Goal: Task Accomplishment & Management: Use online tool/utility

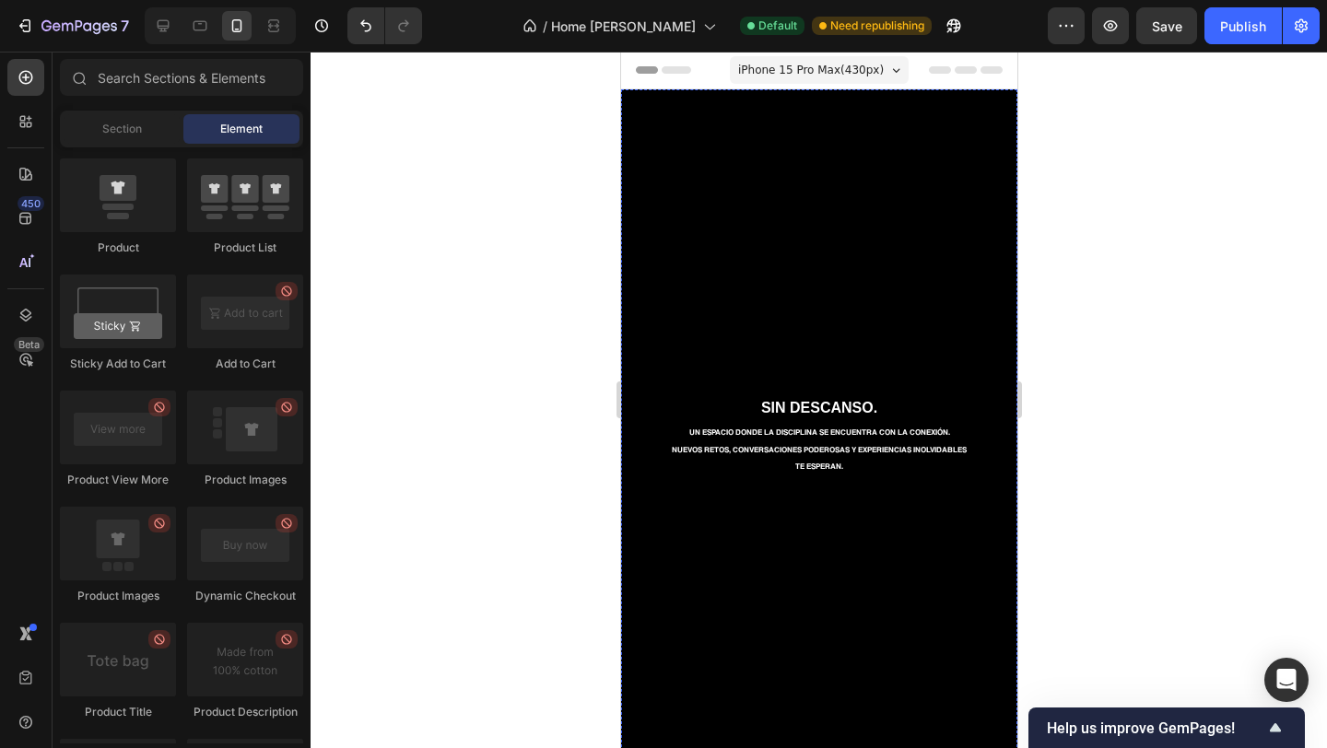
scroll to position [709, 0]
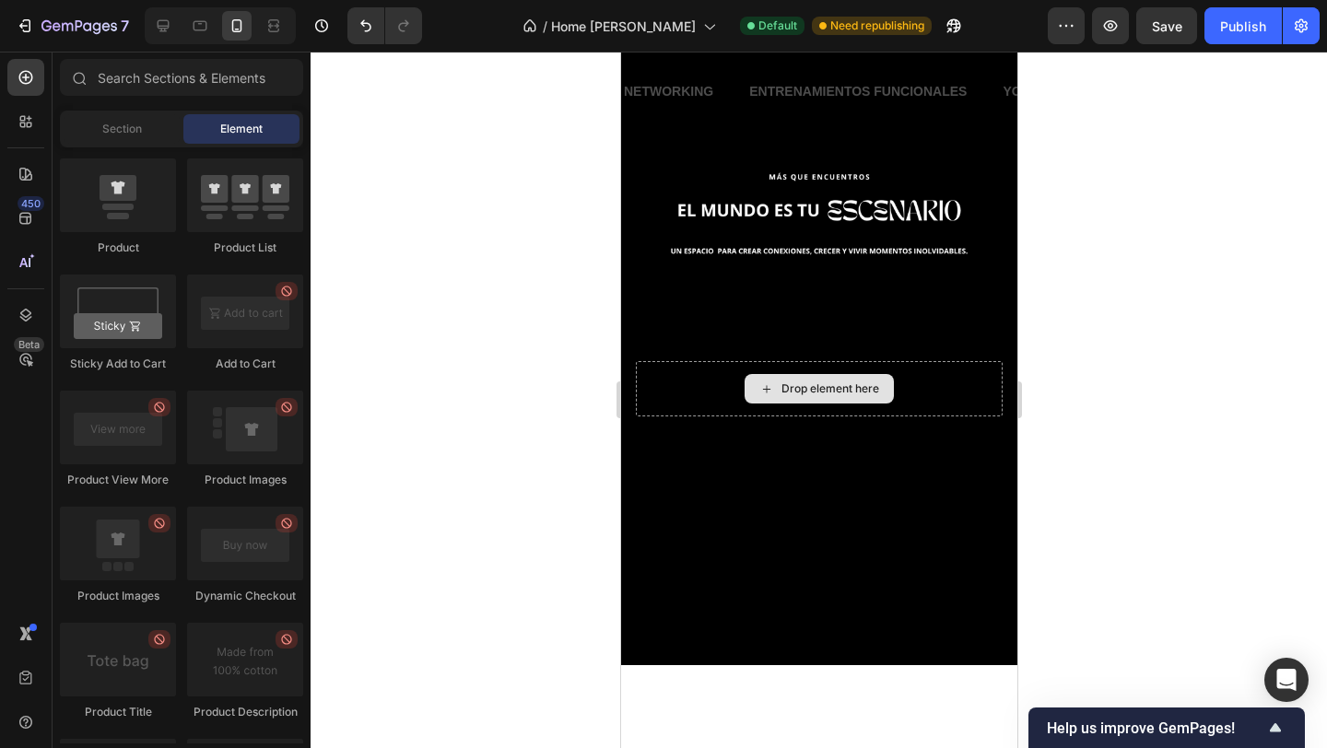
click at [577, 226] on div at bounding box center [819, 400] width 1016 height 697
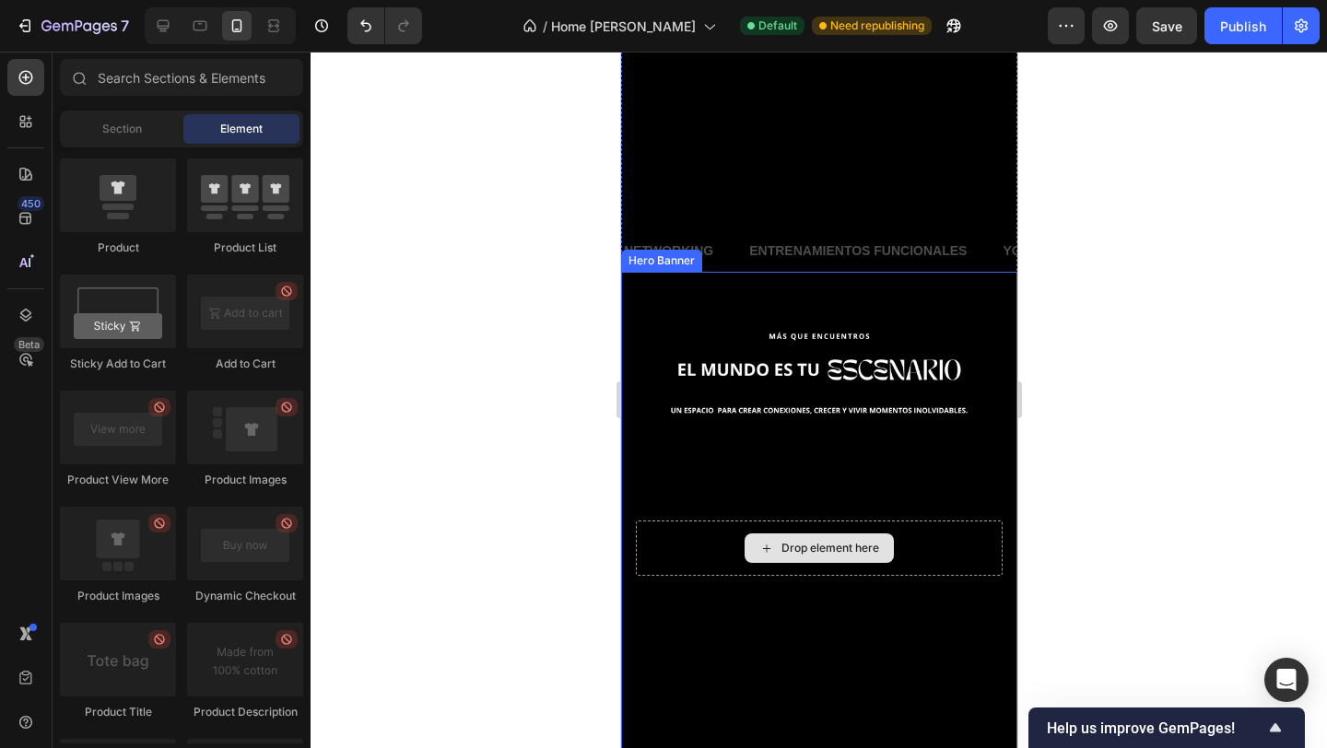
scroll to position [646, 0]
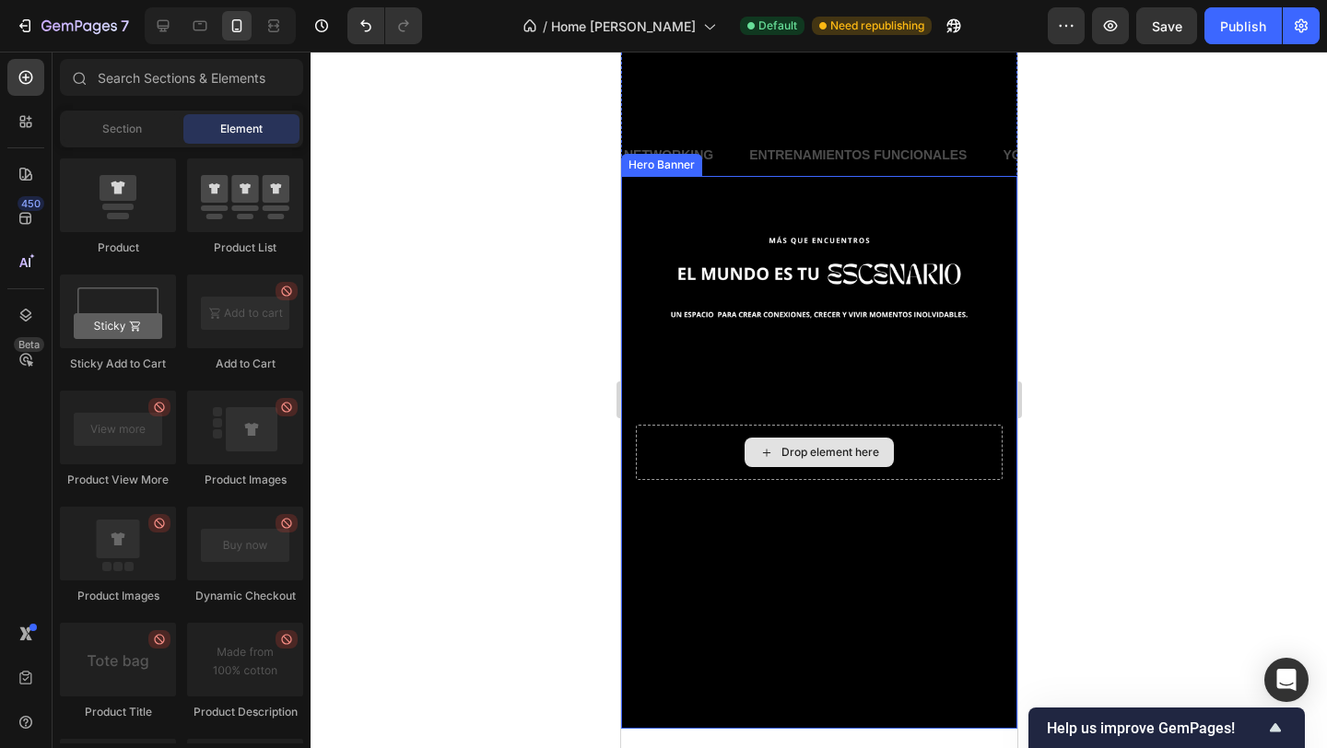
click at [739, 205] on div "Background Image" at bounding box center [818, 452] width 396 height 553
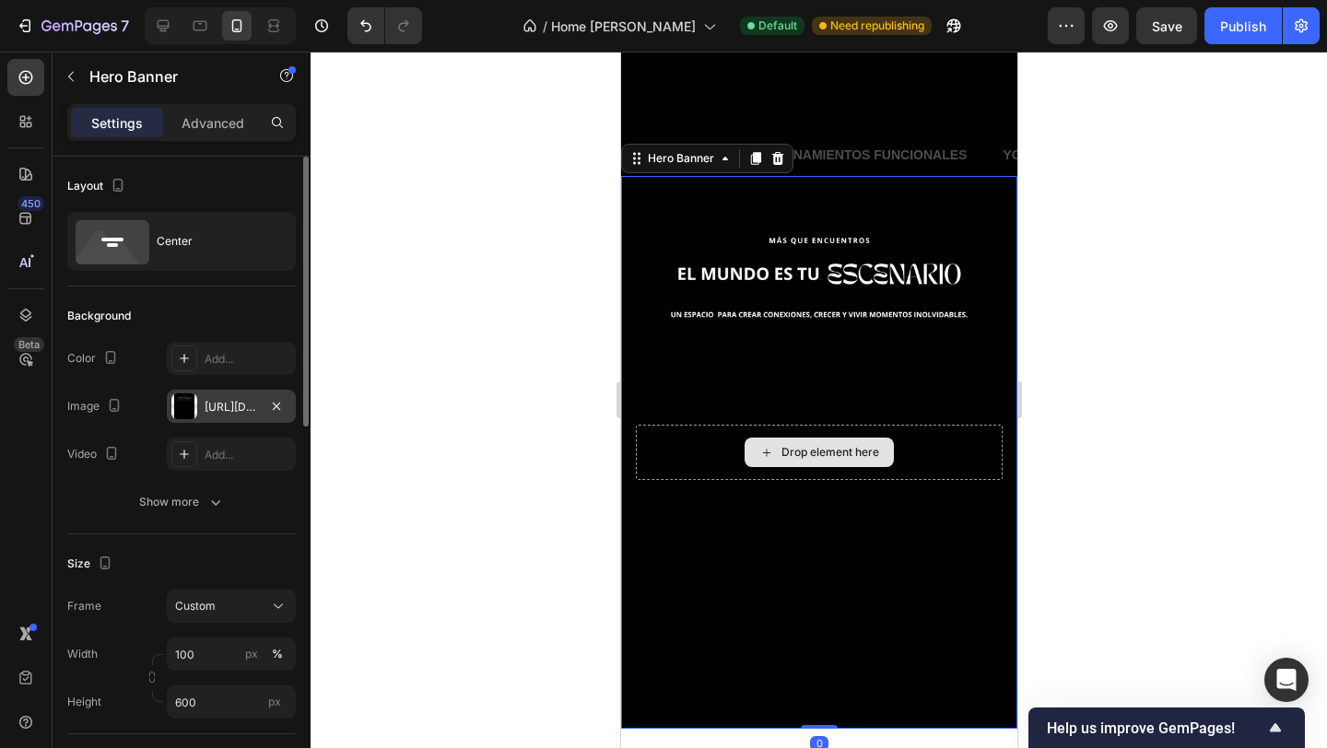
click at [189, 406] on div at bounding box center [184, 406] width 26 height 26
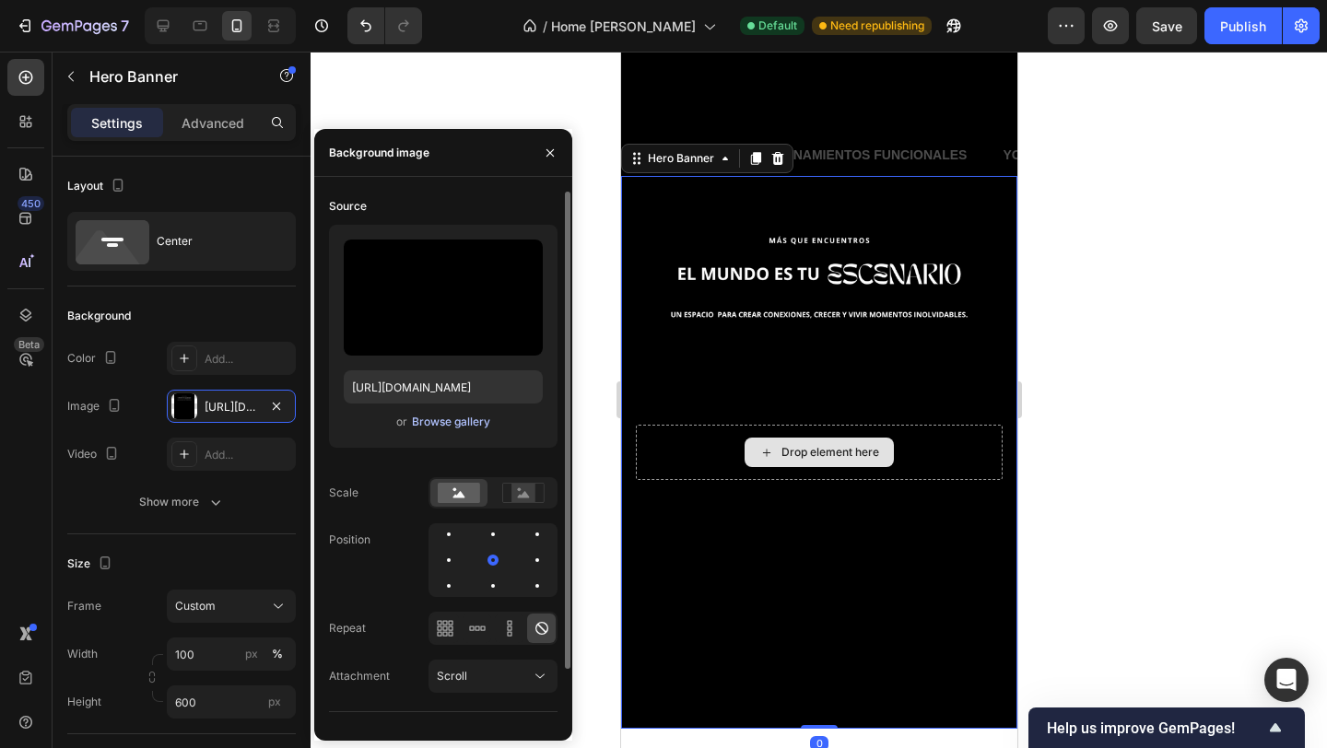
click at [420, 422] on div "Browse gallery" at bounding box center [451, 422] width 78 height 17
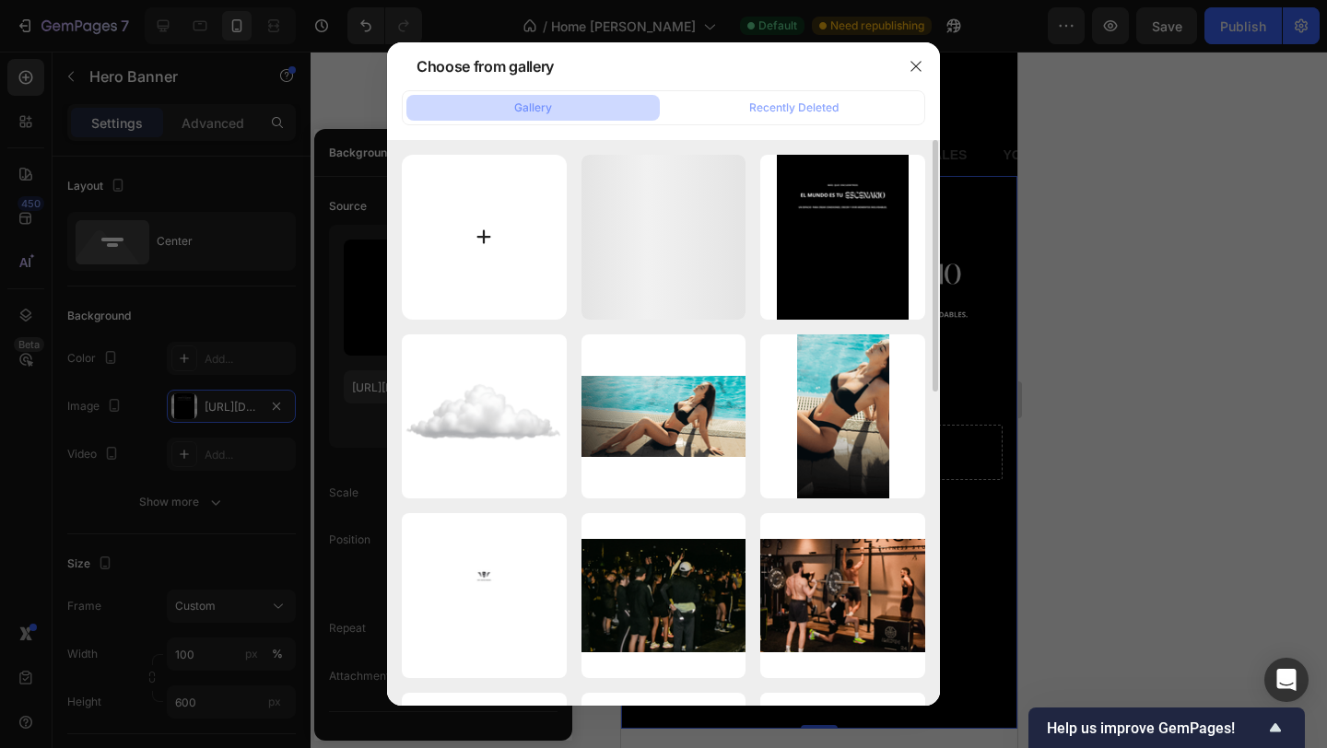
click at [504, 243] on input "file" at bounding box center [484, 237] width 165 height 165
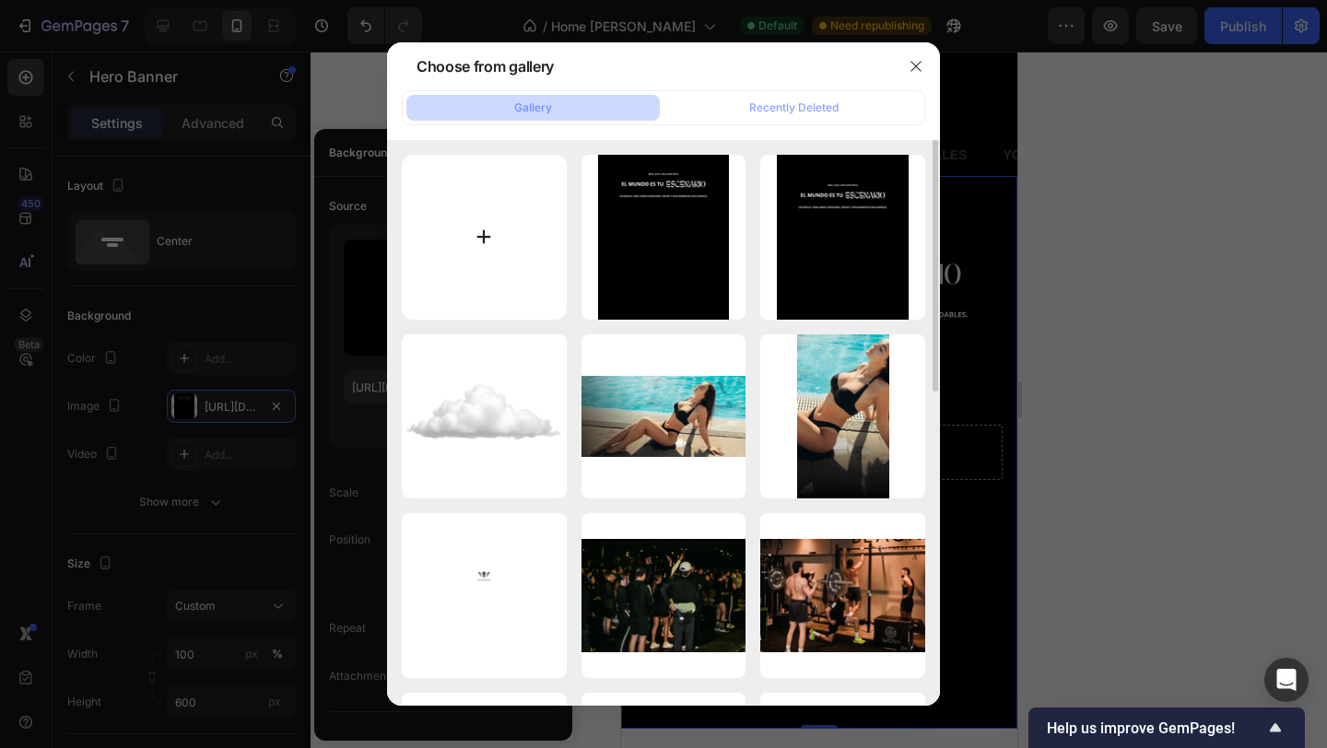
type input "C:\fakepath\Haz parte-3.png"
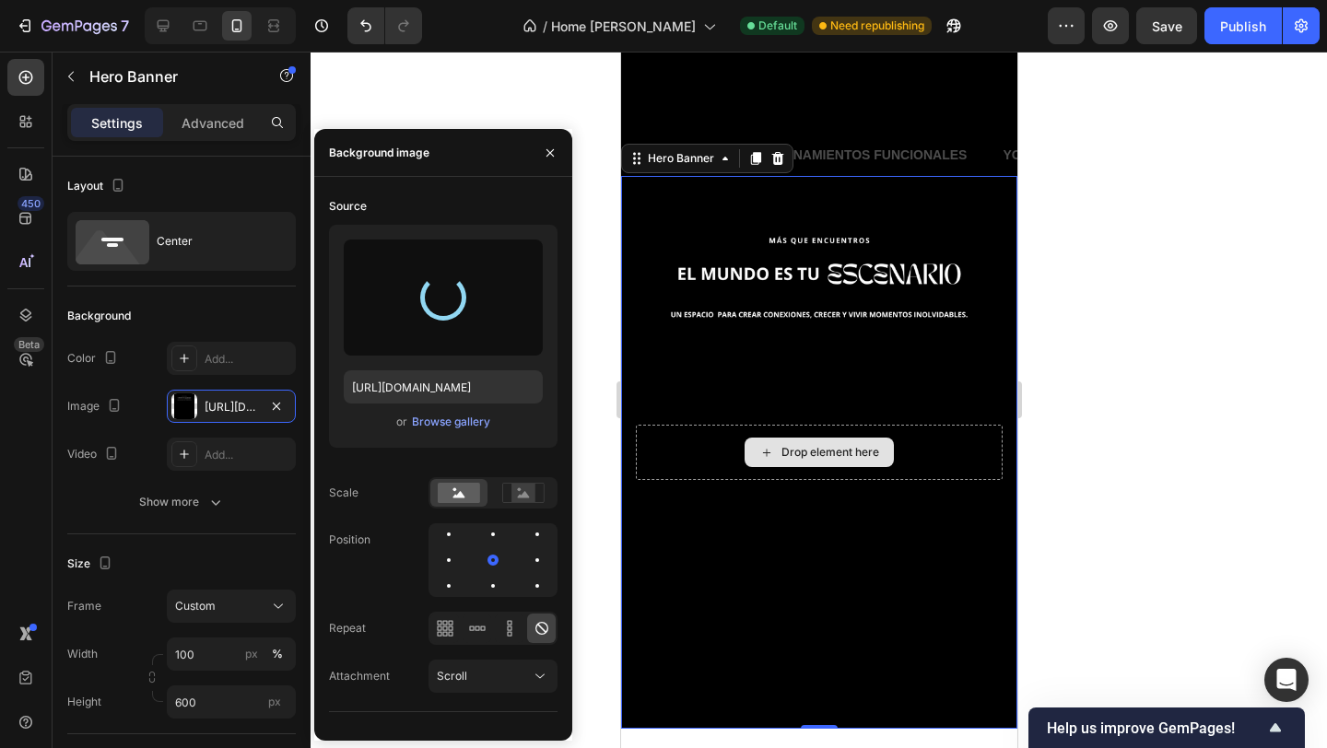
type input "[URL][DOMAIN_NAME]"
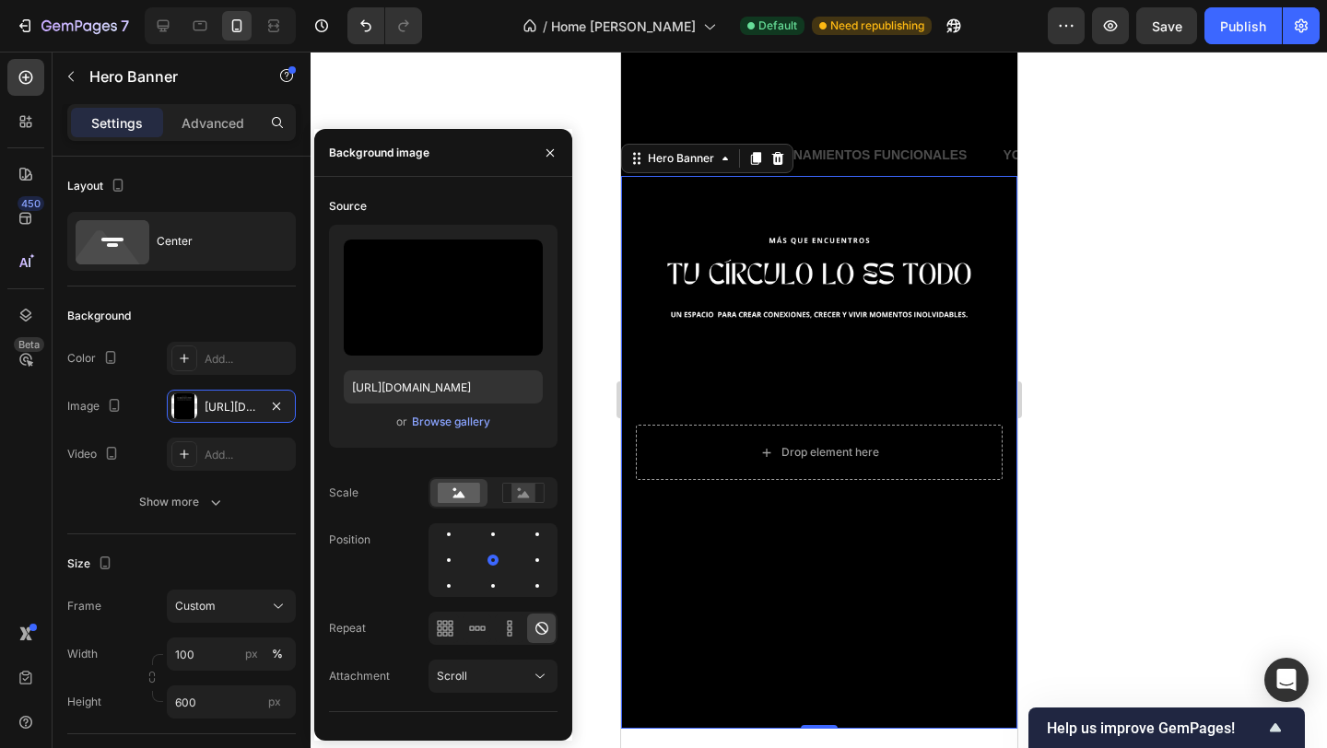
click at [1078, 239] on div at bounding box center [819, 400] width 1016 height 697
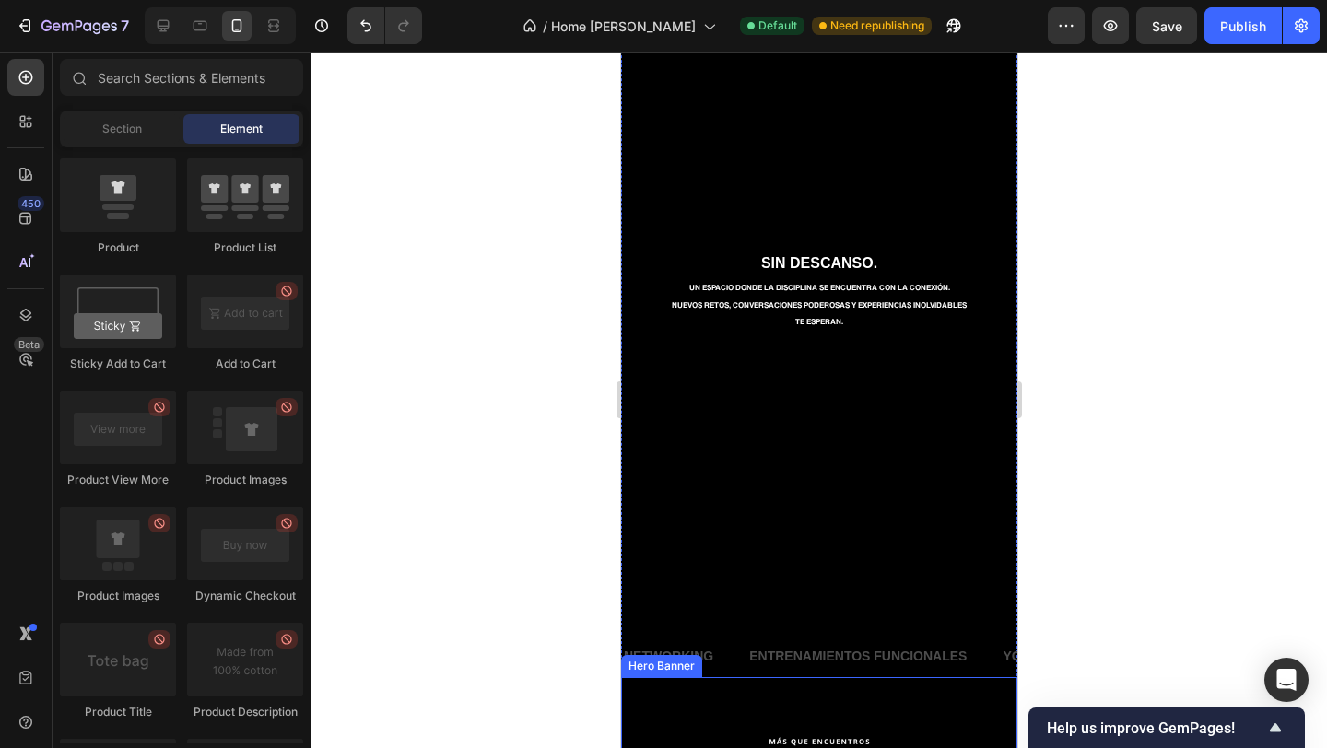
scroll to position [175, 0]
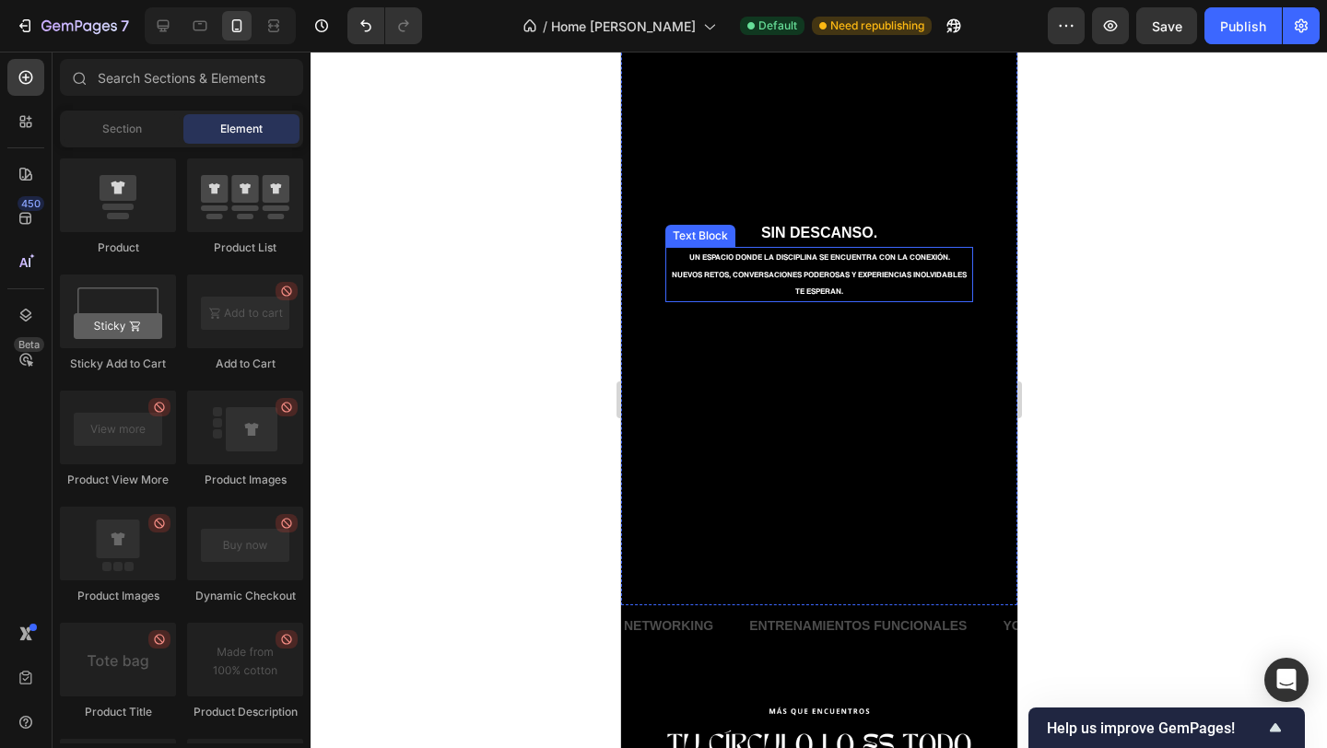
click at [874, 272] on strong "NUEVOS RETOS, CONVERSACIONES PODEROSAS Y EXPERIENCIAS INOLVIDABLES TE ESPERAN." at bounding box center [818, 284] width 295 height 25
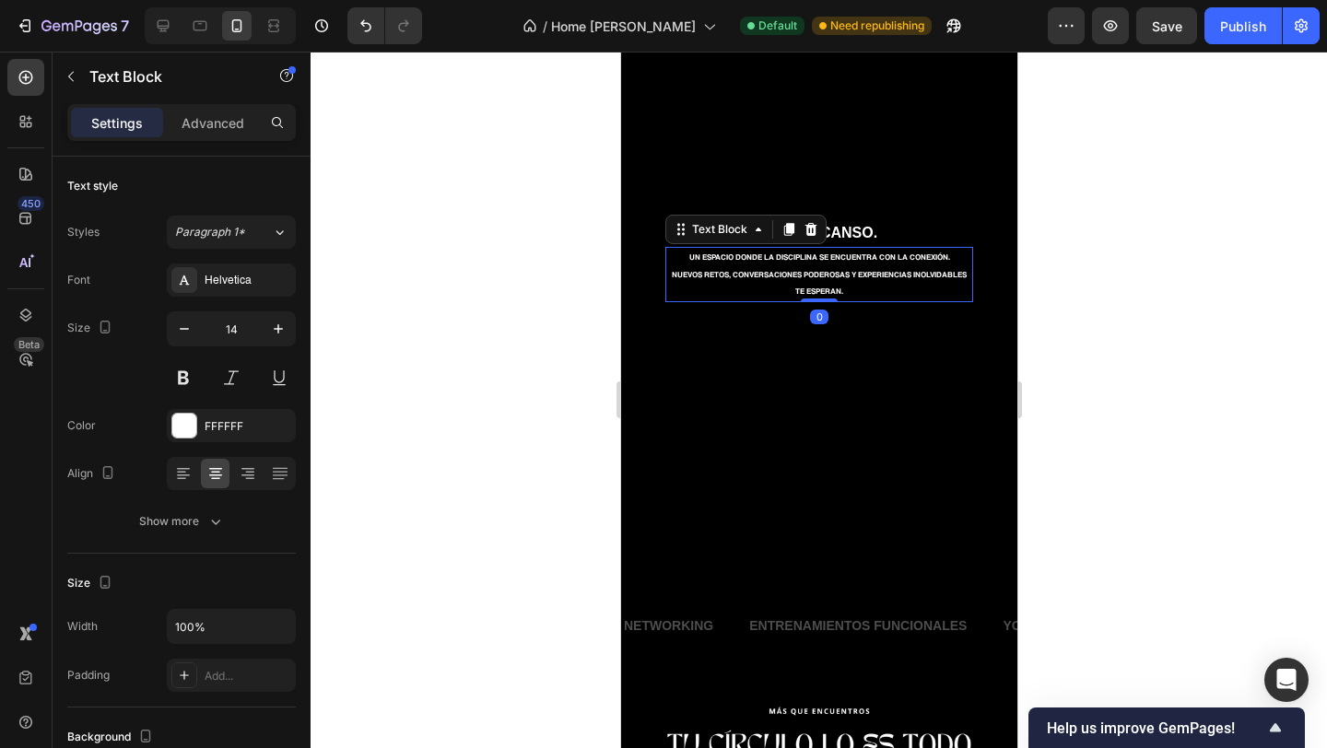
scroll to position [147, 0]
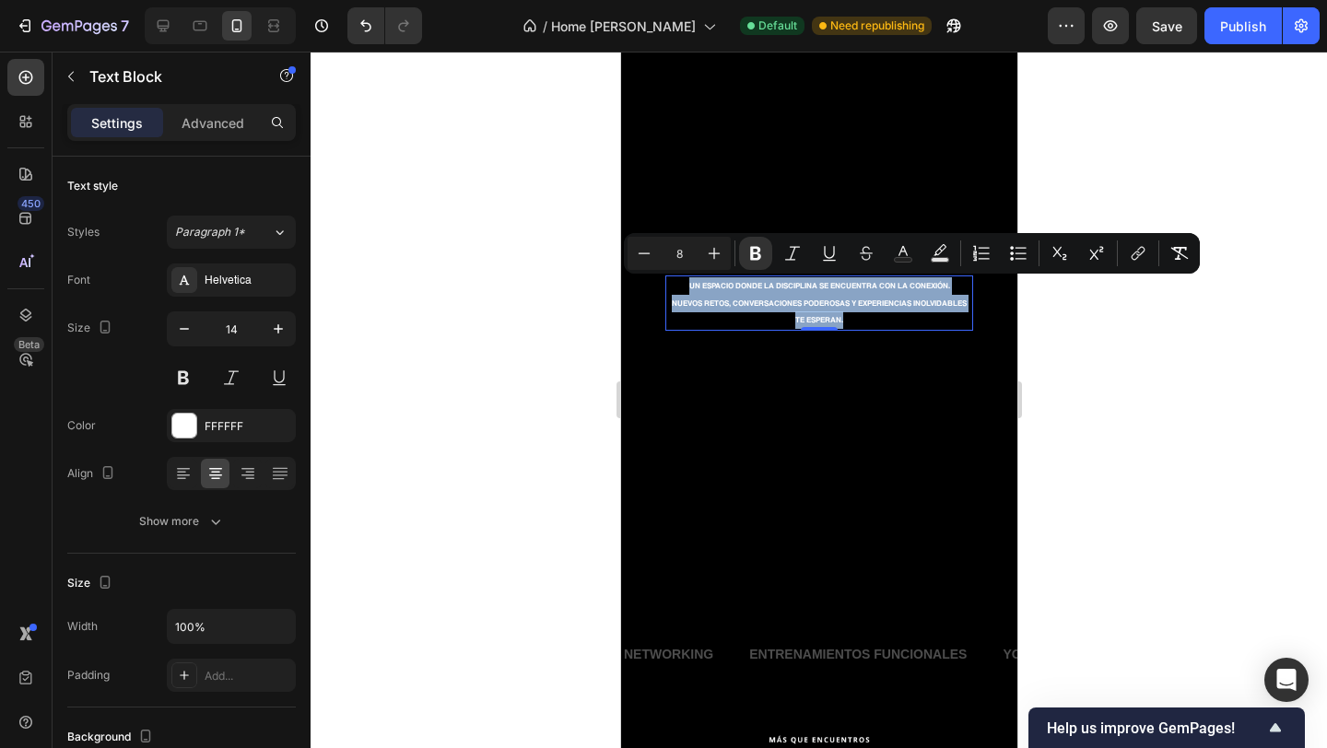
drag, startPoint x: 869, startPoint y: 325, endPoint x: 672, endPoint y: 289, distance: 200.4
click at [672, 289] on div "UN ESPACIO DONDE LA DISCIPLINA SE ENCUENTRA CON LA CONEXIÓN. NUEVOS RETOS, CONV…" at bounding box center [818, 302] width 308 height 55
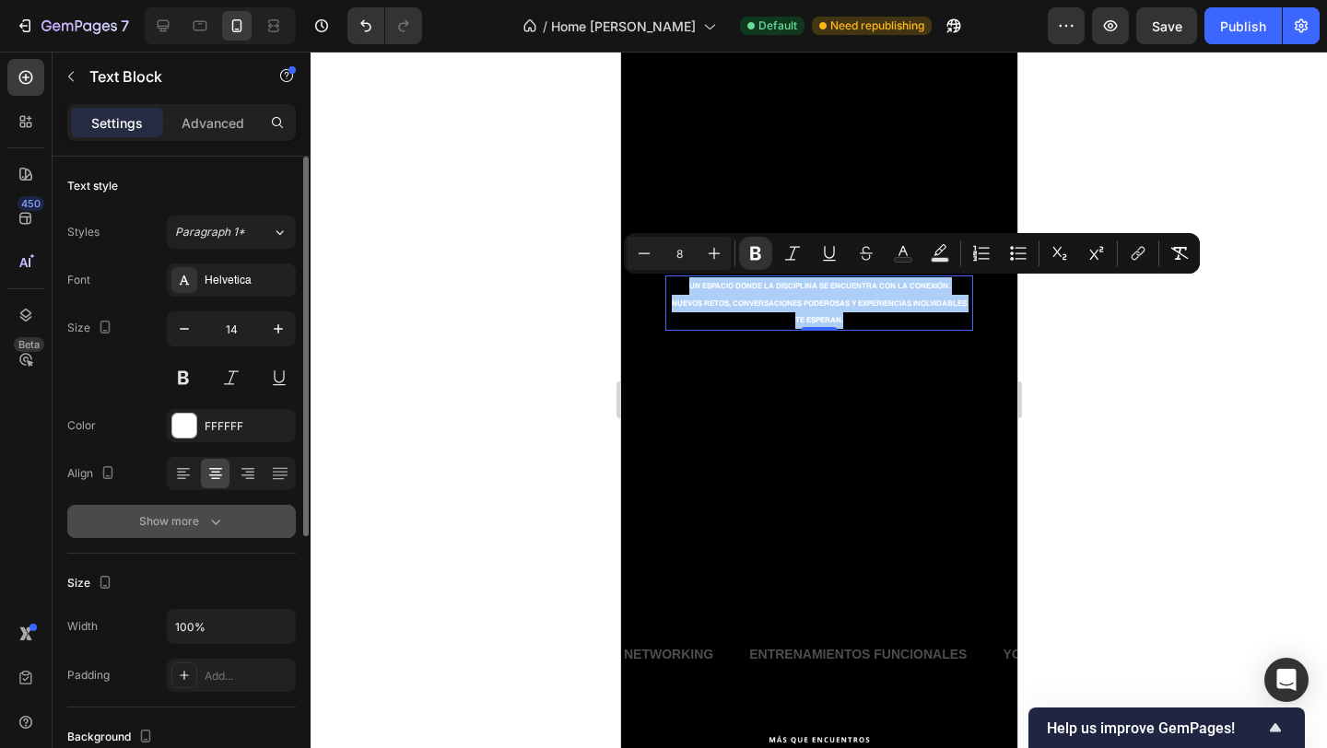
click at [206, 524] on icon "button" at bounding box center [215, 521] width 18 height 18
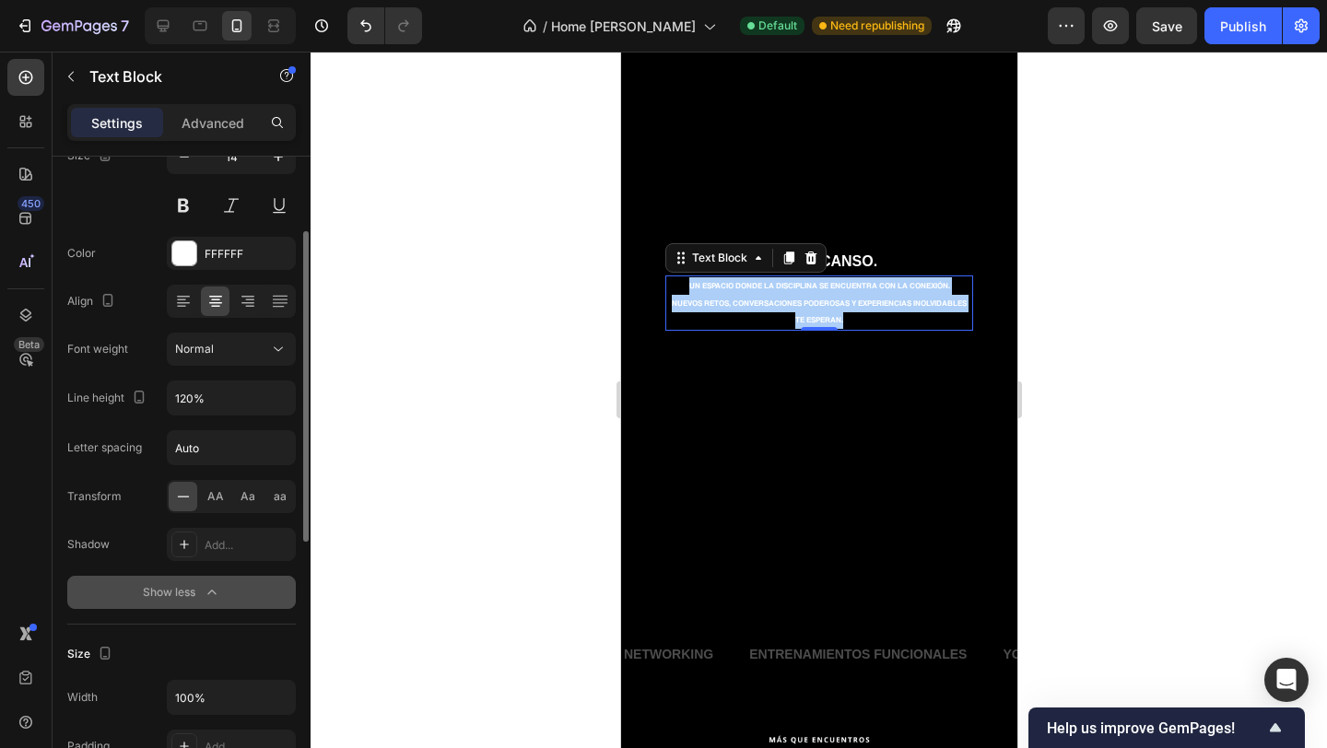
scroll to position [173, 0]
click at [227, 399] on input "120%" at bounding box center [231, 397] width 127 height 33
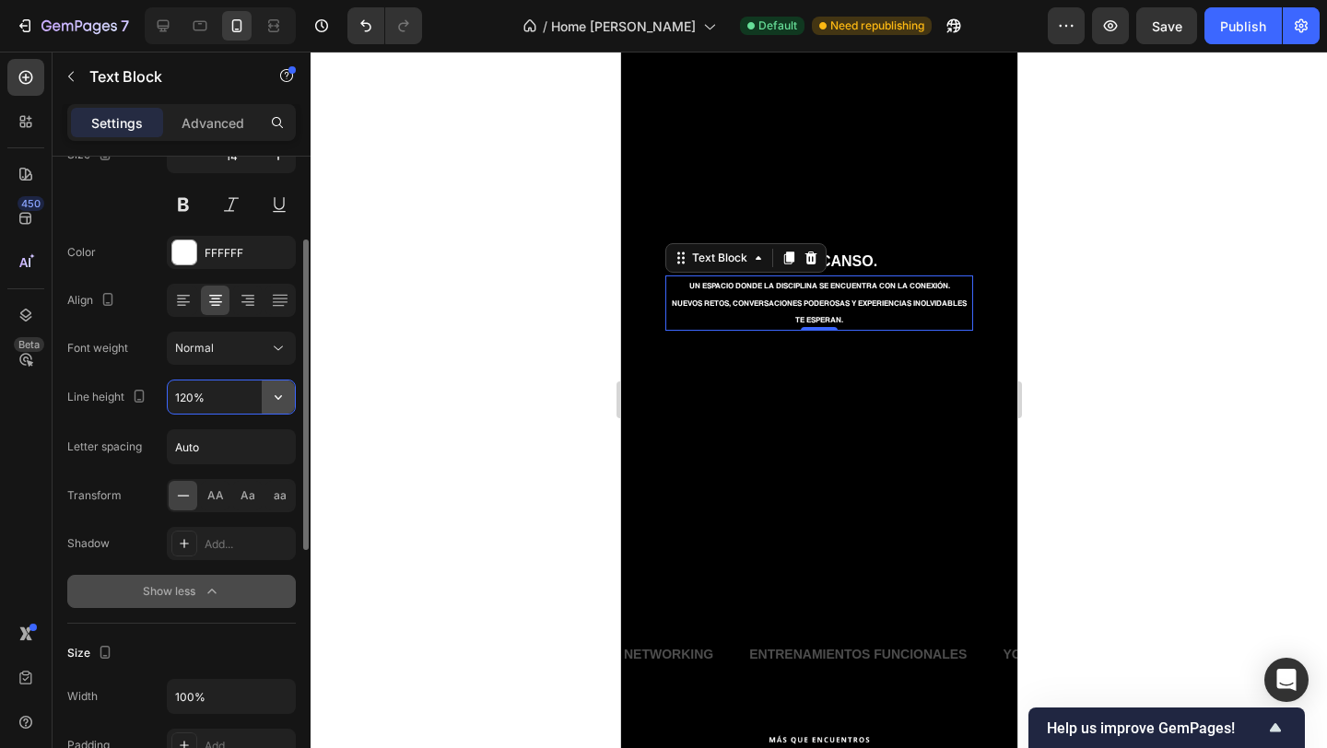
click at [281, 398] on icon "button" at bounding box center [278, 397] width 18 height 18
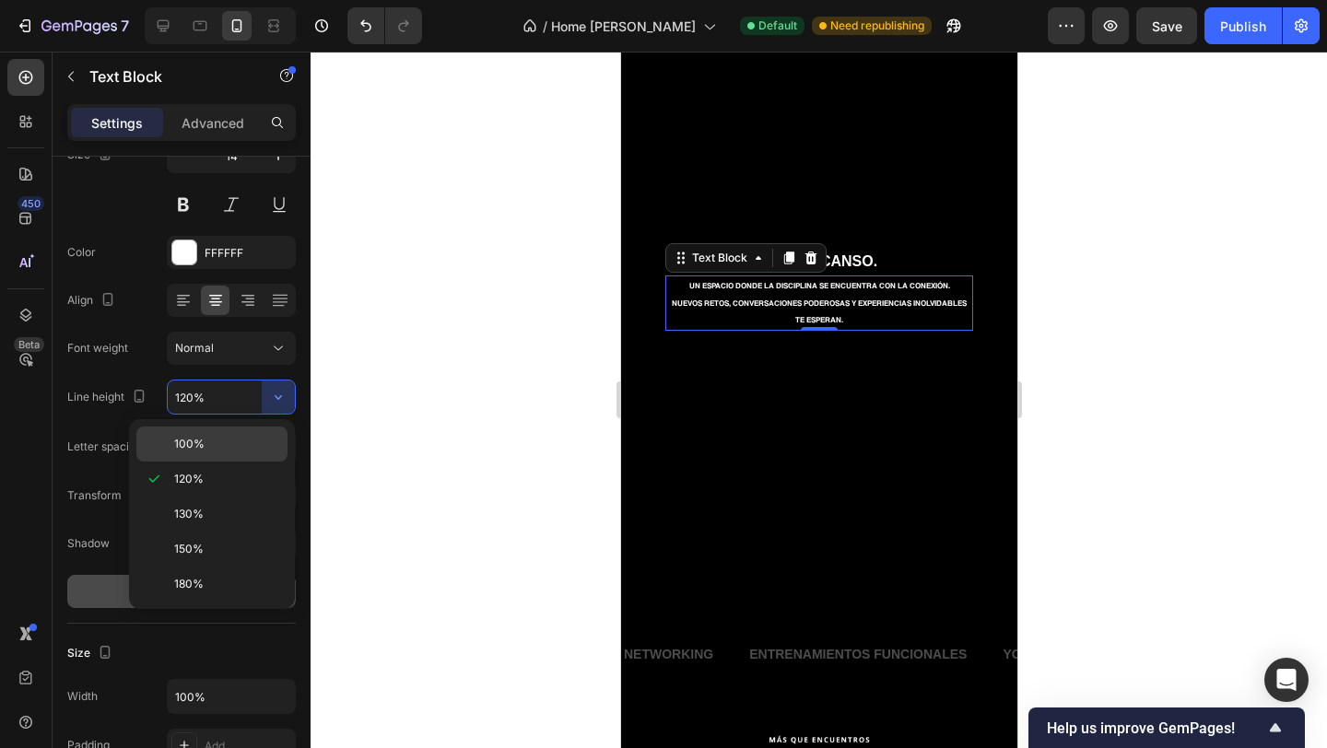
click at [240, 433] on div "100%" at bounding box center [211, 444] width 151 height 35
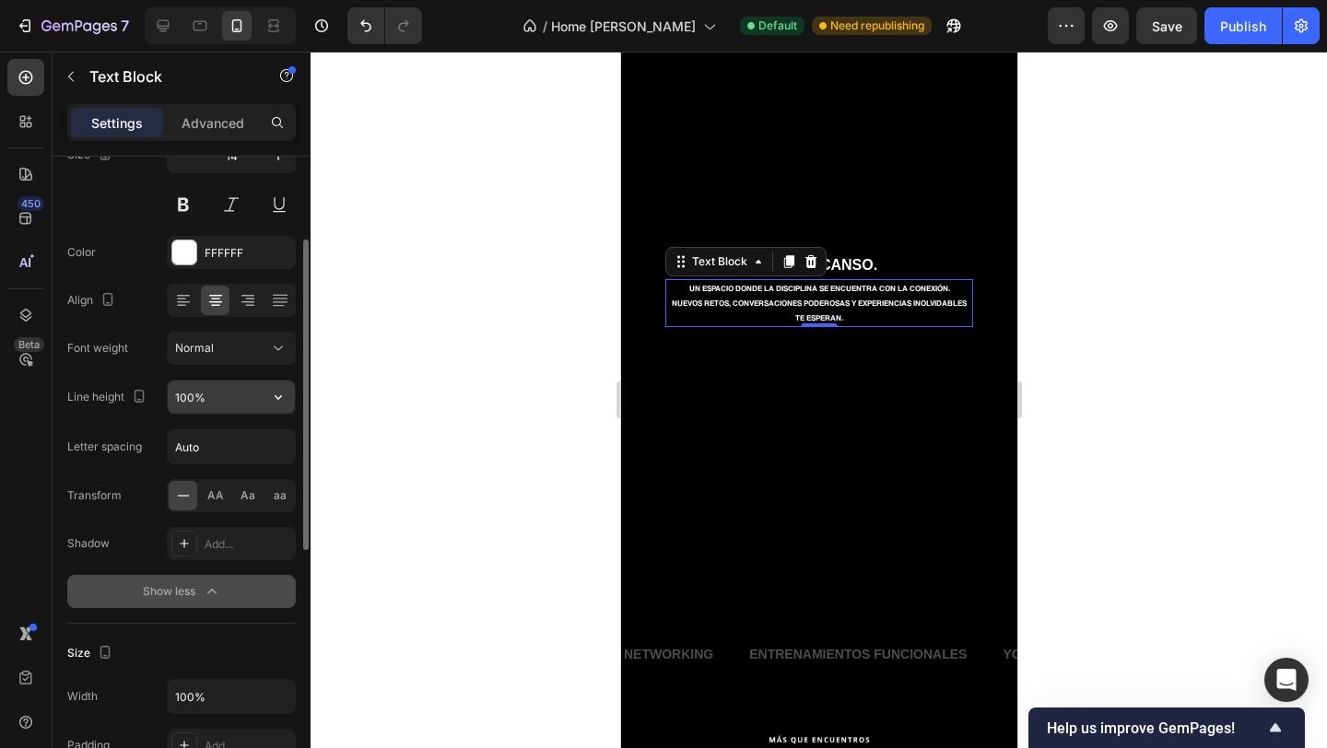
click at [192, 396] on input "100%" at bounding box center [231, 397] width 127 height 33
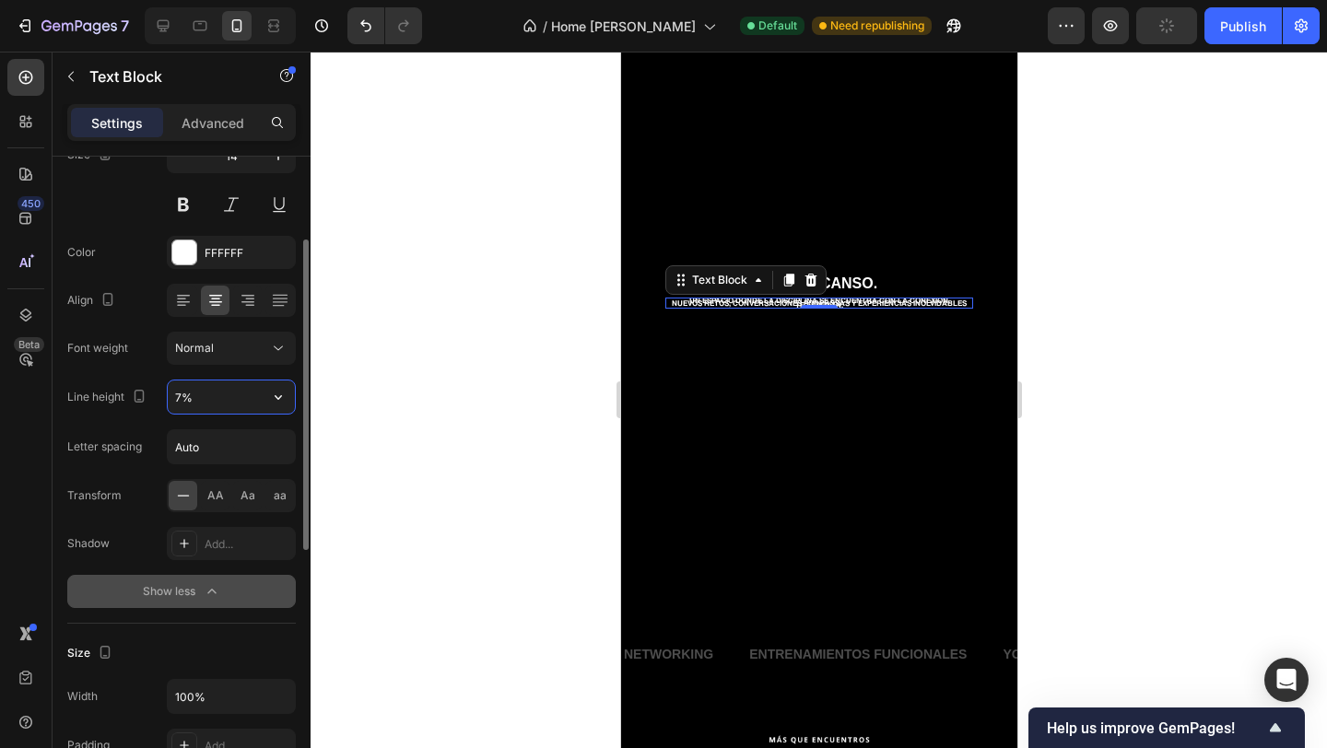
type input "75%"
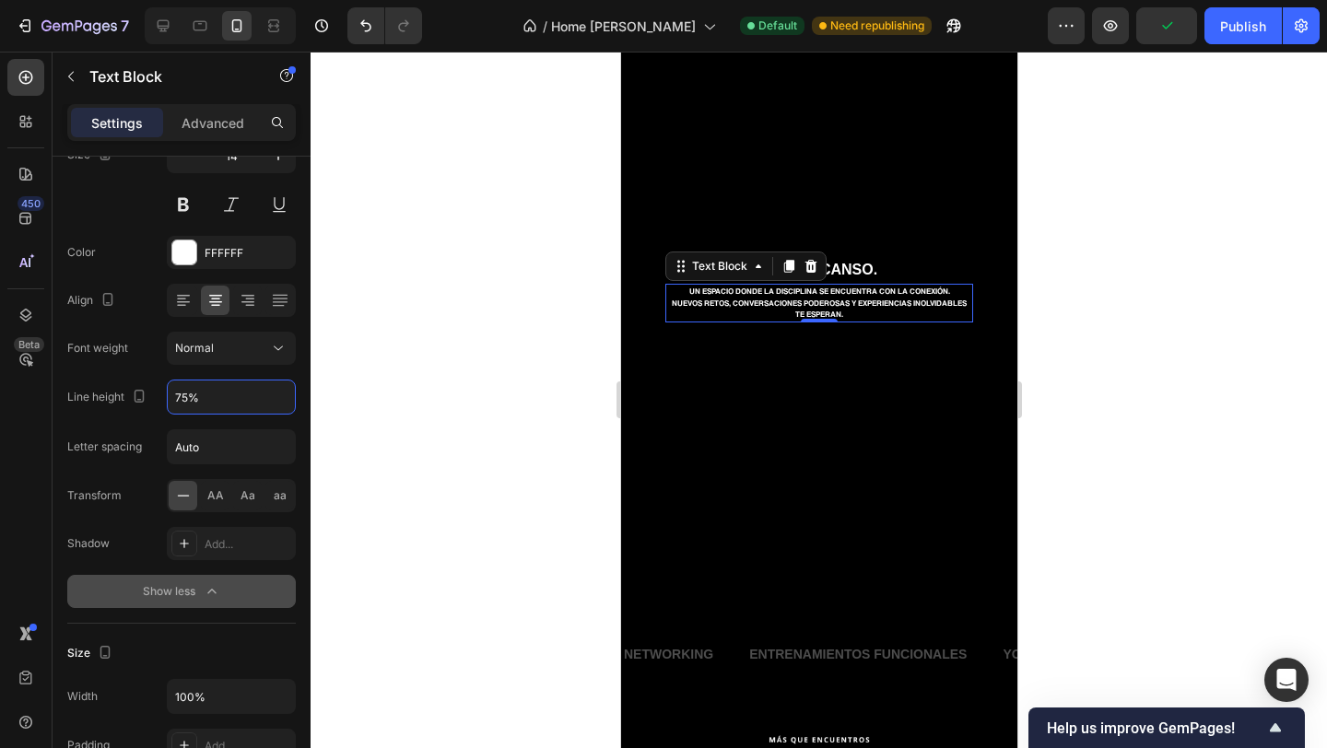
click at [389, 397] on div at bounding box center [819, 400] width 1016 height 697
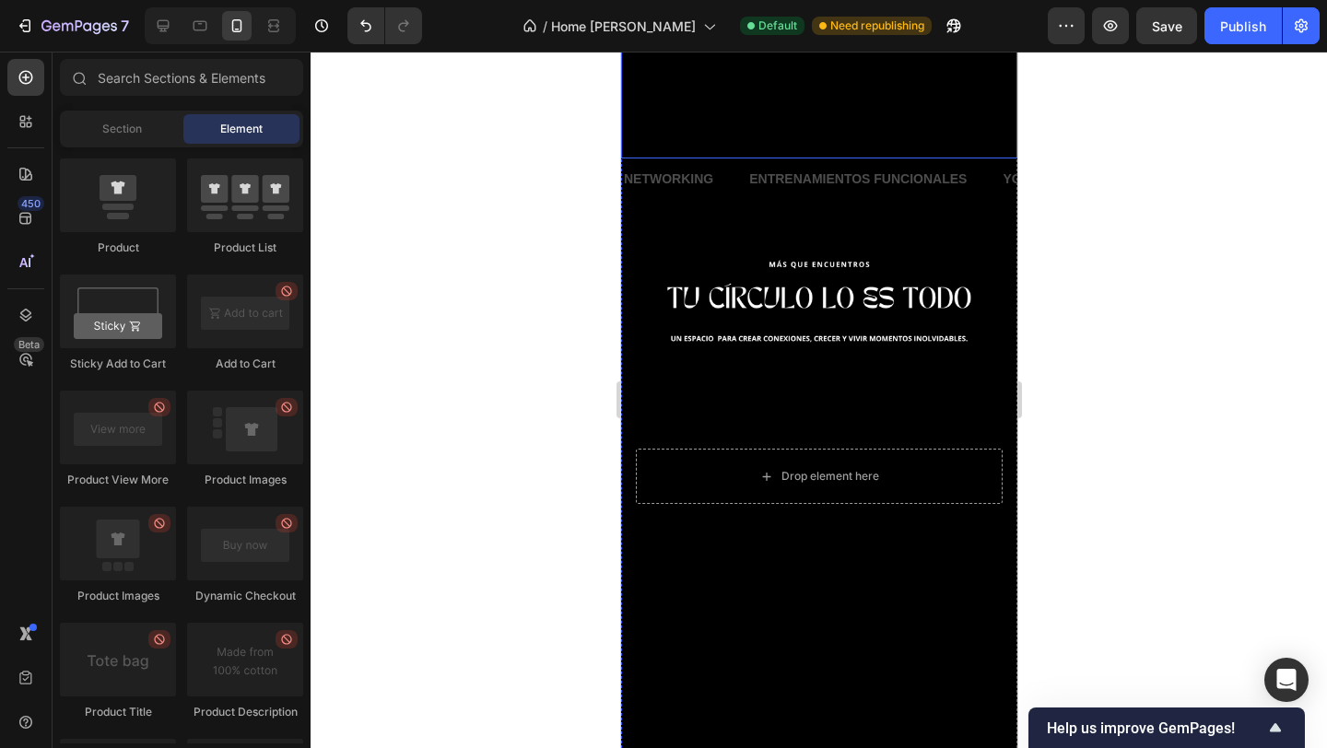
scroll to position [646, 0]
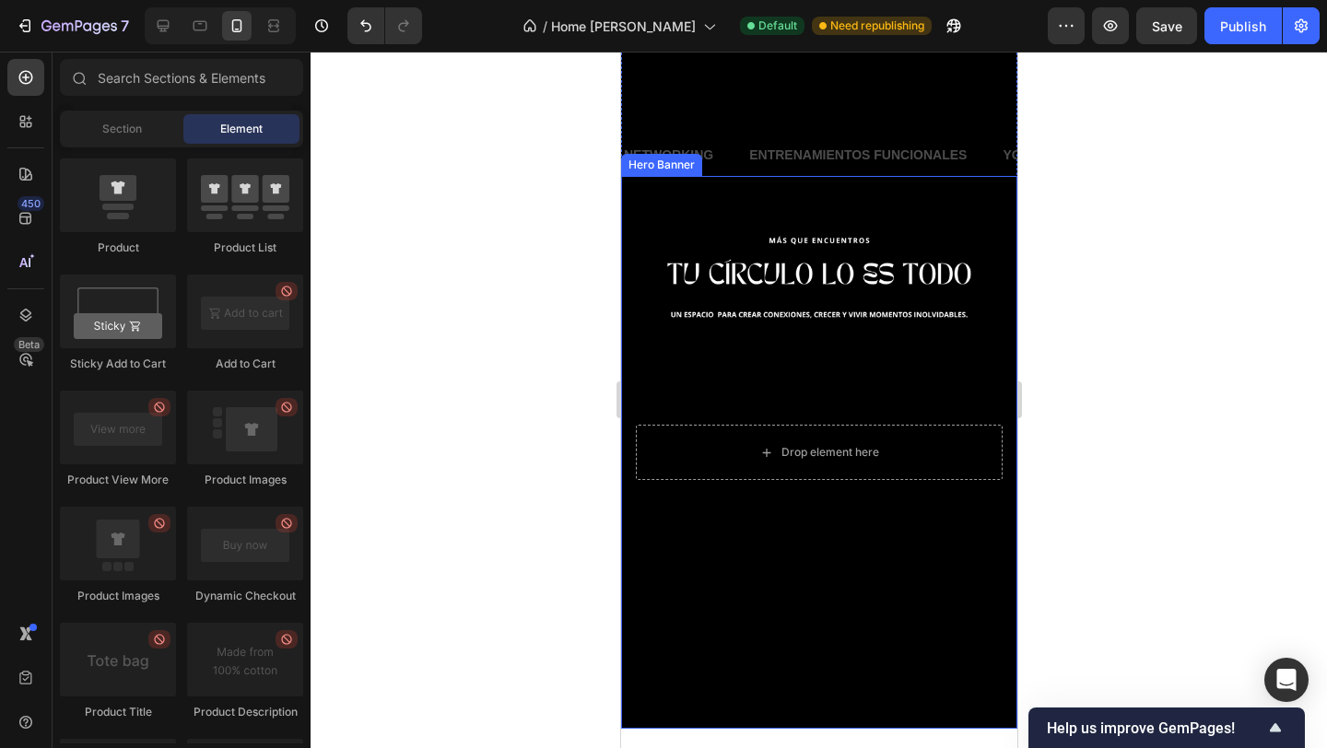
click at [868, 338] on div "Background Image" at bounding box center [818, 452] width 396 height 553
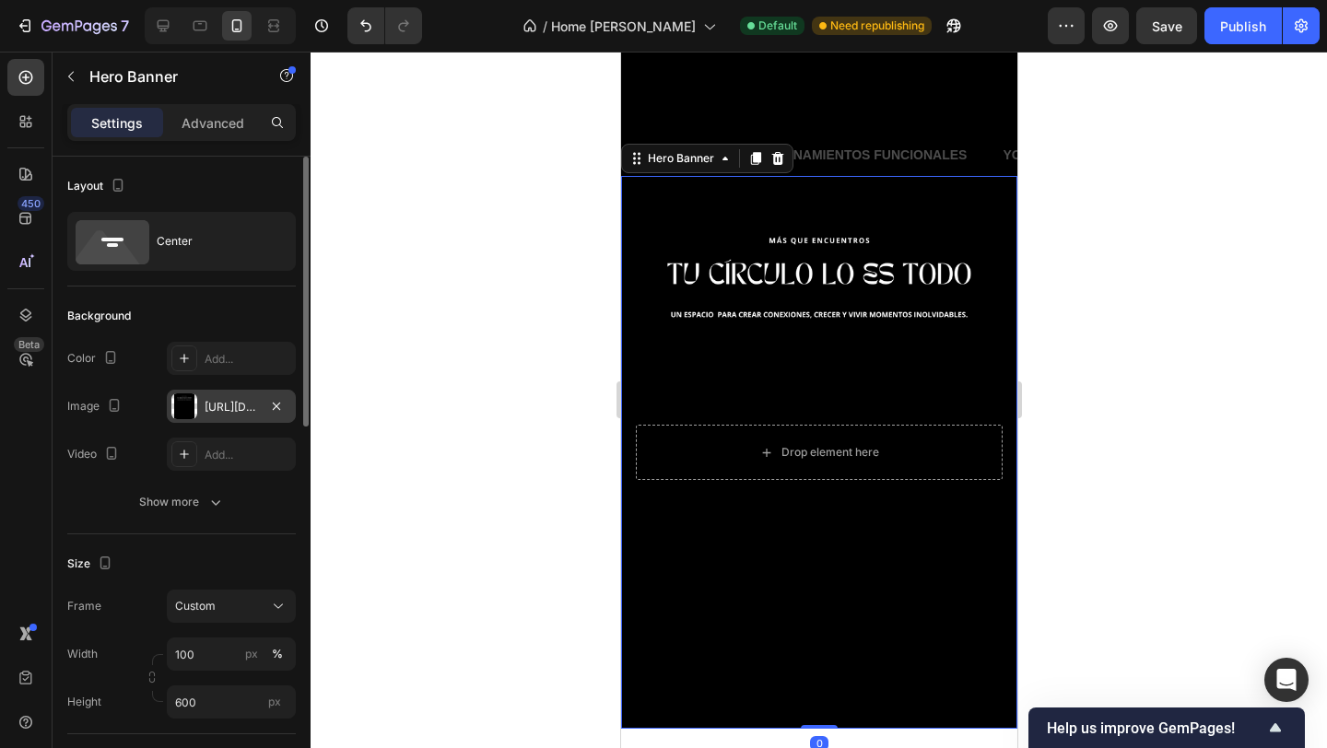
click at [231, 412] on div "[URL][DOMAIN_NAME]" at bounding box center [231, 407] width 53 height 17
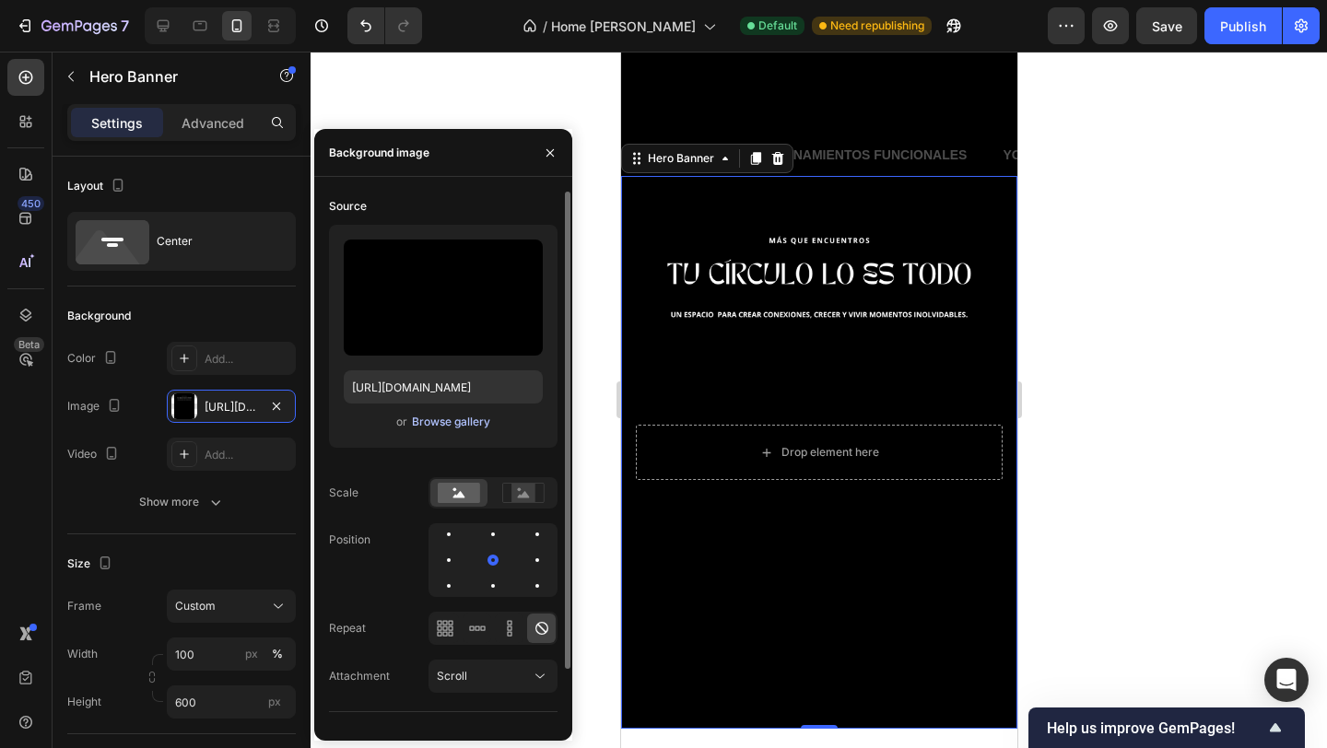
click at [419, 414] on div "Browse gallery" at bounding box center [451, 422] width 78 height 17
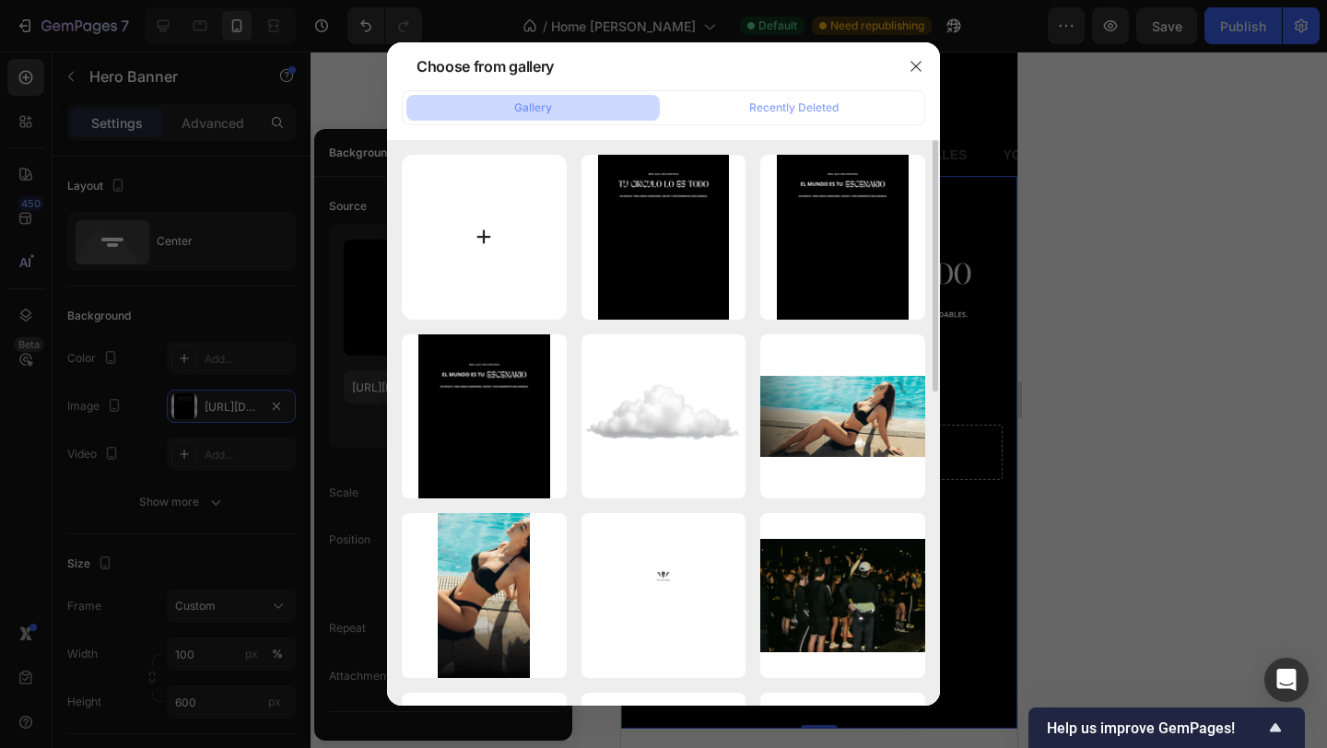
click at [521, 228] on input "file" at bounding box center [484, 237] width 165 height 165
type input "C:\fakepath\Haz parte-4.png"
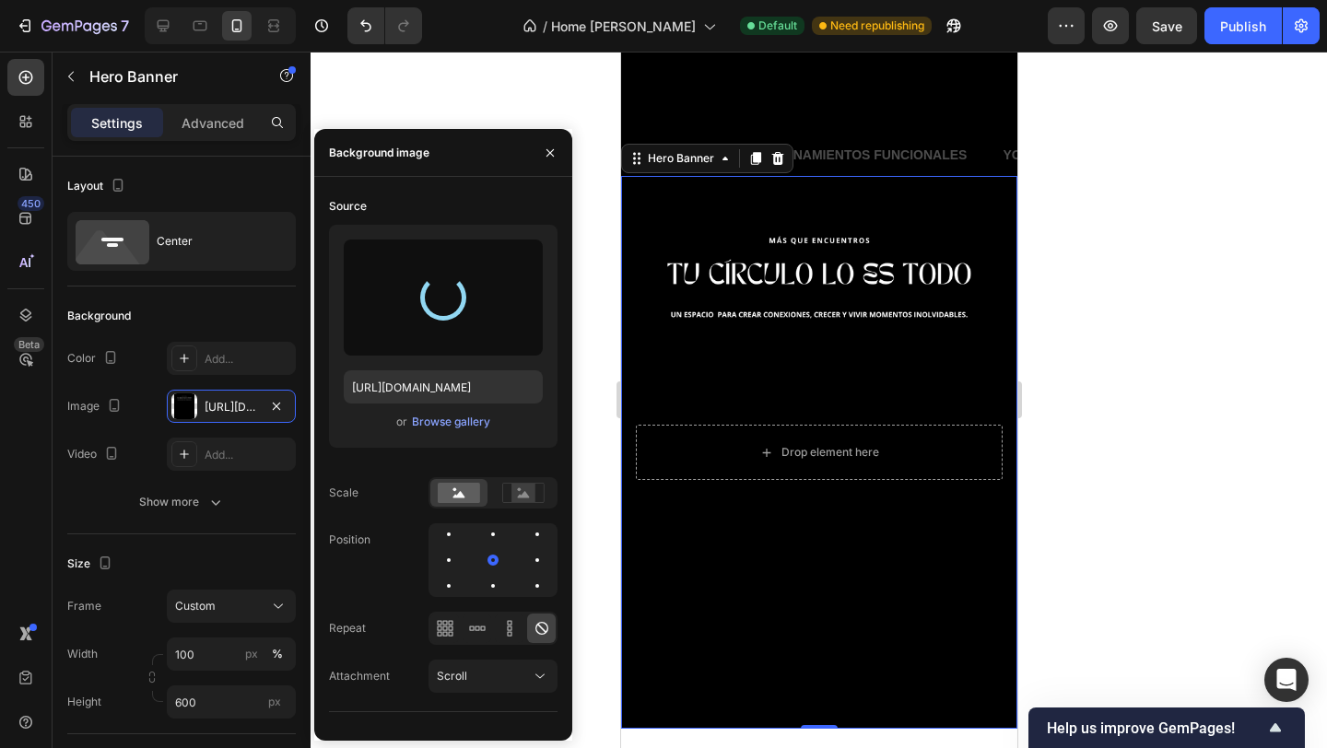
type input "[URL][DOMAIN_NAME]"
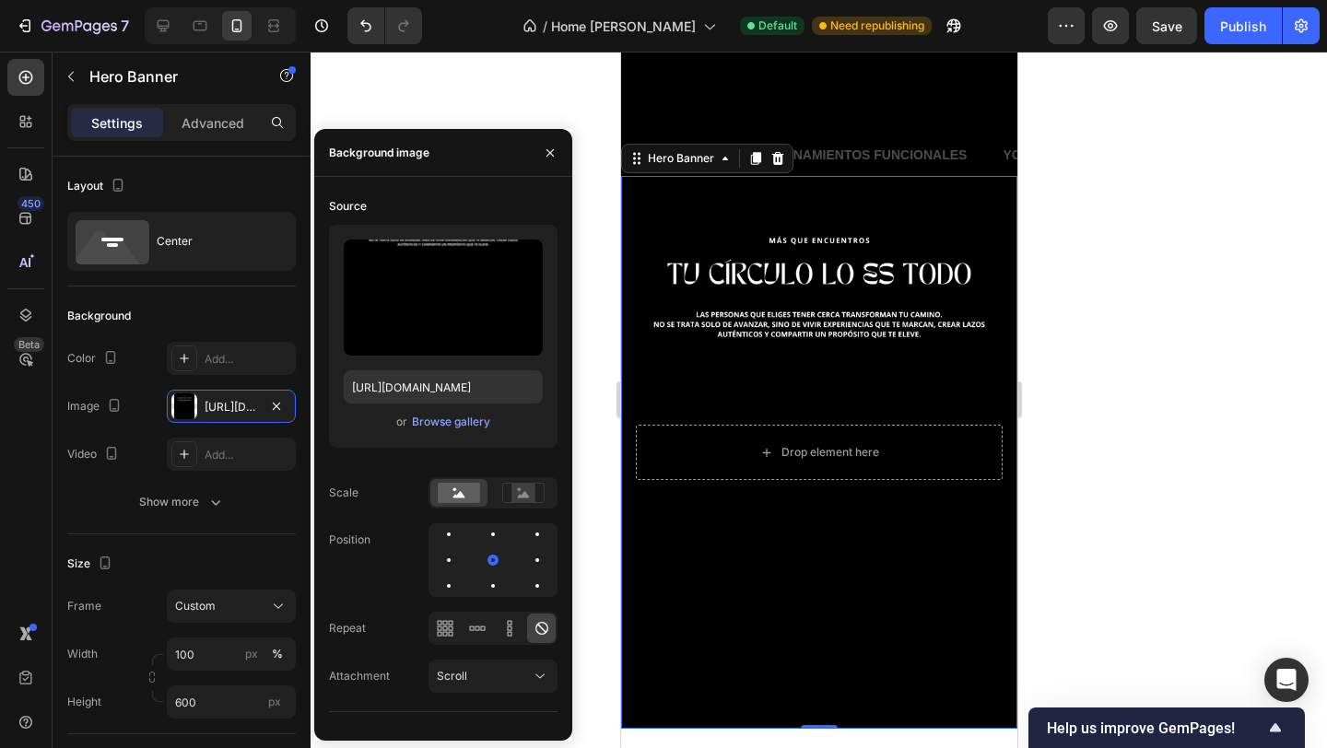
click at [1090, 294] on div at bounding box center [819, 400] width 1016 height 697
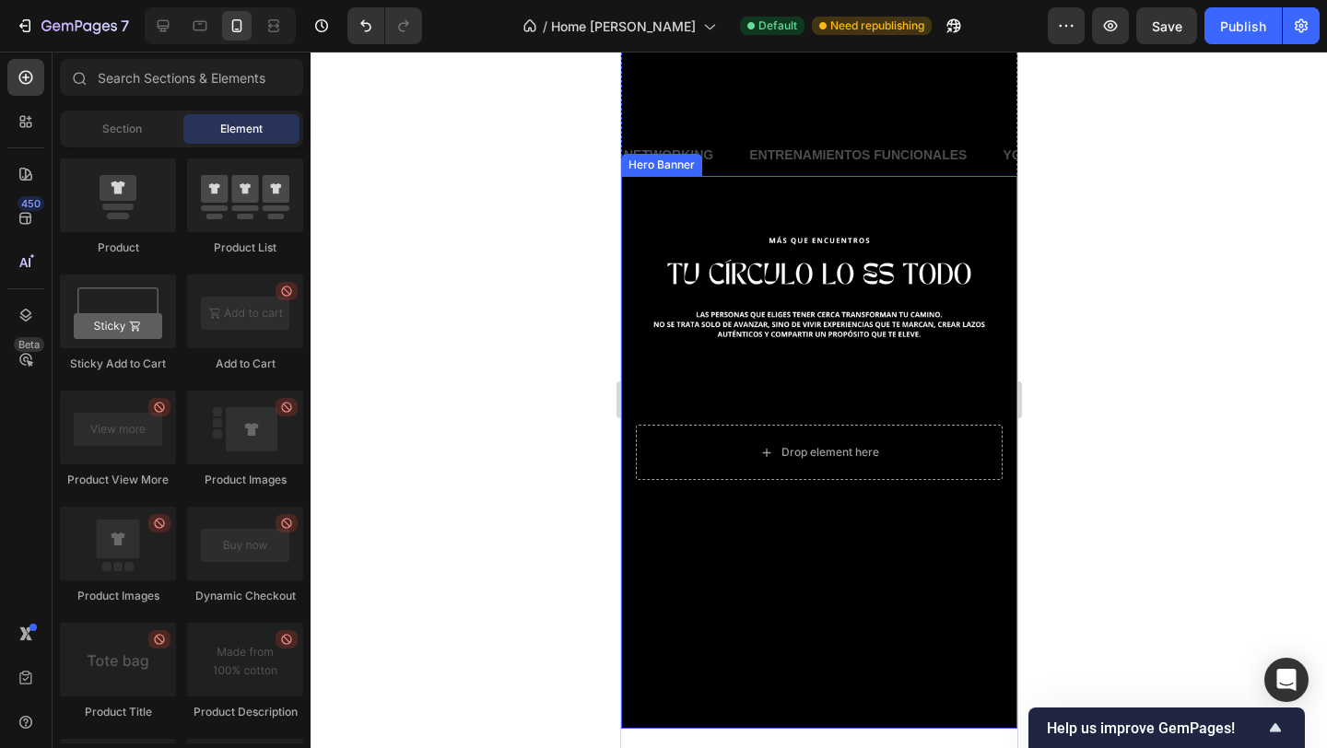
click at [900, 277] on div "Background Image" at bounding box center [818, 452] width 396 height 553
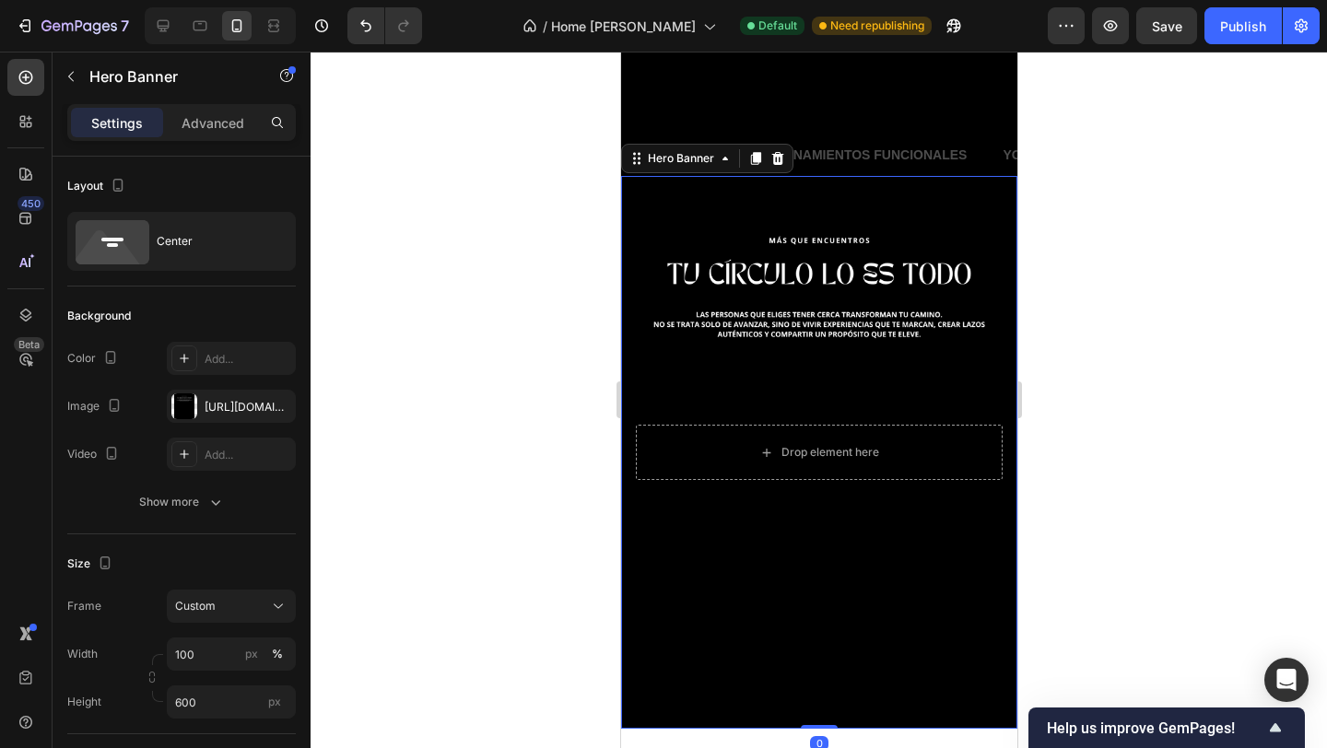
click at [1119, 262] on div at bounding box center [819, 400] width 1016 height 697
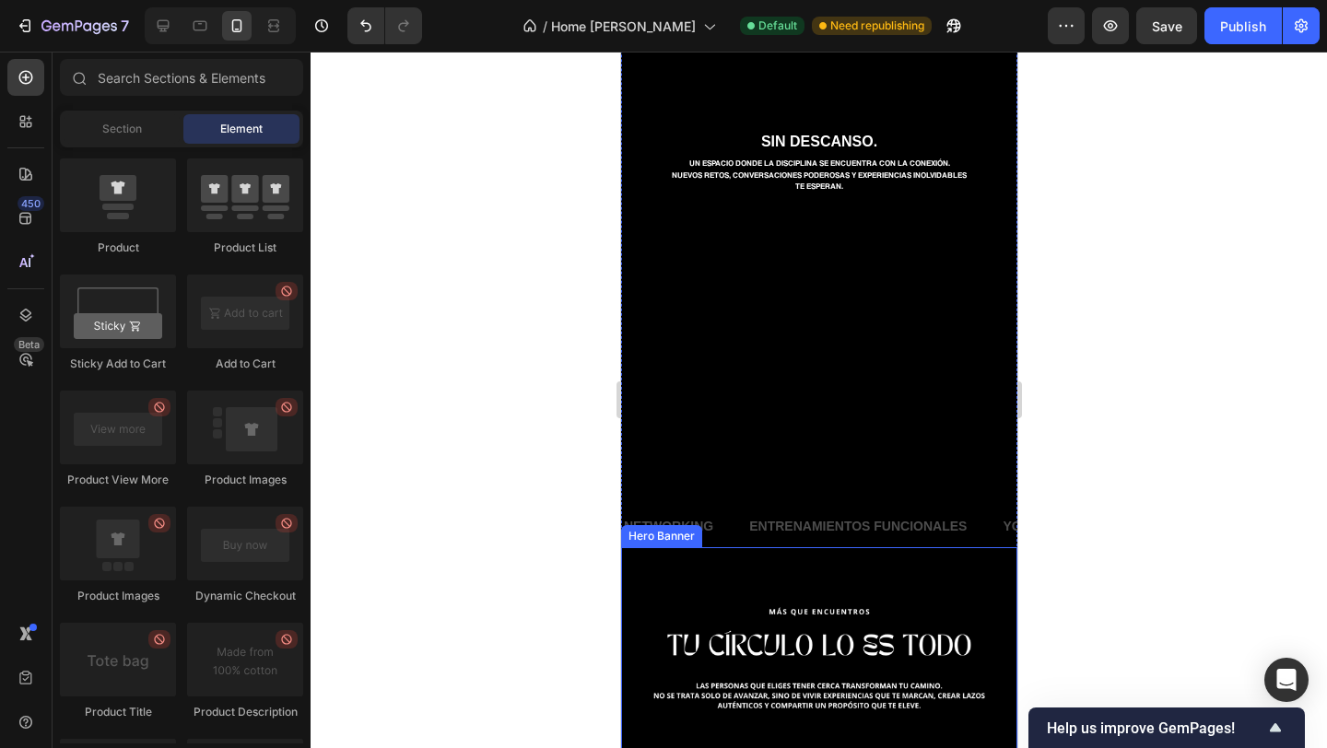
scroll to position [199, 0]
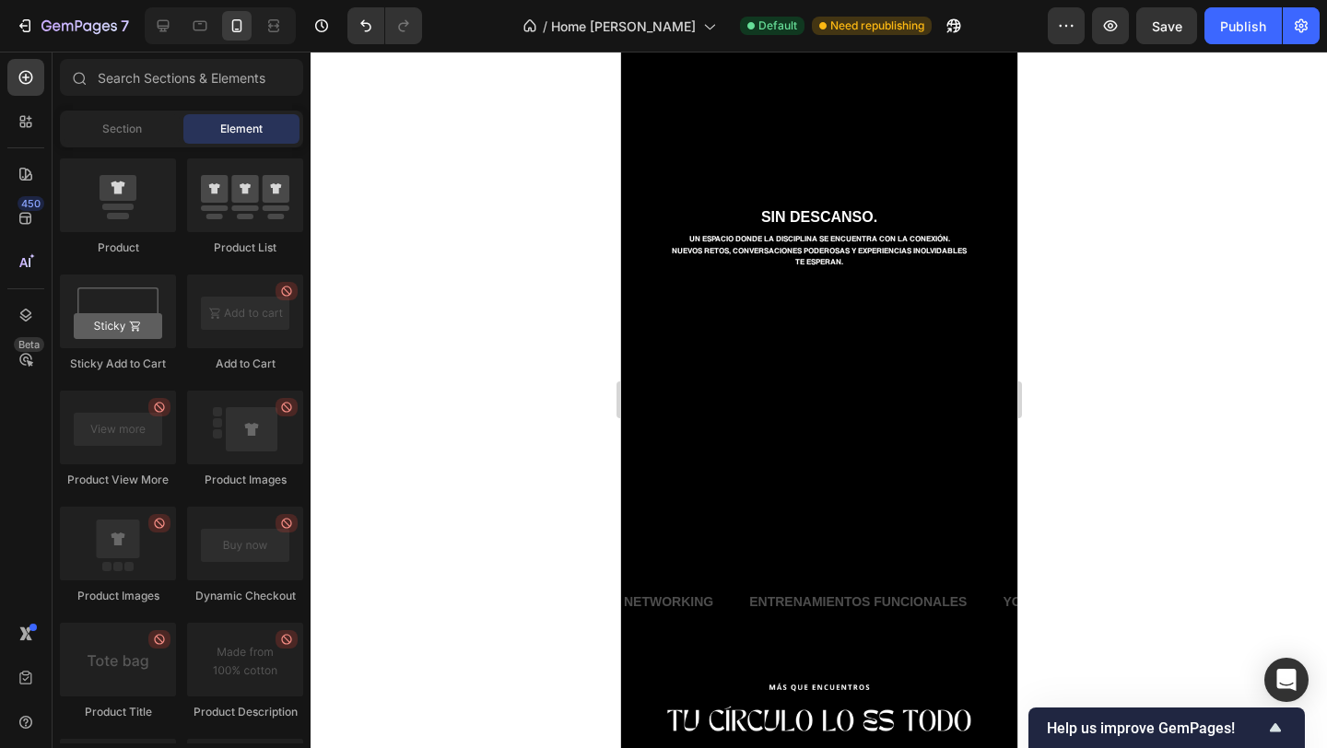
click at [1057, 388] on div at bounding box center [819, 400] width 1016 height 697
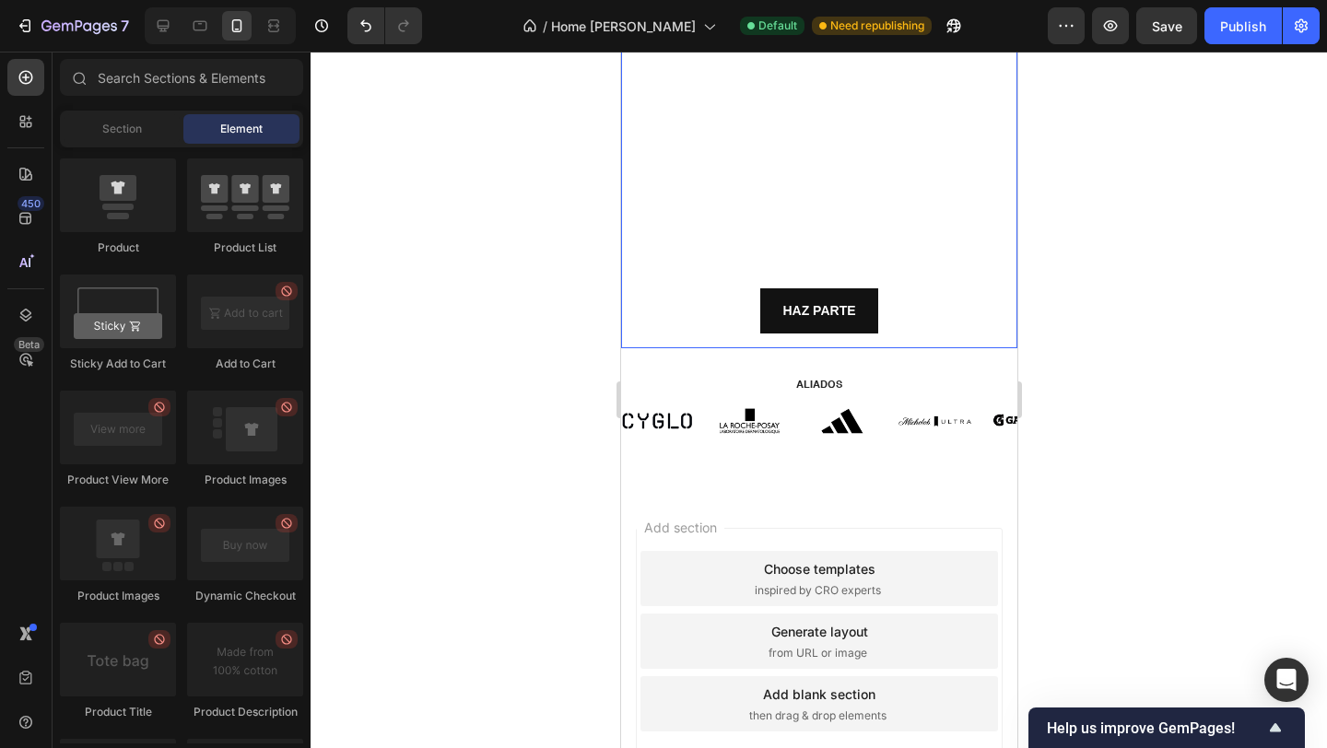
scroll to position [1483, 0]
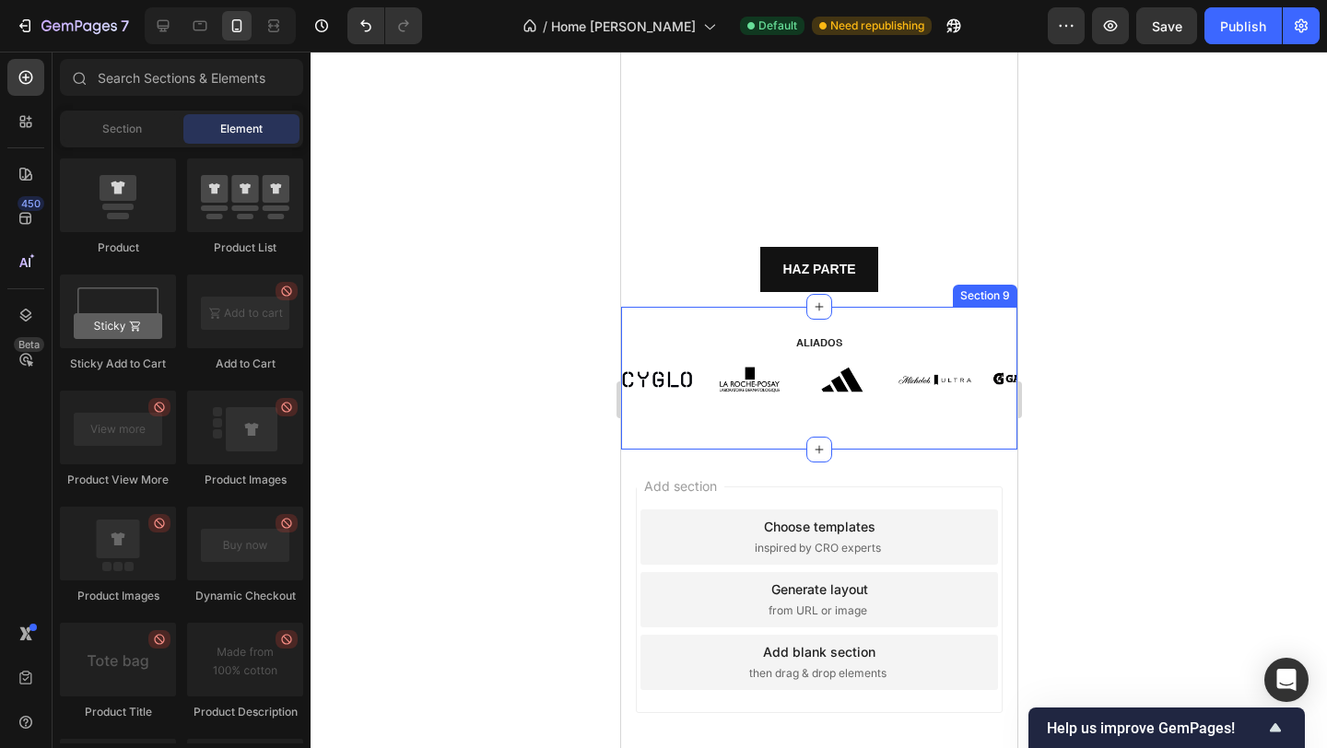
click at [840, 322] on div "ALIADOS Heading Image Image Image Image Image Image Image Image Image Image Ima…" at bounding box center [818, 378] width 396 height 143
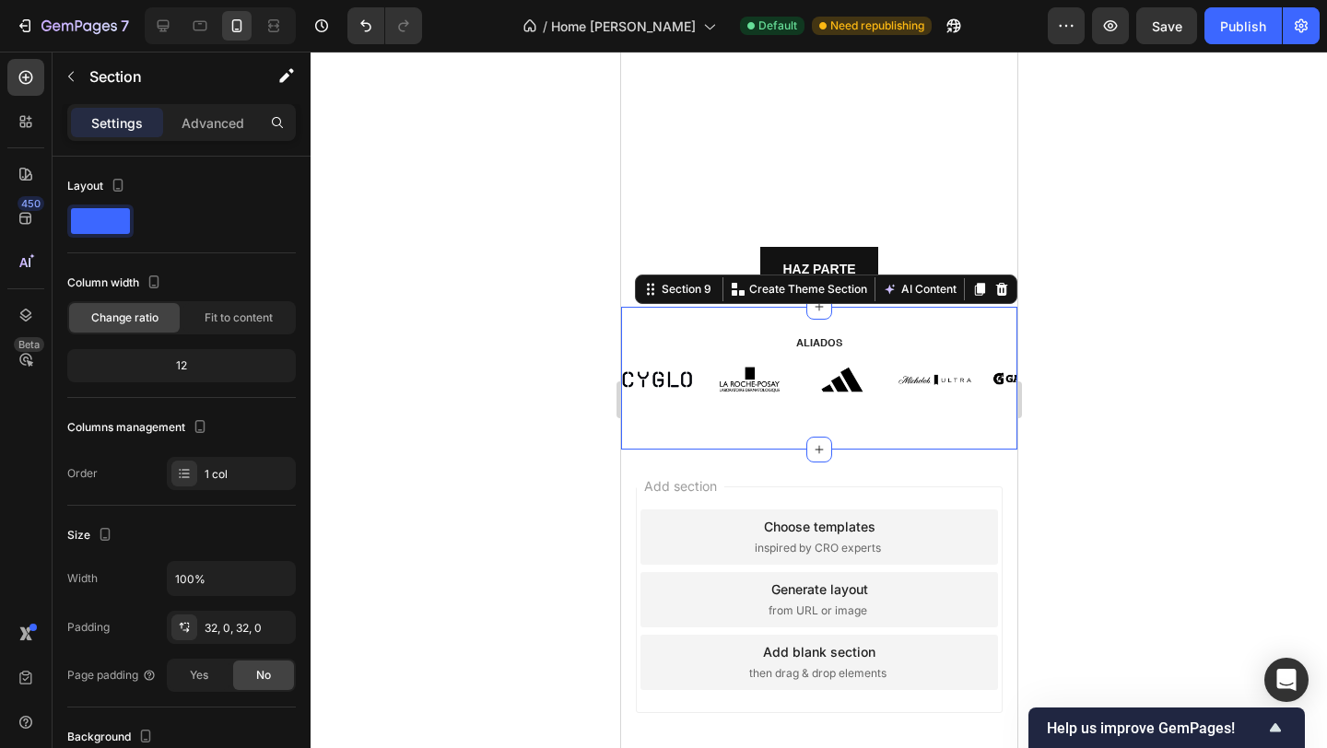
click at [849, 321] on div "ALIADOS Heading Image Image Image Image Image Image Image Image Image Image Ima…" at bounding box center [818, 378] width 396 height 143
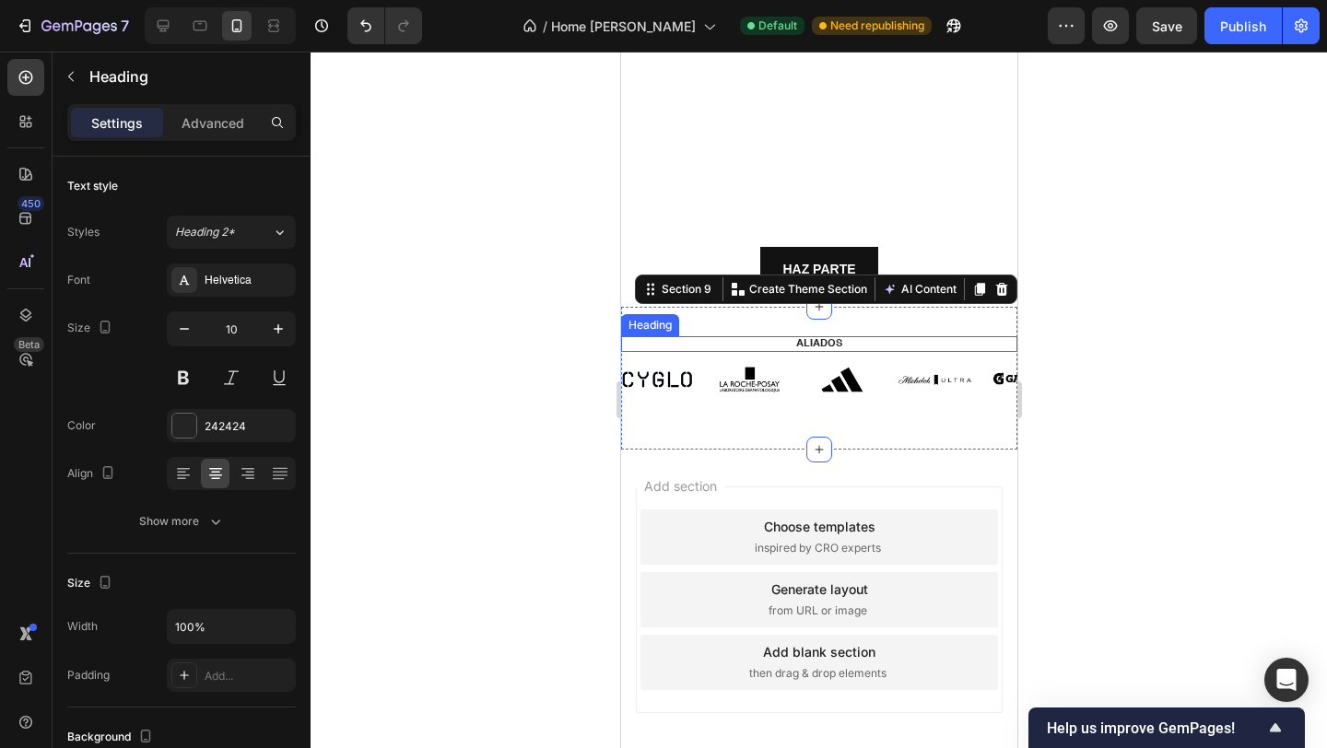
click at [849, 344] on h2 "ALIADOS" at bounding box center [818, 344] width 369 height 16
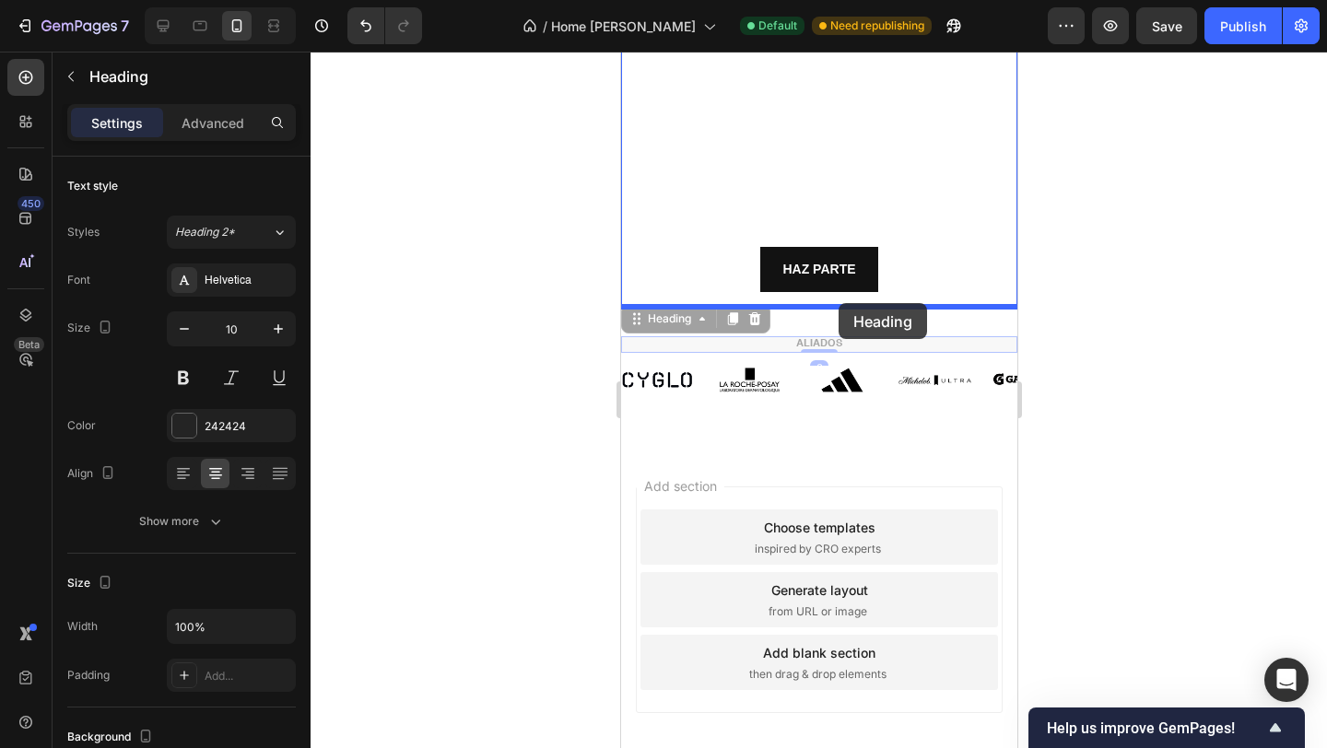
drag, startPoint x: 849, startPoint y: 344, endPoint x: 838, endPoint y: 303, distance: 42.0
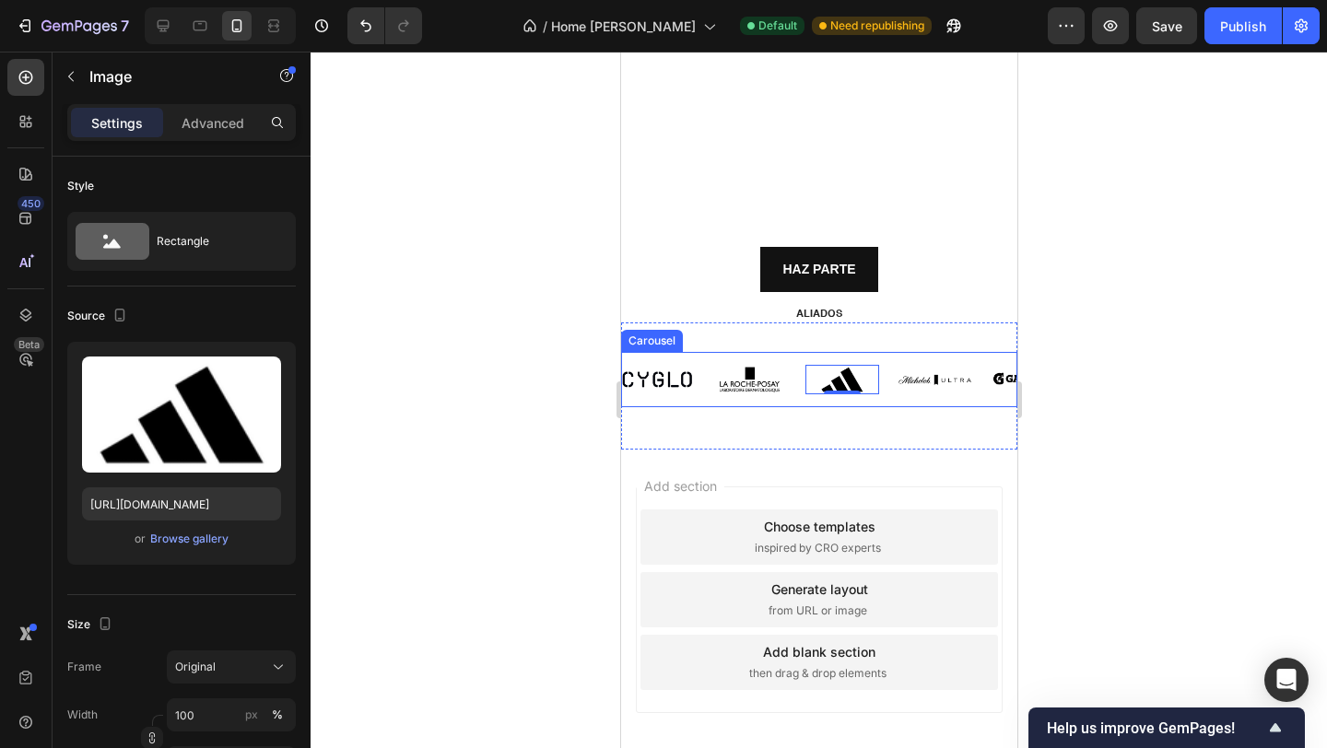
click at [893, 364] on div "Image Image Image 0 Image Image Image Image Image Image Image Image Image Image…" at bounding box center [818, 379] width 396 height 55
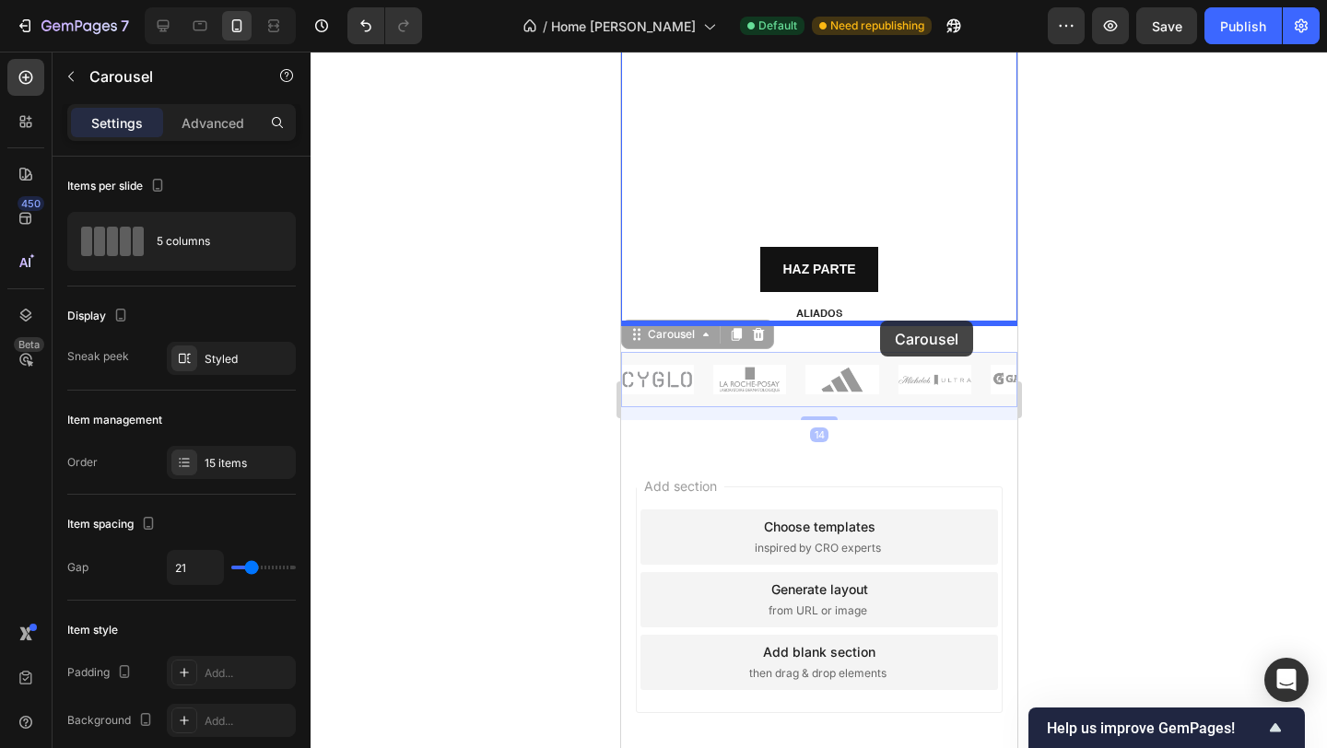
drag, startPoint x: 893, startPoint y: 364, endPoint x: 879, endPoint y: 321, distance: 45.5
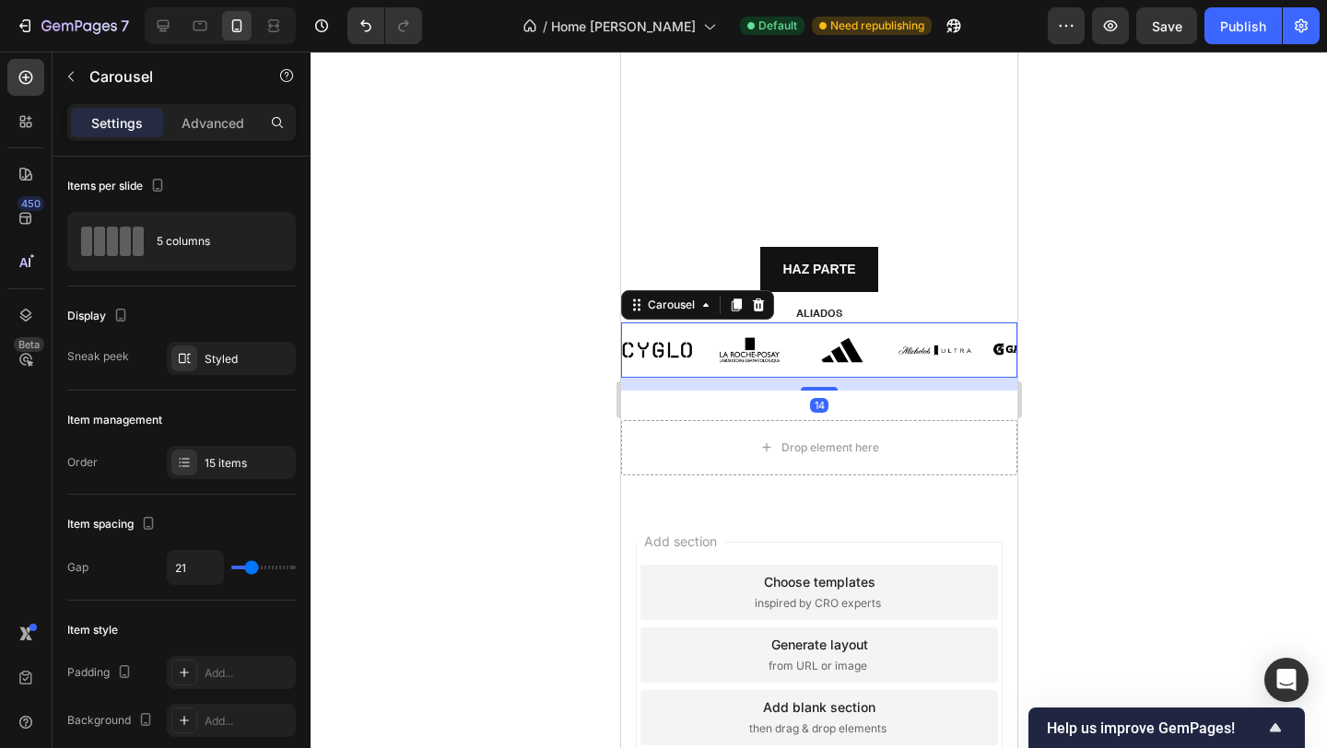
click at [1055, 332] on div at bounding box center [819, 400] width 1016 height 697
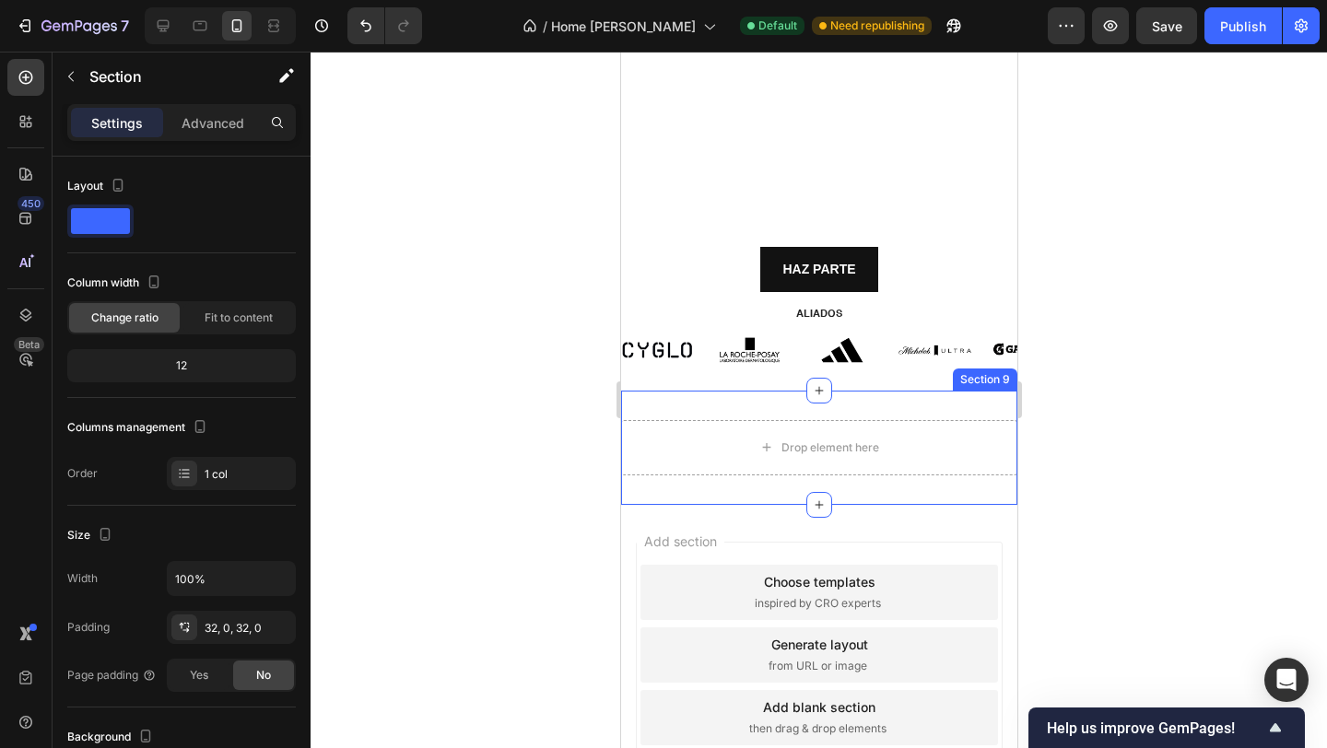
click at [856, 409] on div "Drop element here Section 9" at bounding box center [818, 448] width 396 height 114
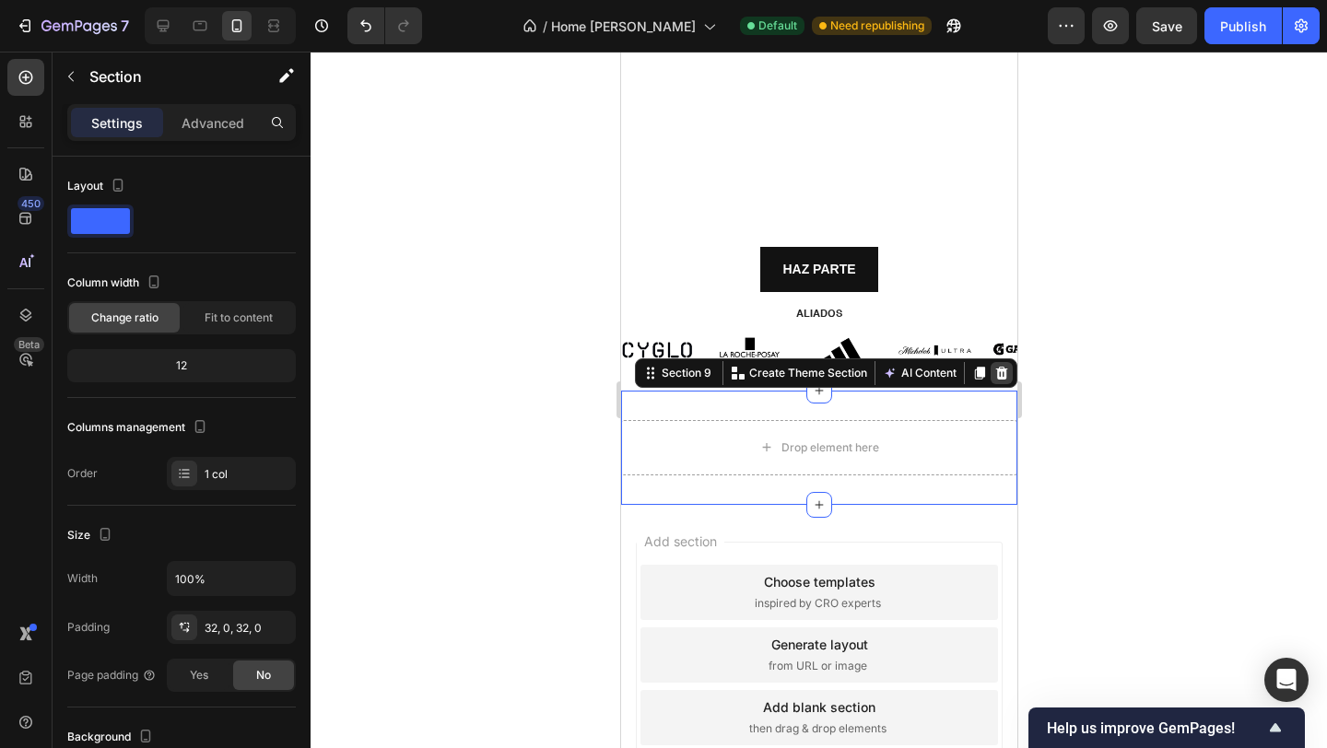
click at [1008, 373] on div at bounding box center [1001, 373] width 22 height 22
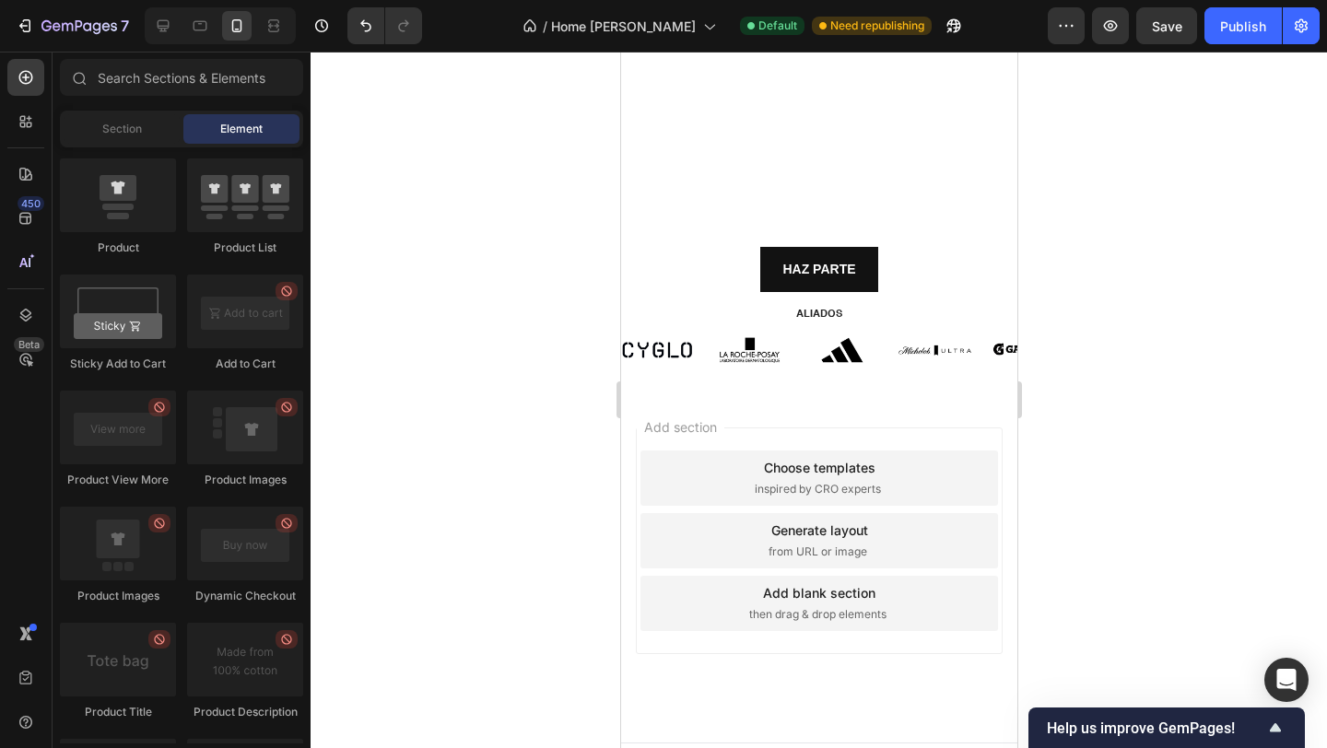
click at [1092, 358] on div at bounding box center [819, 400] width 1016 height 697
click at [891, 316] on h2 "ALIADOS" at bounding box center [818, 315] width 369 height 16
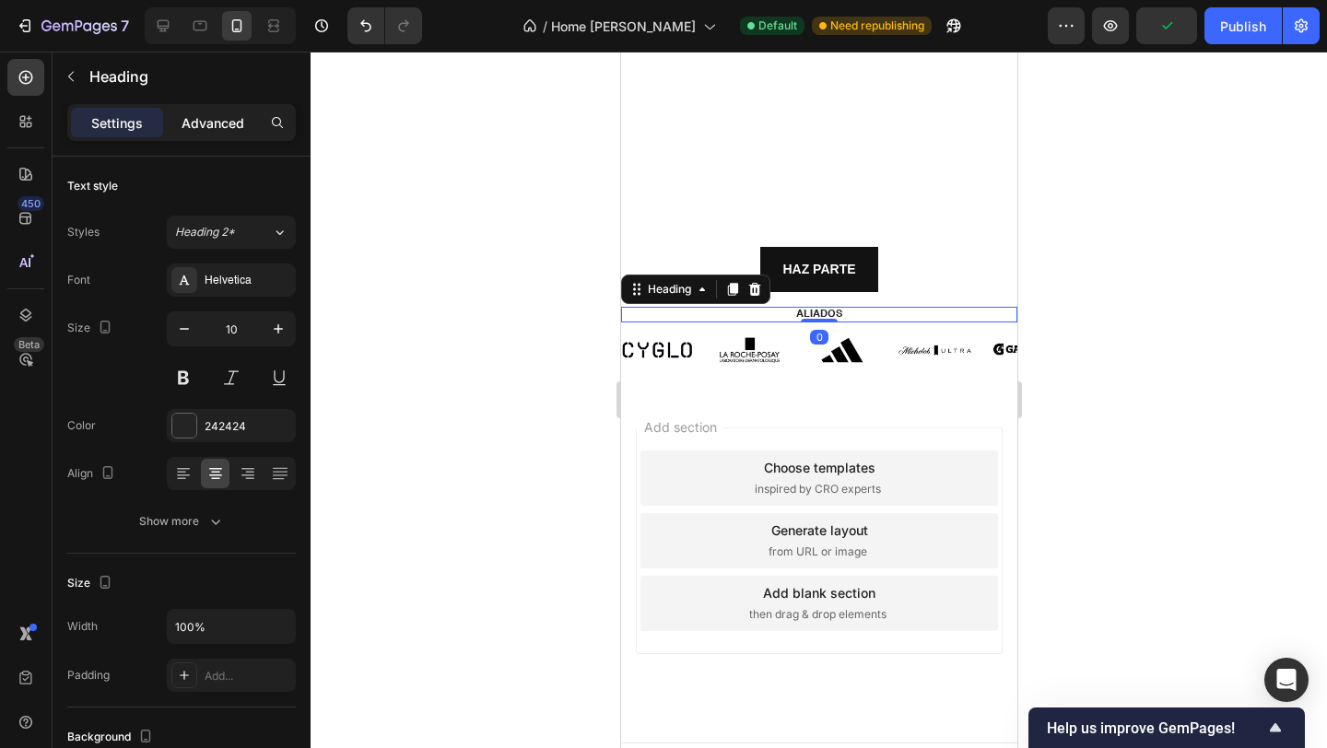
click at [215, 127] on p "Advanced" at bounding box center [213, 122] width 63 height 19
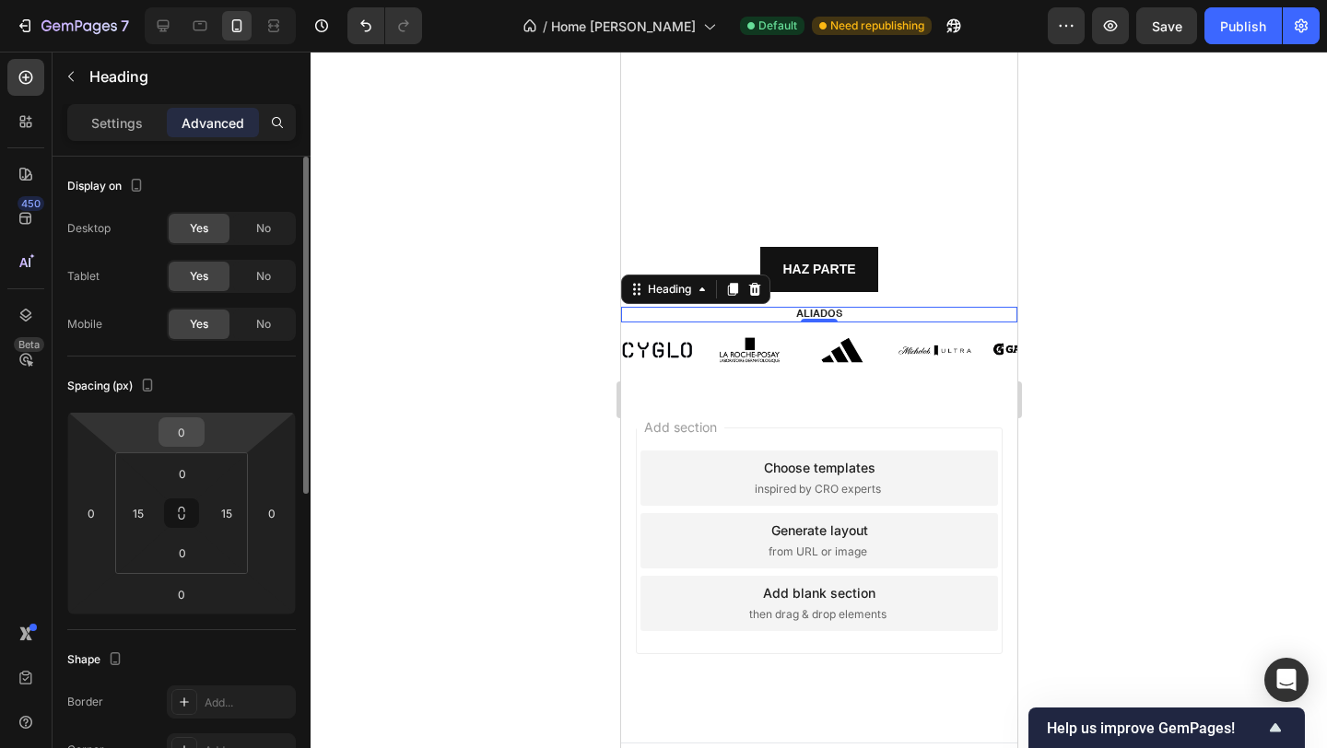
click at [194, 436] on input "0" at bounding box center [181, 432] width 37 height 28
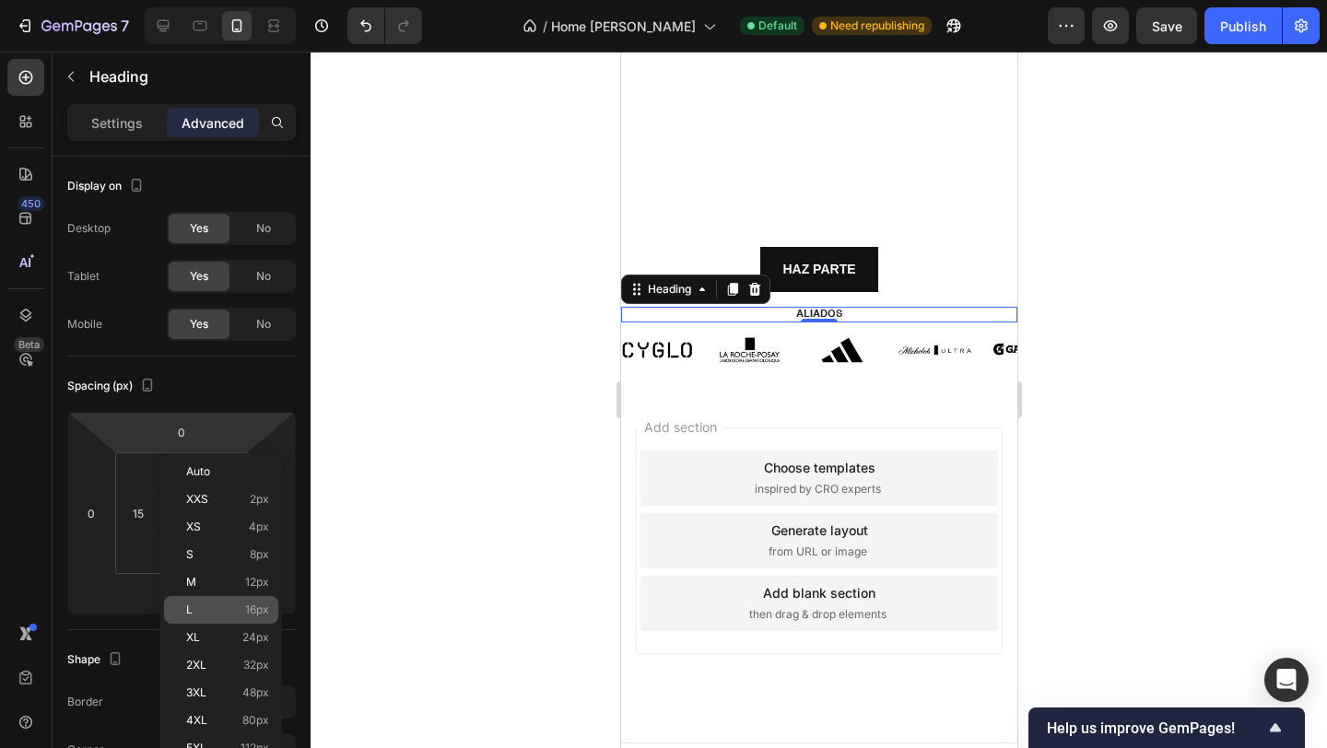
click at [259, 604] on span "16px" at bounding box center [257, 610] width 24 height 13
type input "16"
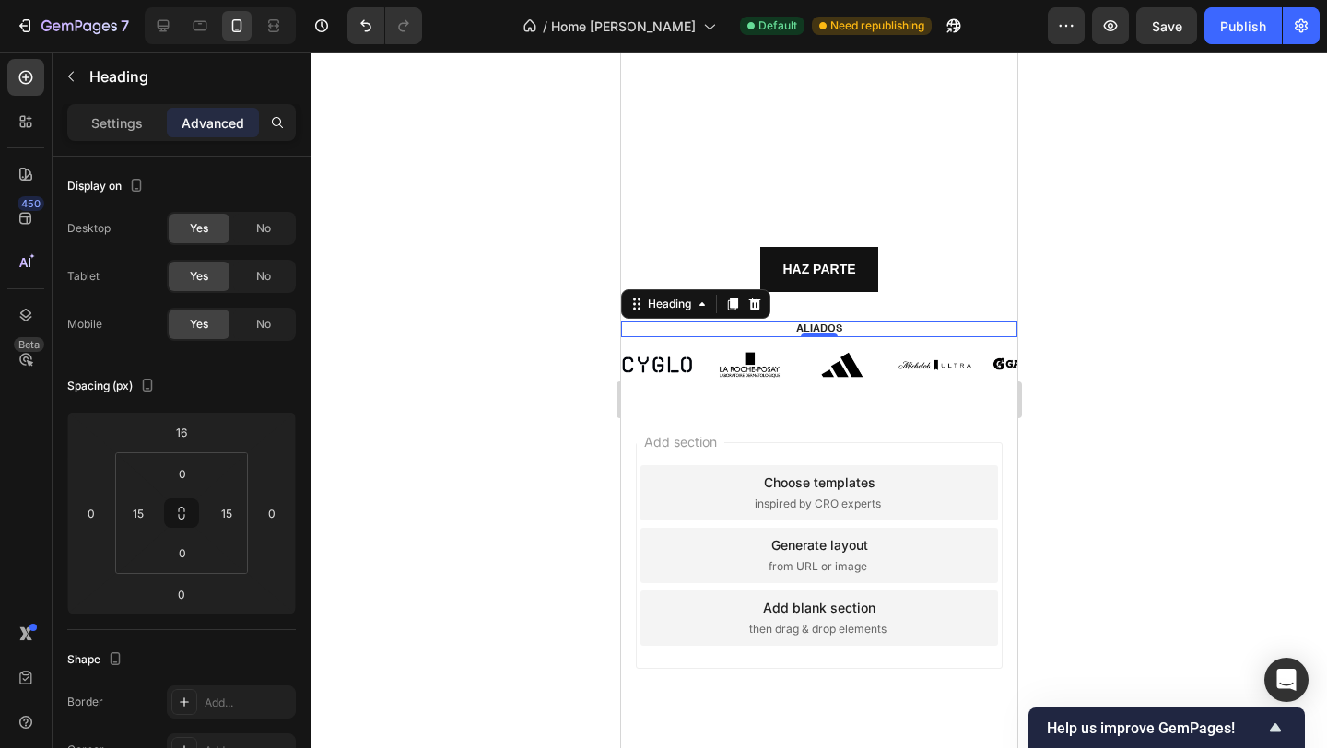
click at [465, 482] on div at bounding box center [819, 400] width 1016 height 697
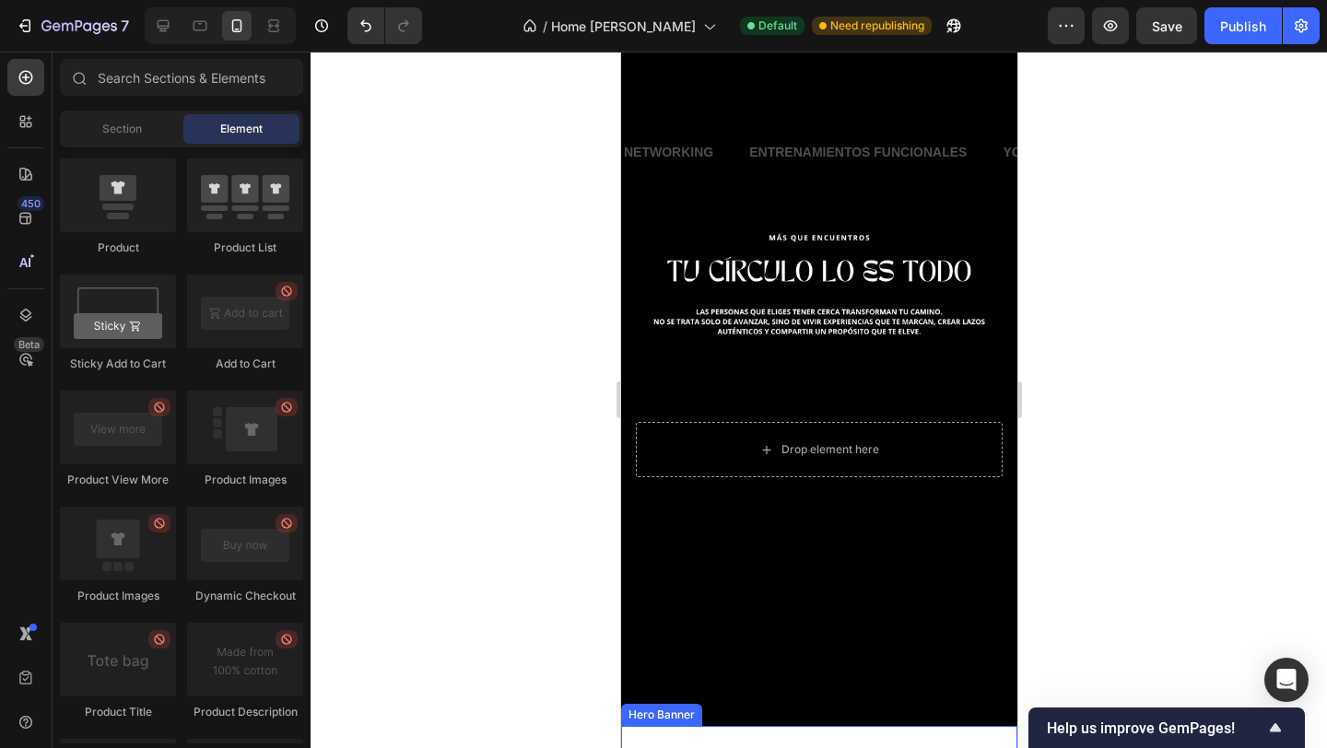
scroll to position [646, 0]
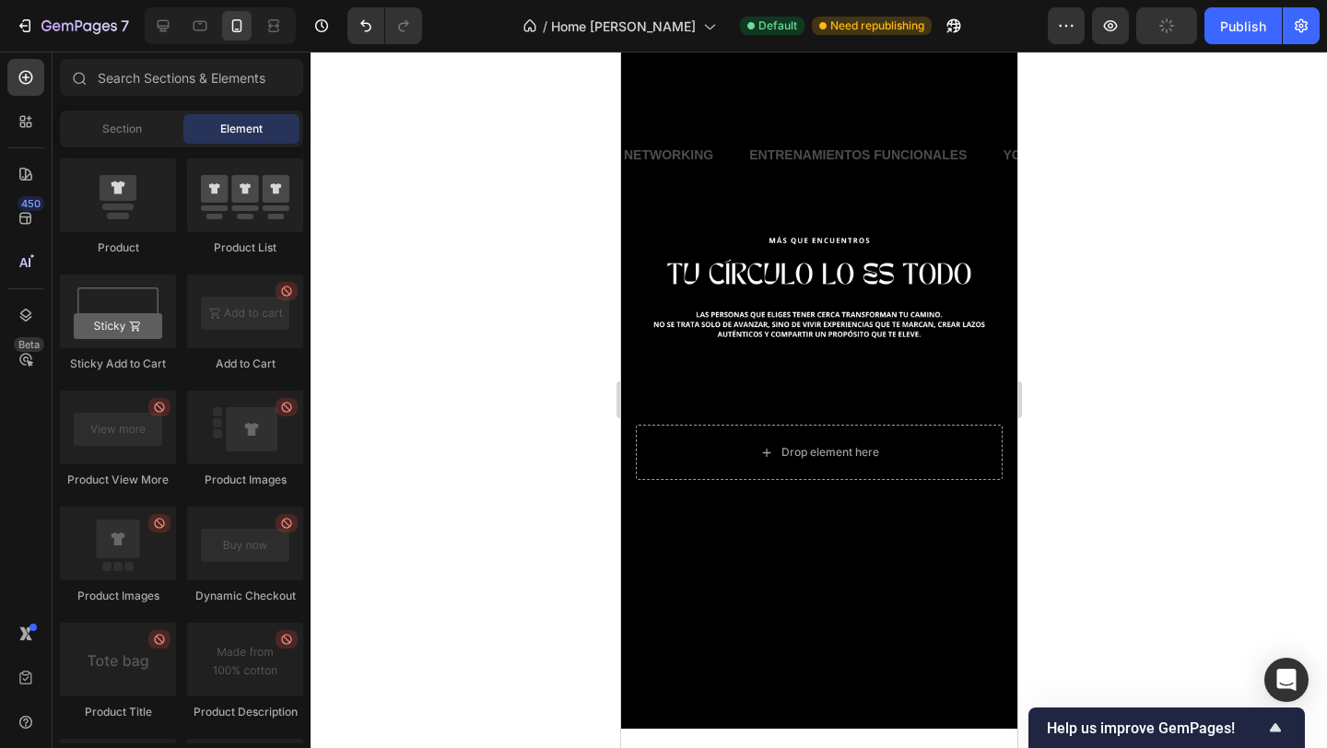
click at [549, 360] on div at bounding box center [819, 400] width 1016 height 697
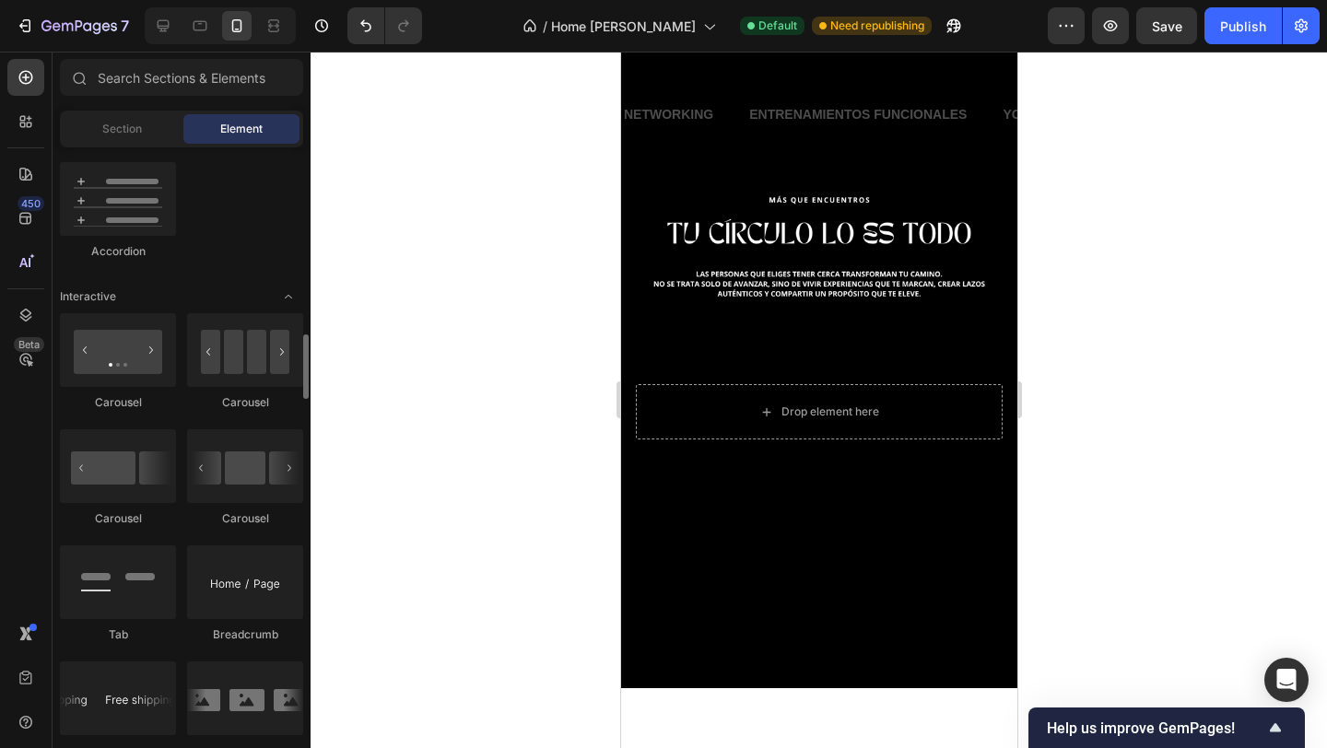
scroll to position [1715, 0]
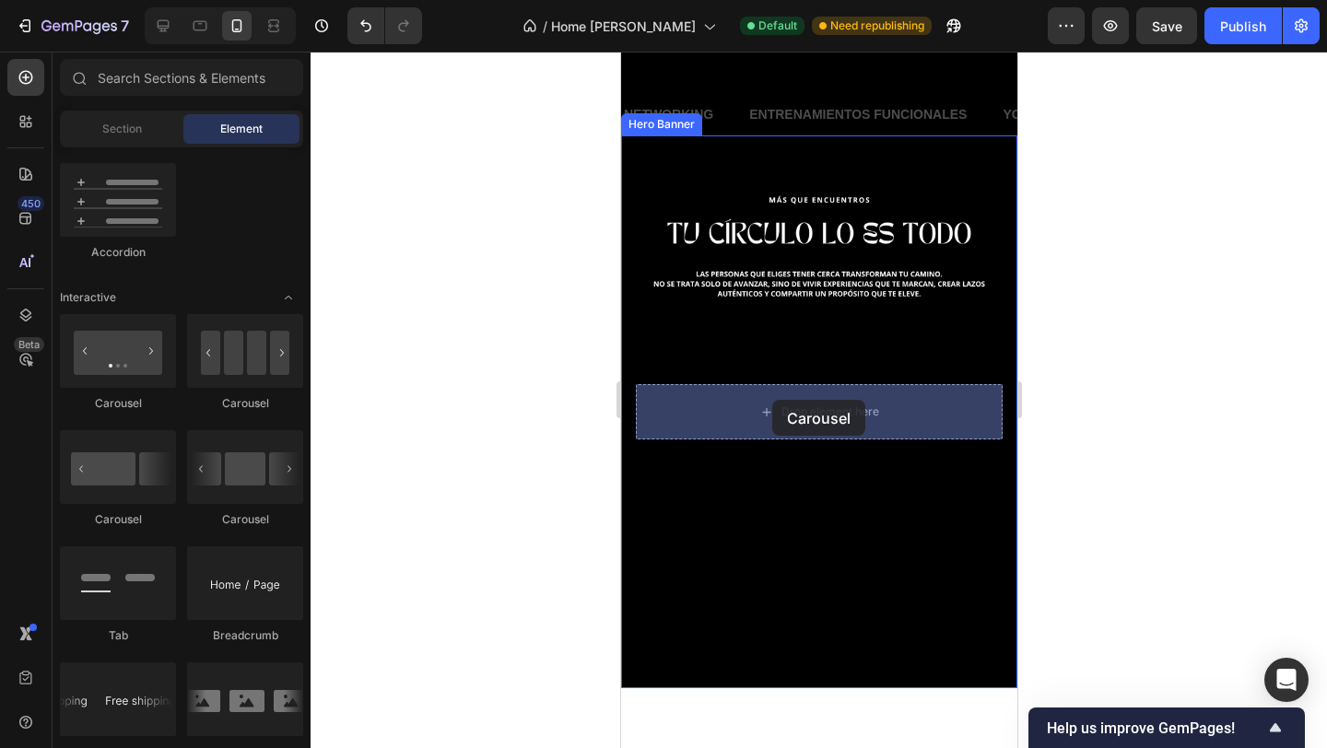
drag, startPoint x: 840, startPoint y: 545, endPoint x: 773, endPoint y: 402, distance: 157.9
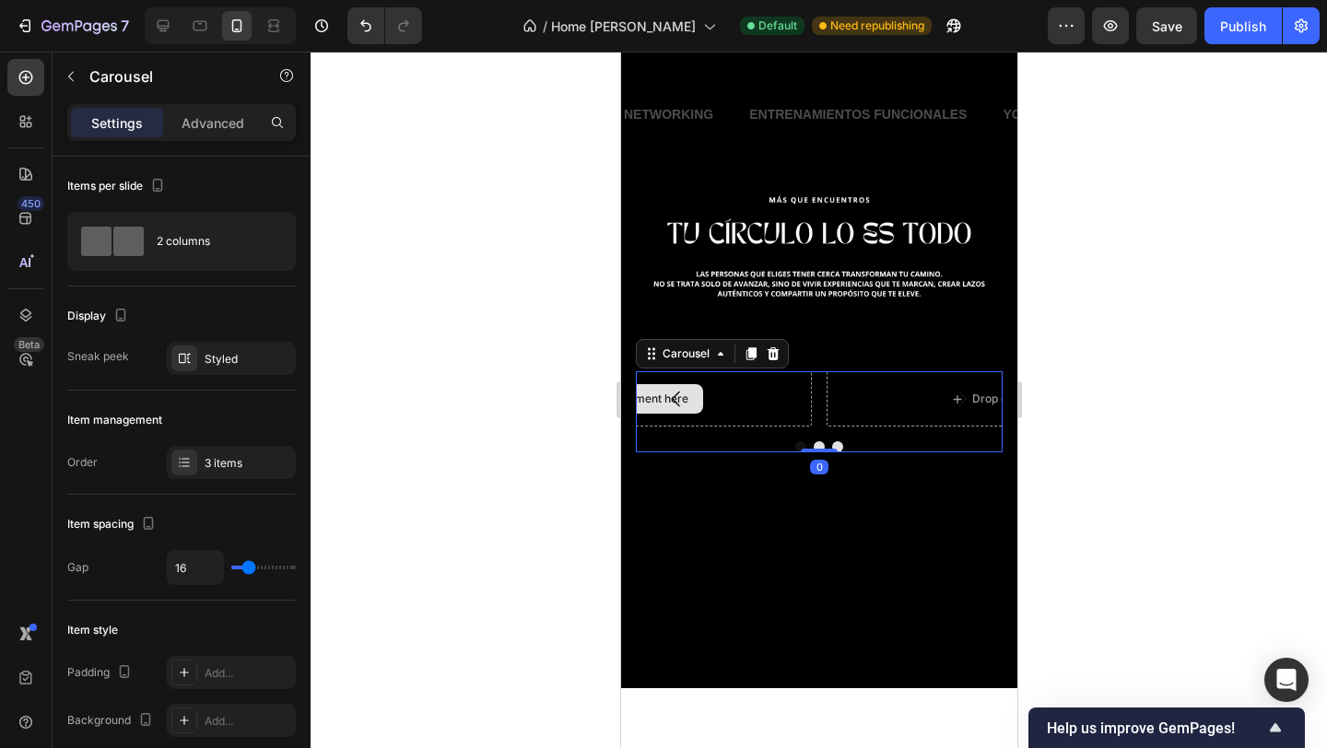
click at [726, 405] on div "Drop element here" at bounding box center [627, 398] width 367 height 55
click at [774, 408] on div "Drop element here" at bounding box center [627, 398] width 367 height 55
click at [210, 118] on p "Advanced" at bounding box center [213, 122] width 63 height 19
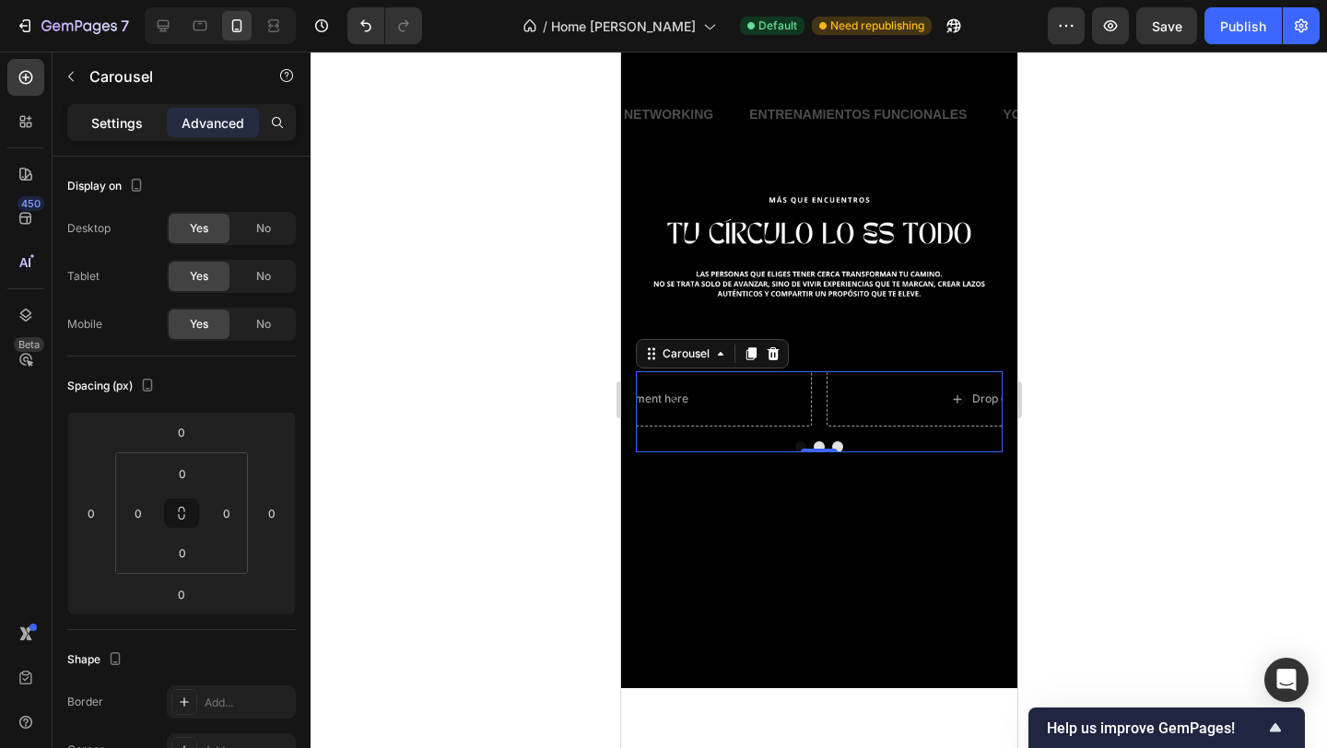
click at [138, 116] on p "Settings" at bounding box center [117, 122] width 52 height 19
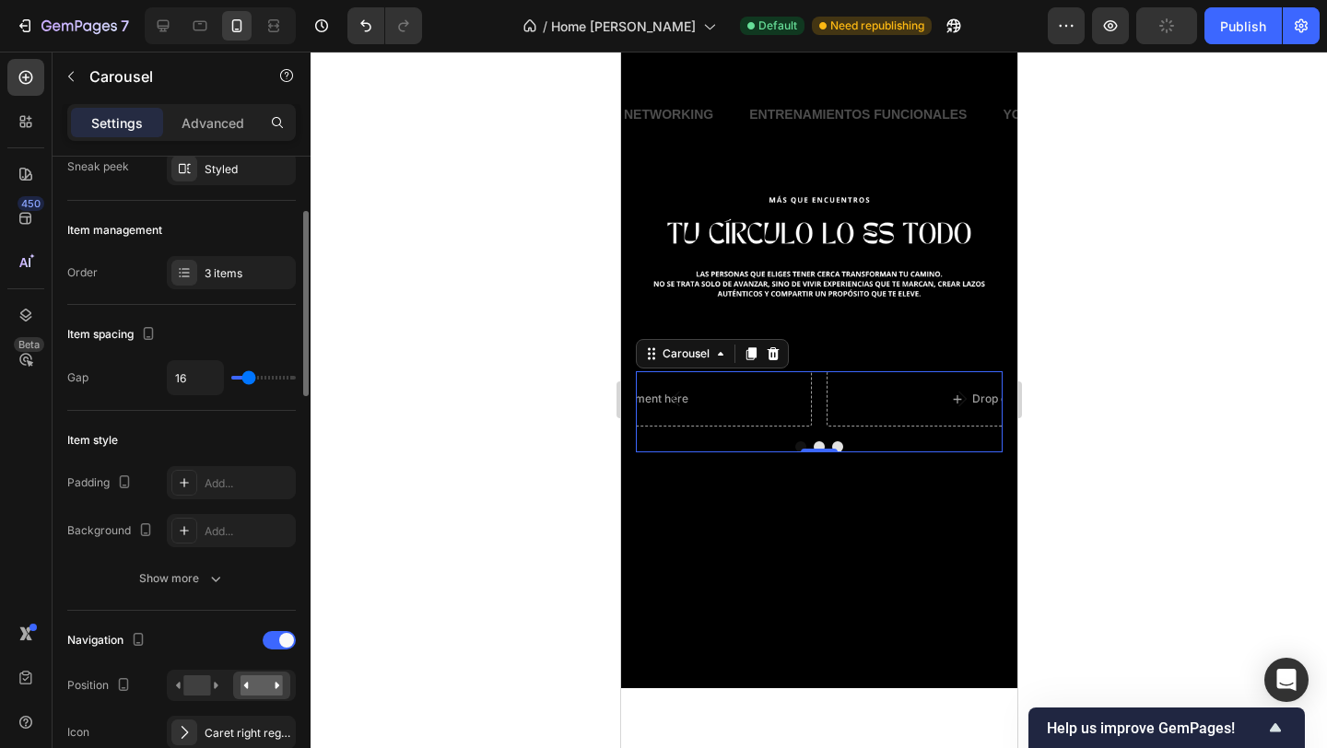
scroll to position [0, 0]
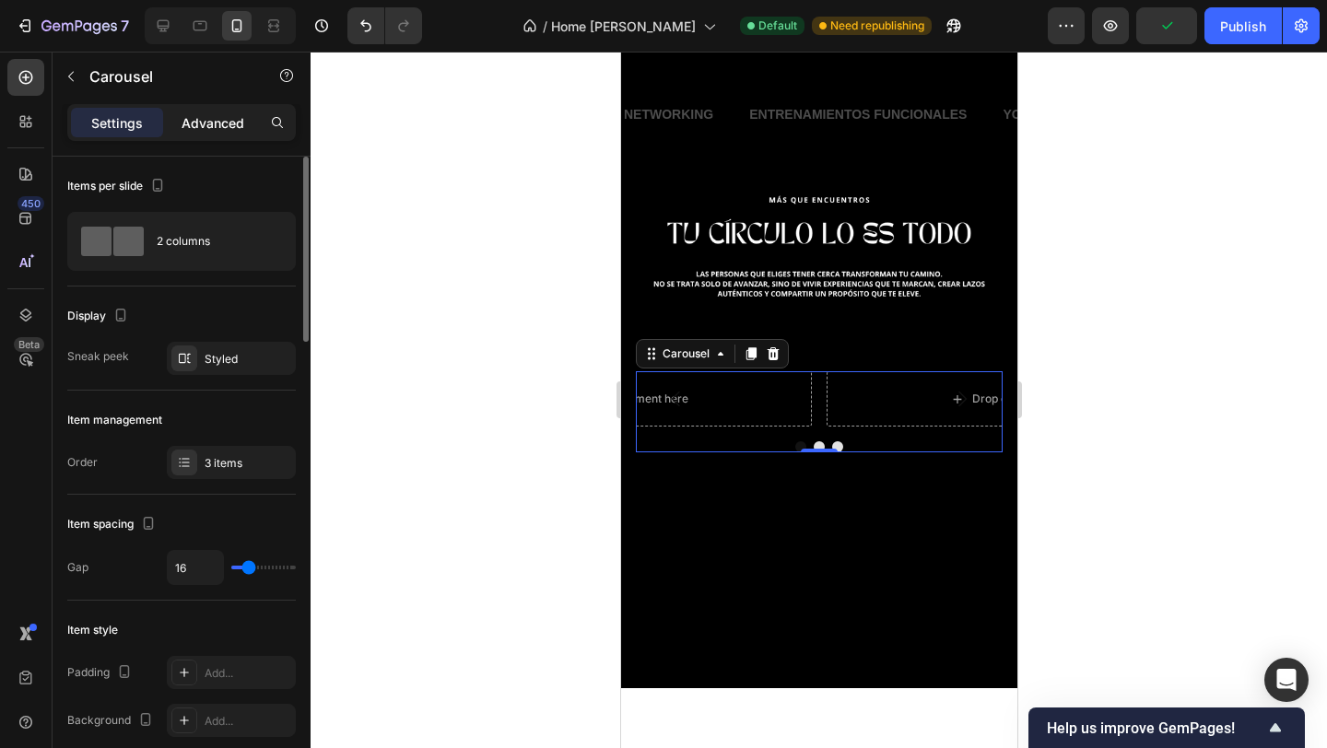
click at [198, 130] on p "Advanced" at bounding box center [213, 122] width 63 height 19
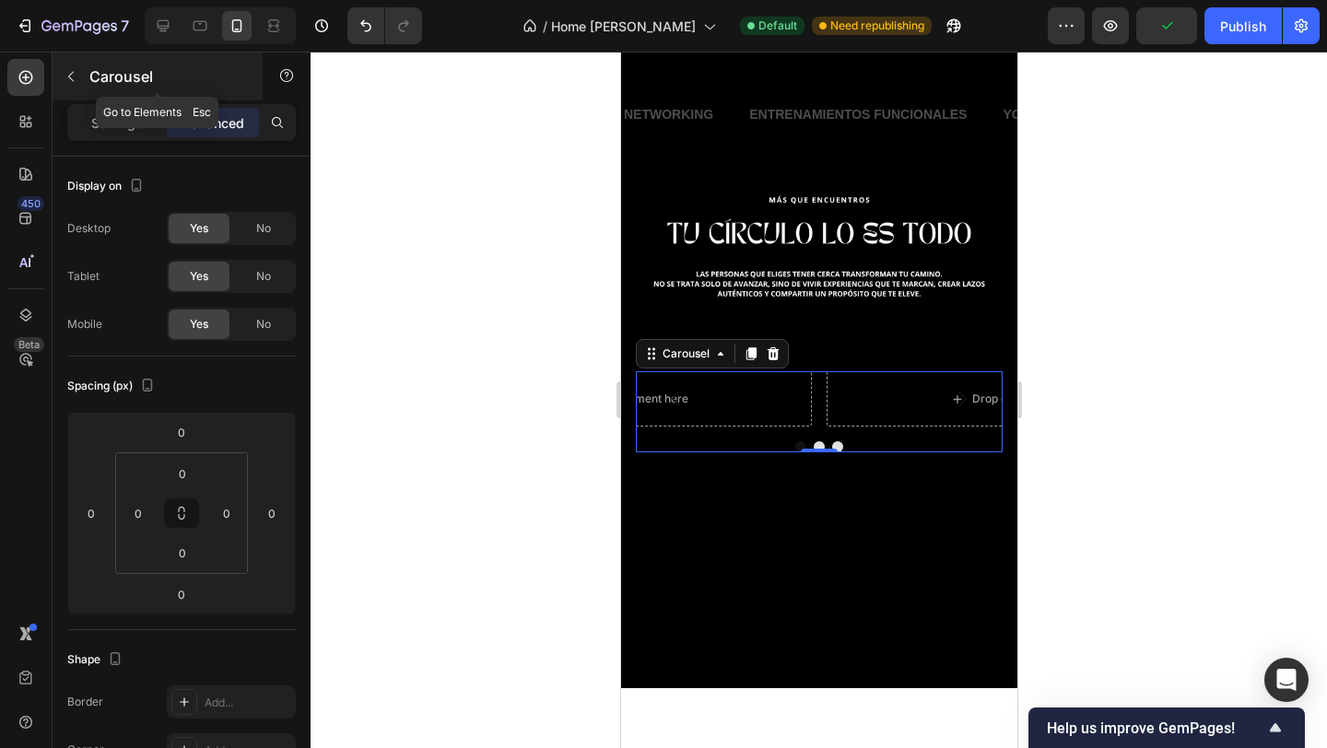
click at [101, 75] on p "Carousel" at bounding box center [167, 76] width 157 height 22
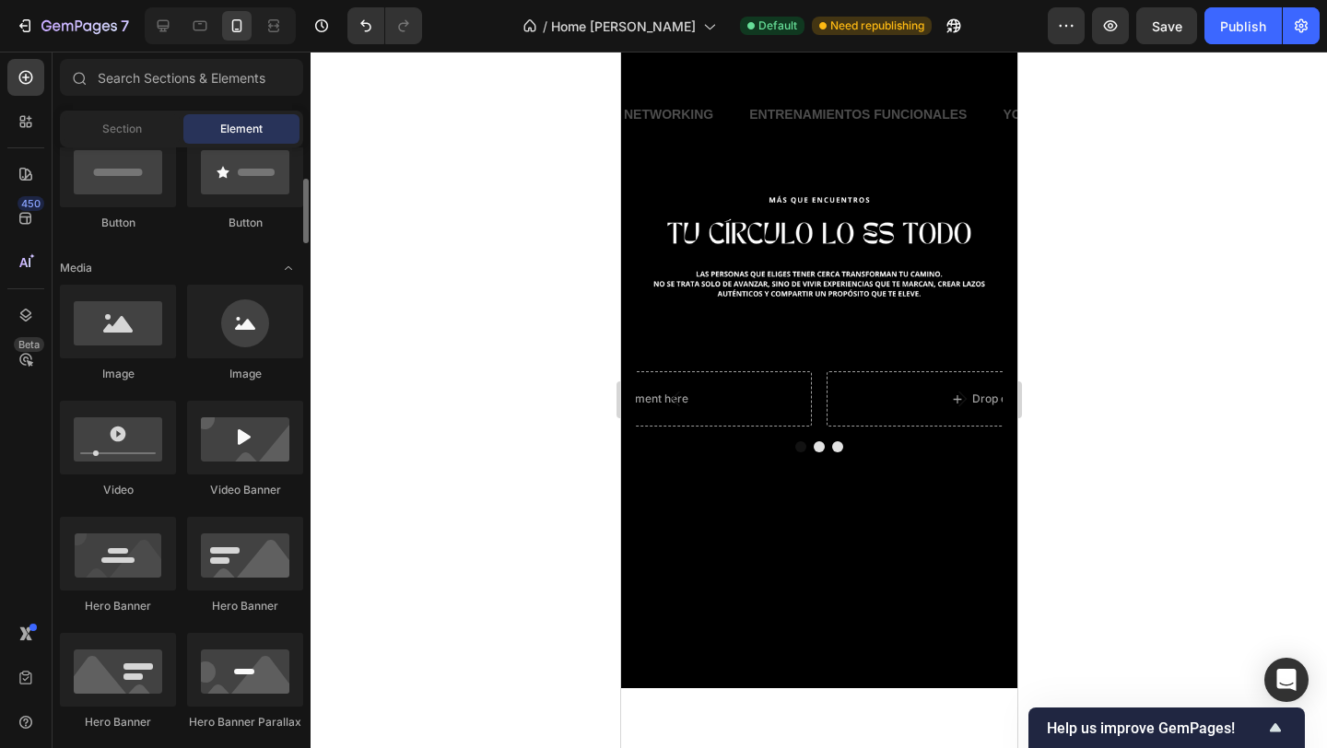
scroll to position [446, 0]
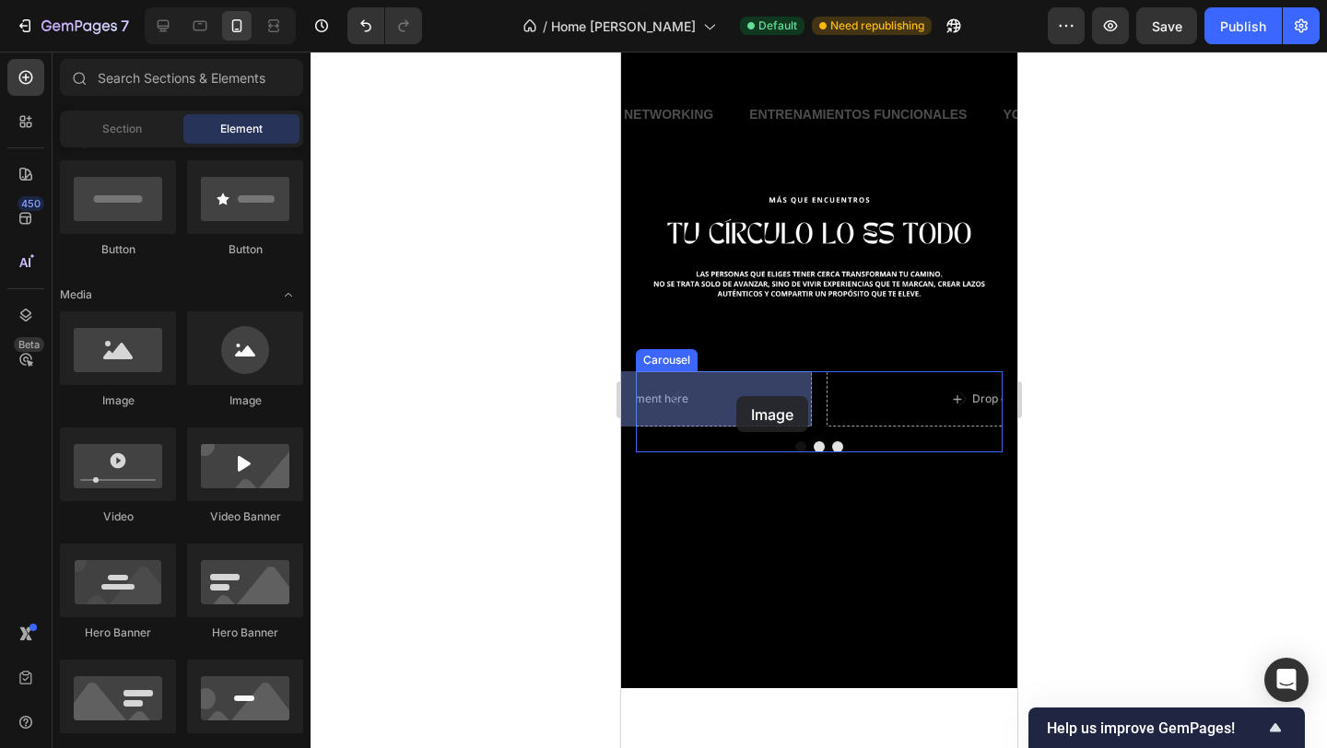
drag, startPoint x: 768, startPoint y: 403, endPoint x: 735, endPoint y: 396, distance: 33.8
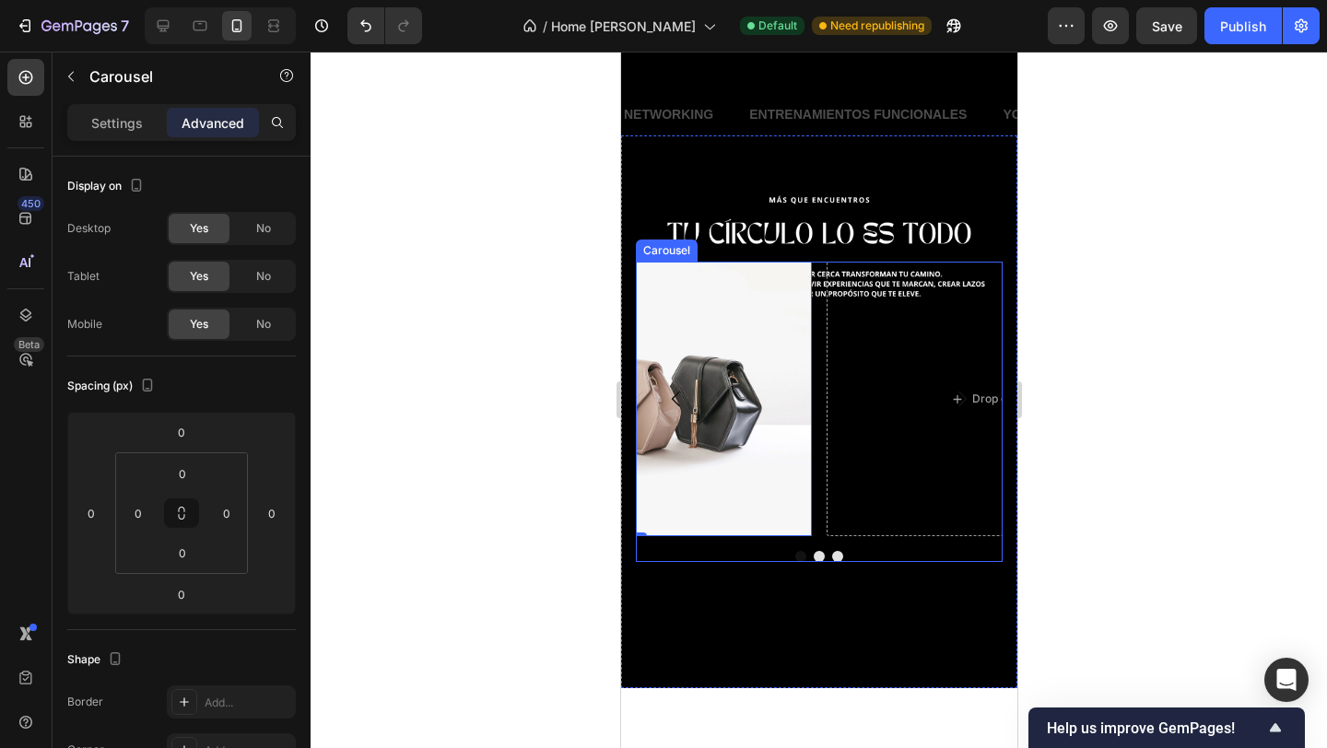
click at [777, 557] on div at bounding box center [818, 556] width 367 height 11
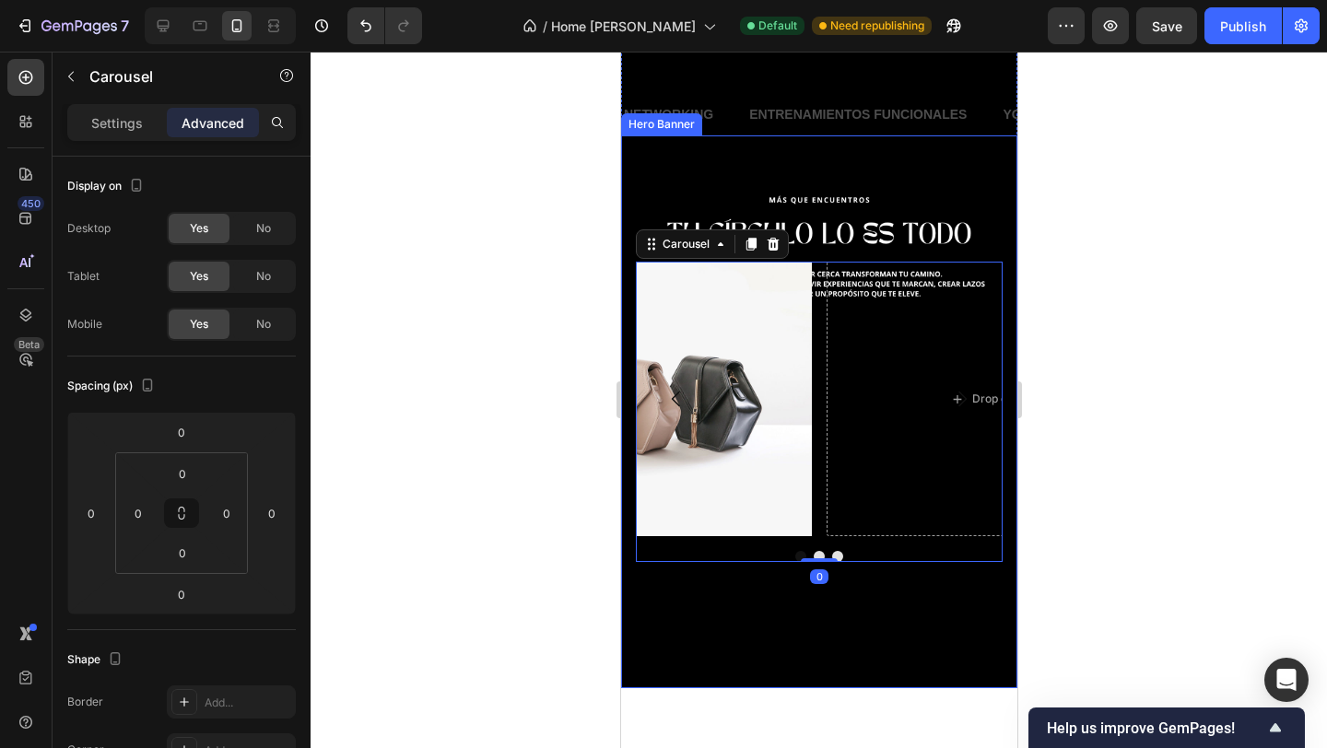
click at [734, 636] on div "Background Image" at bounding box center [818, 411] width 396 height 553
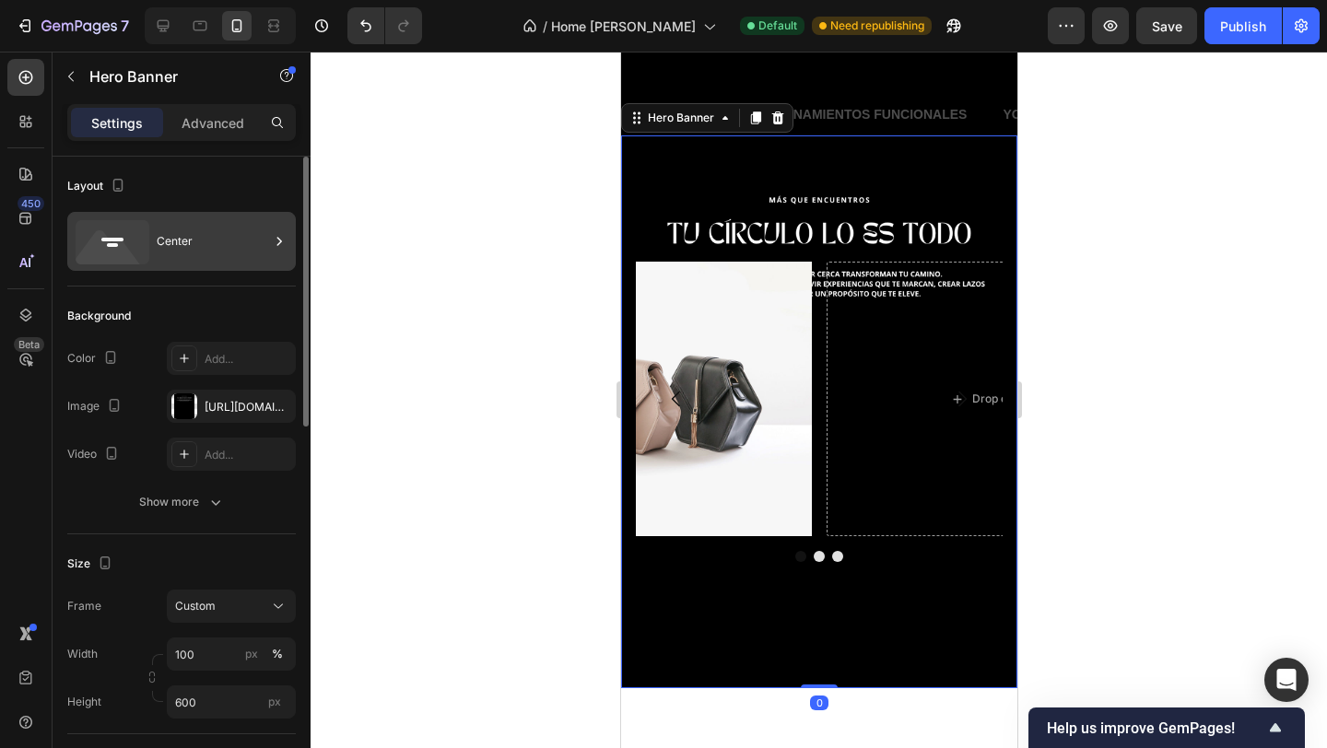
click at [196, 221] on div "Center" at bounding box center [213, 241] width 112 height 42
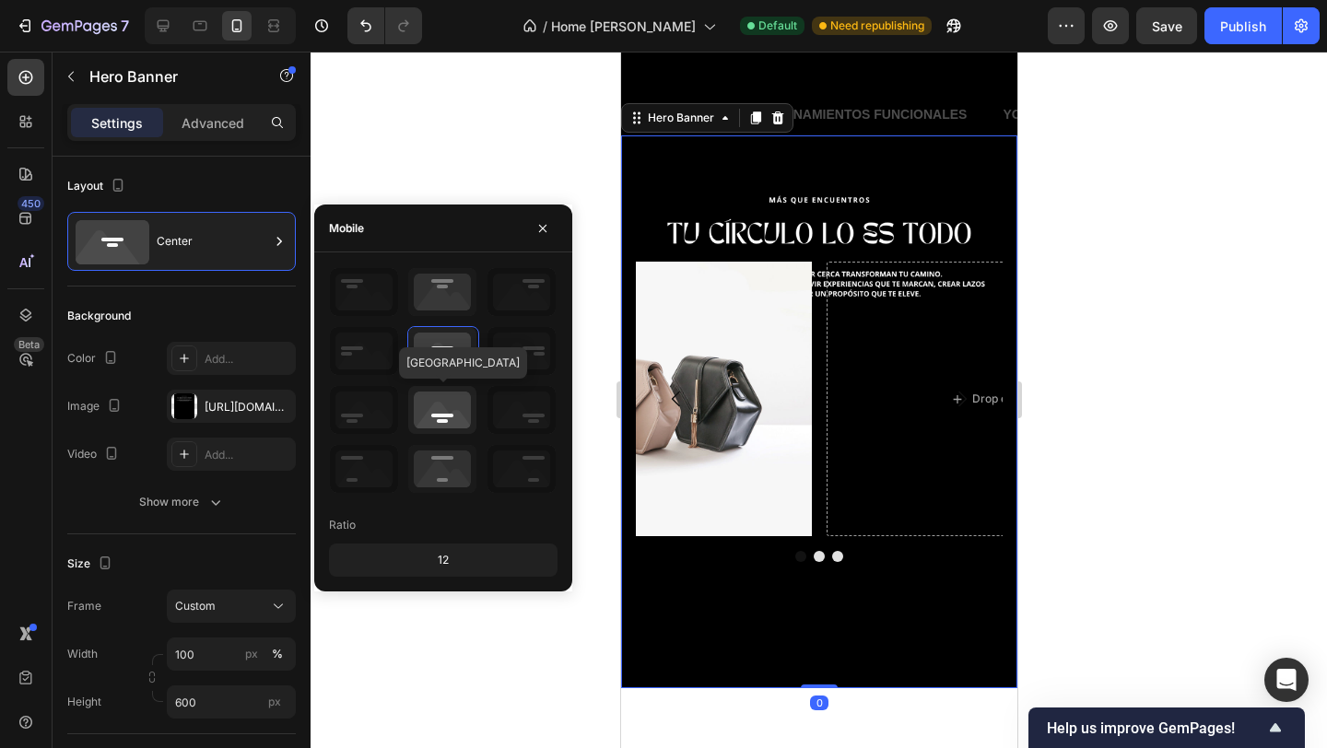
click at [452, 409] on icon at bounding box center [442, 410] width 68 height 48
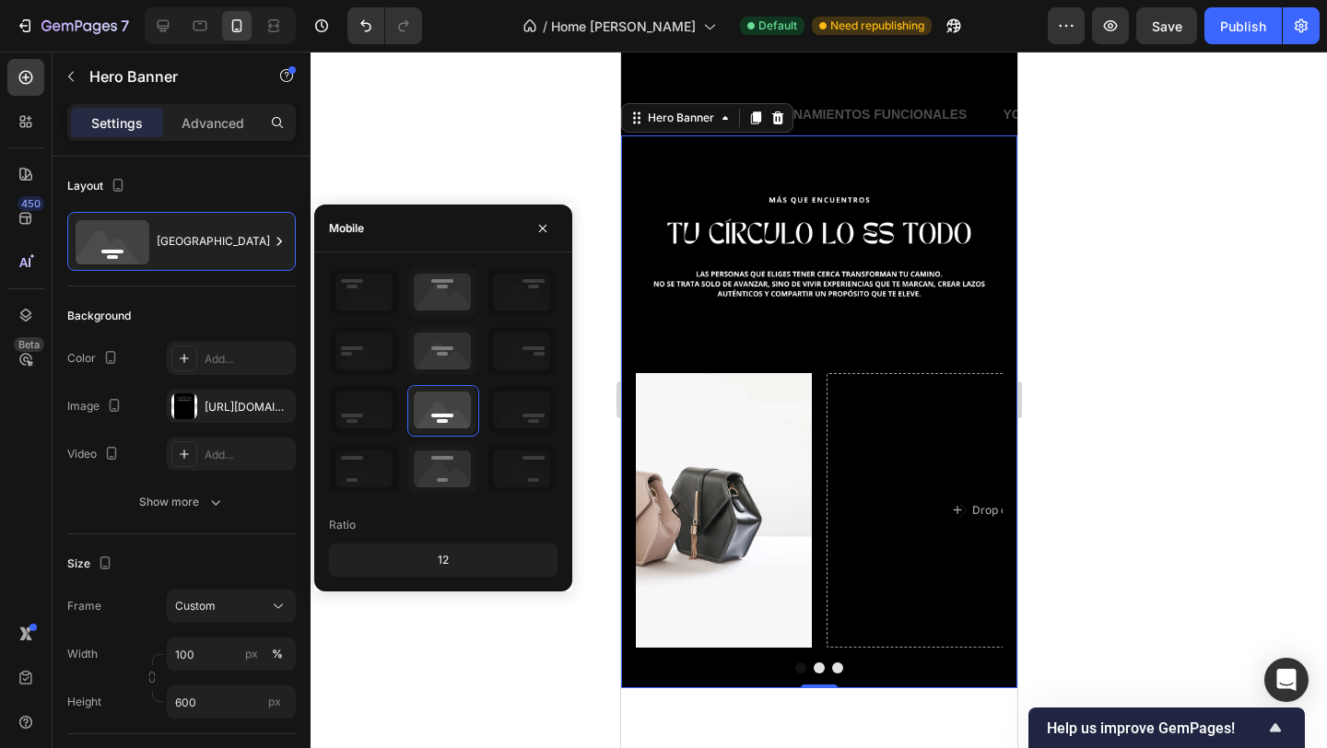
click at [1166, 414] on div at bounding box center [819, 400] width 1016 height 697
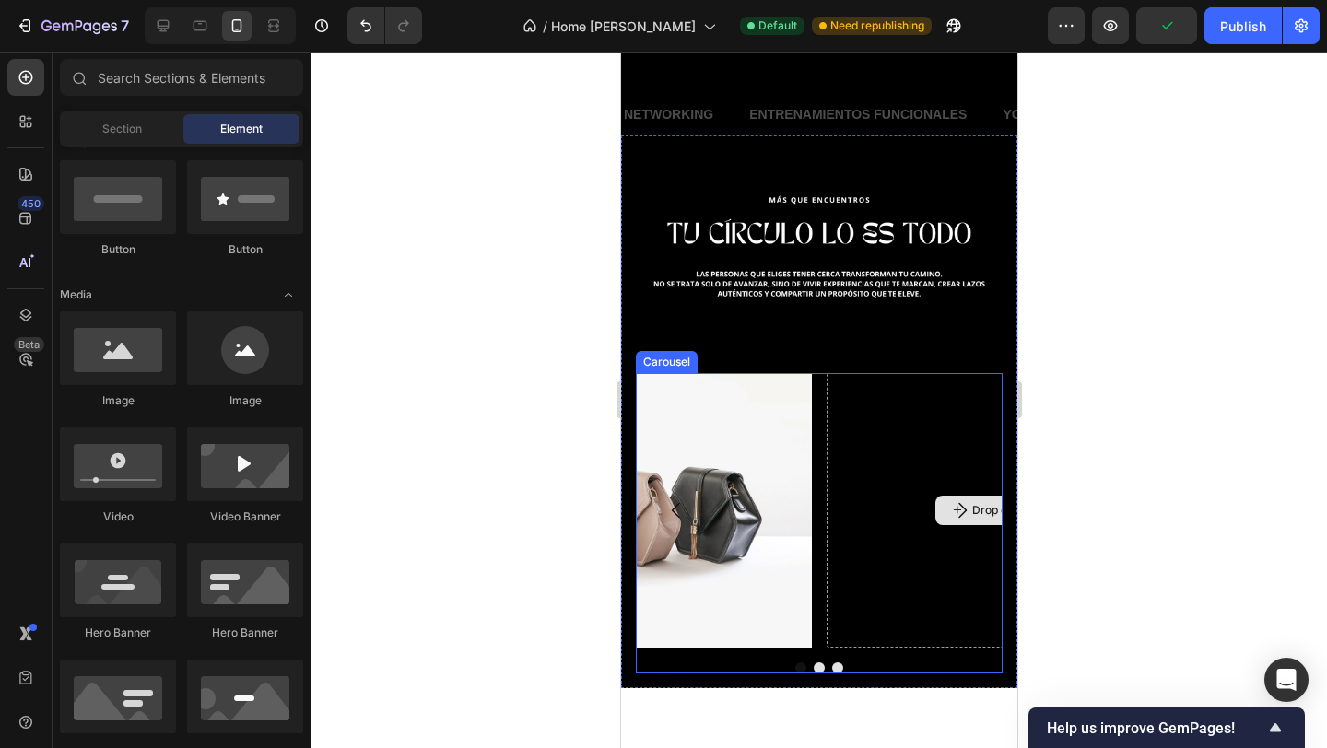
click at [797, 458] on img at bounding box center [627, 510] width 367 height 275
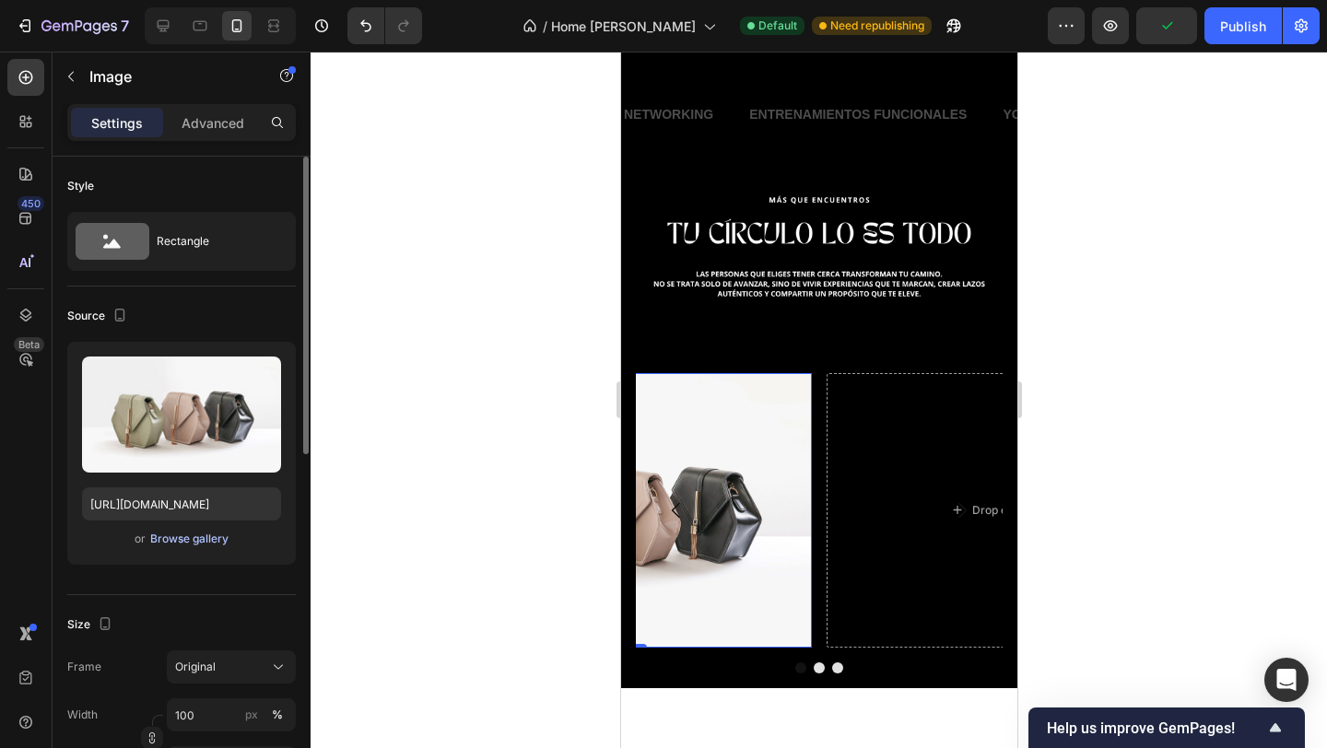
click at [168, 539] on div "Browse gallery" at bounding box center [189, 539] width 78 height 17
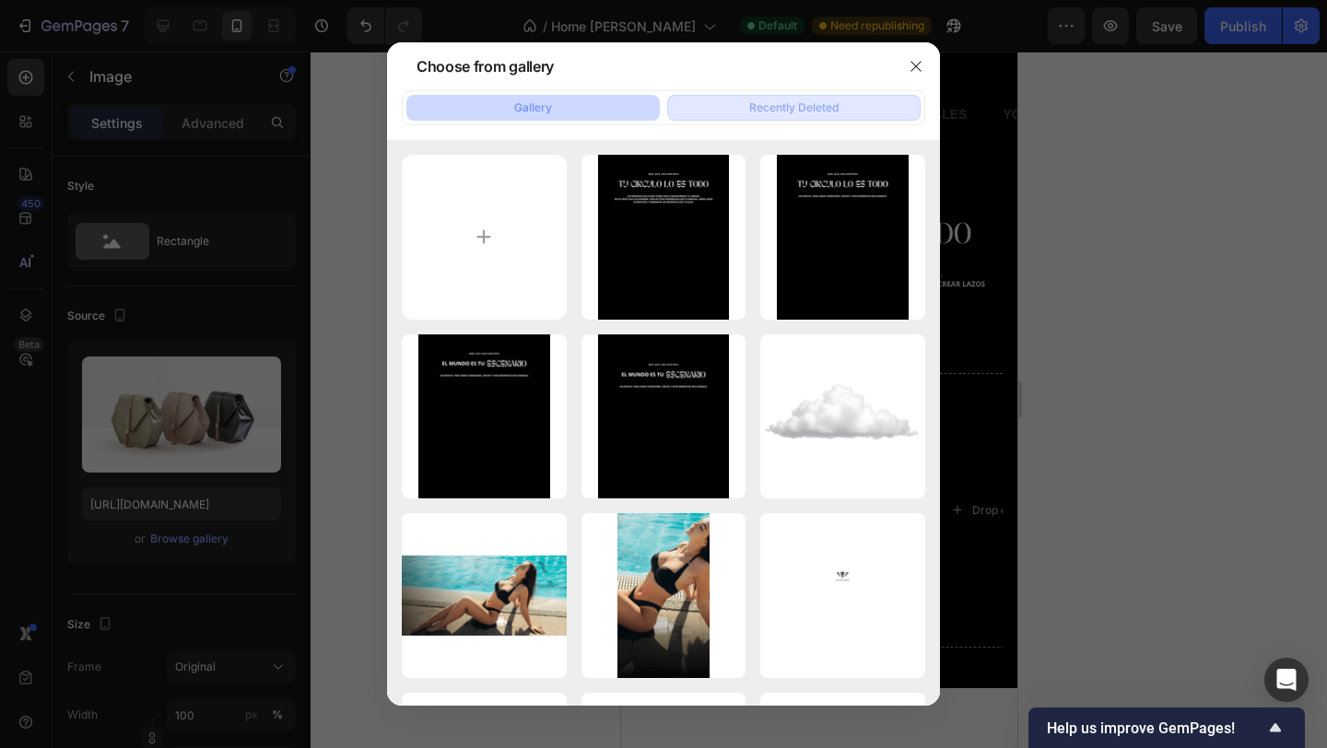
click at [779, 110] on div "Recently Deleted" at bounding box center [793, 108] width 89 height 17
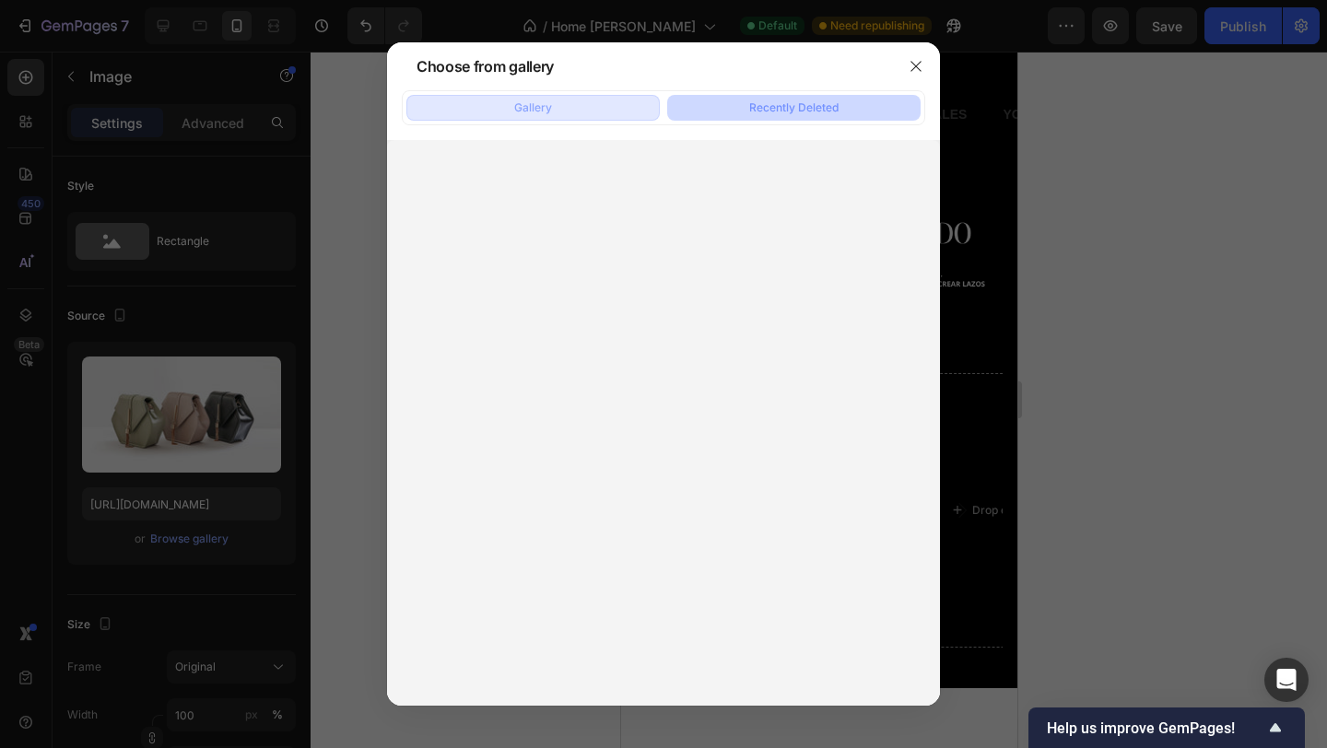
click at [629, 111] on button "Gallery" at bounding box center [532, 108] width 253 height 26
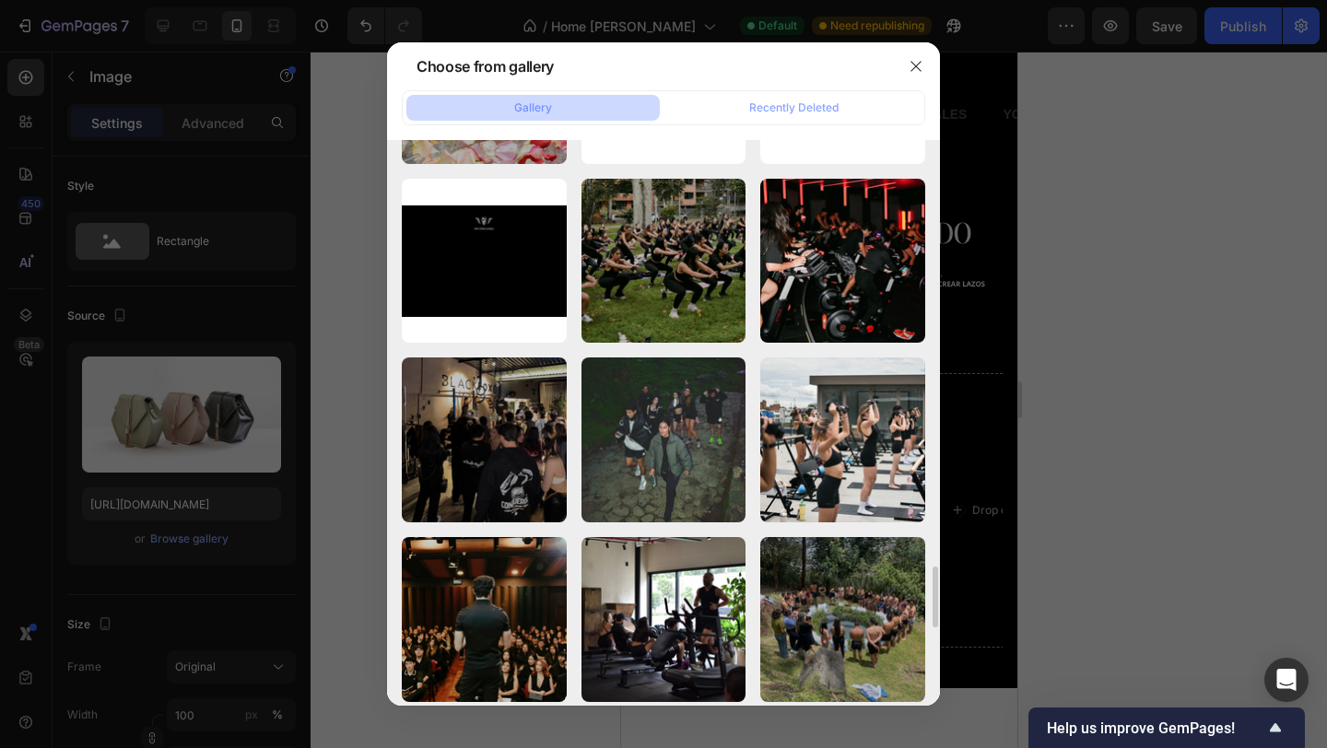
scroll to position [3929, 0]
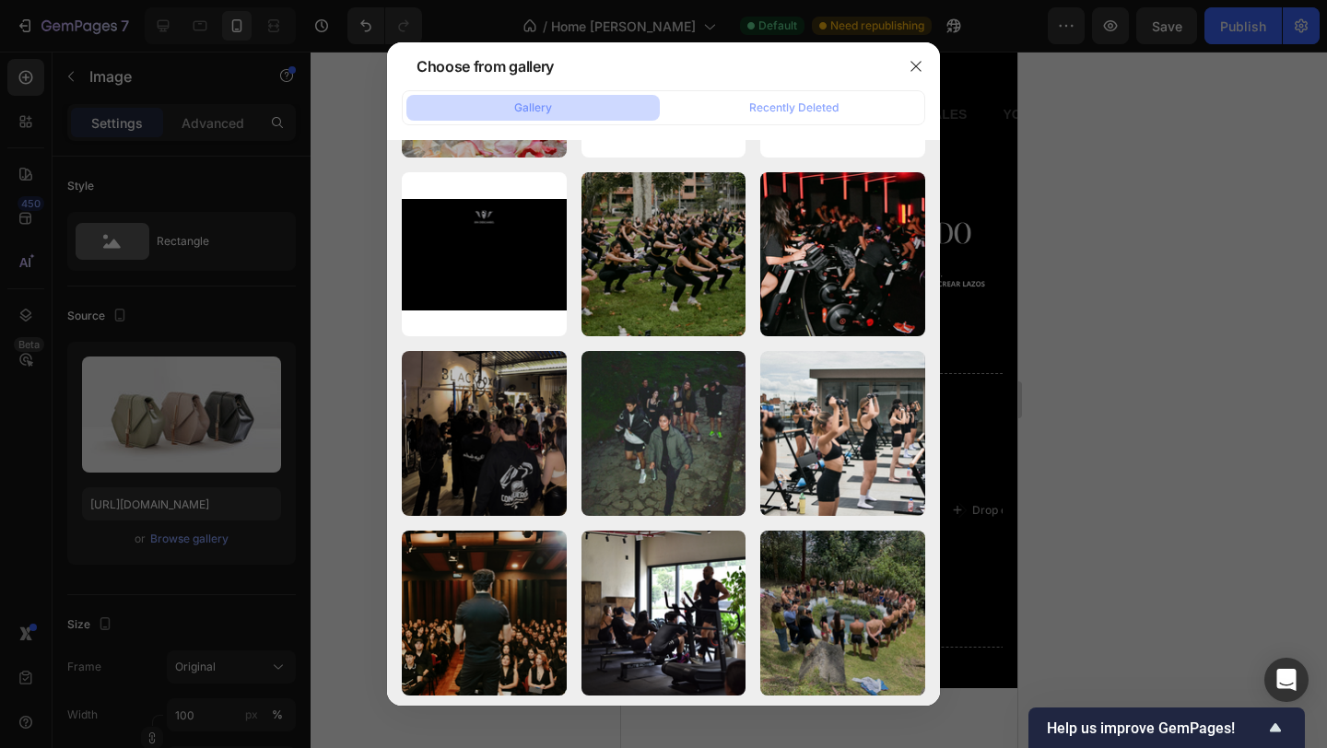
click at [1083, 506] on div at bounding box center [663, 374] width 1327 height 748
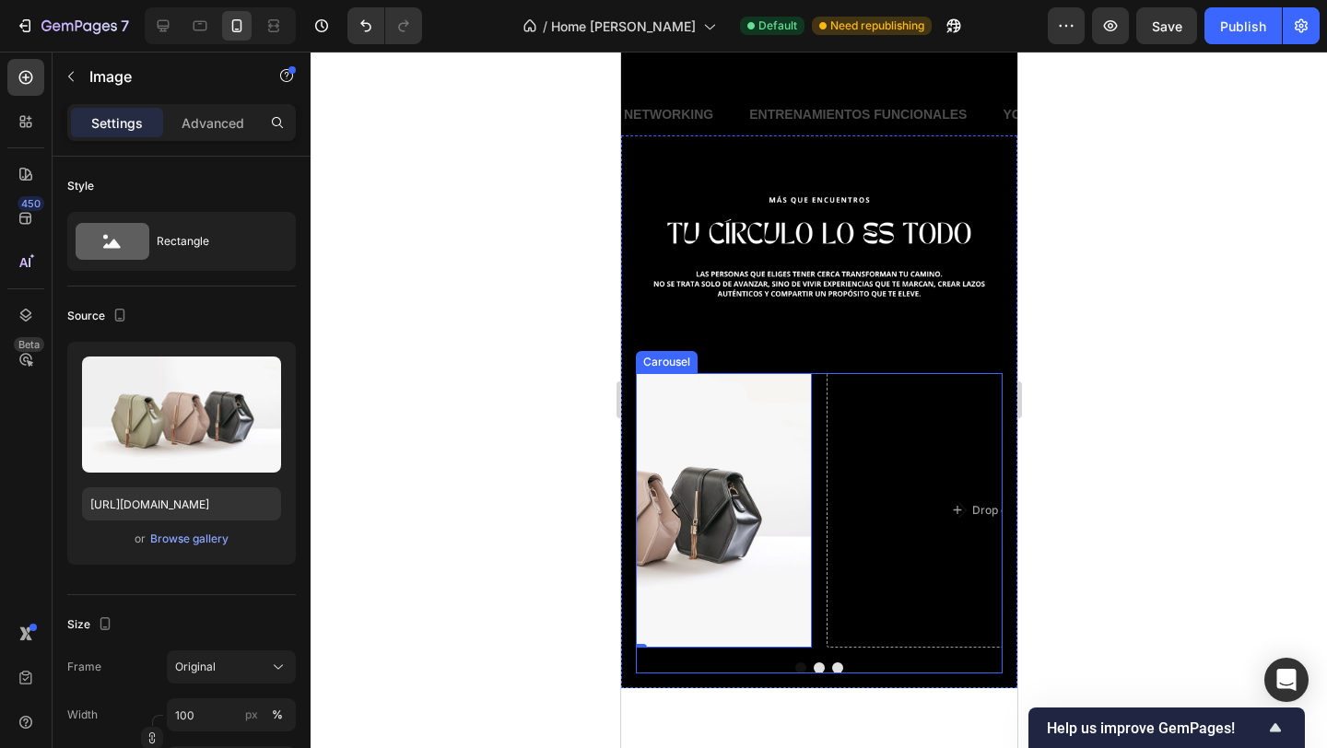
click at [818, 650] on div "Drop element here Drop element here Image 0 [GEOGRAPHIC_DATA]" at bounding box center [818, 523] width 367 height 301
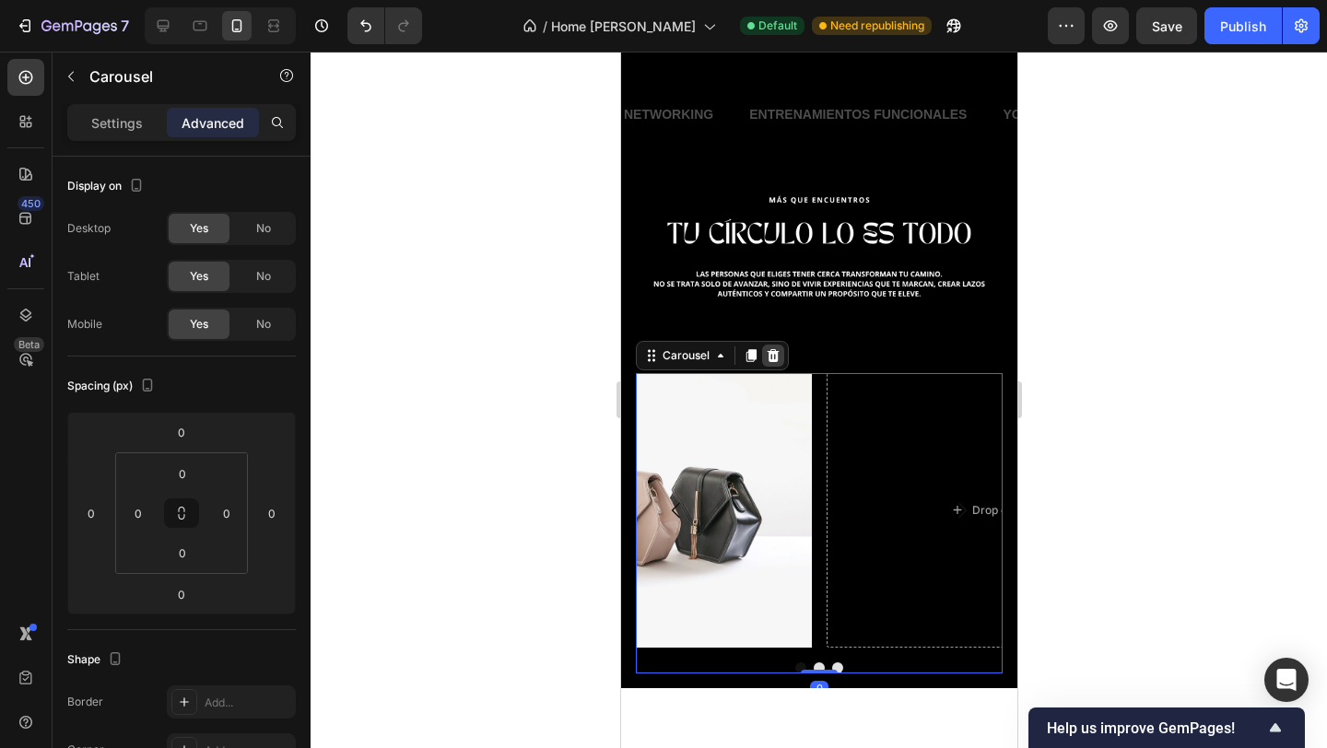
click at [774, 360] on icon at bounding box center [773, 355] width 12 height 13
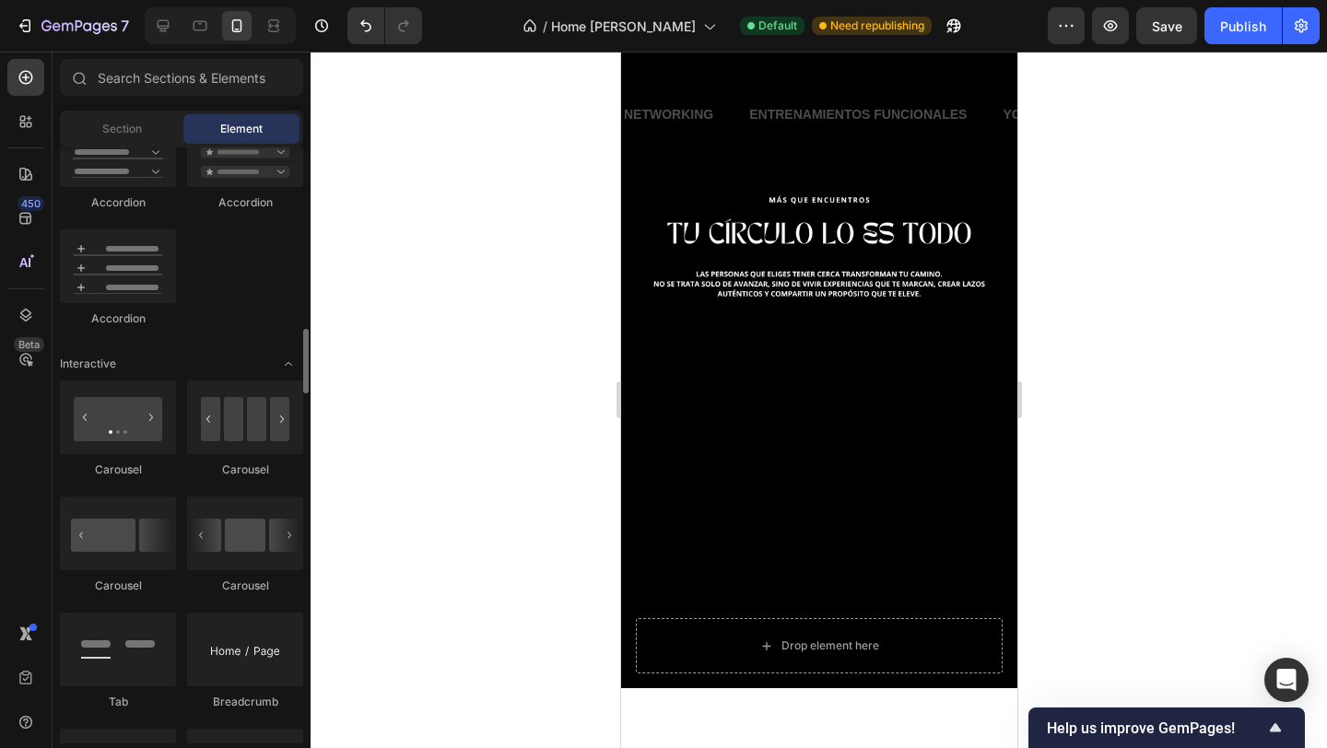
scroll to position [1650, 0]
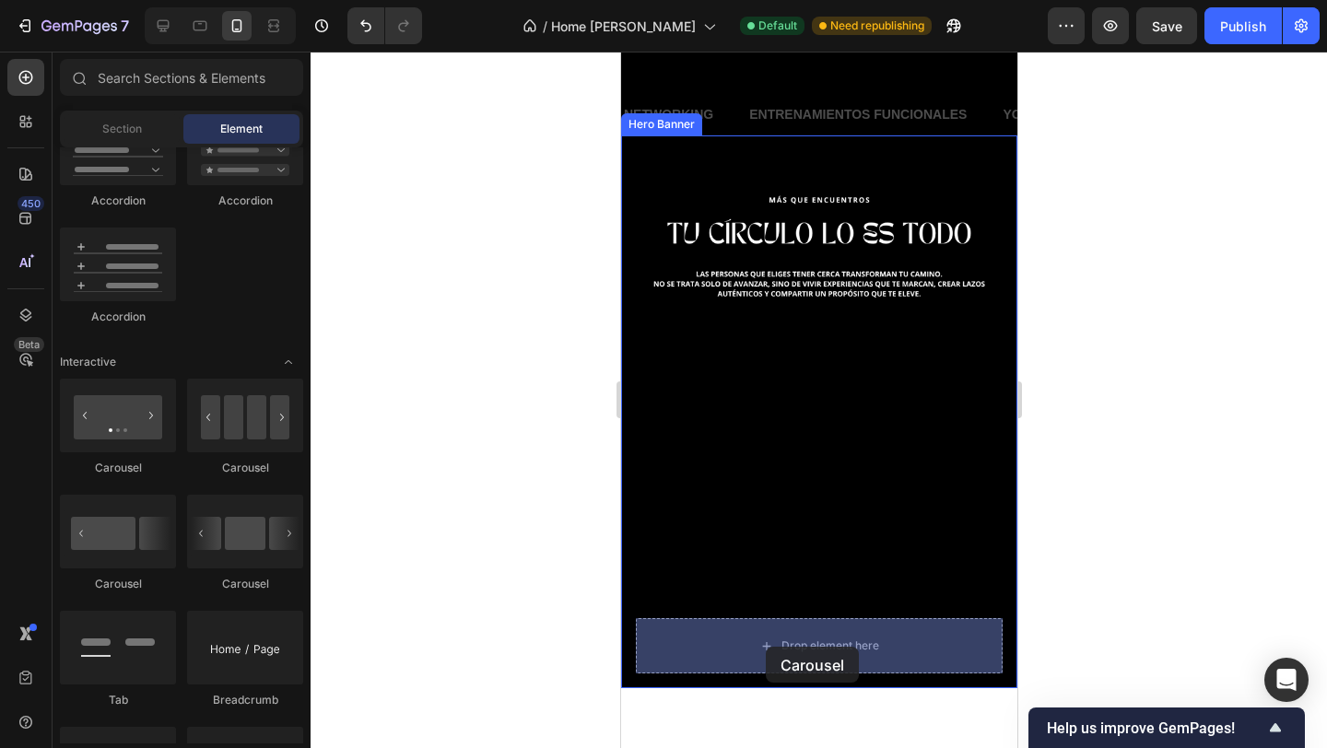
drag, startPoint x: 756, startPoint y: 478, endPoint x: 765, endPoint y: 647, distance: 168.9
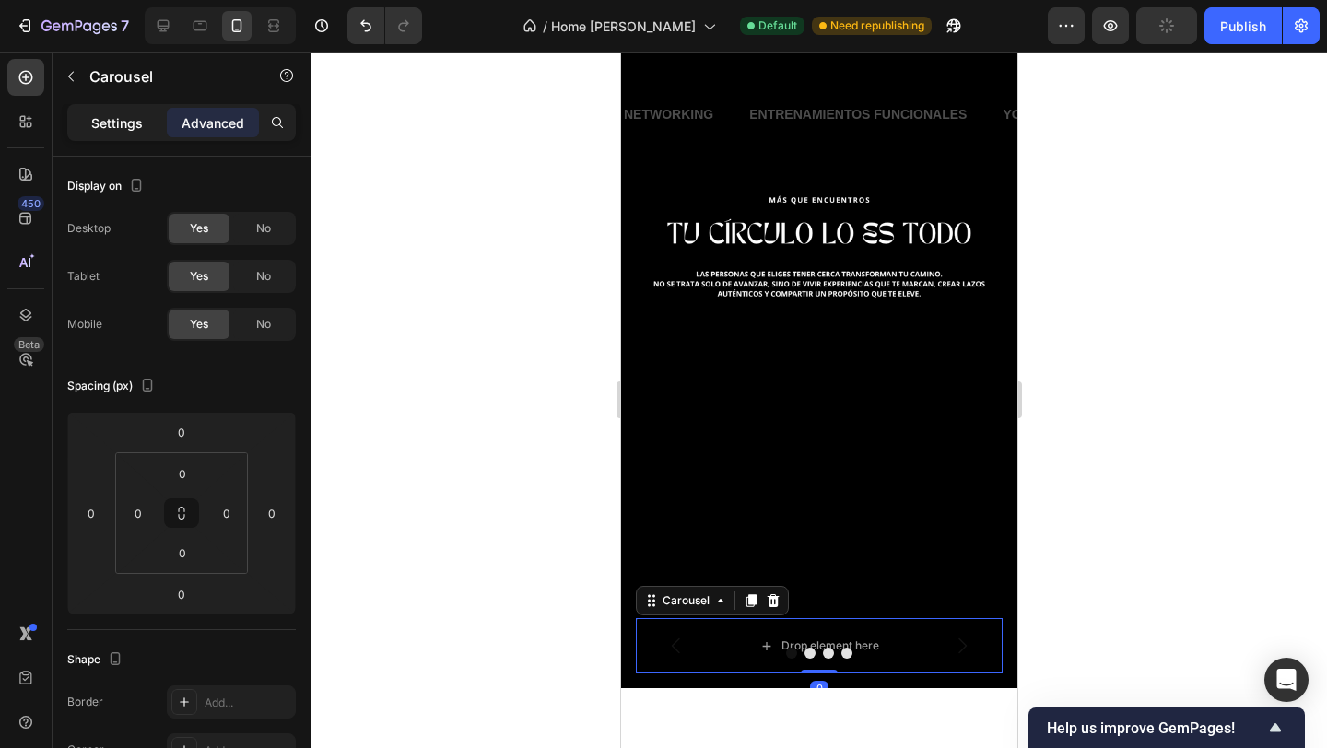
click at [117, 132] on p "Settings" at bounding box center [117, 122] width 52 height 19
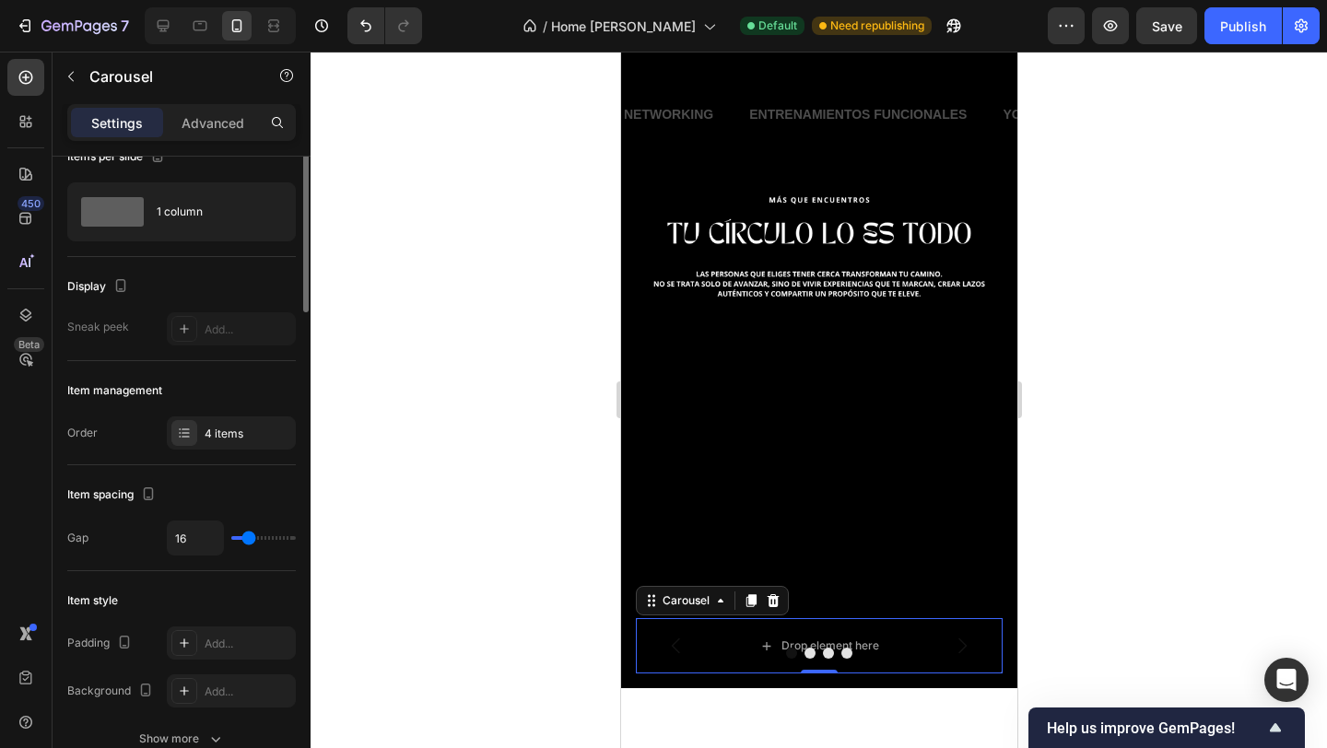
scroll to position [0, 0]
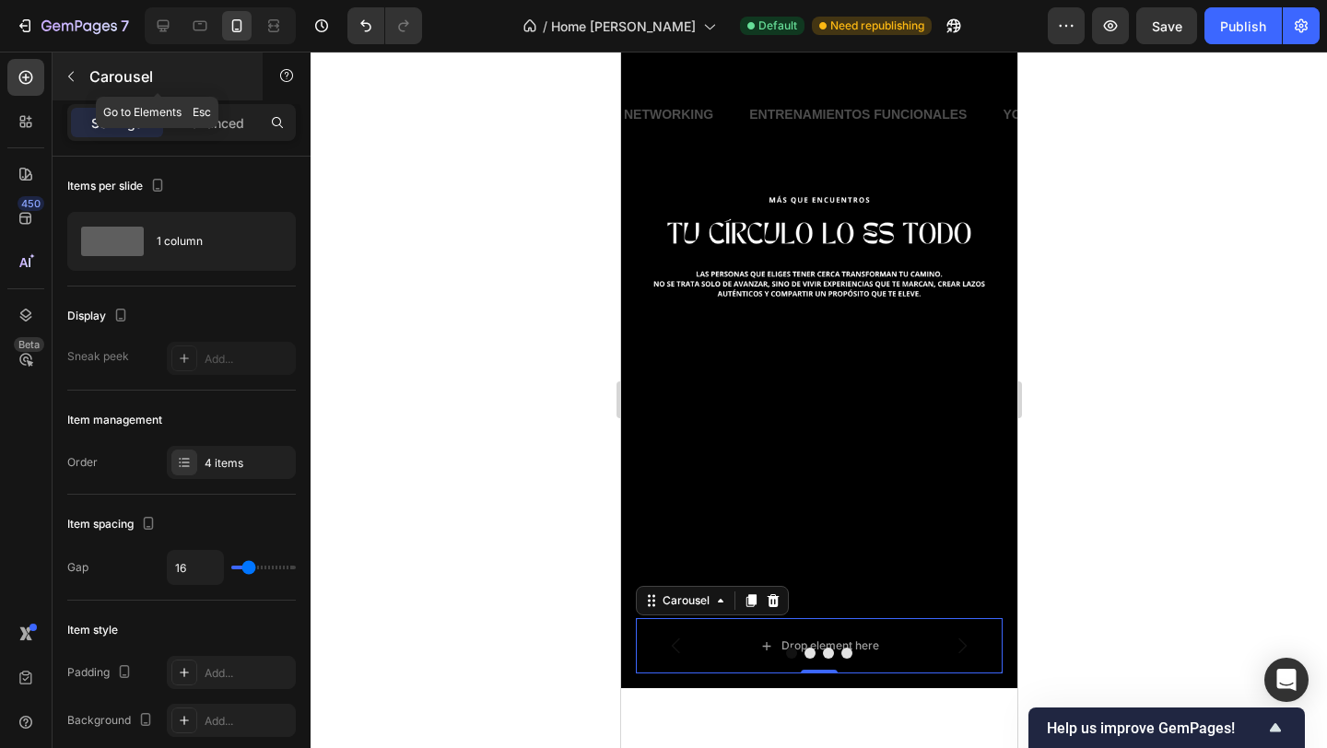
click at [96, 78] on p "Carousel" at bounding box center [167, 76] width 157 height 22
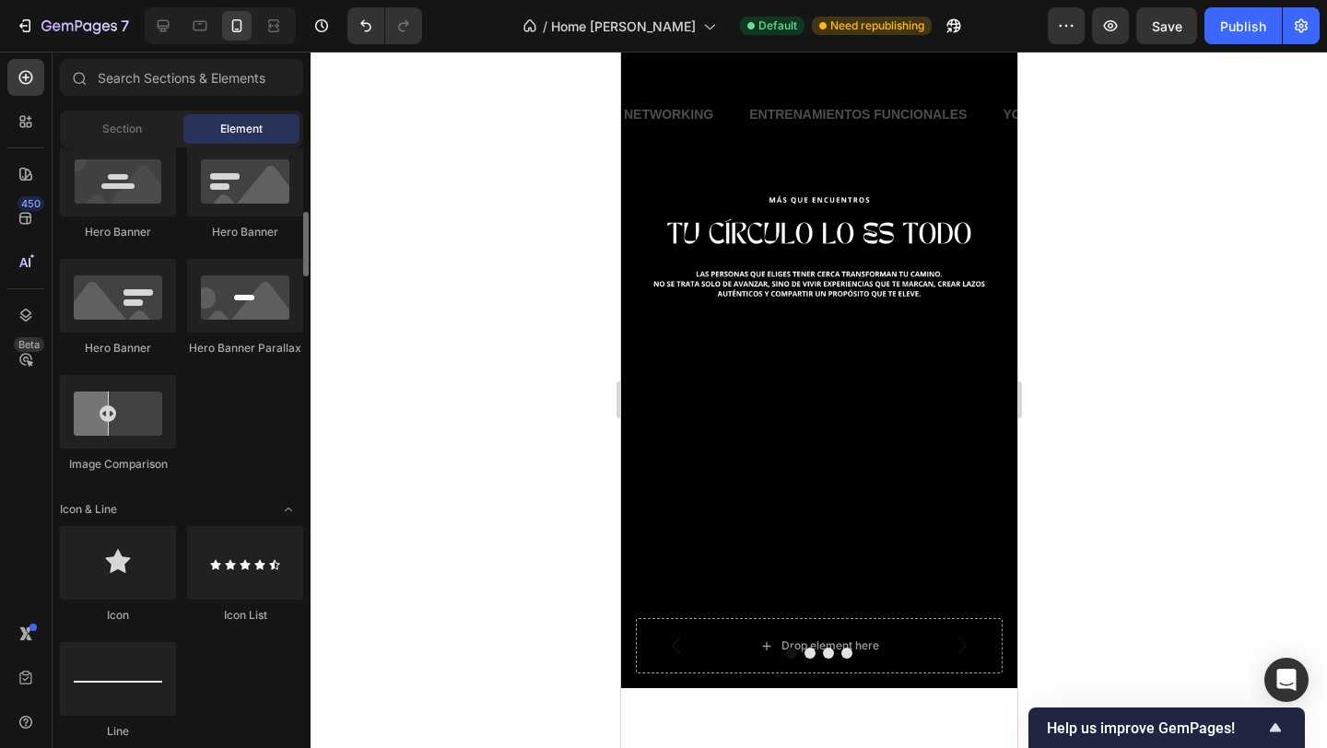
scroll to position [461, 0]
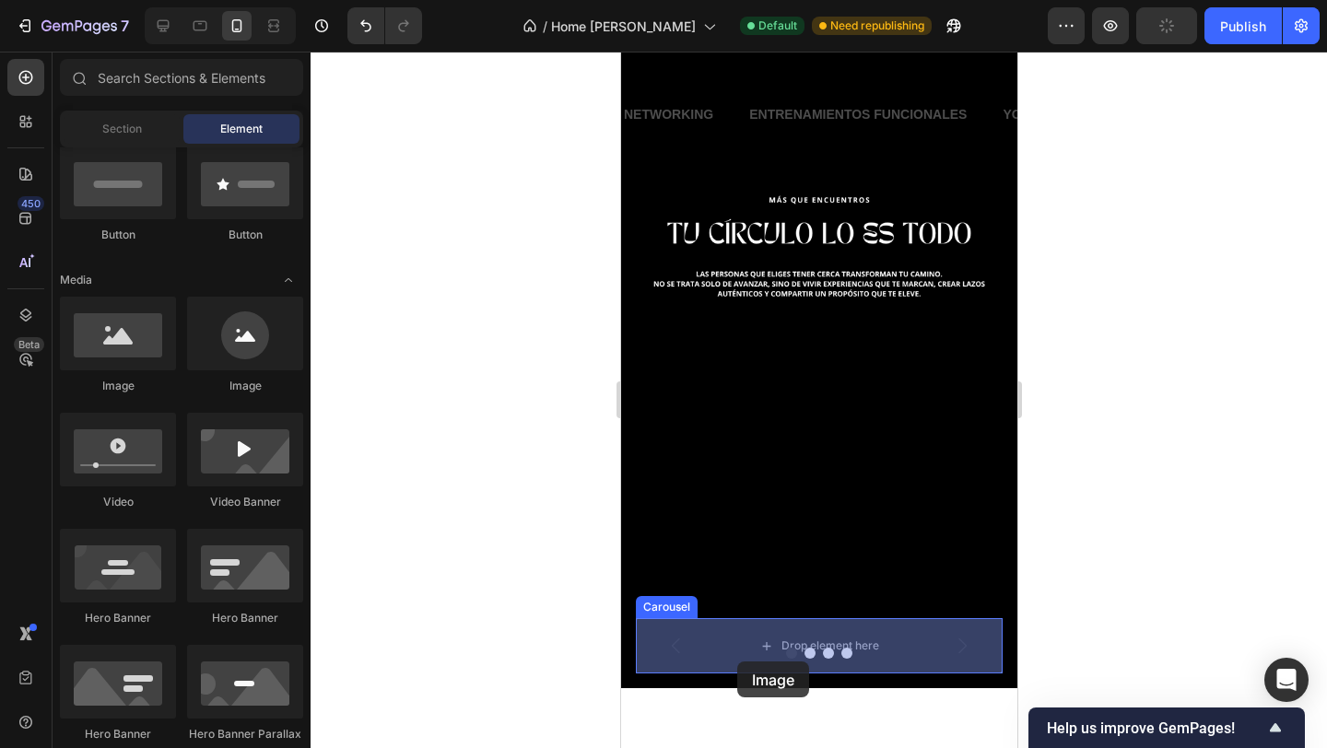
drag, startPoint x: 730, startPoint y: 404, endPoint x: 735, endPoint y: 661, distance: 257.1
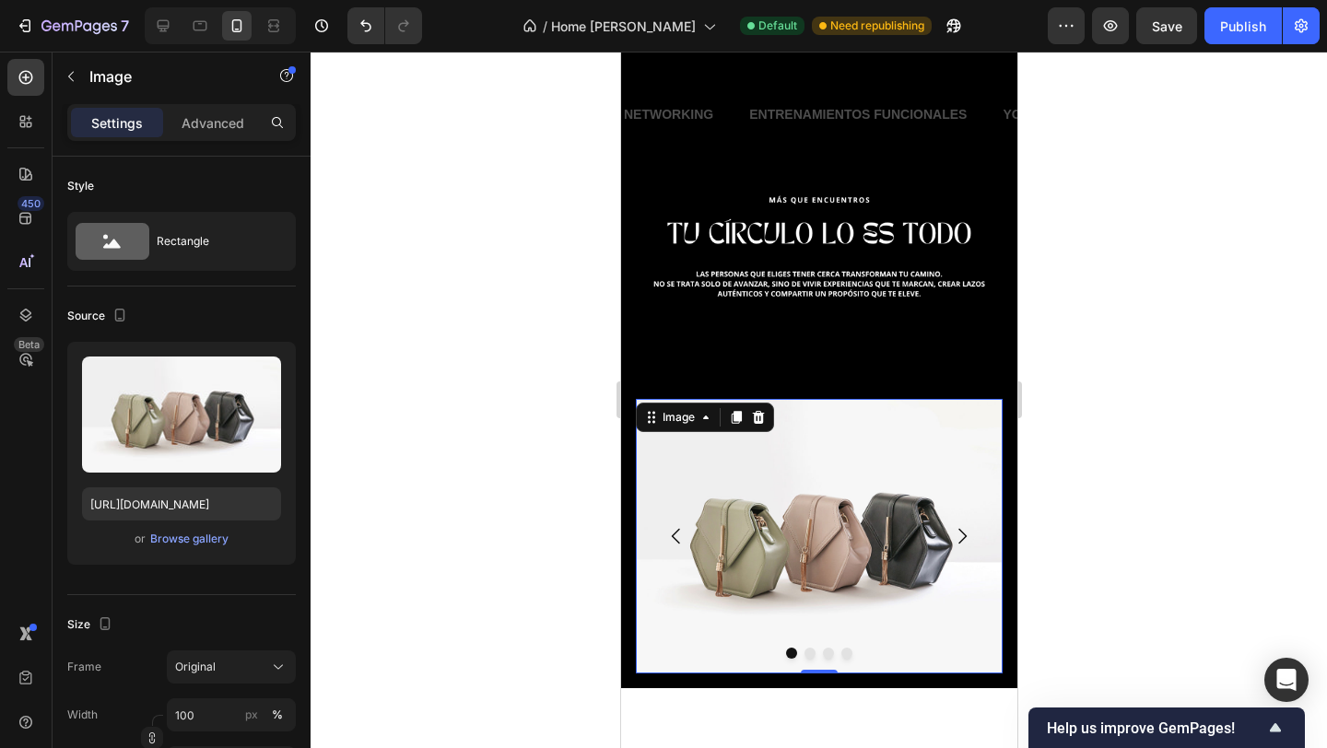
click at [826, 468] on img at bounding box center [818, 536] width 367 height 275
click at [1182, 363] on div at bounding box center [819, 400] width 1016 height 697
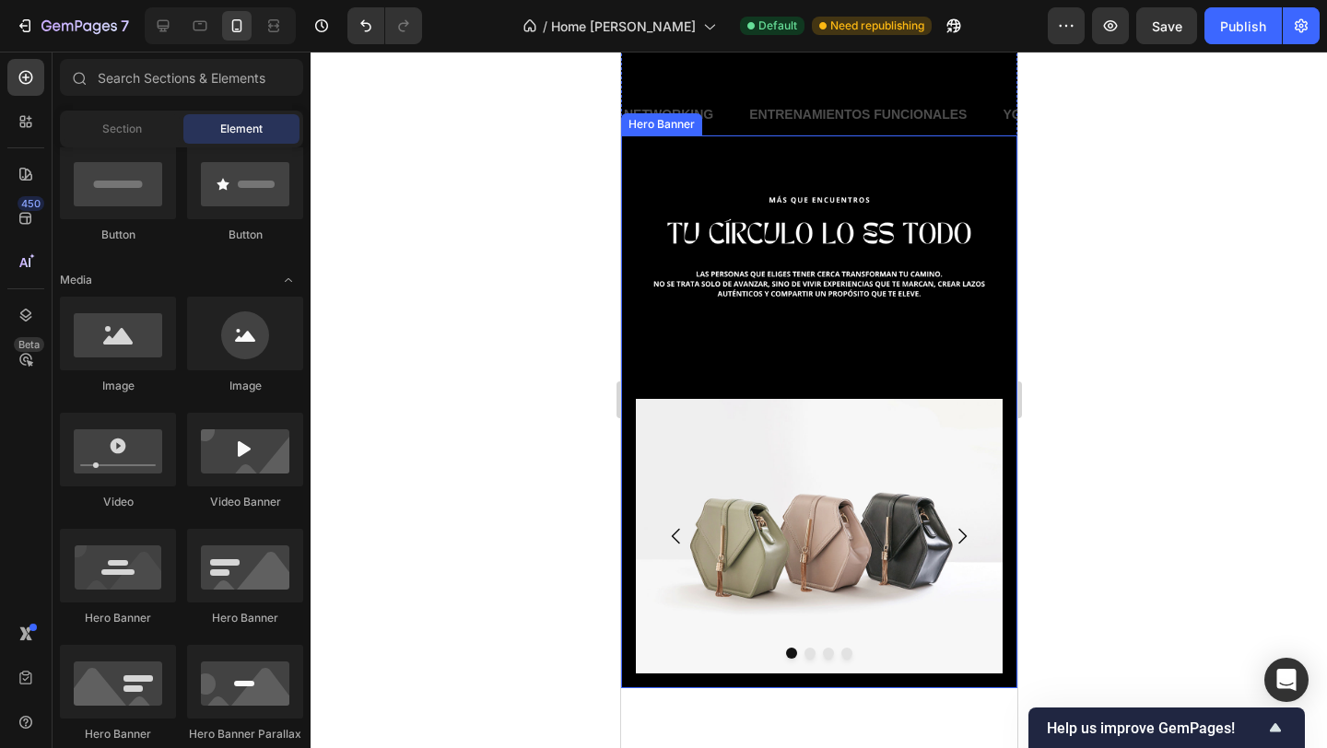
click at [918, 163] on div "Background Image" at bounding box center [818, 411] width 396 height 553
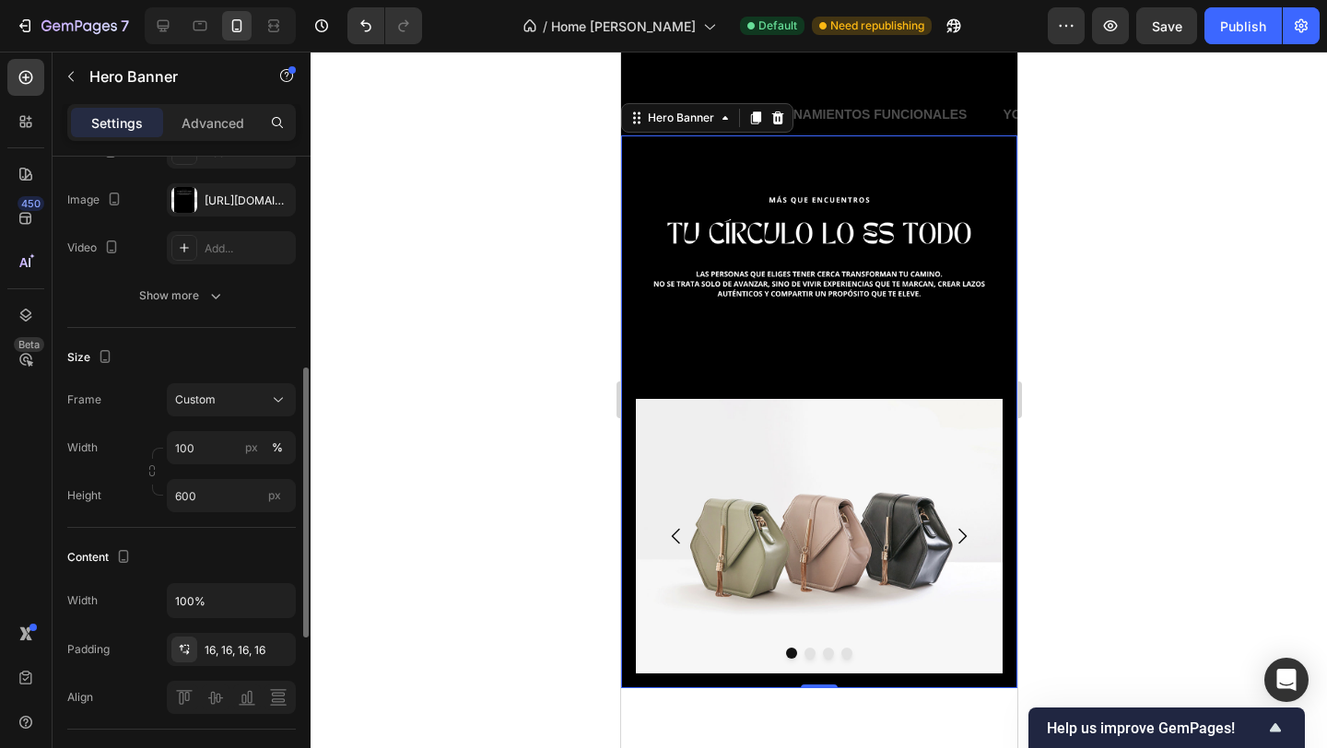
scroll to position [294, 0]
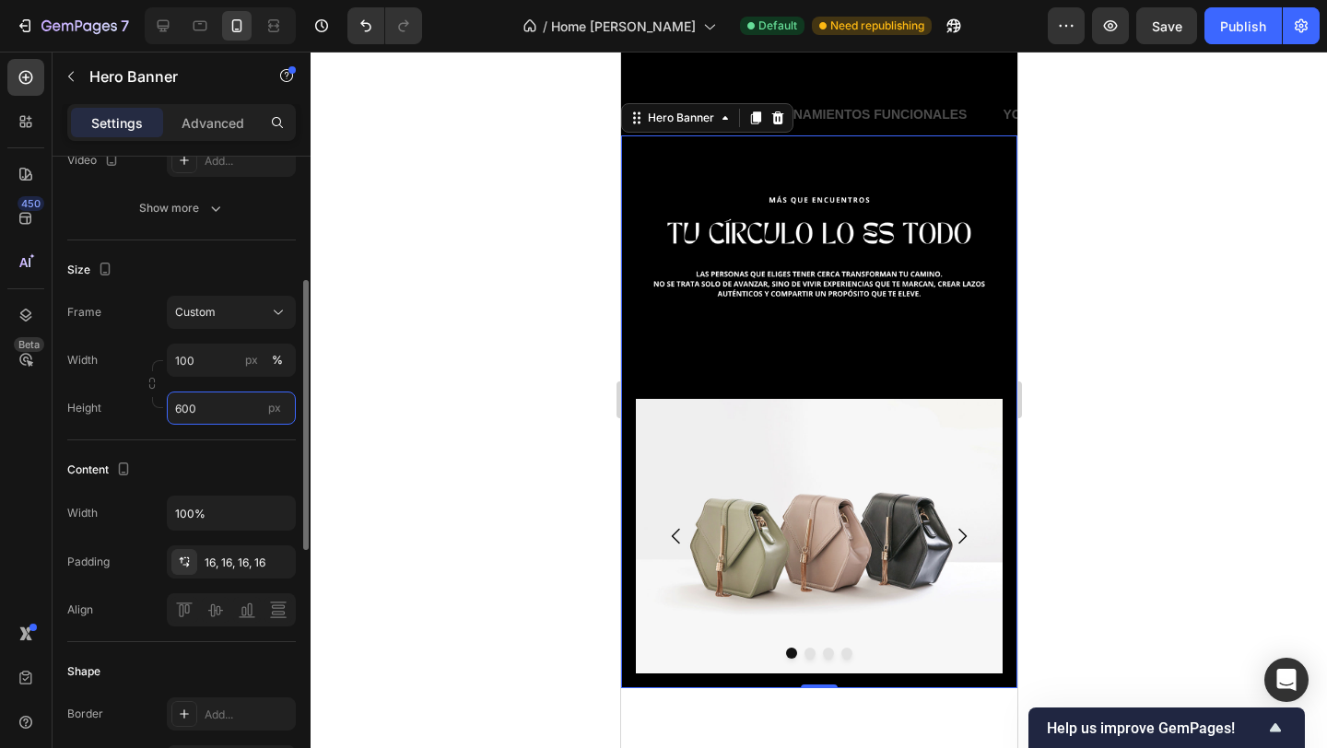
click at [215, 417] on input "600" at bounding box center [231, 408] width 129 height 33
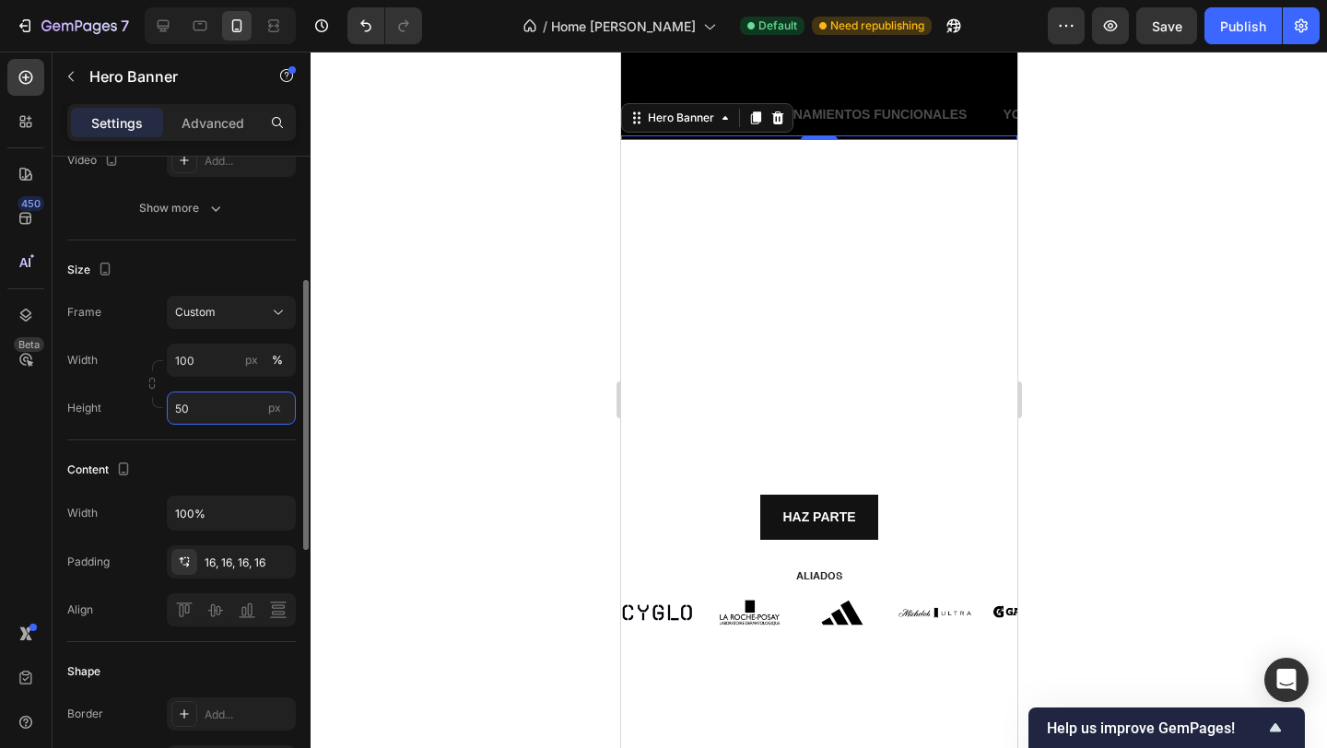
type input "500"
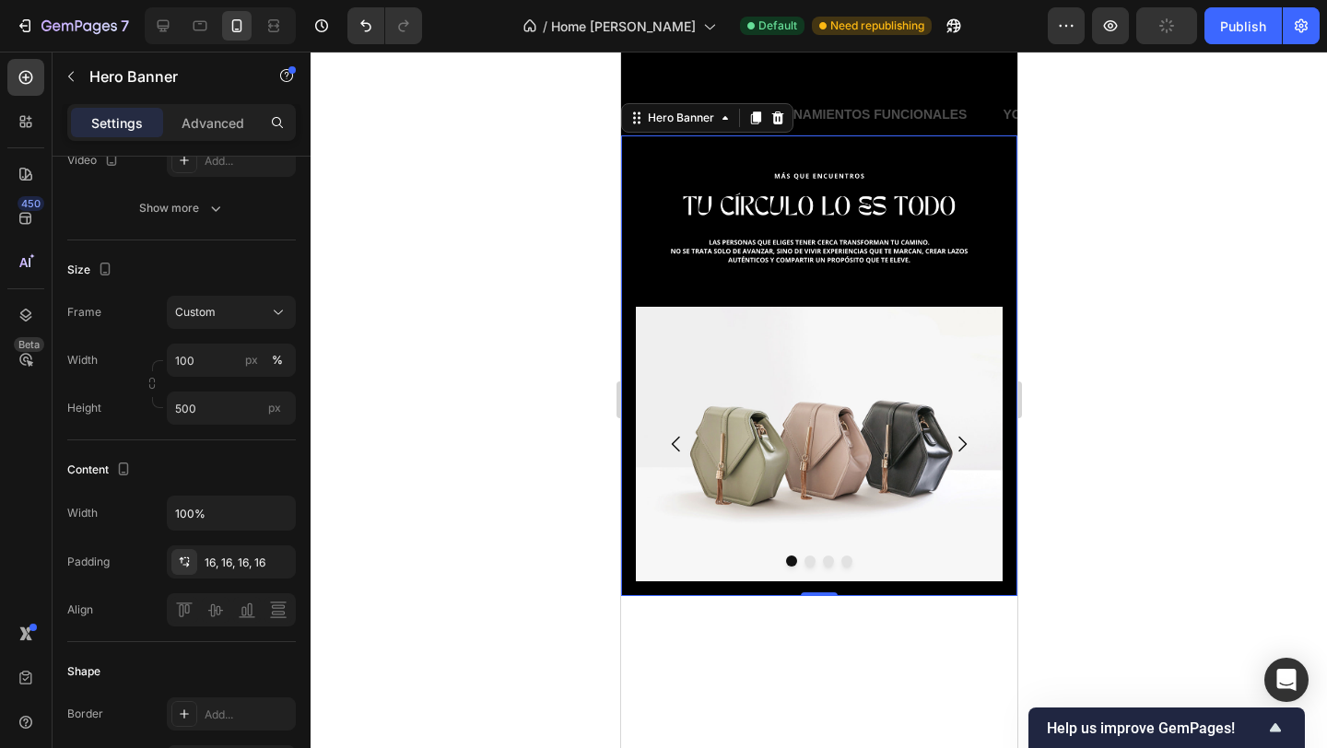
click at [509, 371] on div at bounding box center [819, 400] width 1016 height 697
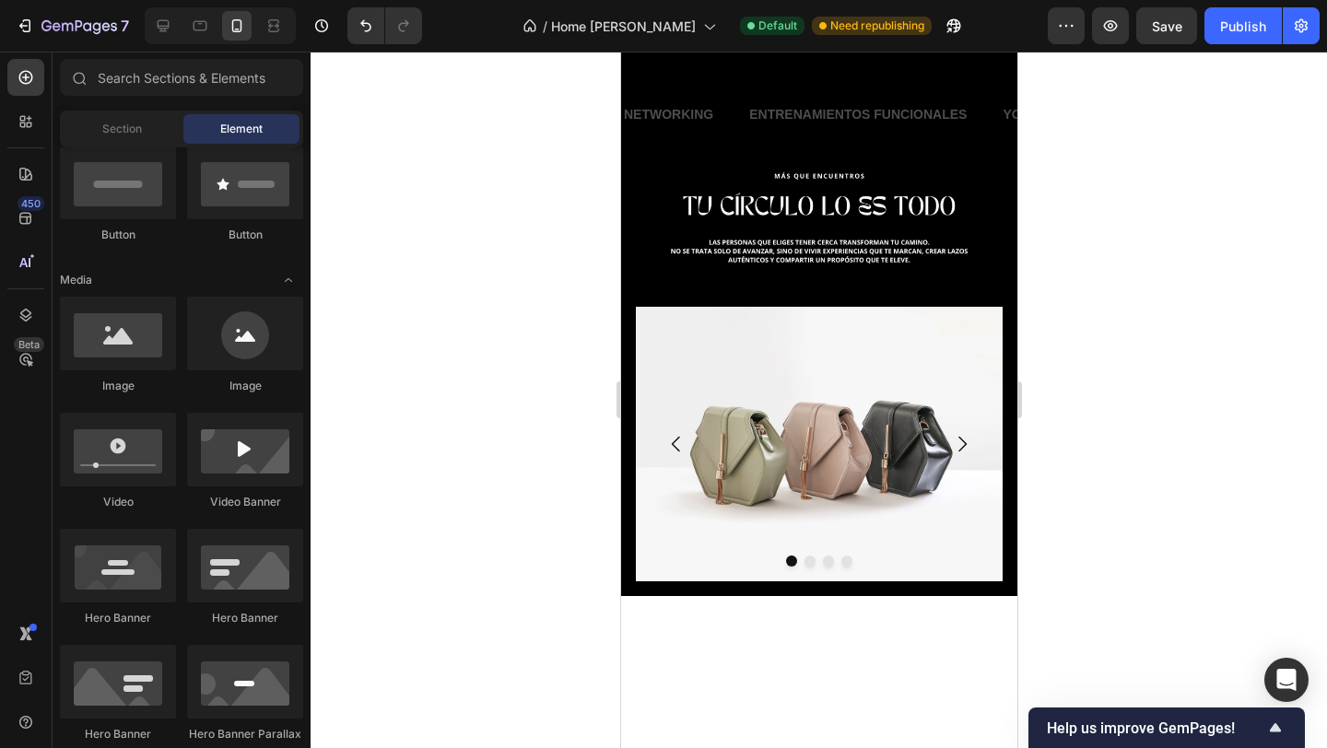
click at [507, 281] on div at bounding box center [819, 400] width 1016 height 697
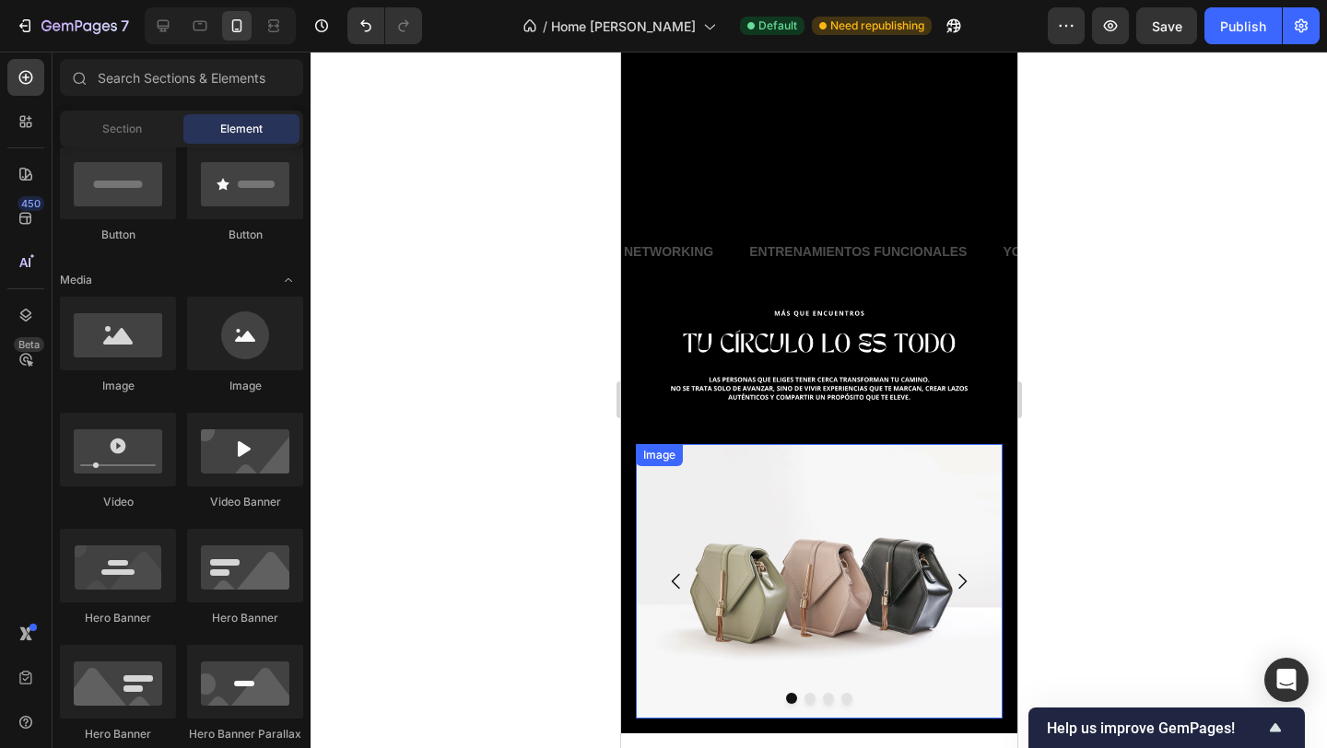
scroll to position [550, 0]
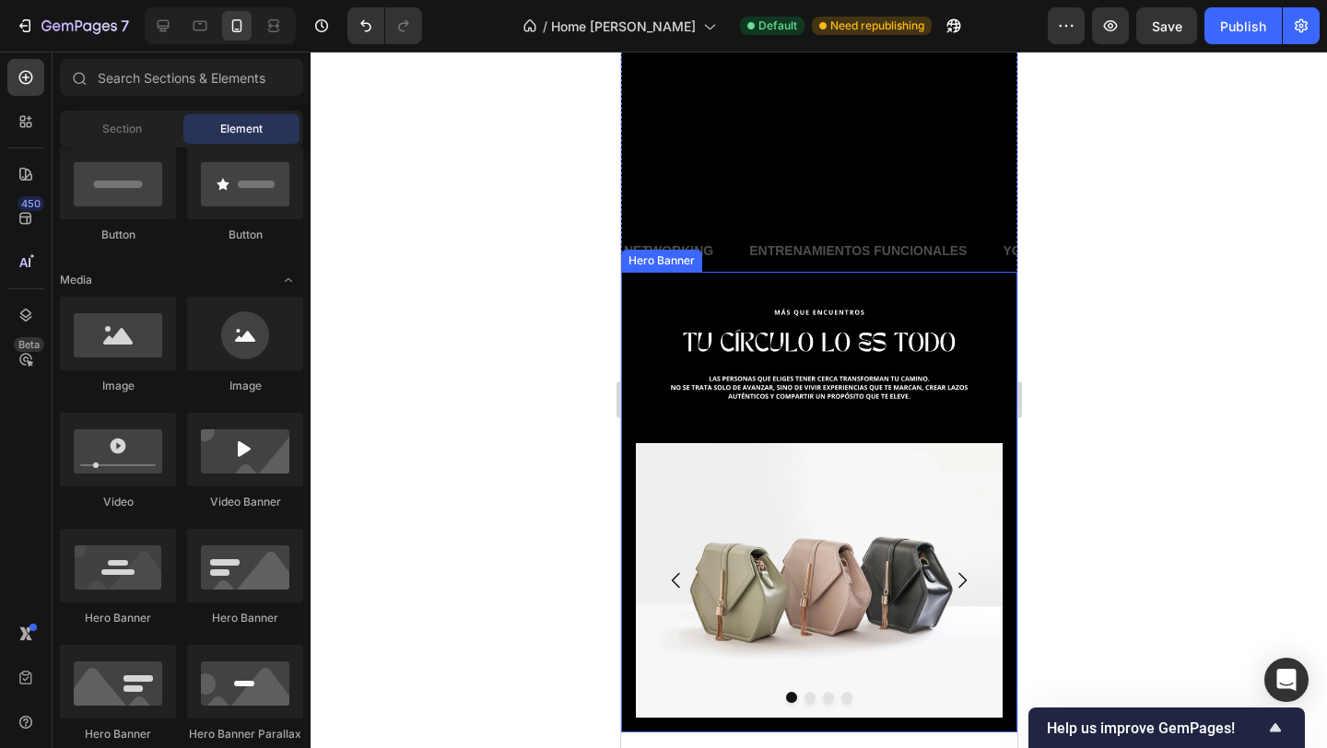
click at [550, 329] on div at bounding box center [819, 400] width 1016 height 697
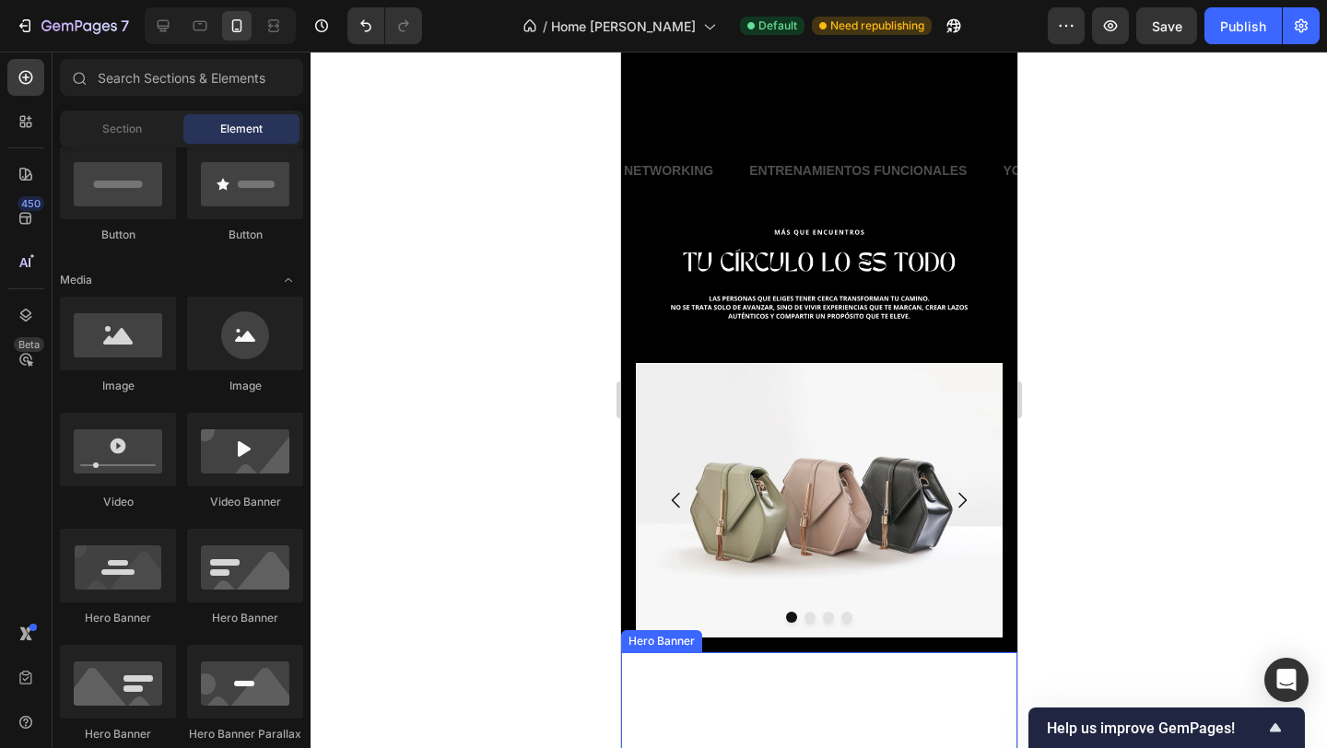
scroll to position [676, 0]
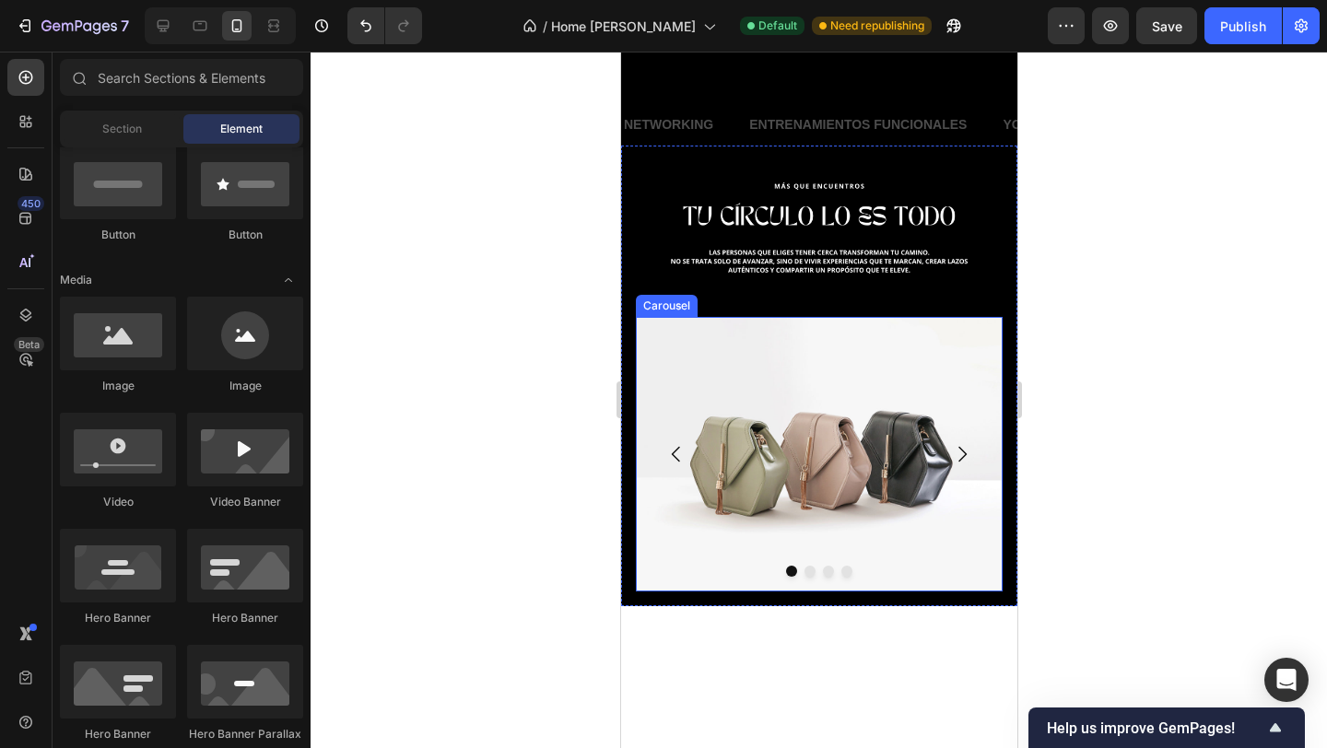
click at [965, 449] on icon "Carousel Next Arrow" at bounding box center [961, 454] width 22 height 22
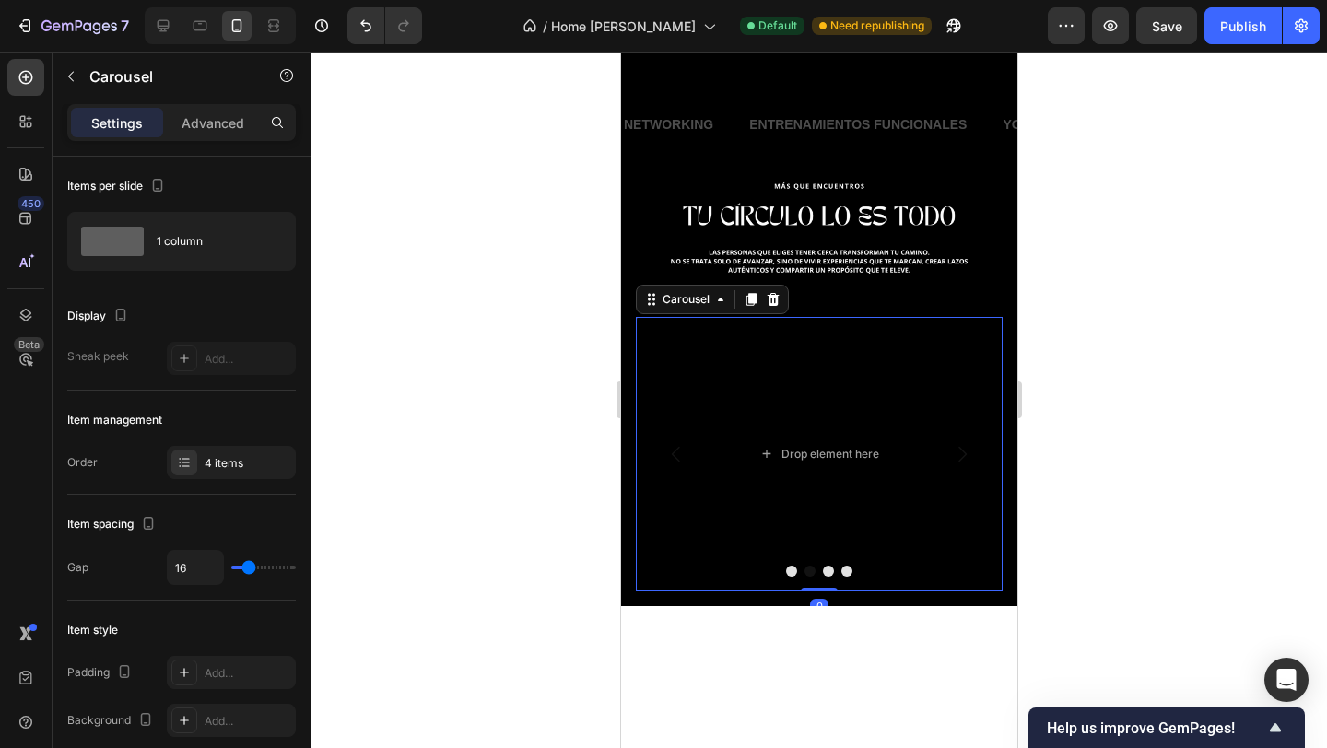
click at [654, 456] on button "Carousel Back Arrow" at bounding box center [676, 454] width 52 height 52
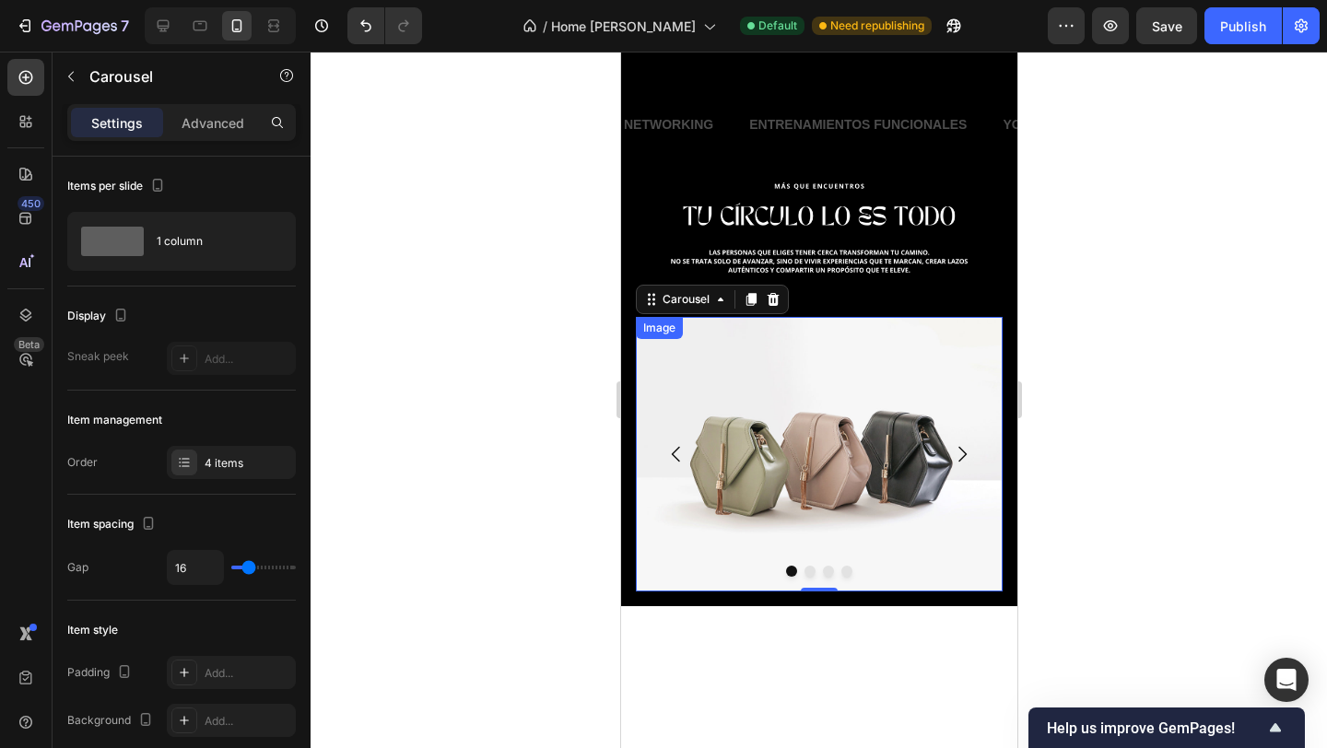
click at [569, 421] on div at bounding box center [819, 400] width 1016 height 697
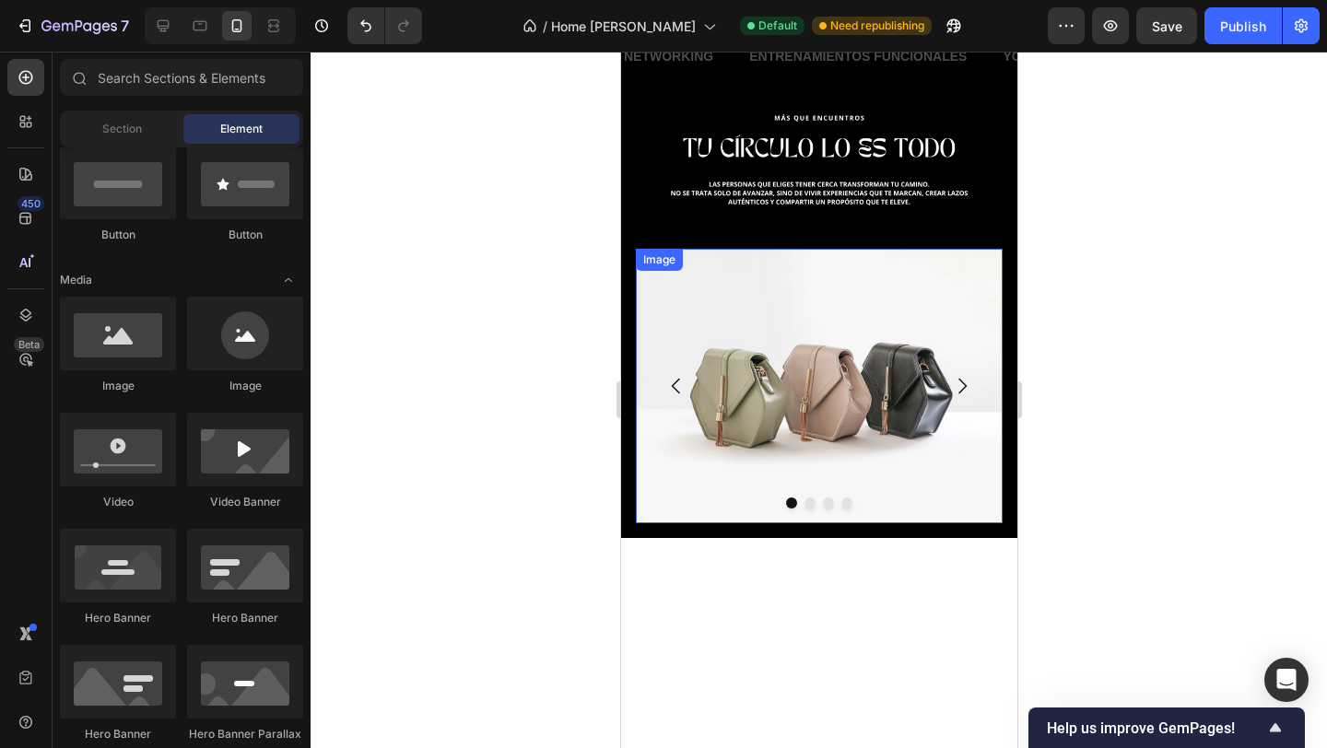
scroll to position [756, 0]
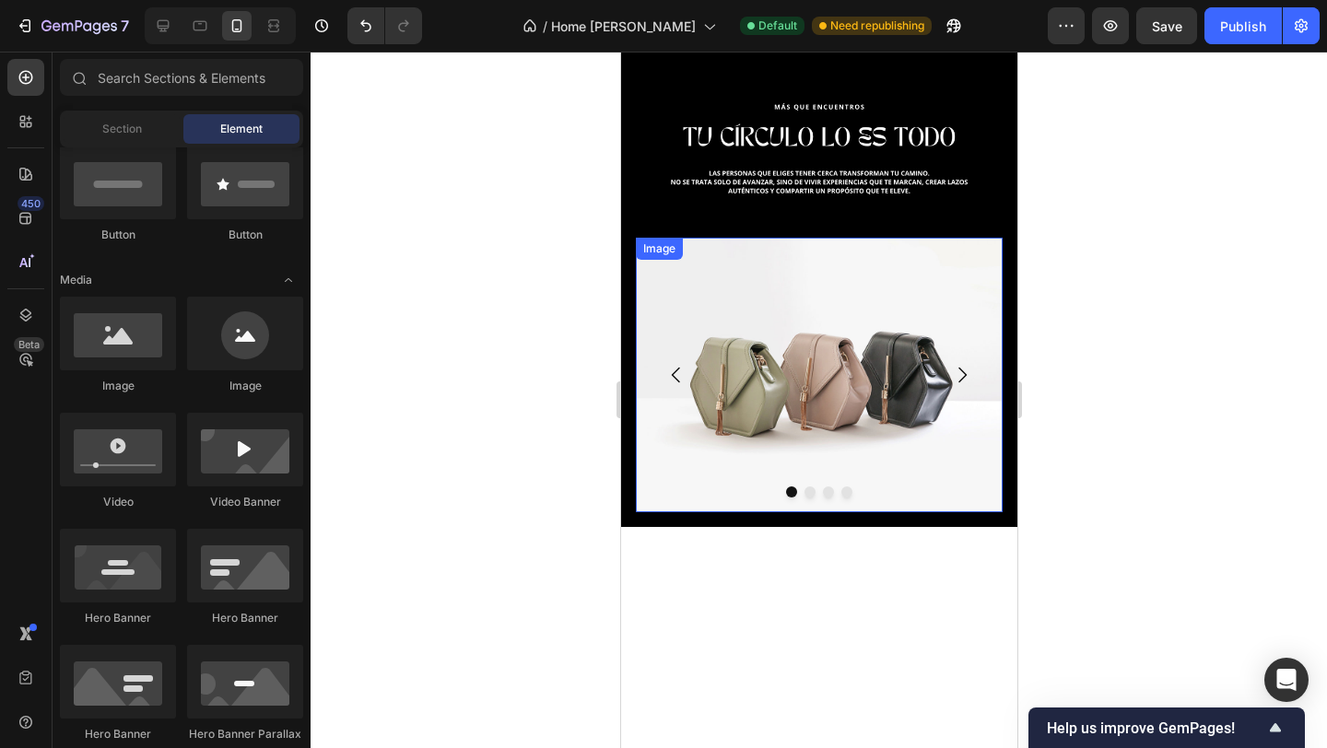
click at [676, 293] on img at bounding box center [818, 375] width 367 height 275
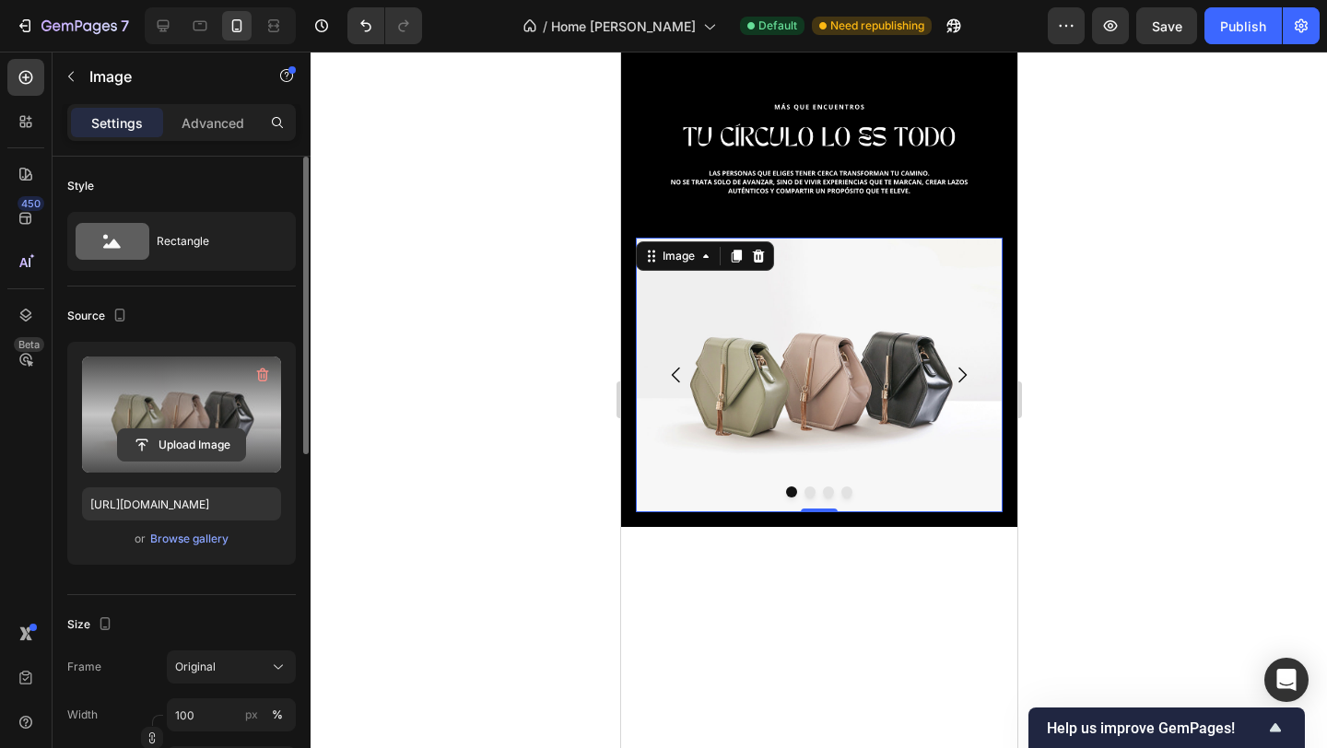
click at [239, 429] on input "file" at bounding box center [181, 444] width 127 height 31
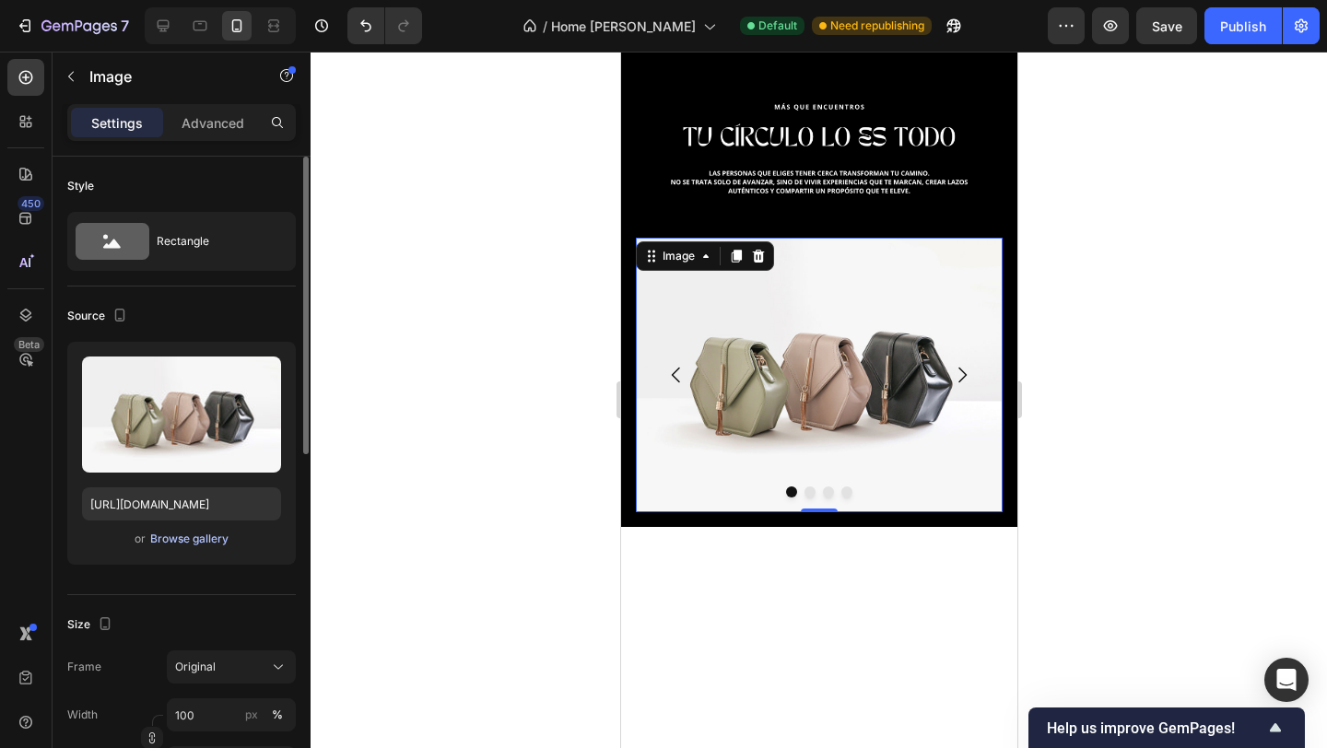
click at [203, 541] on div "Browse gallery" at bounding box center [189, 539] width 78 height 17
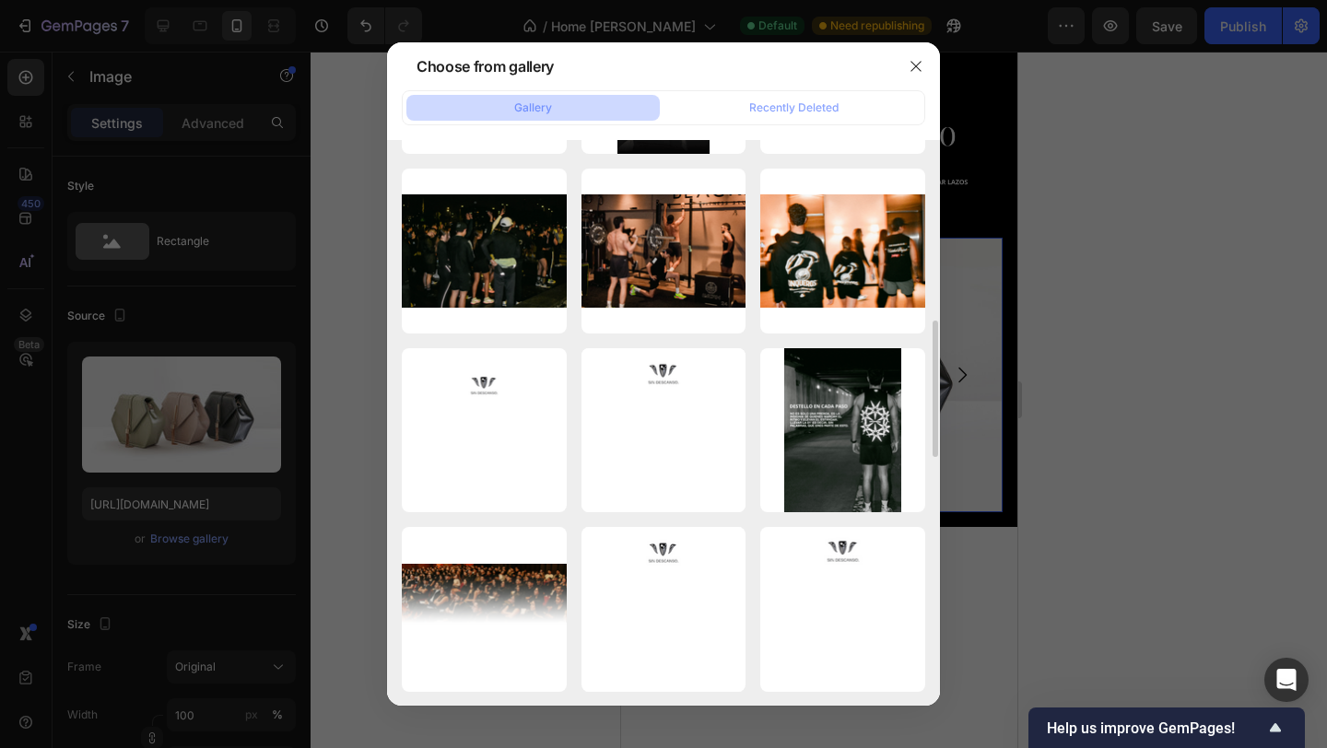
scroll to position [479, 0]
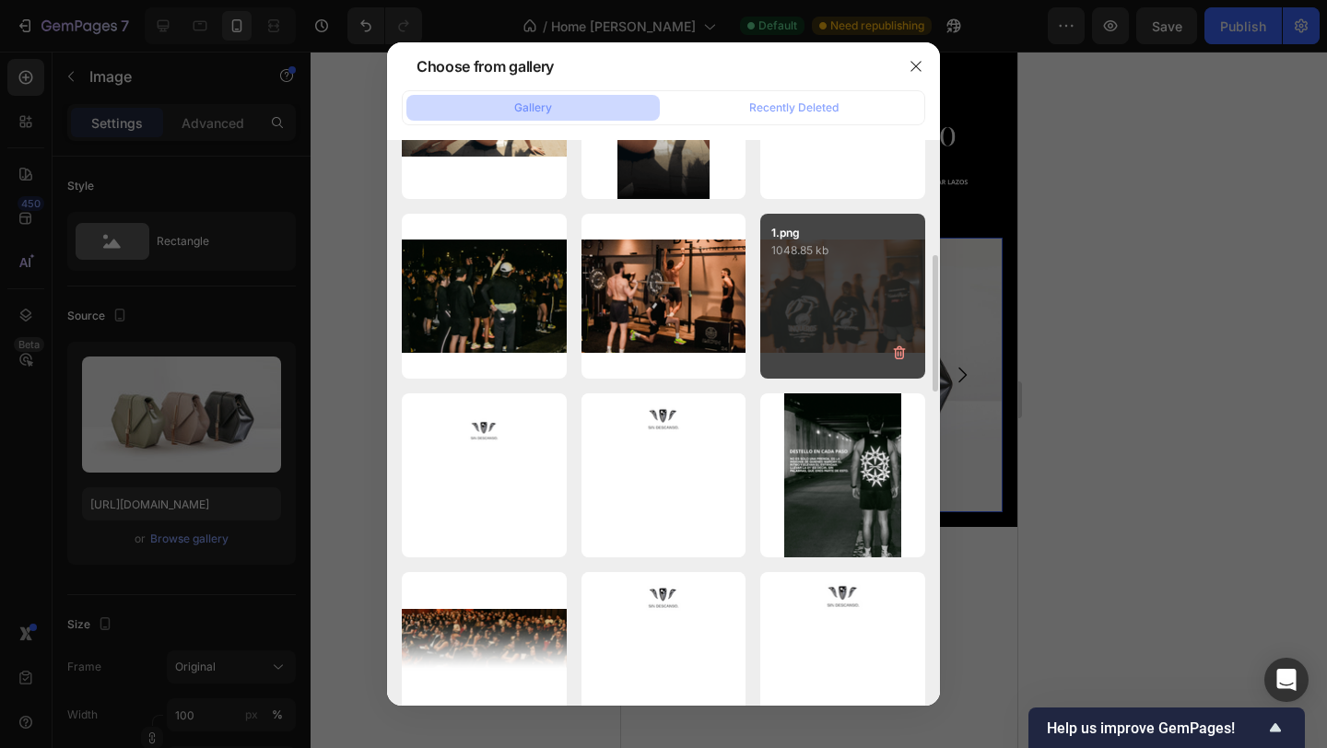
click at [825, 298] on div "1.png 1048.85 kb" at bounding box center [842, 296] width 165 height 165
type input "[URL][DOMAIN_NAME]"
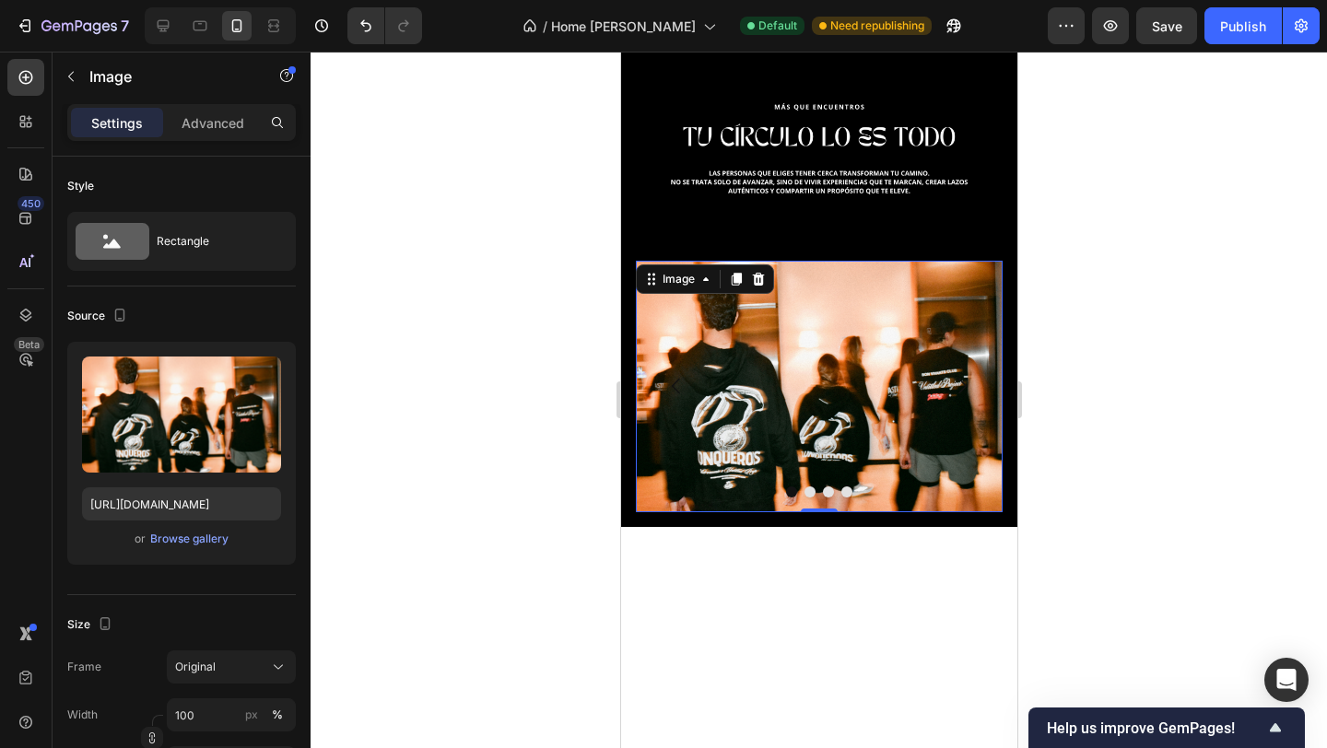
click at [485, 416] on div at bounding box center [819, 400] width 1016 height 697
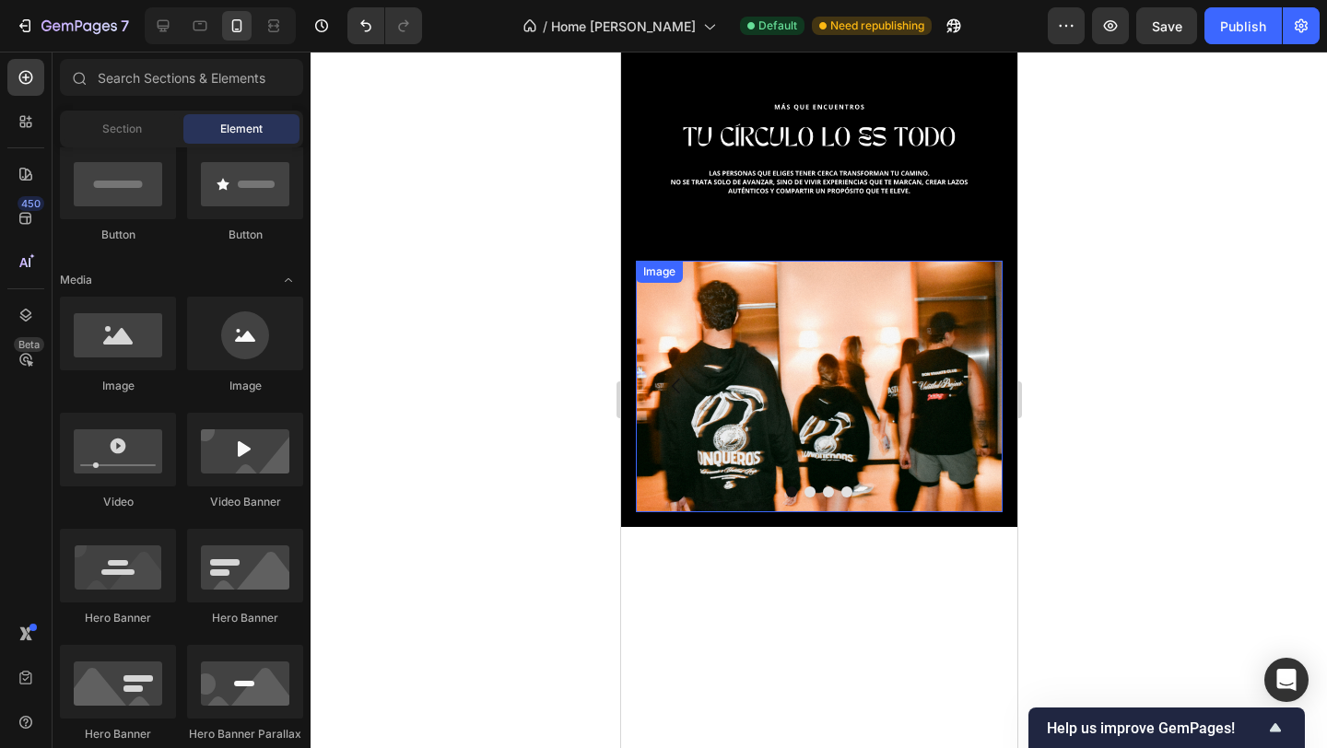
click at [664, 252] on div "Image Drop element here Drop element here Drop element here [GEOGRAPHIC_DATA]" at bounding box center [818, 387] width 396 height 282
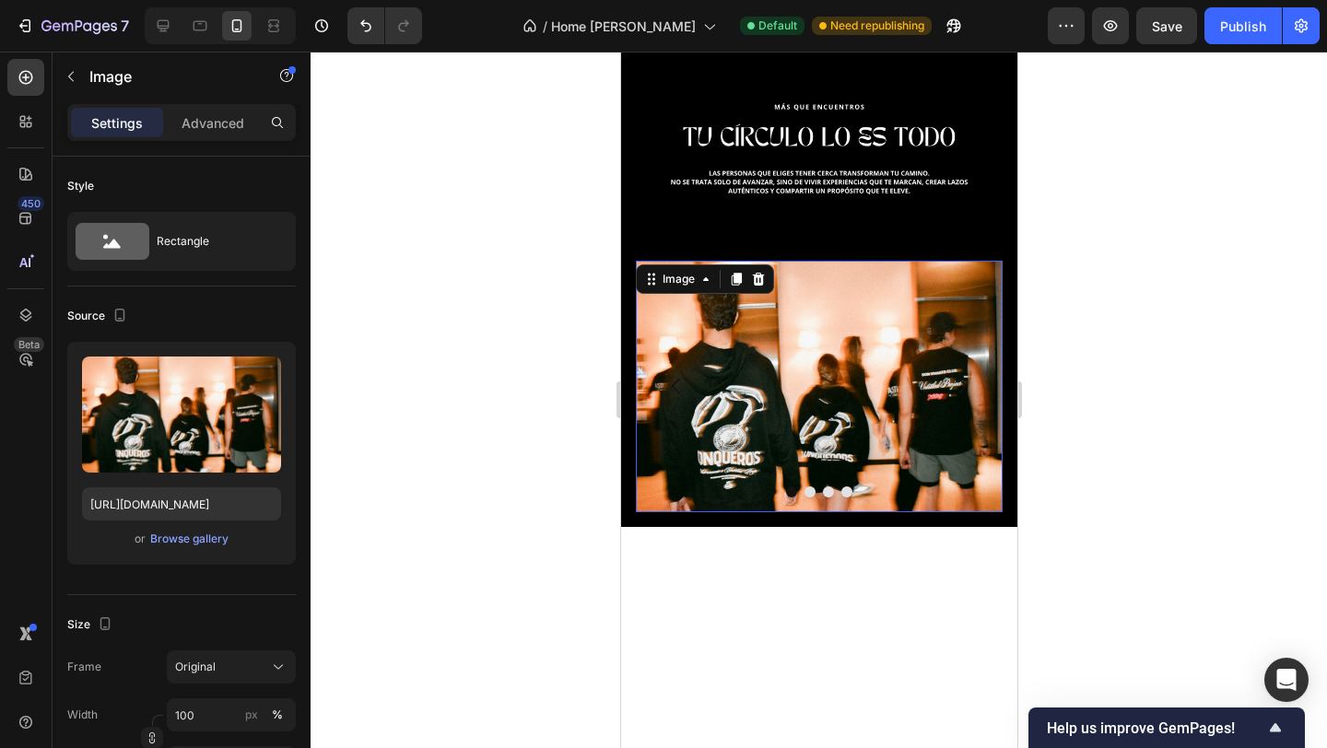
click at [635, 312] on img at bounding box center [818, 387] width 367 height 252
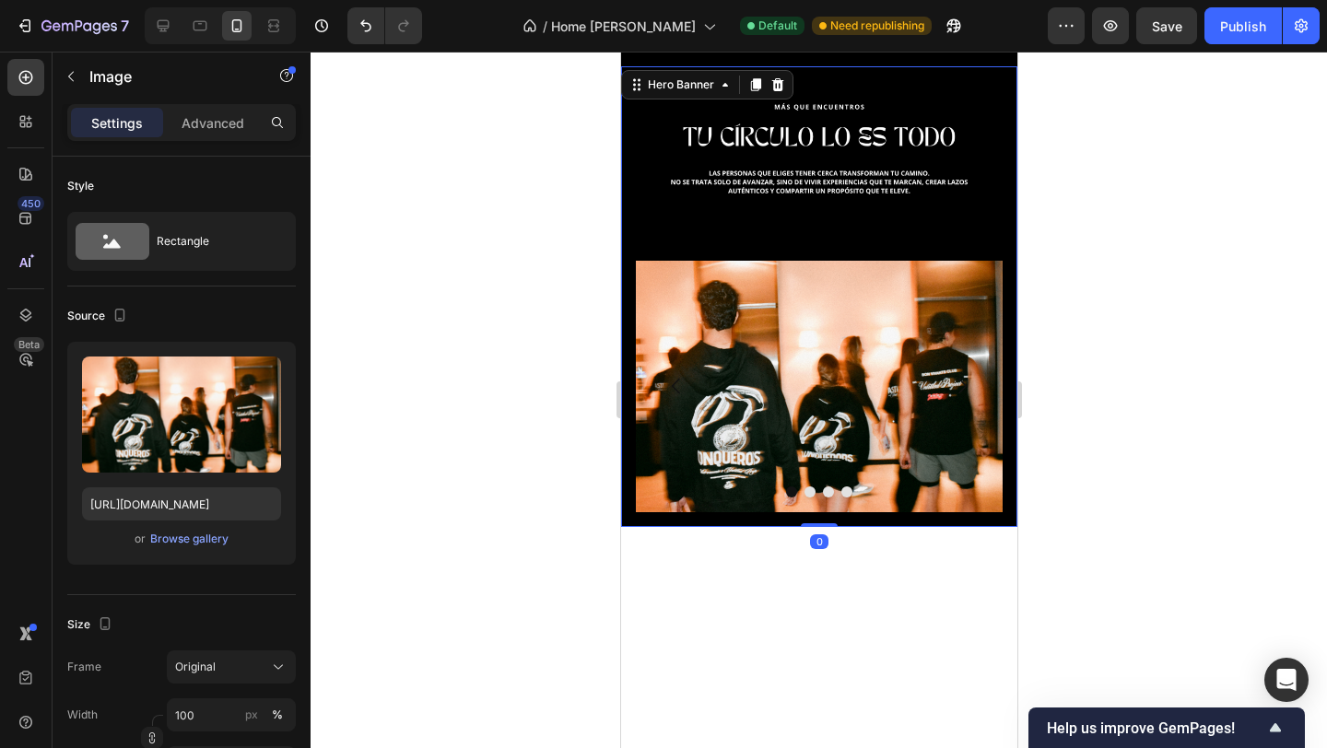
click at [630, 312] on div "Image Drop element here Drop element here Drop element here [GEOGRAPHIC_DATA]" at bounding box center [818, 387] width 396 height 282
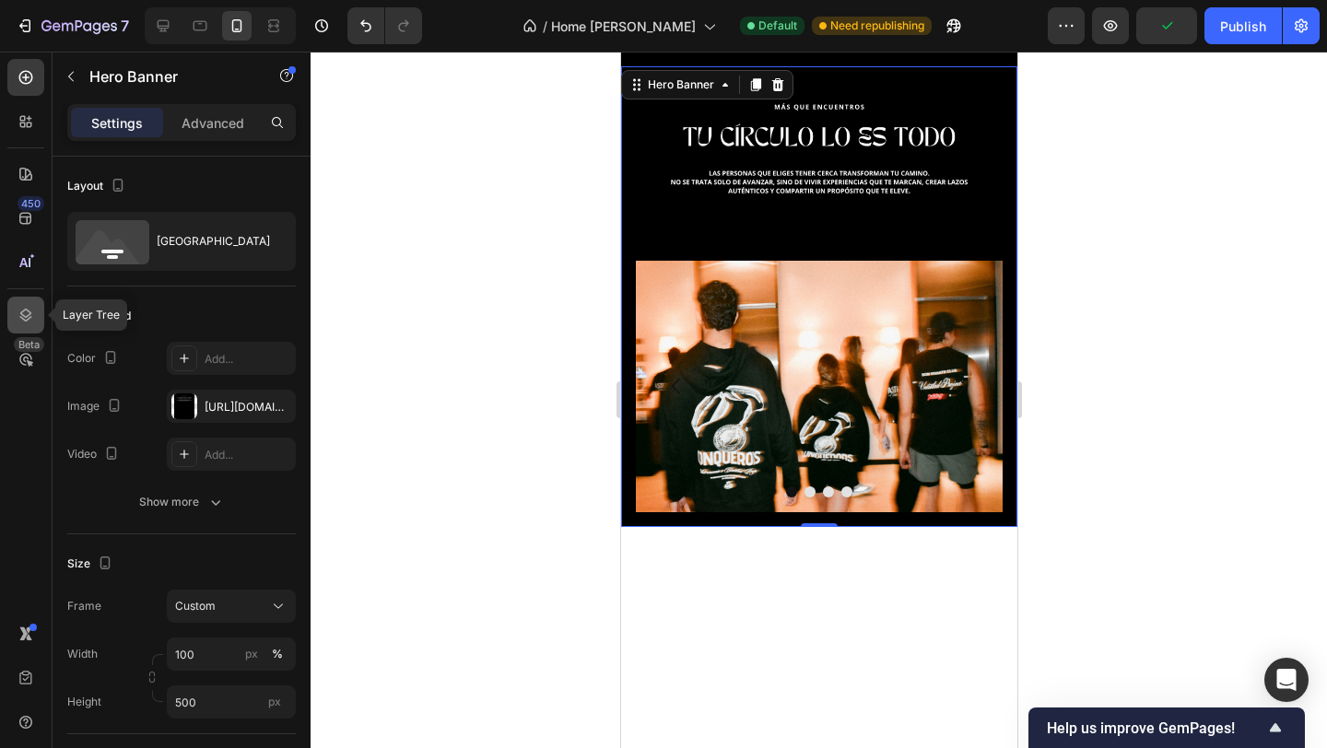
click at [30, 301] on div at bounding box center [25, 315] width 37 height 37
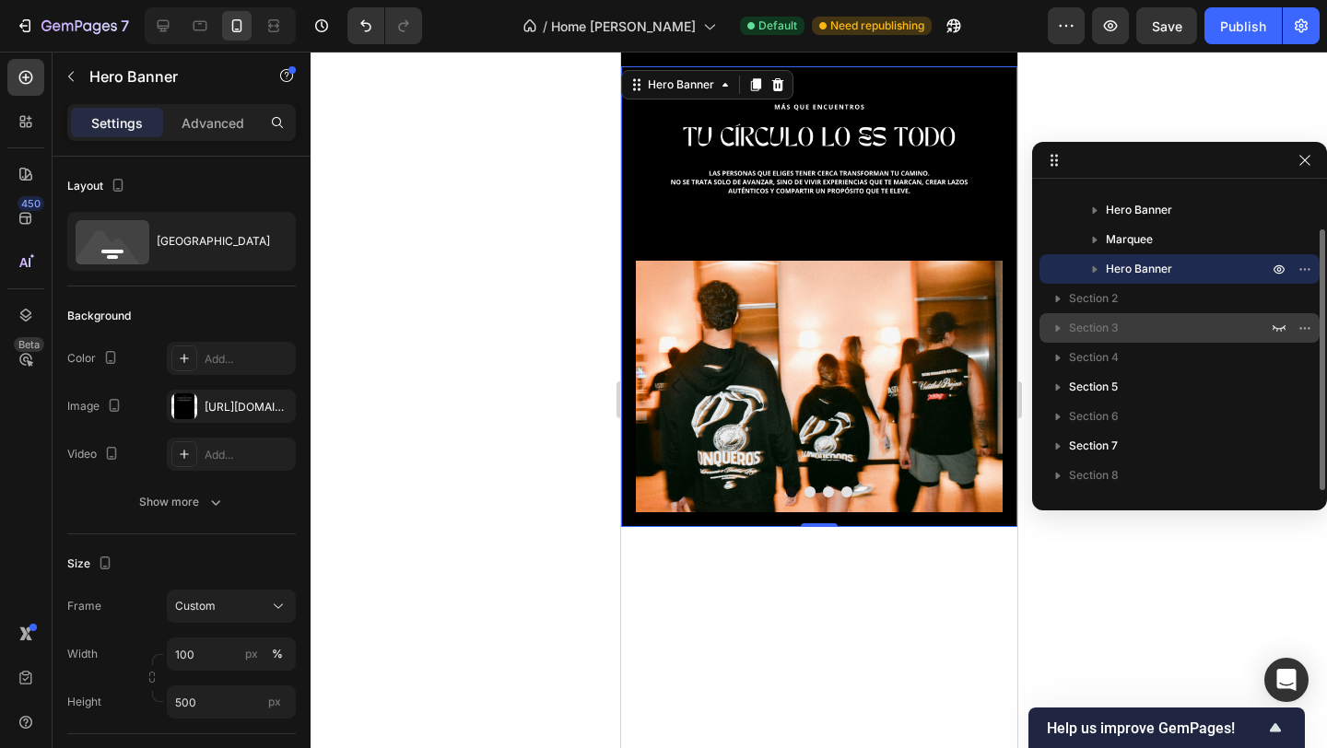
scroll to position [0, 0]
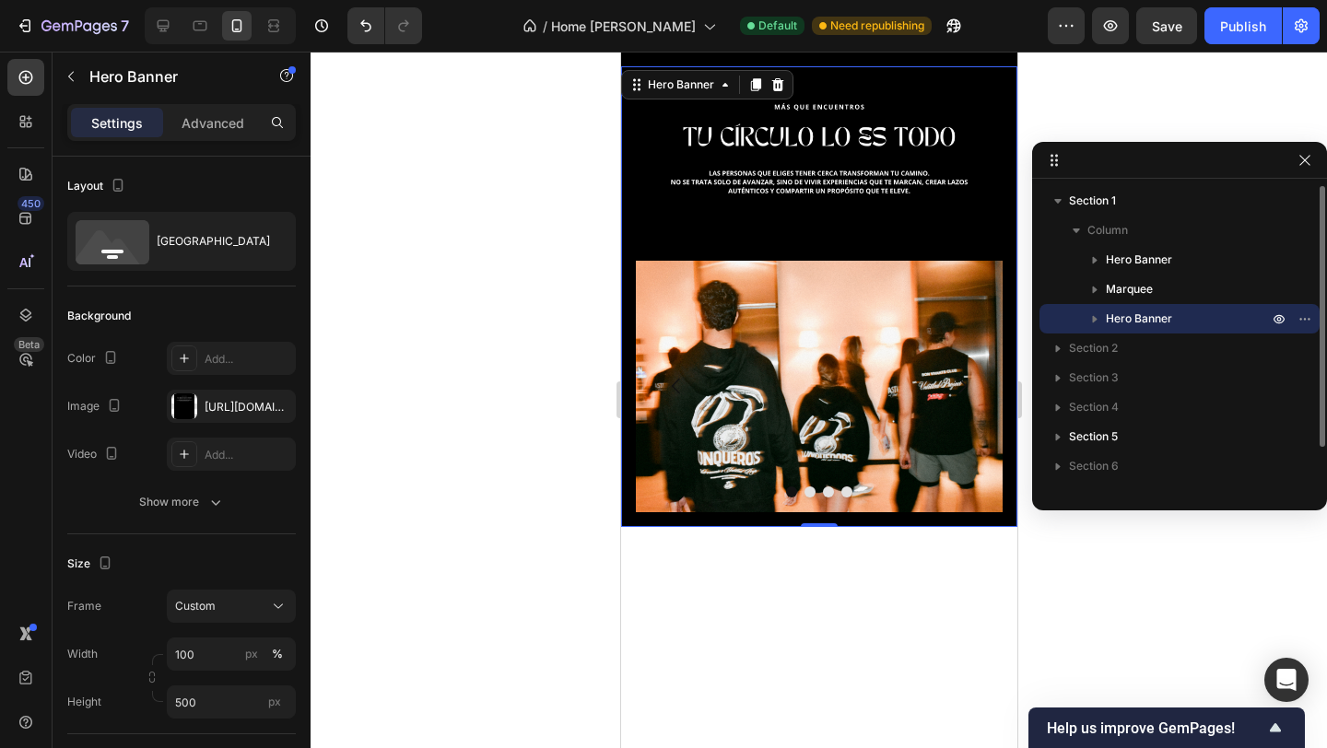
click at [1105, 319] on button "button" at bounding box center [1095, 319] width 22 height 22
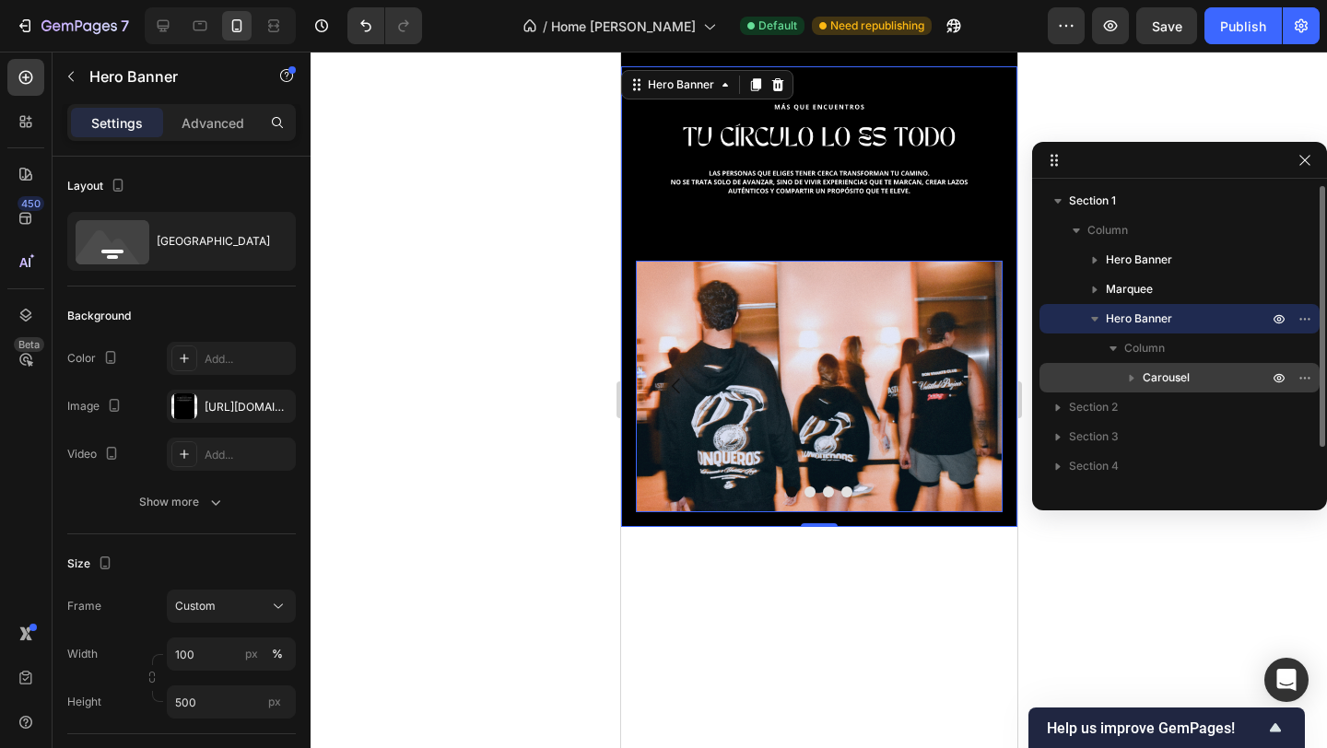
click at [1169, 377] on span "Carousel" at bounding box center [1166, 378] width 47 height 18
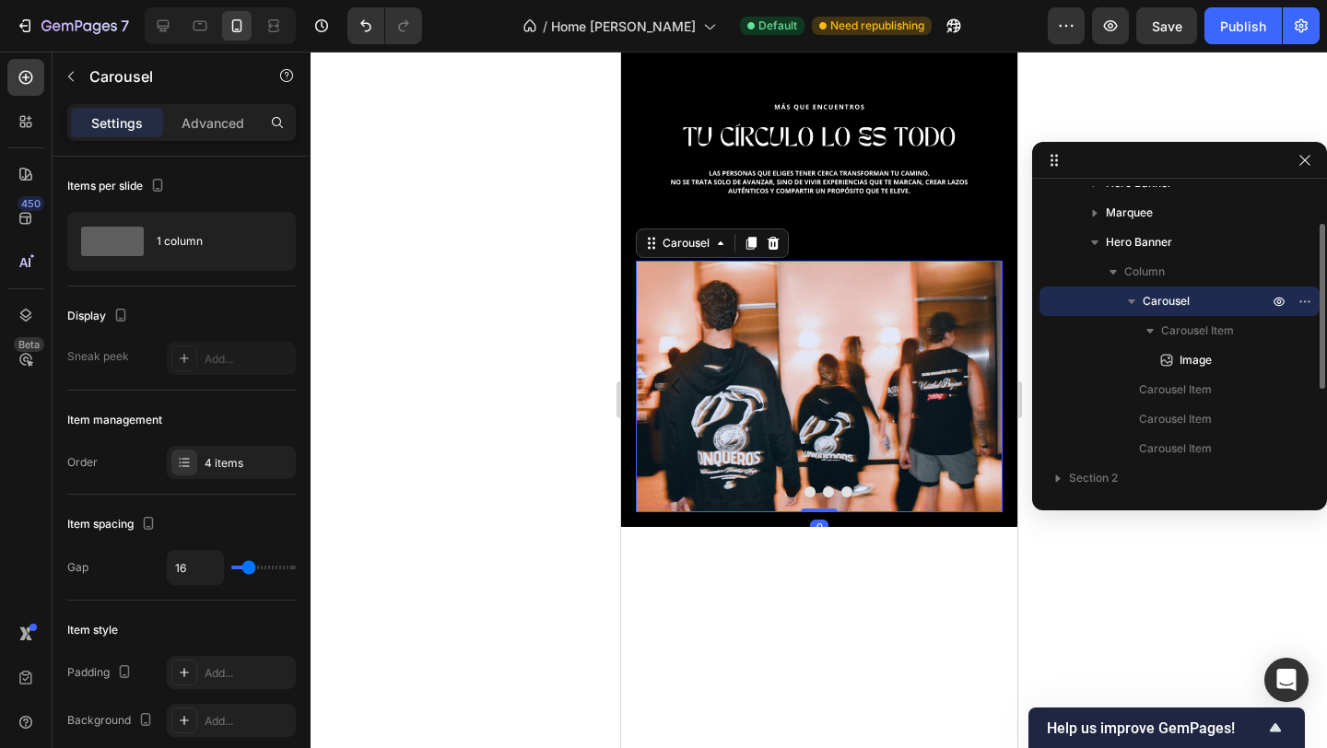
scroll to position [77, 0]
click at [1195, 357] on span "Image" at bounding box center [1195, 359] width 32 height 18
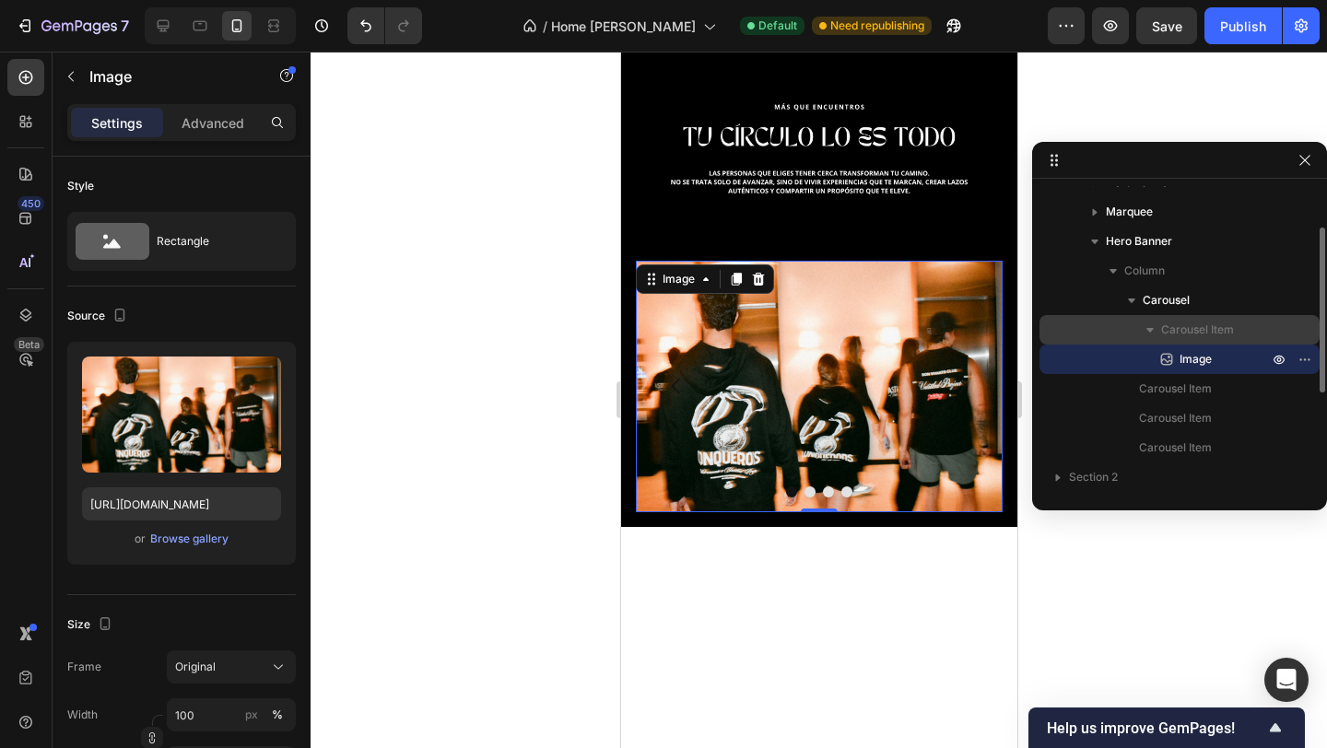
click at [1172, 333] on span "Carousel Item" at bounding box center [1197, 330] width 73 height 18
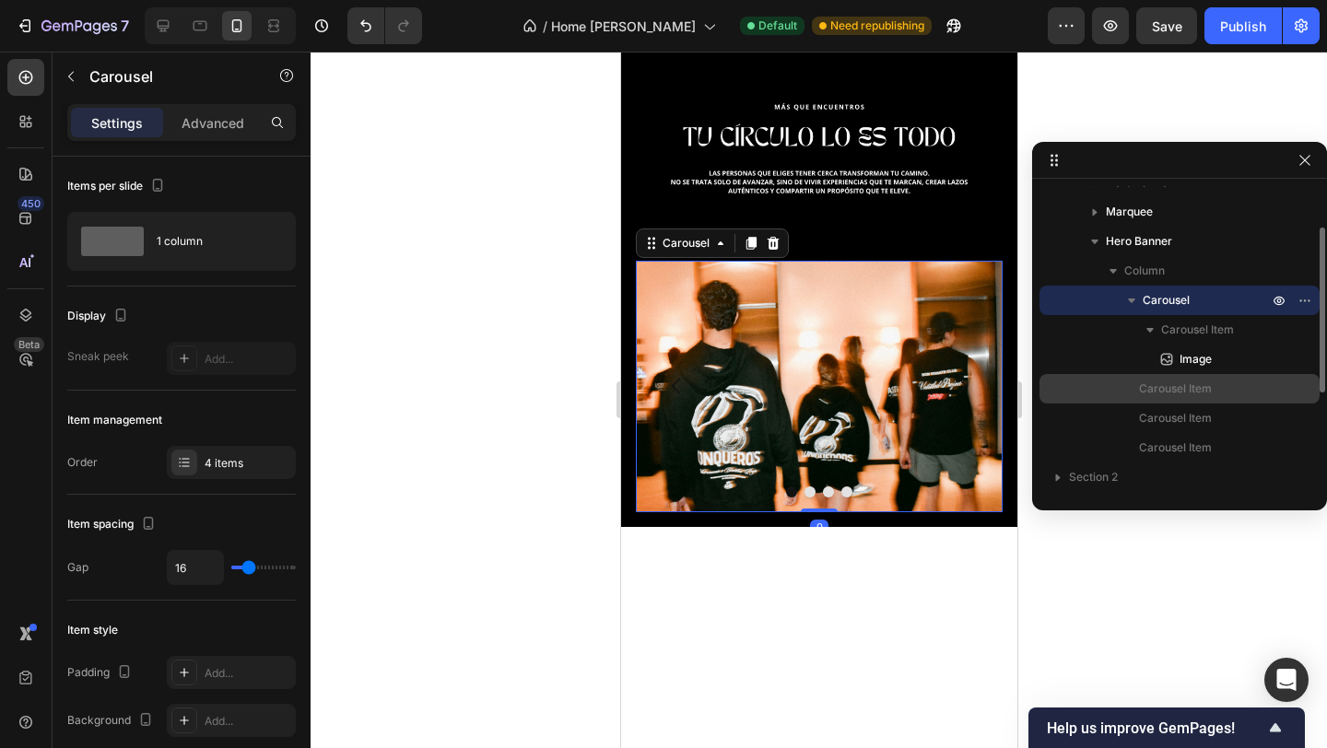
click at [1177, 383] on span "Carousel Item" at bounding box center [1175, 389] width 73 height 18
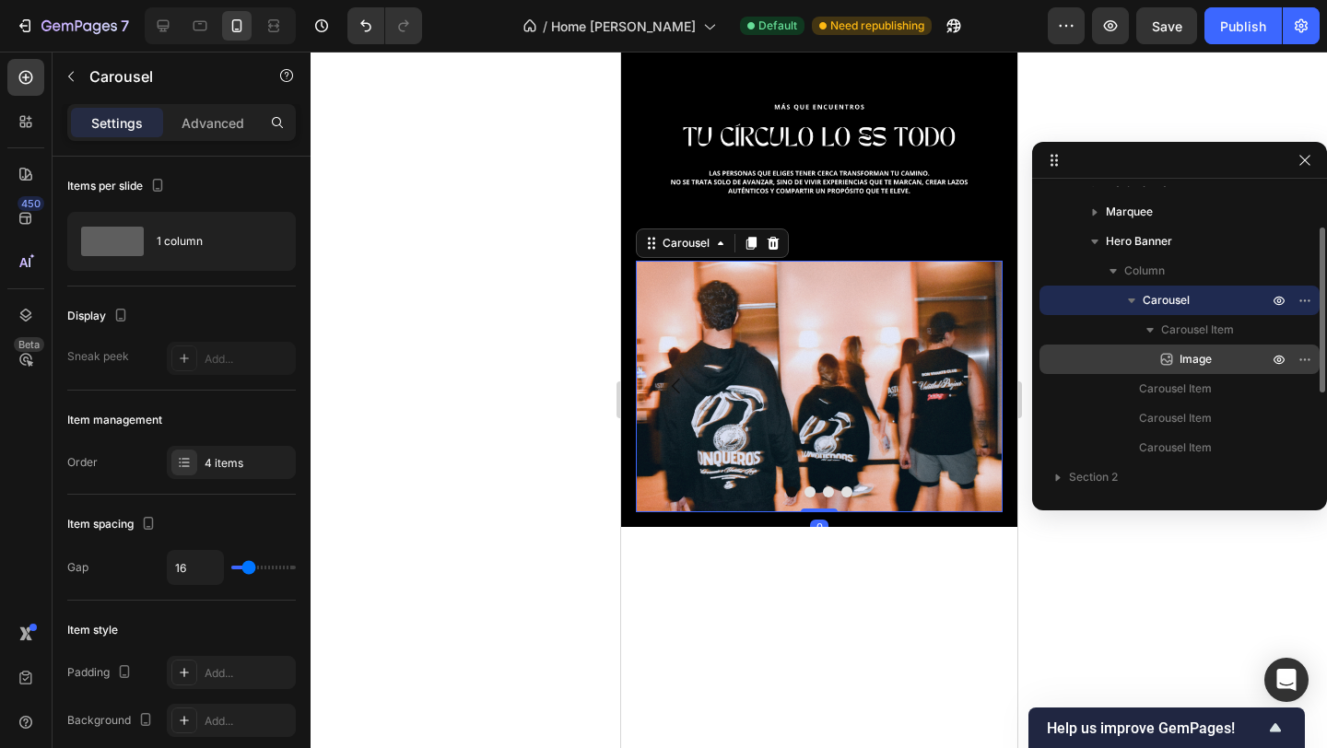
click at [1183, 356] on span "Image" at bounding box center [1195, 359] width 32 height 18
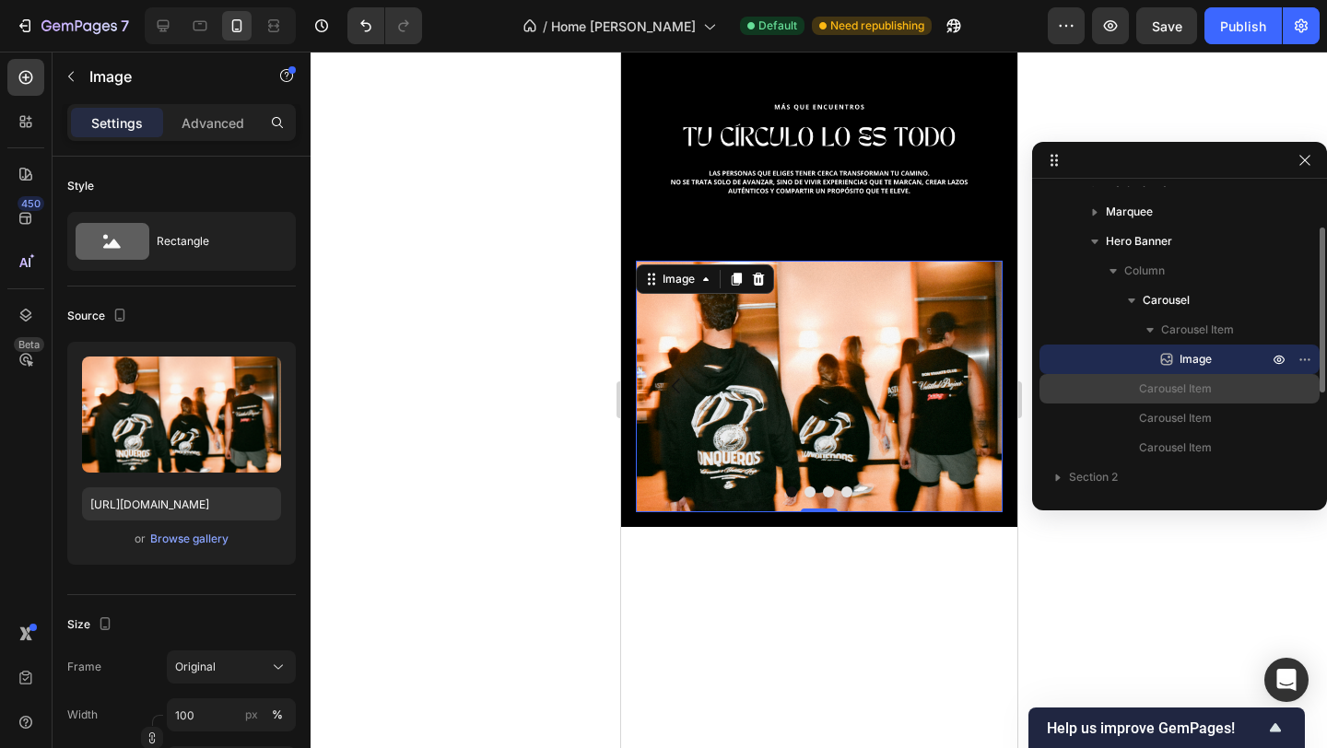
click at [1166, 383] on span "Carousel Item" at bounding box center [1175, 389] width 73 height 18
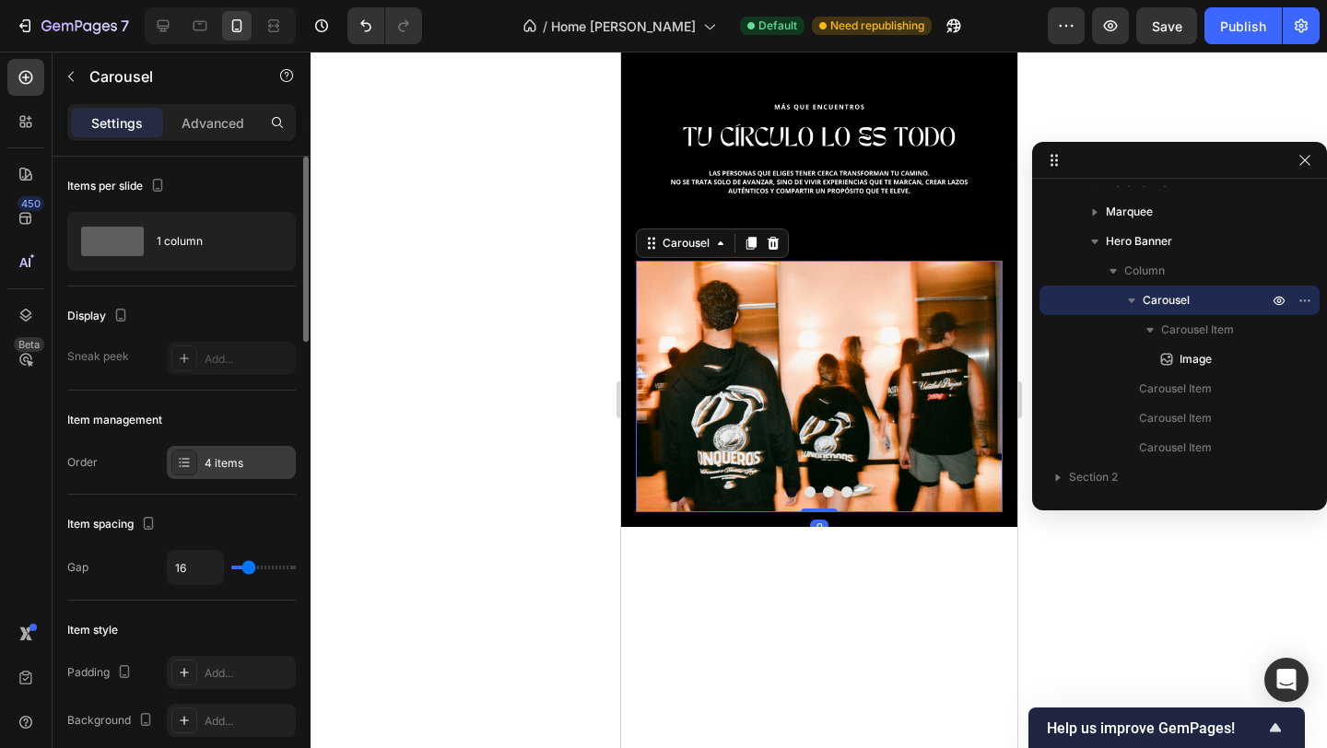
click at [273, 450] on div "4 items" at bounding box center [231, 462] width 129 height 33
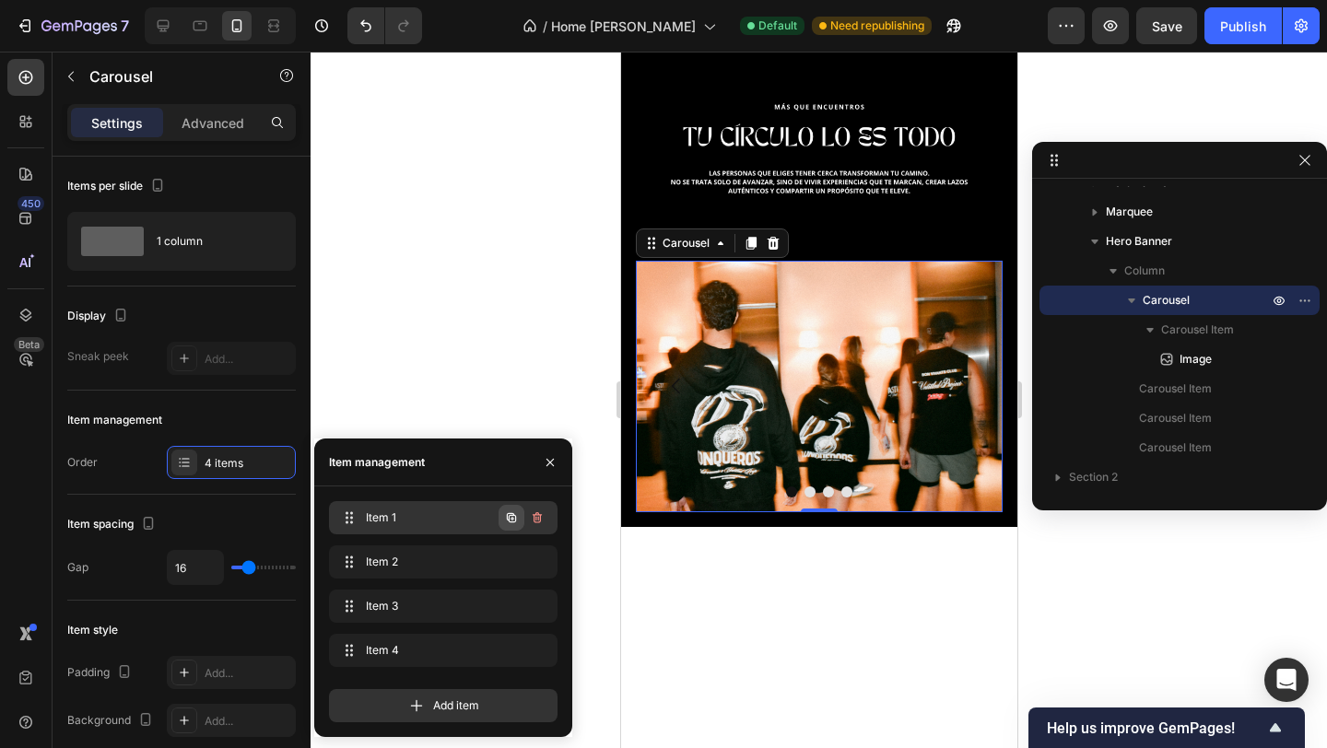
click at [510, 516] on icon "button" at bounding box center [511, 517] width 9 height 9
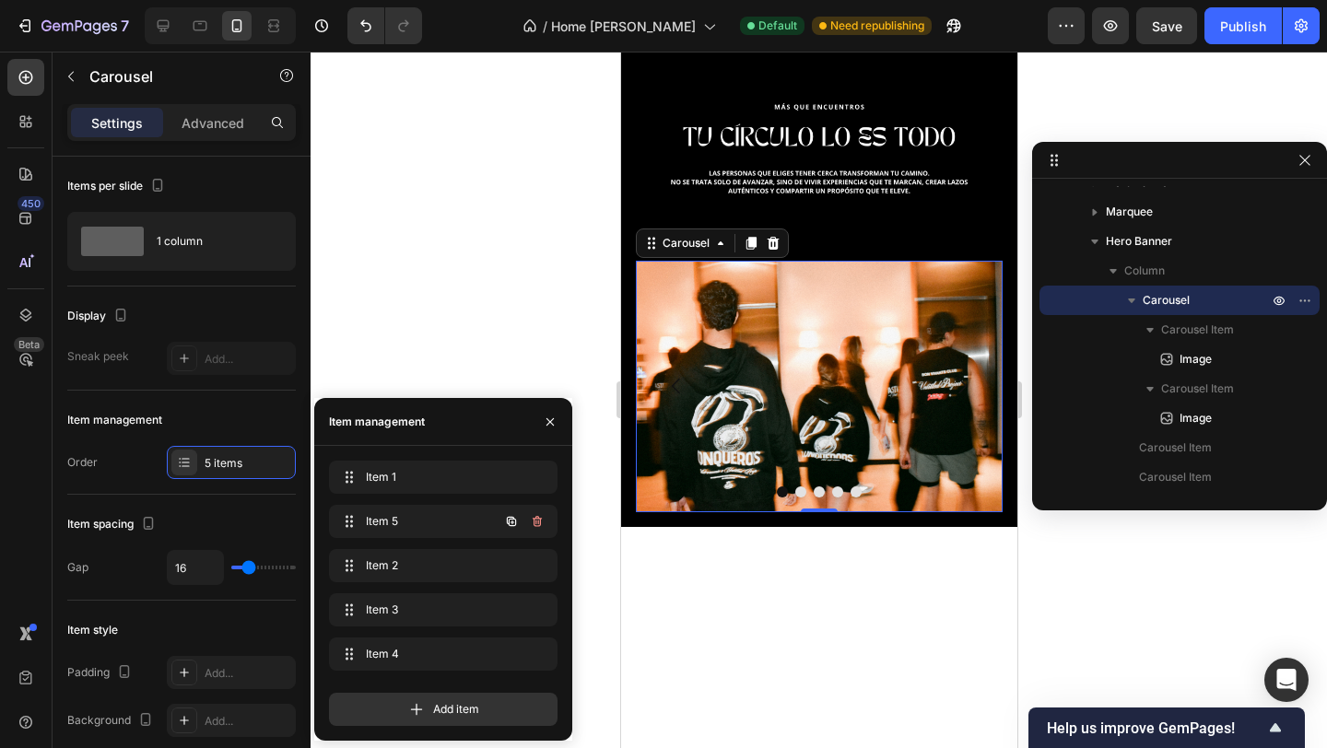
click at [510, 516] on icon "button" at bounding box center [511, 521] width 15 height 15
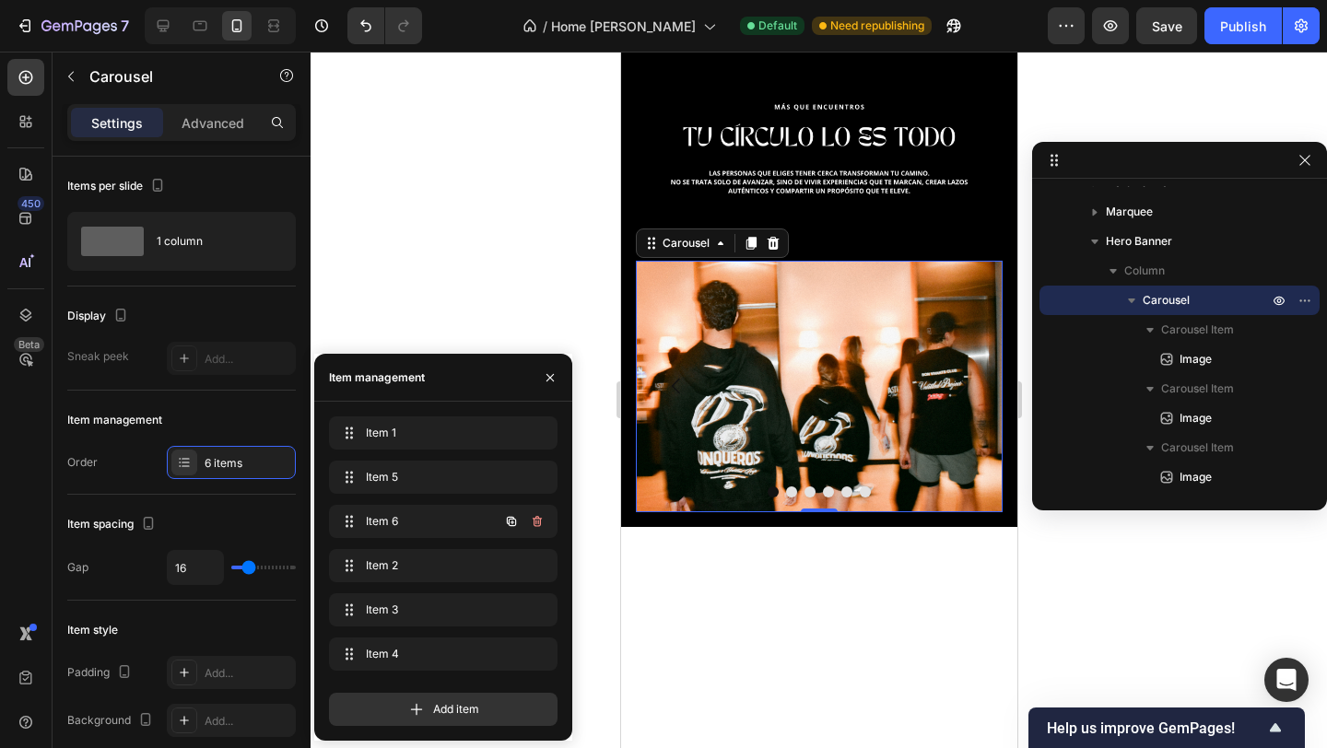
click at [510, 516] on icon "button" at bounding box center [511, 521] width 15 height 15
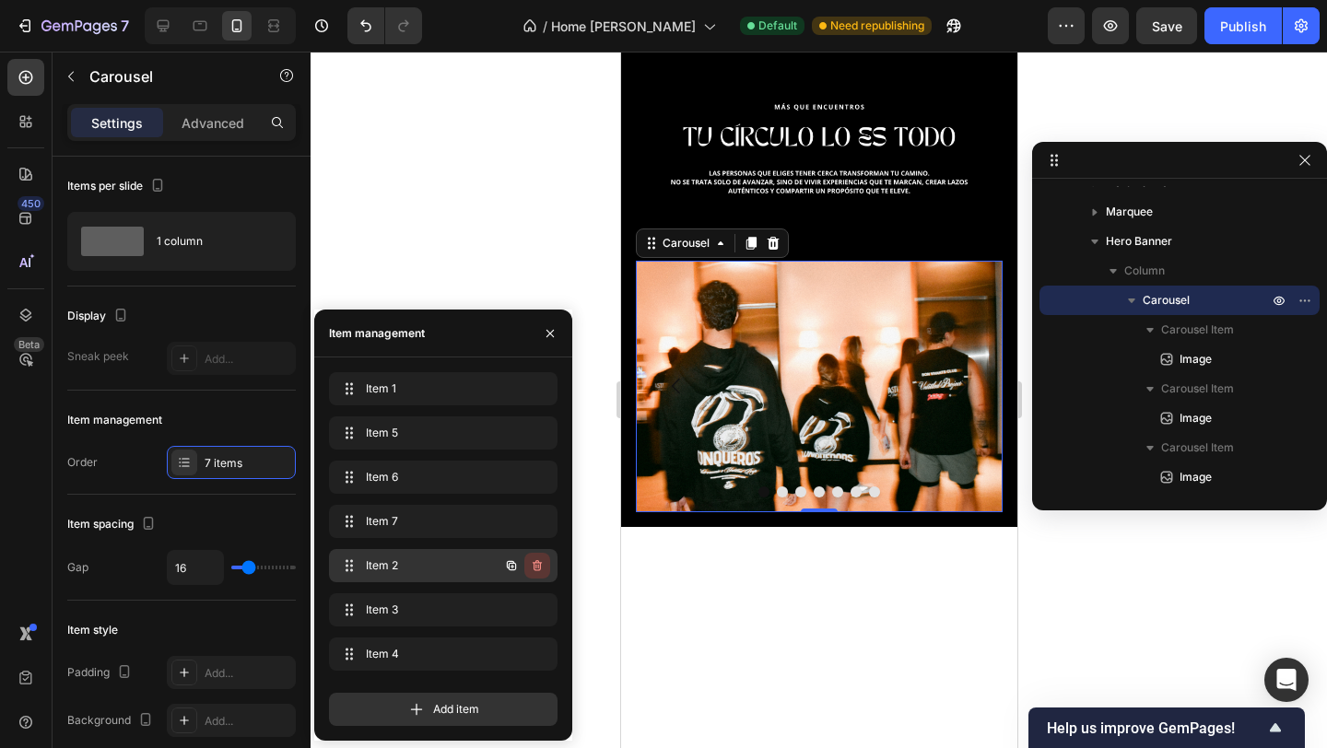
click at [544, 564] on icon "button" at bounding box center [537, 565] width 15 height 15
click at [531, 564] on div "Delete" at bounding box center [525, 565] width 34 height 17
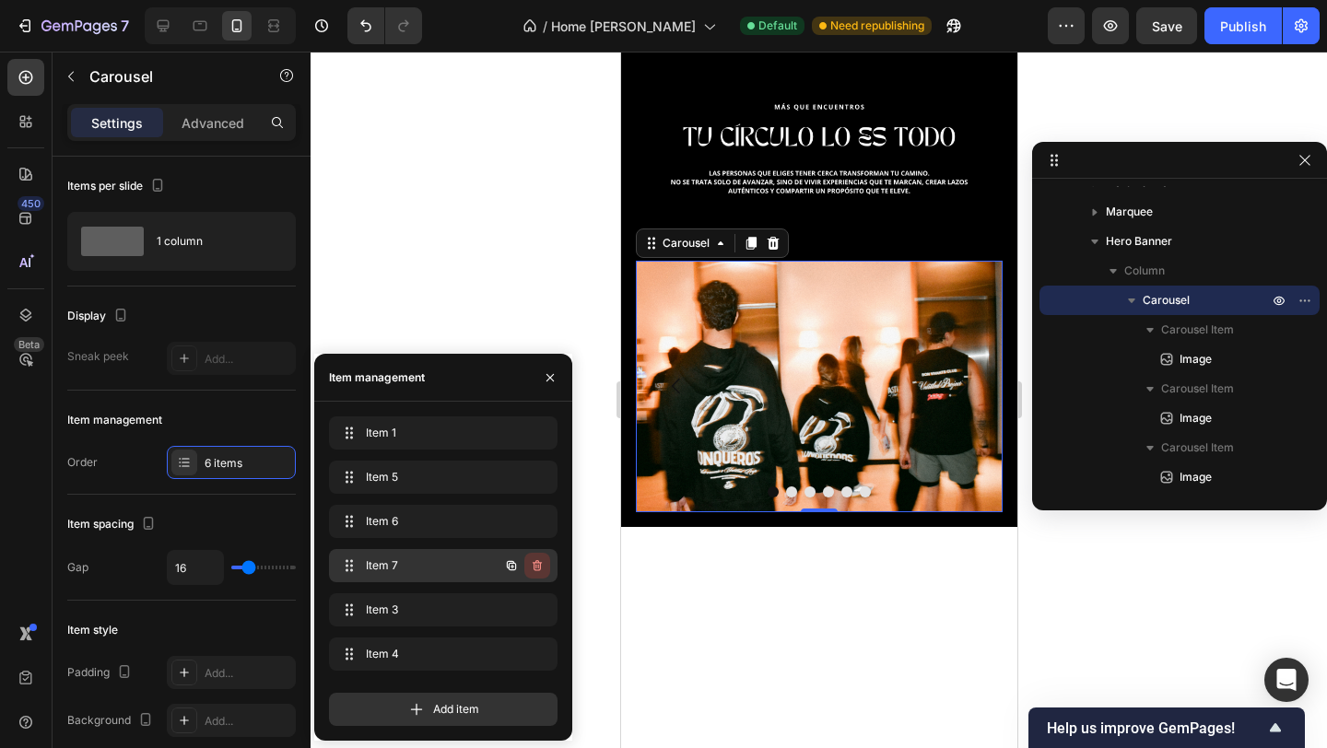
click at [535, 566] on icon "button" at bounding box center [535, 567] width 1 height 5
click at [541, 598] on button "button" at bounding box center [537, 610] width 26 height 26
click at [541, 610] on div "Delete" at bounding box center [525, 610] width 34 height 17
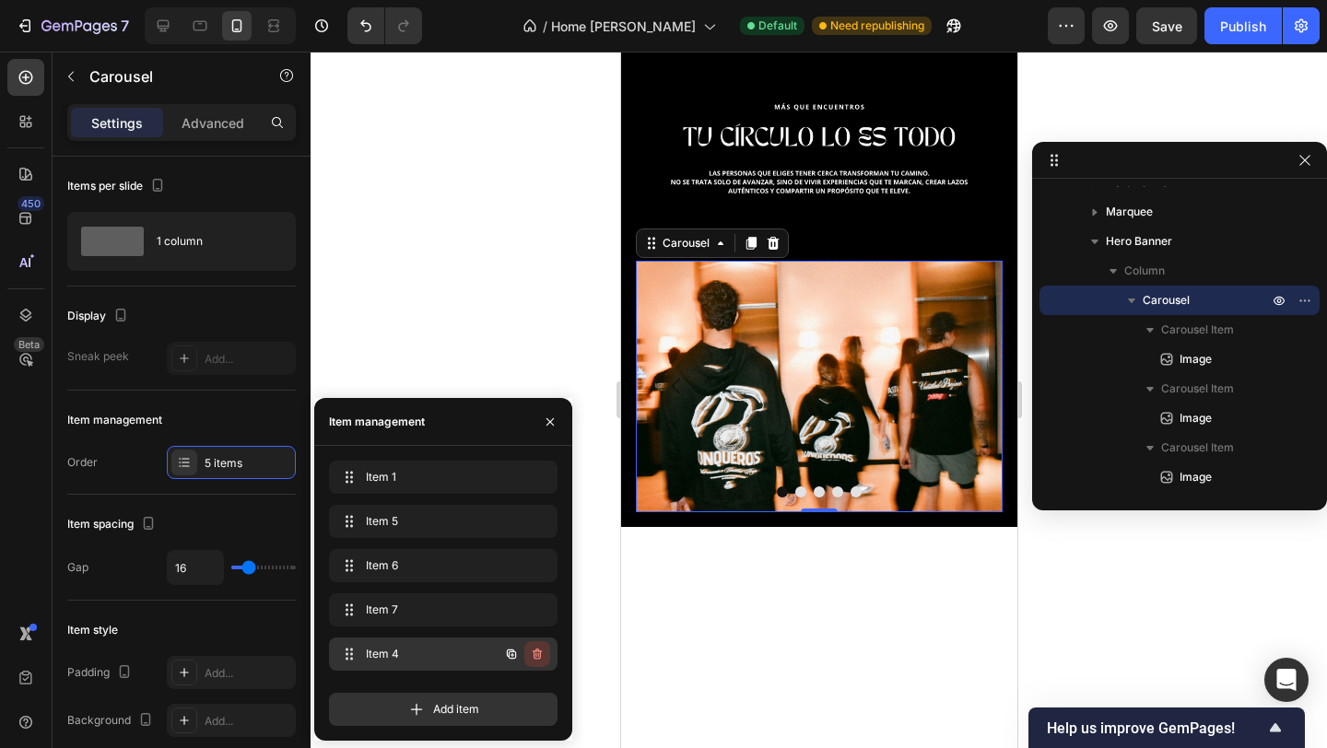
click at [545, 660] on button "button" at bounding box center [537, 654] width 26 height 26
click at [543, 659] on button "Delete" at bounding box center [524, 654] width 51 height 26
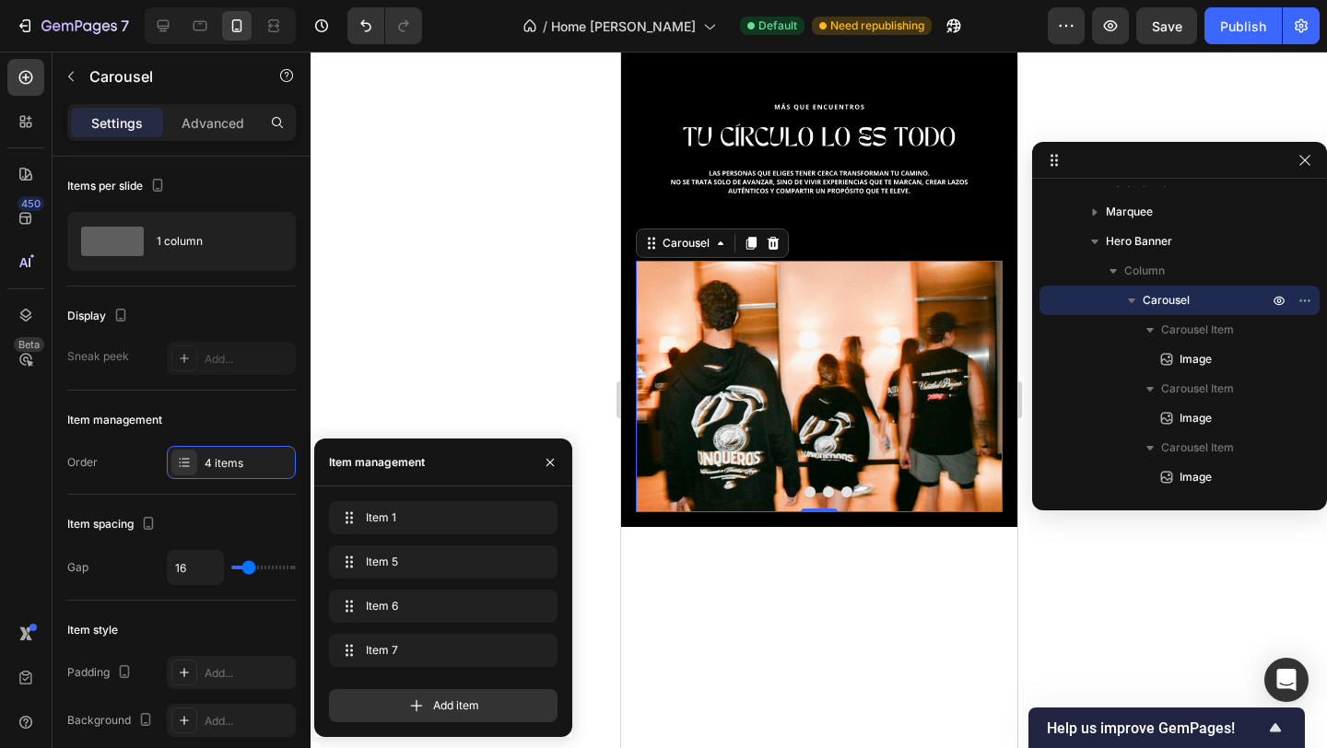
click at [968, 393] on icon "Carousel Next Arrow" at bounding box center [961, 386] width 22 height 22
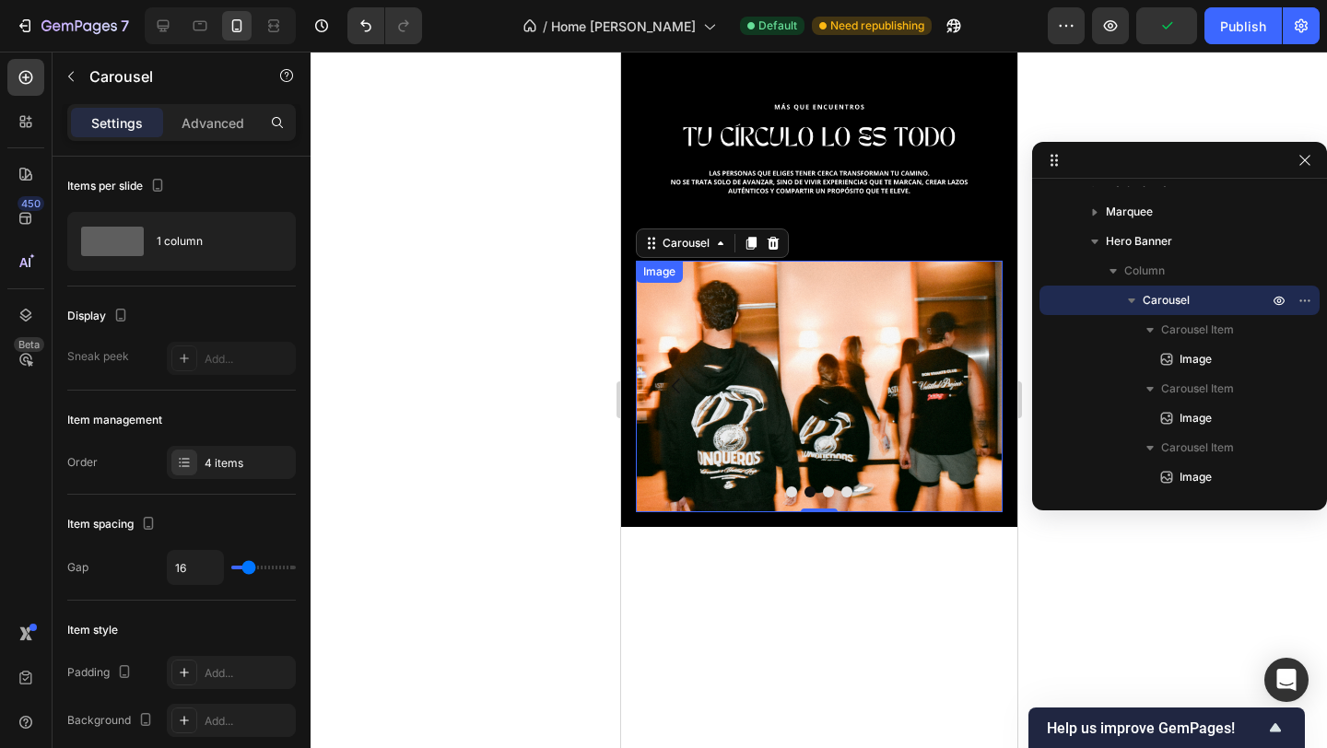
click at [867, 366] on img at bounding box center [818, 387] width 367 height 252
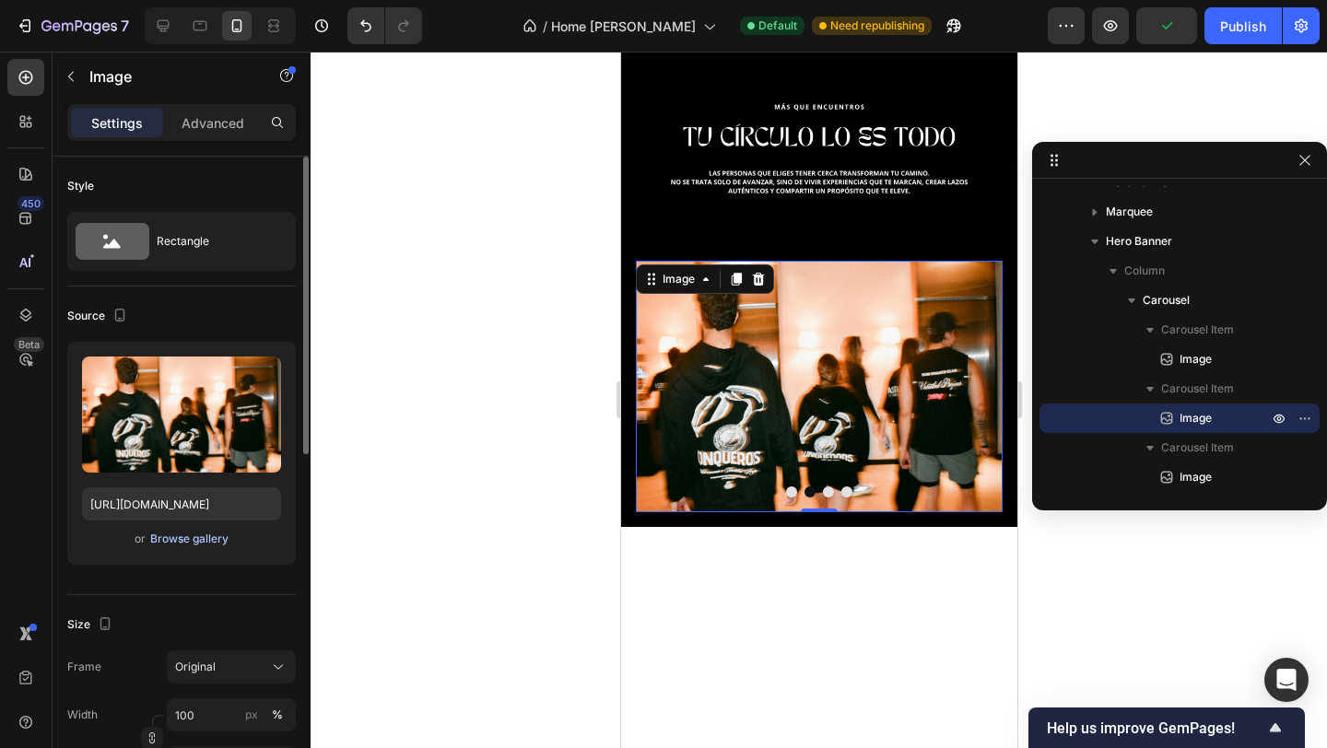
click at [193, 536] on div "Browse gallery" at bounding box center [189, 539] width 78 height 17
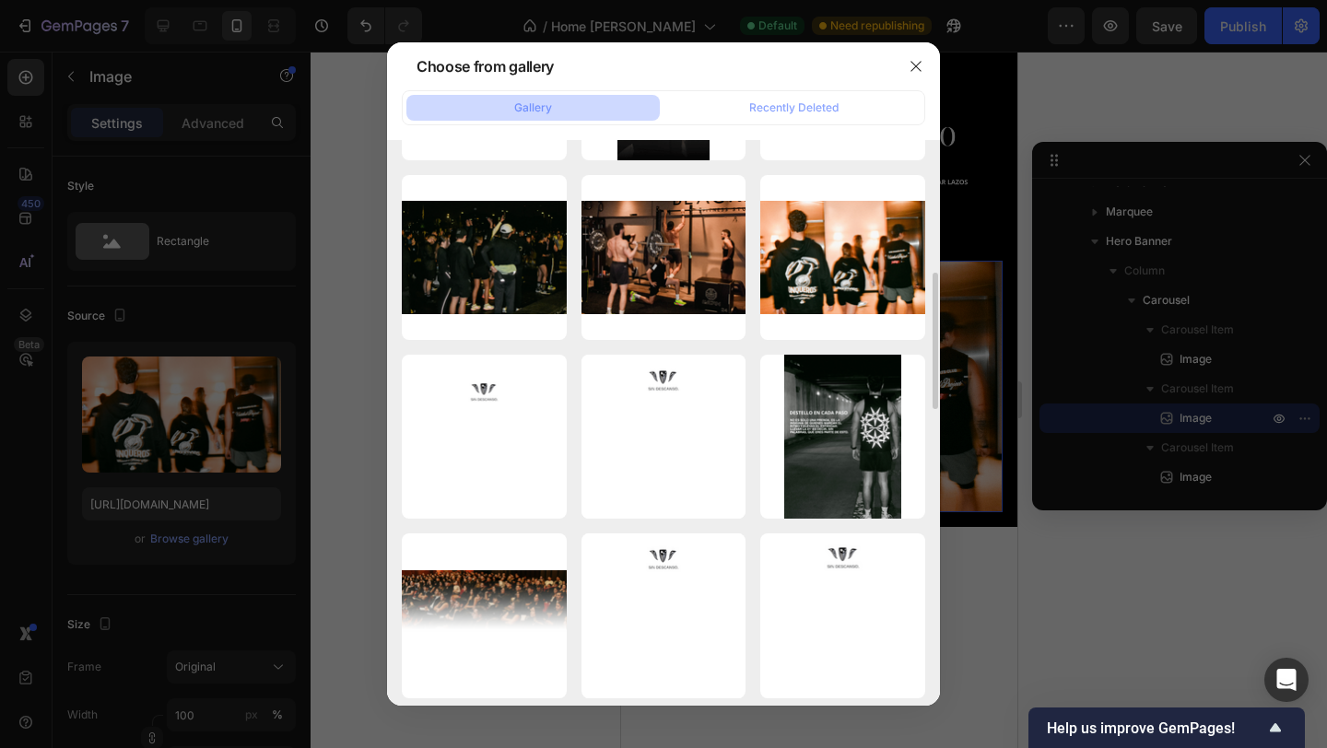
scroll to position [535, 0]
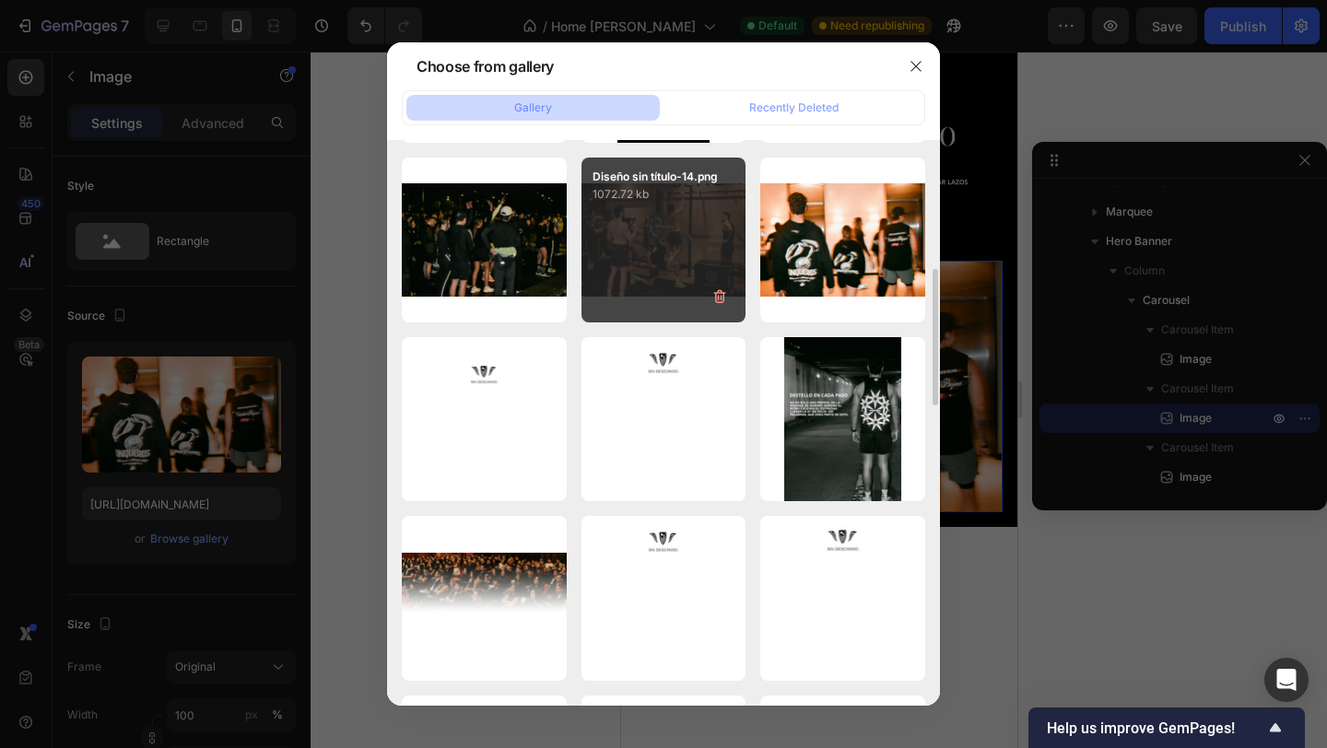
click at [651, 264] on div "Diseño sin título-14.png 1072.72 kb" at bounding box center [663, 240] width 165 height 165
type input "[URL][DOMAIN_NAME]"
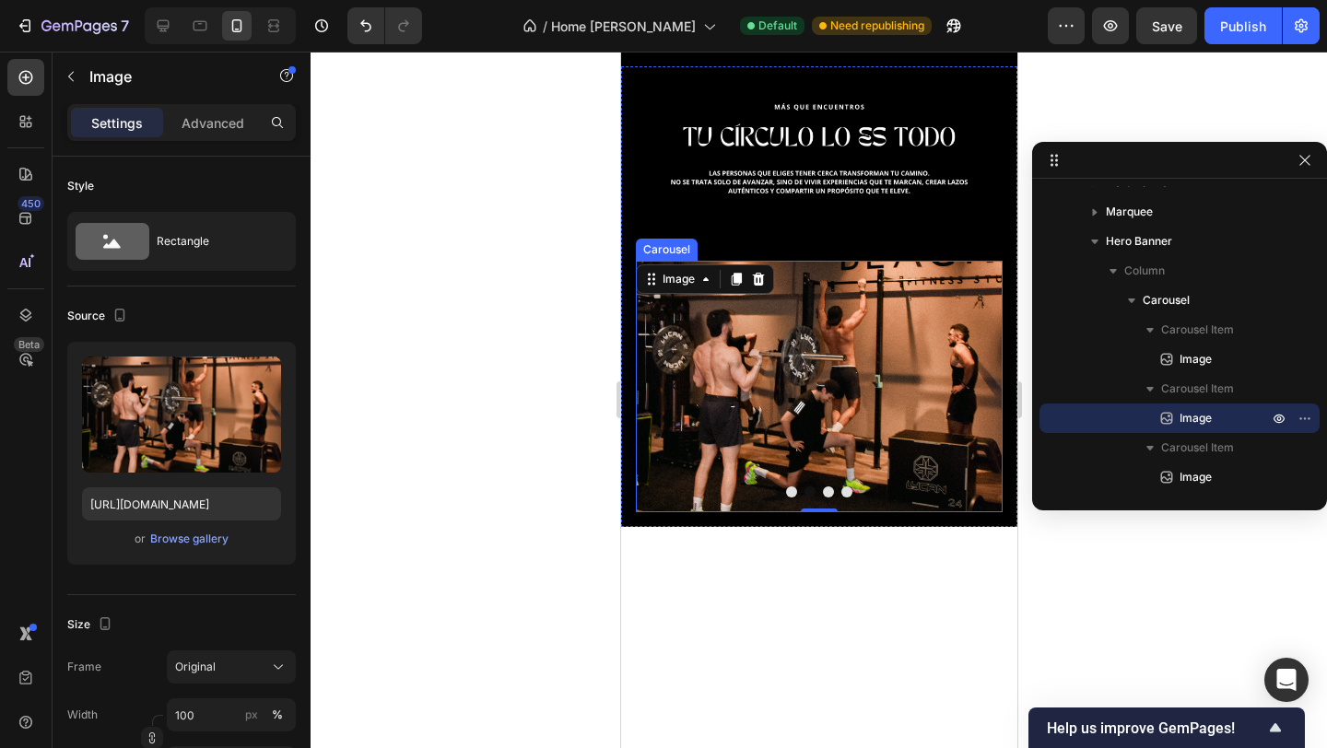
click at [980, 376] on button "Carousel Next Arrow" at bounding box center [961, 386] width 52 height 52
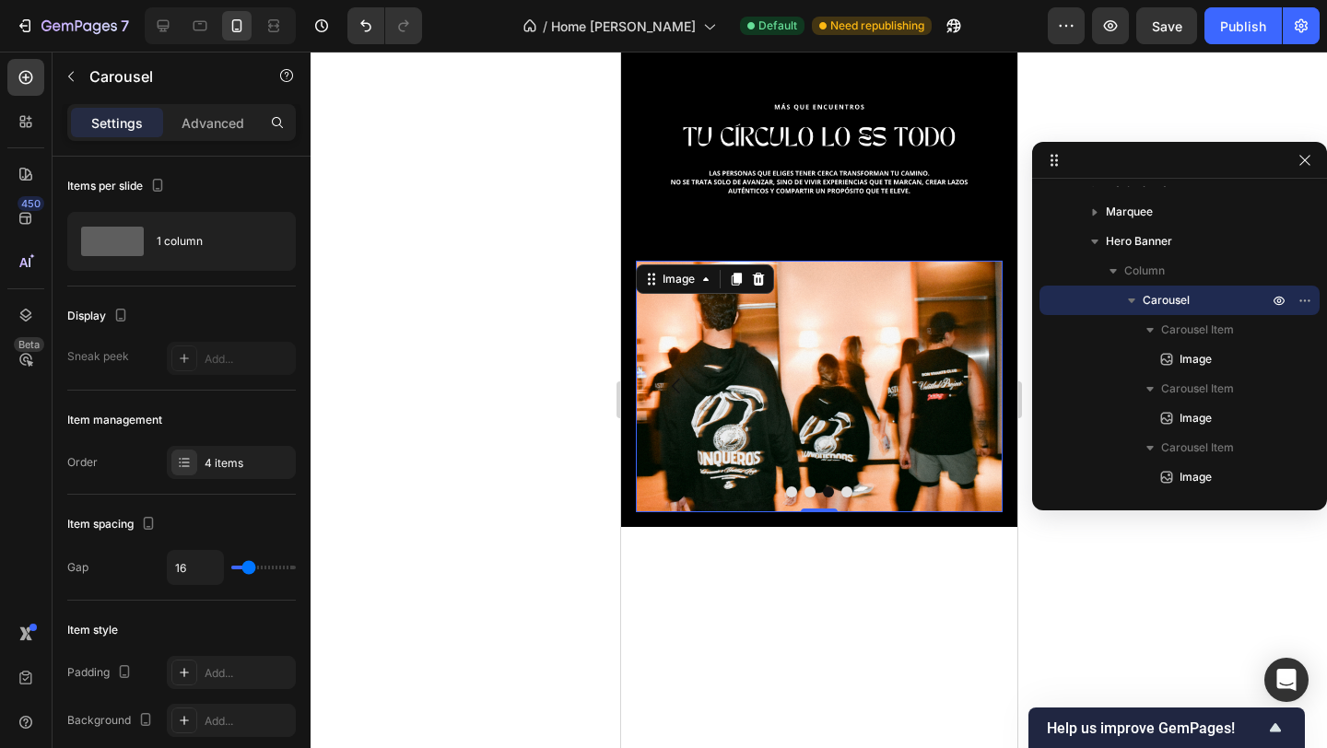
click at [733, 409] on img at bounding box center [818, 387] width 367 height 252
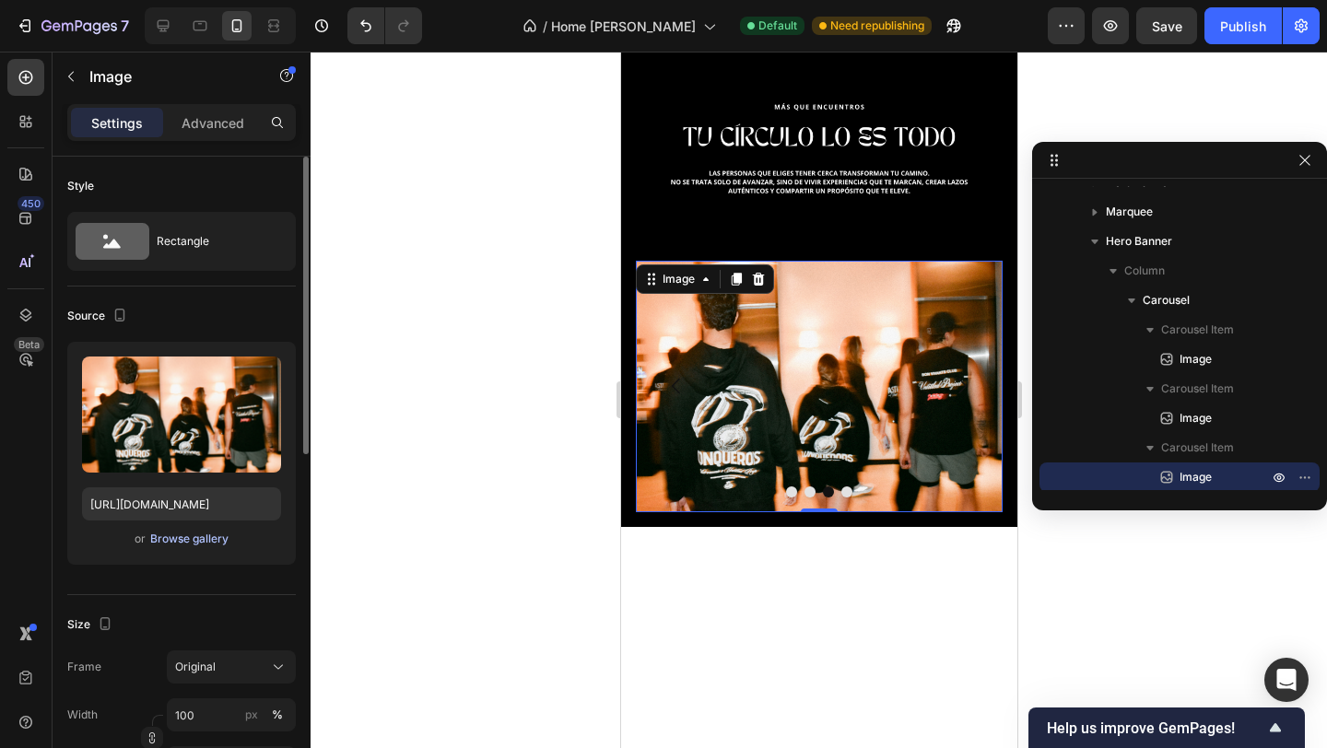
click at [184, 542] on div "Browse gallery" at bounding box center [189, 539] width 78 height 17
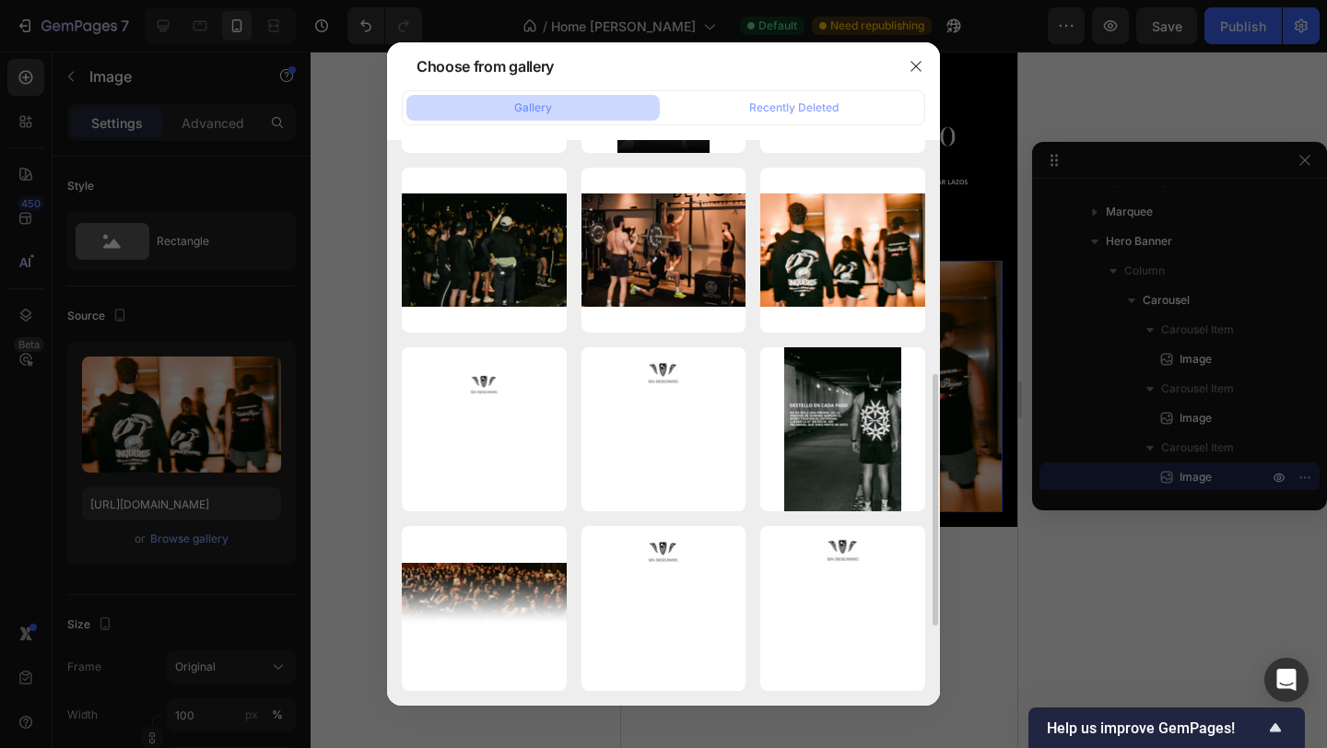
scroll to position [524, 0]
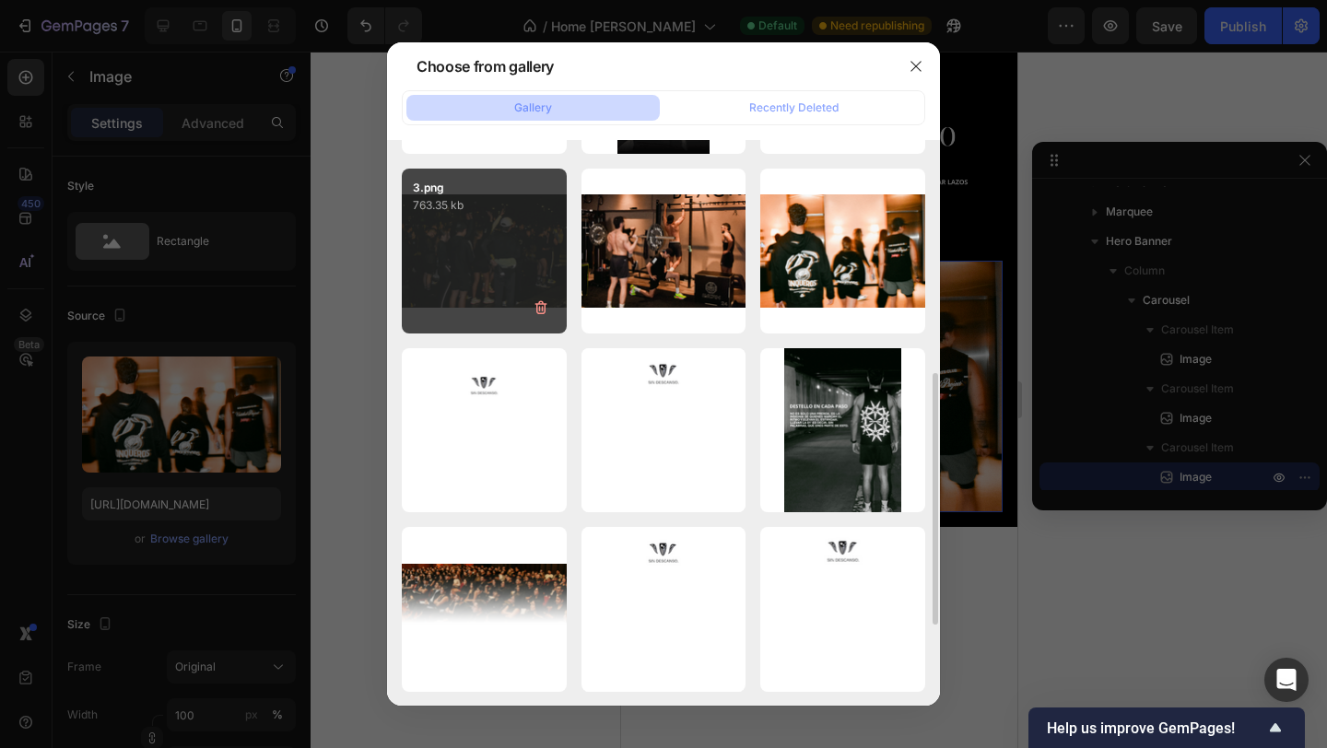
click at [500, 287] on div "3.png 763.35 kb" at bounding box center [484, 251] width 165 height 165
type input "[URL][DOMAIN_NAME]"
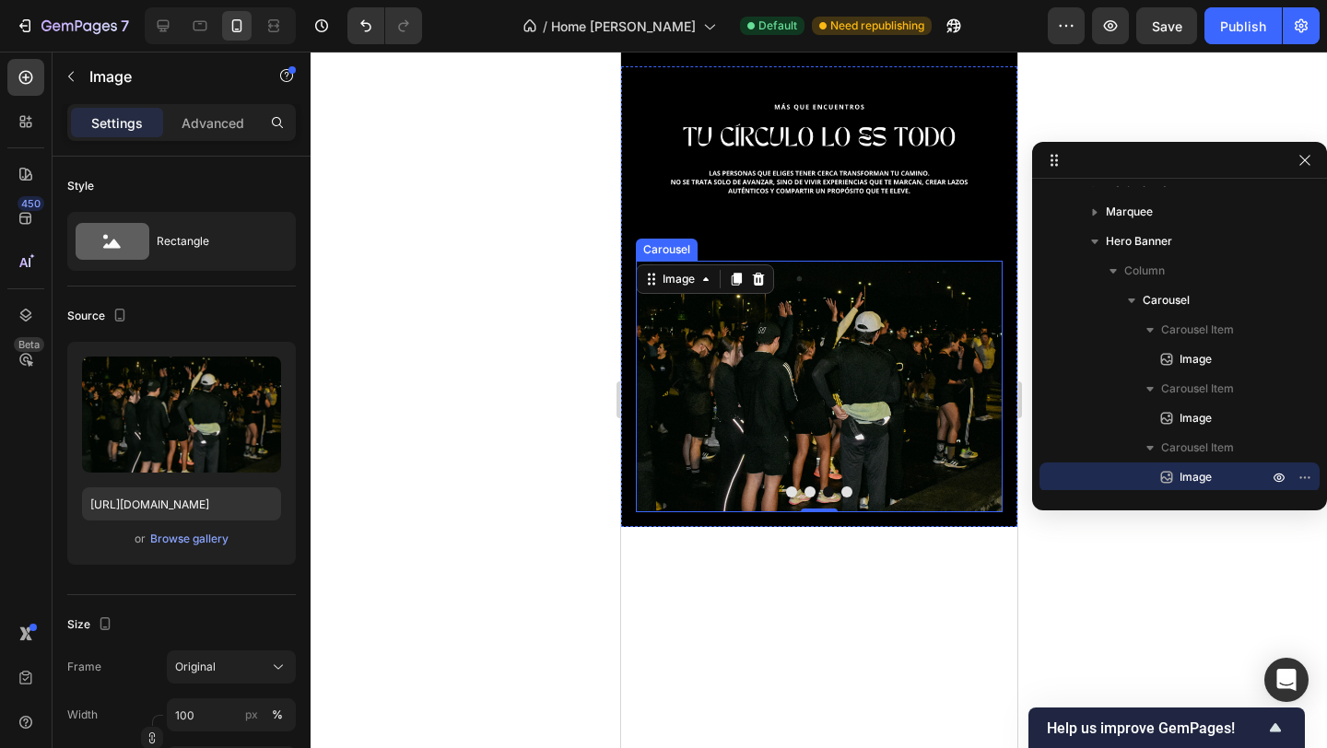
click at [977, 388] on button "Carousel Next Arrow" at bounding box center [961, 386] width 52 height 52
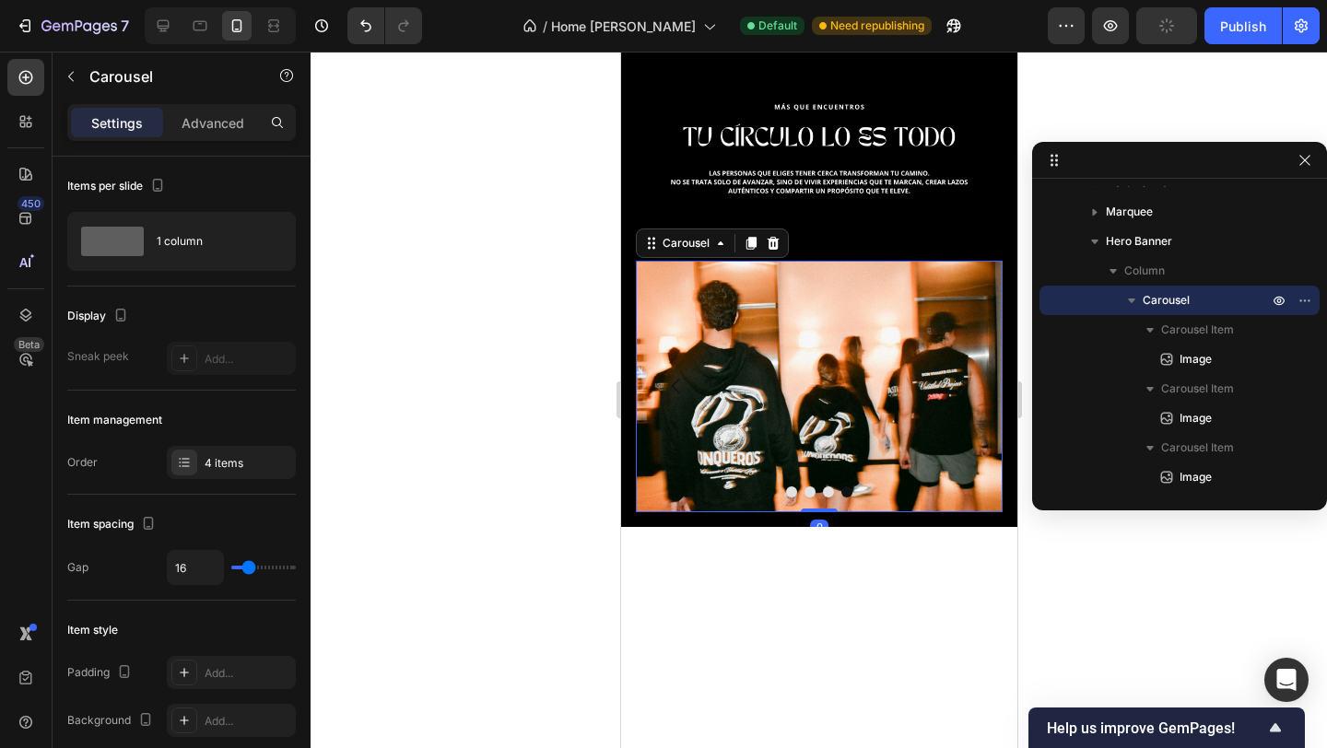
click at [973, 387] on button "Carousel Next Arrow" at bounding box center [961, 386] width 52 height 52
click at [908, 394] on img at bounding box center [818, 387] width 367 height 252
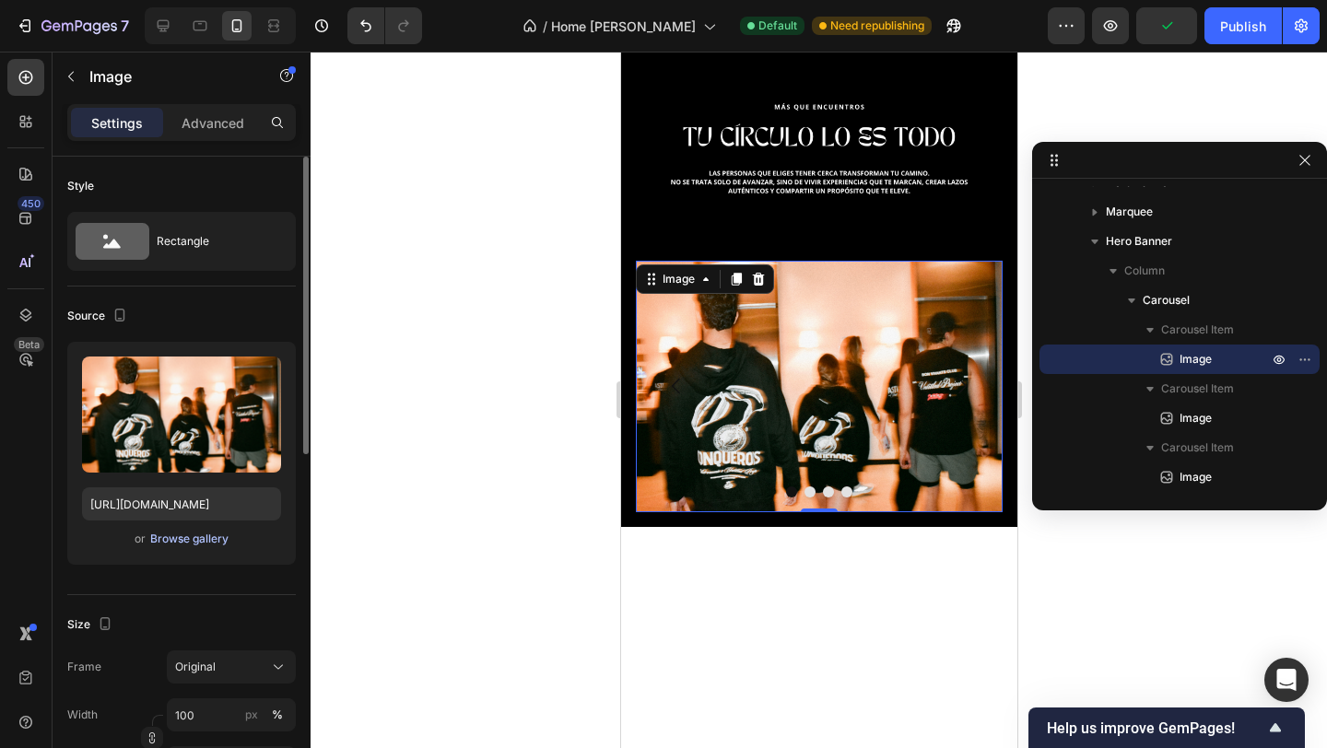
click at [177, 539] on div "Browse gallery" at bounding box center [189, 539] width 78 height 17
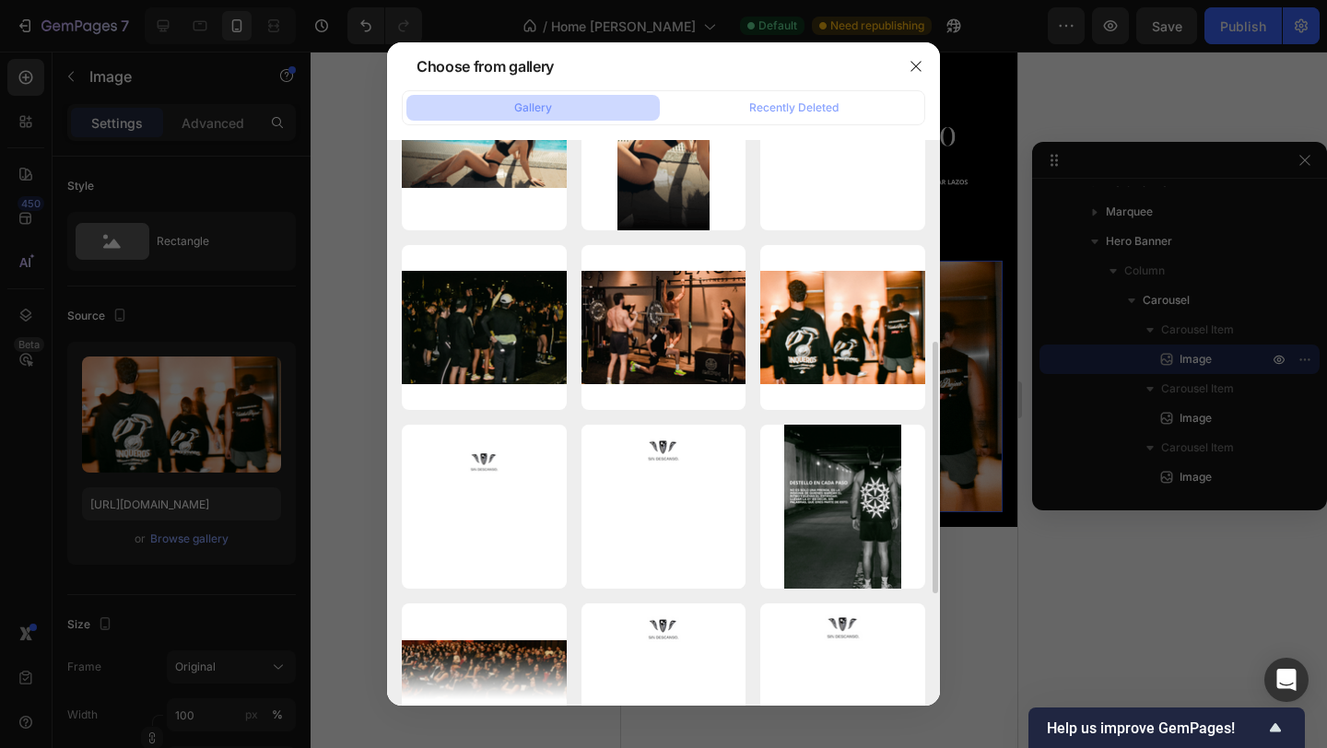
scroll to position [450, 0]
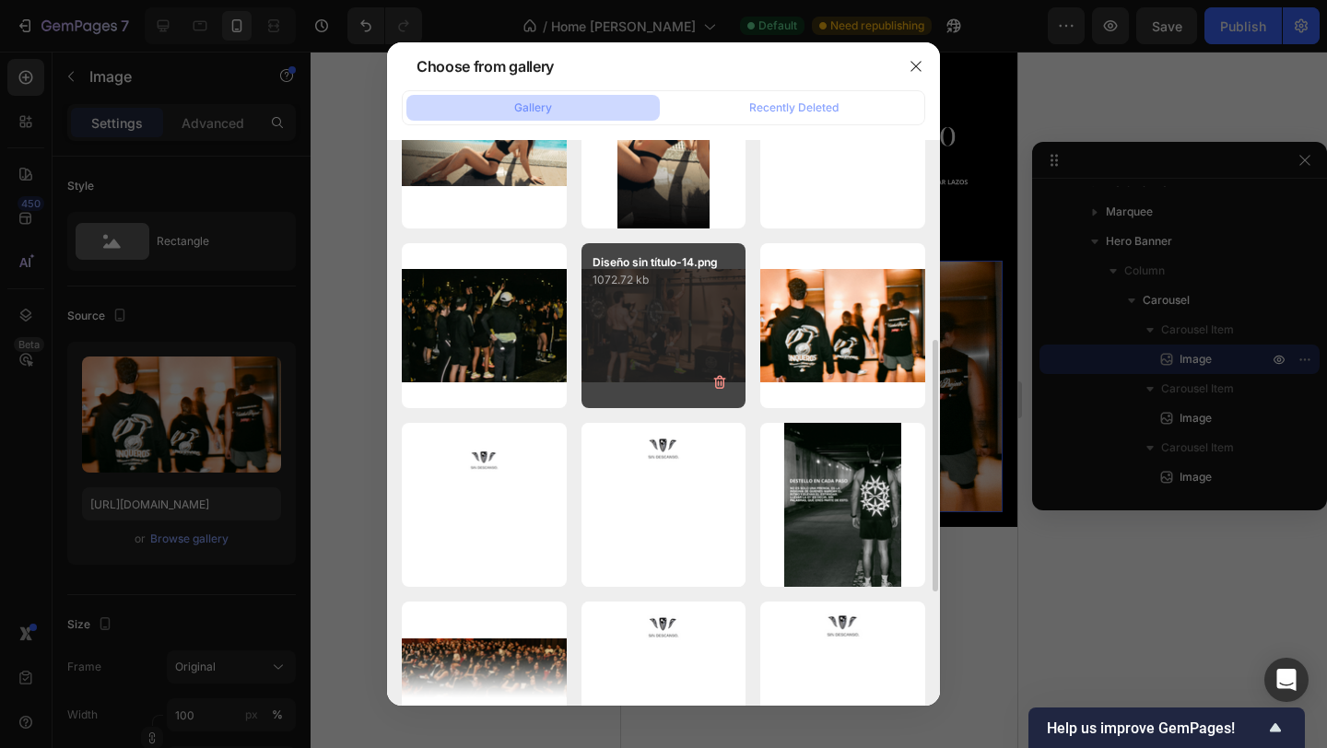
click at [657, 339] on div "Diseño sin título-14.png 1072.72 kb" at bounding box center [663, 325] width 165 height 165
type input "[URL][DOMAIN_NAME]"
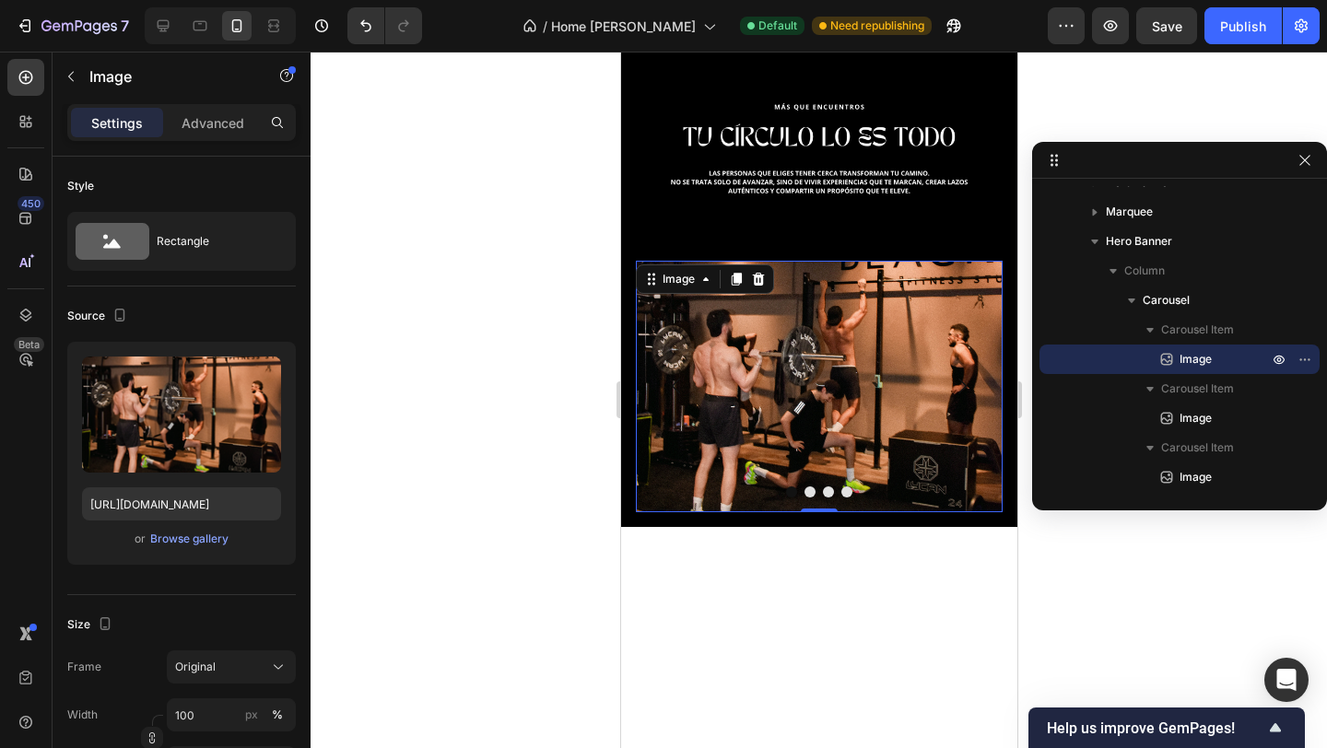
click at [510, 459] on div at bounding box center [819, 400] width 1016 height 697
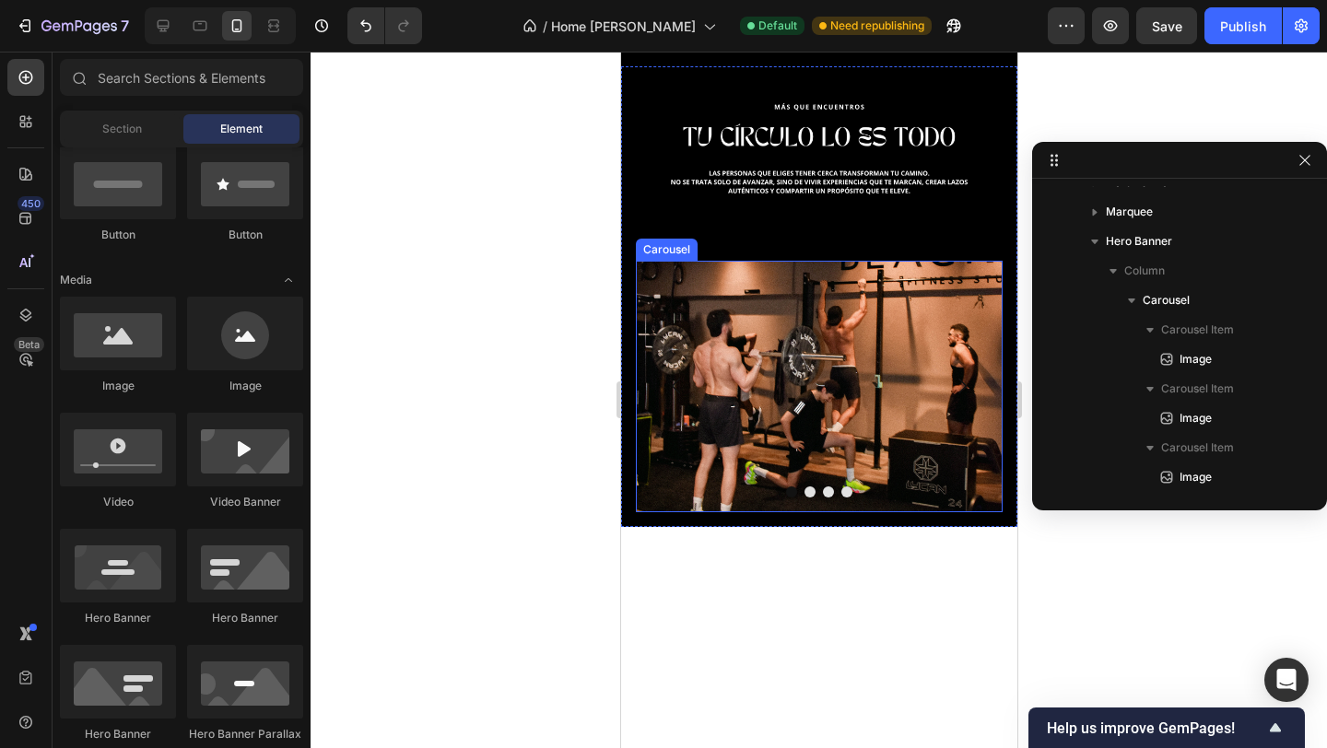
click at [654, 381] on button "Carousel Back Arrow" at bounding box center [676, 386] width 52 height 52
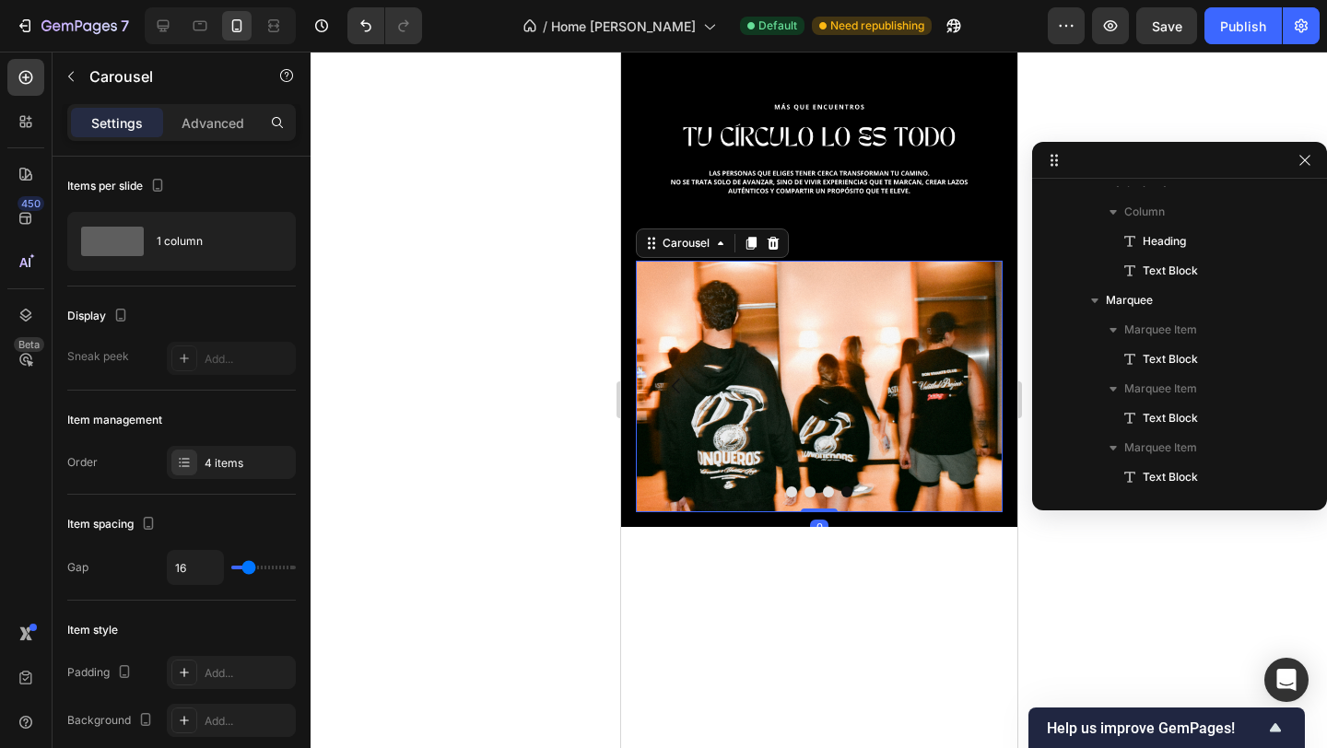
click at [654, 381] on button "Carousel Back Arrow" at bounding box center [676, 386] width 52 height 52
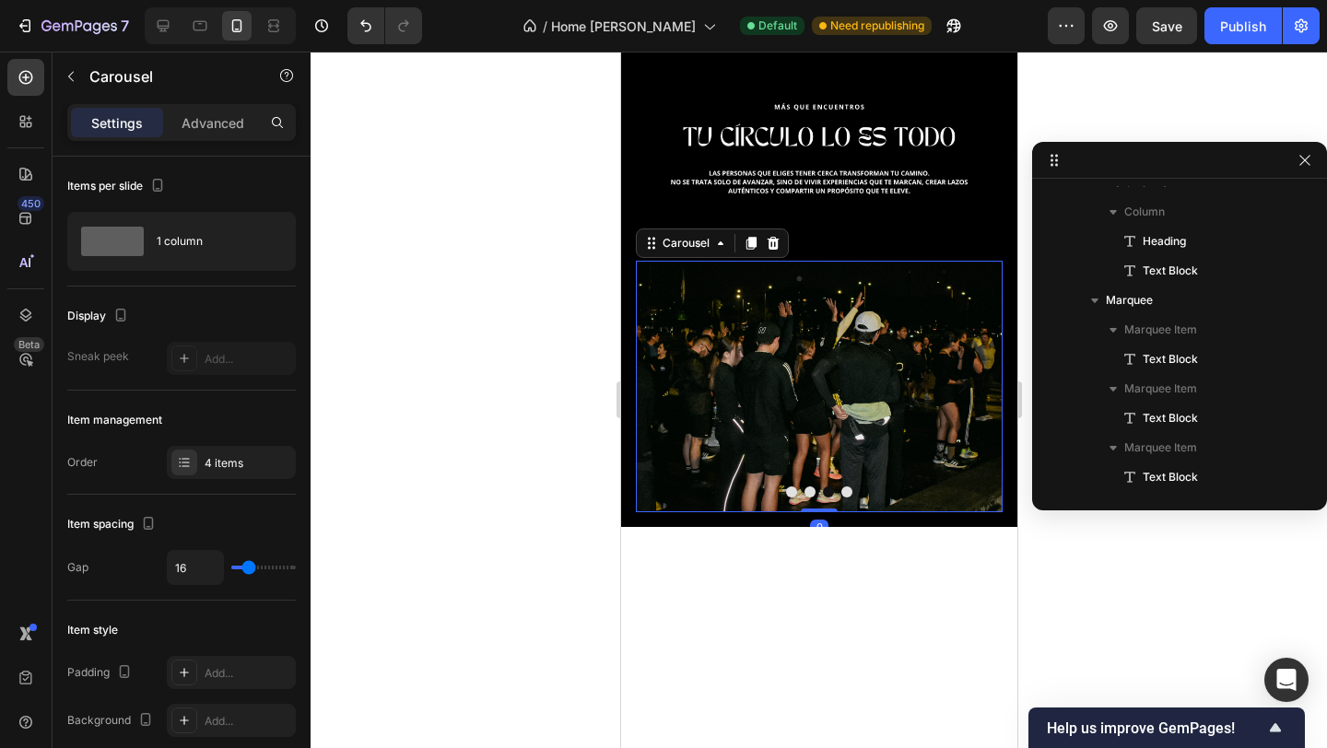
click at [654, 381] on button "Carousel Back Arrow" at bounding box center [676, 386] width 52 height 52
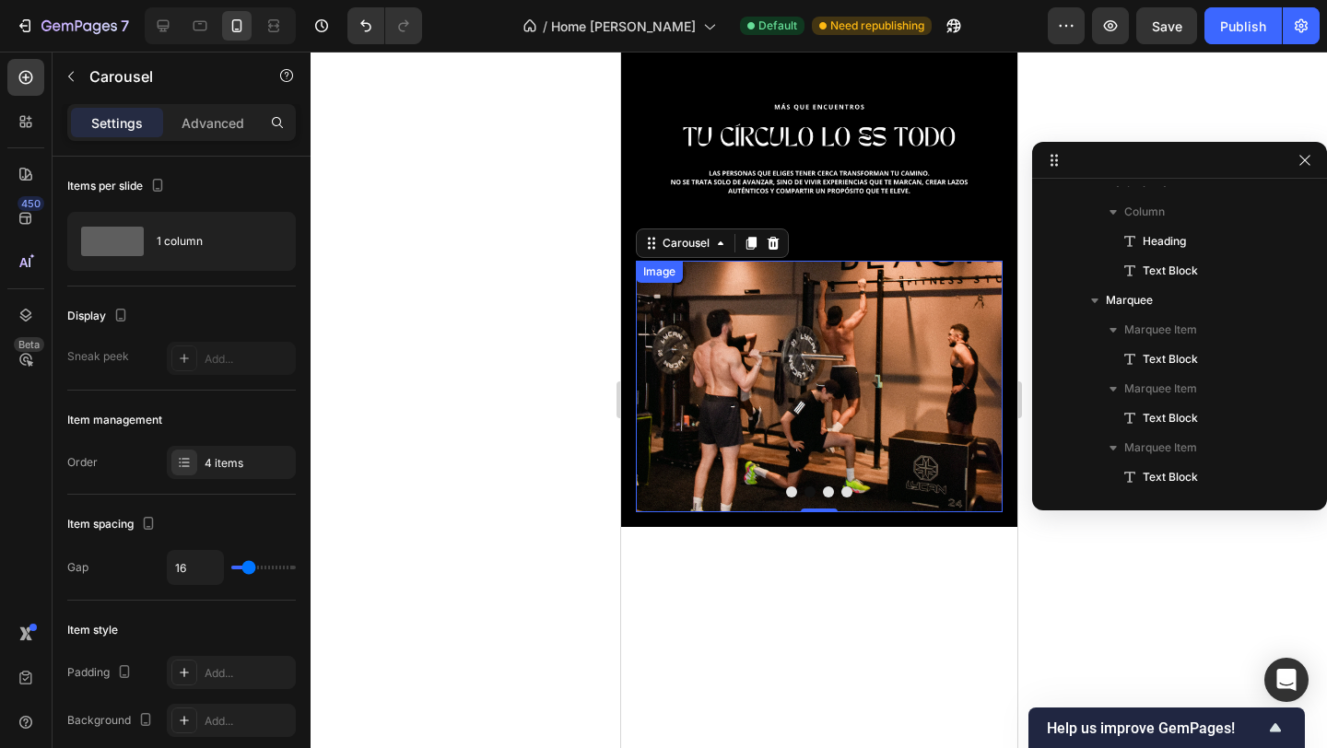
click at [824, 394] on img at bounding box center [818, 387] width 367 height 252
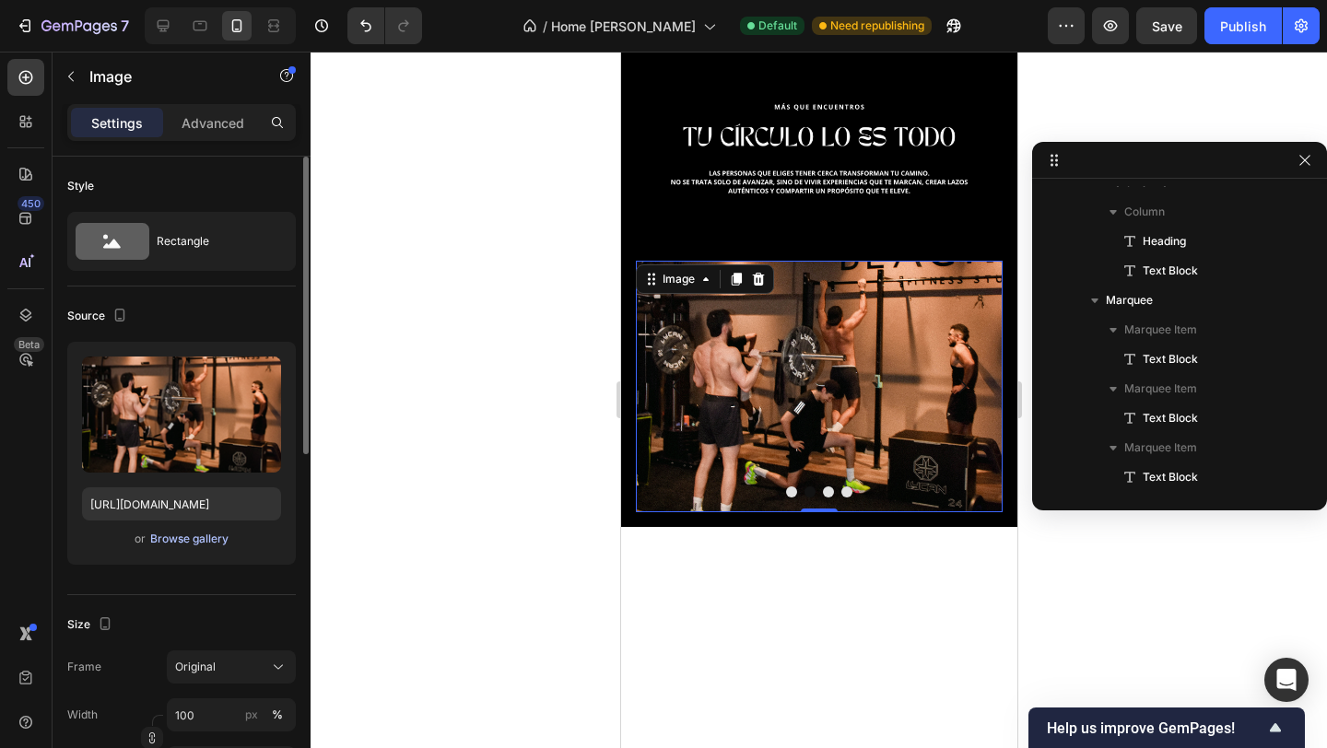
click at [180, 543] on div "Browse gallery" at bounding box center [189, 539] width 78 height 17
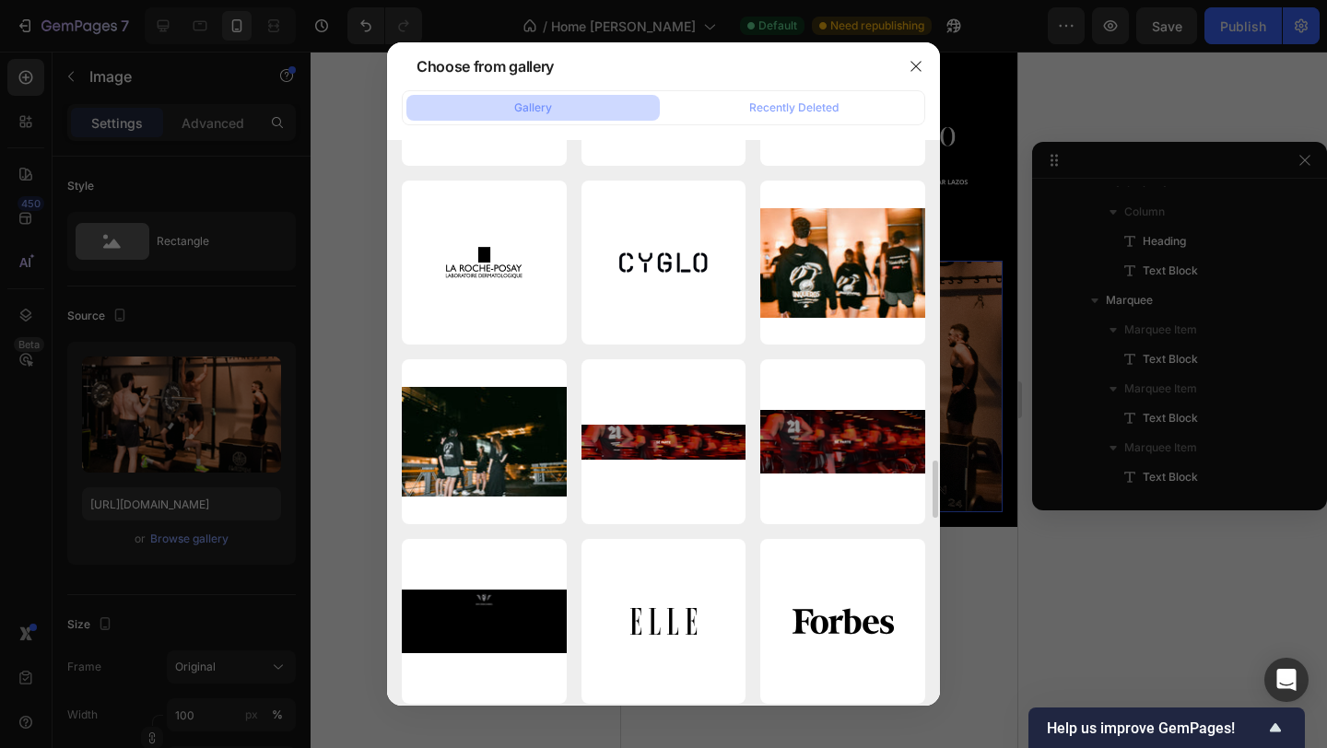
scroll to position [3098, 0]
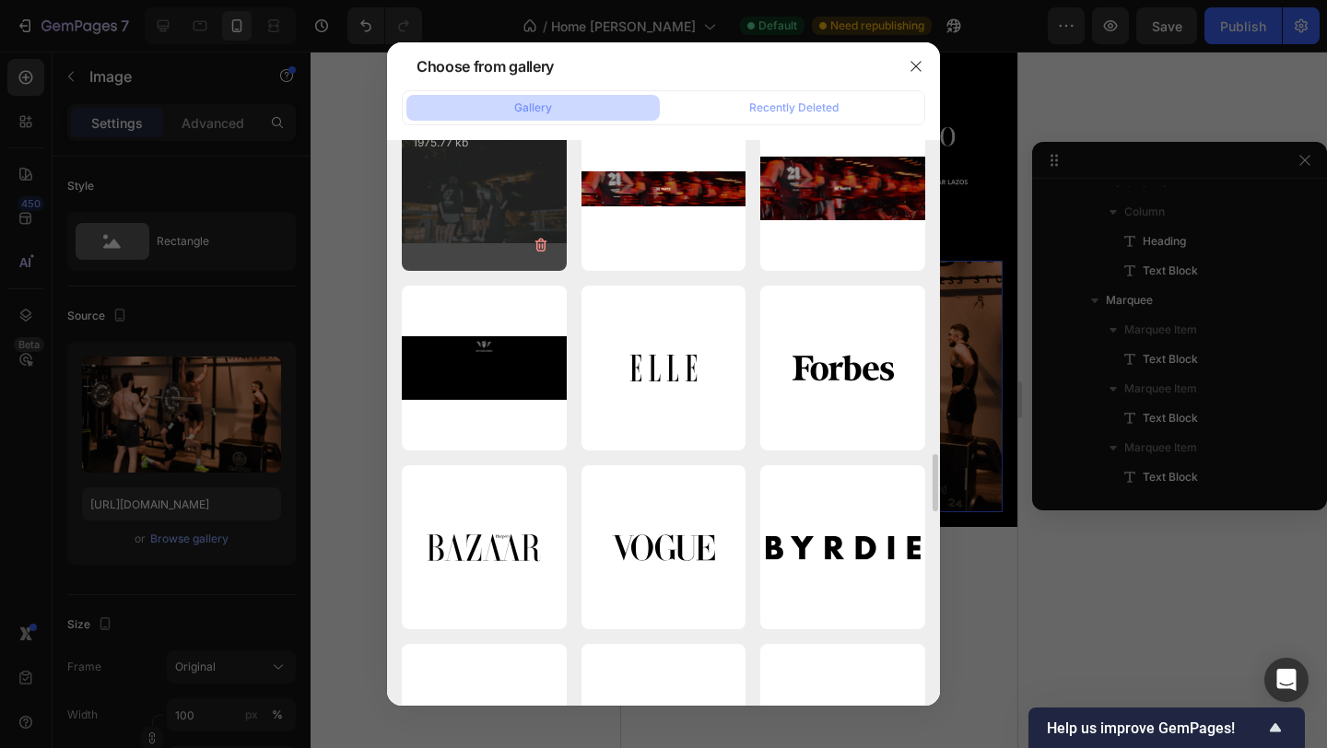
click at [455, 207] on div "DSC_0308.jpg 1975.77 kb" at bounding box center [484, 188] width 165 height 165
type input "[URL][DOMAIN_NAME]"
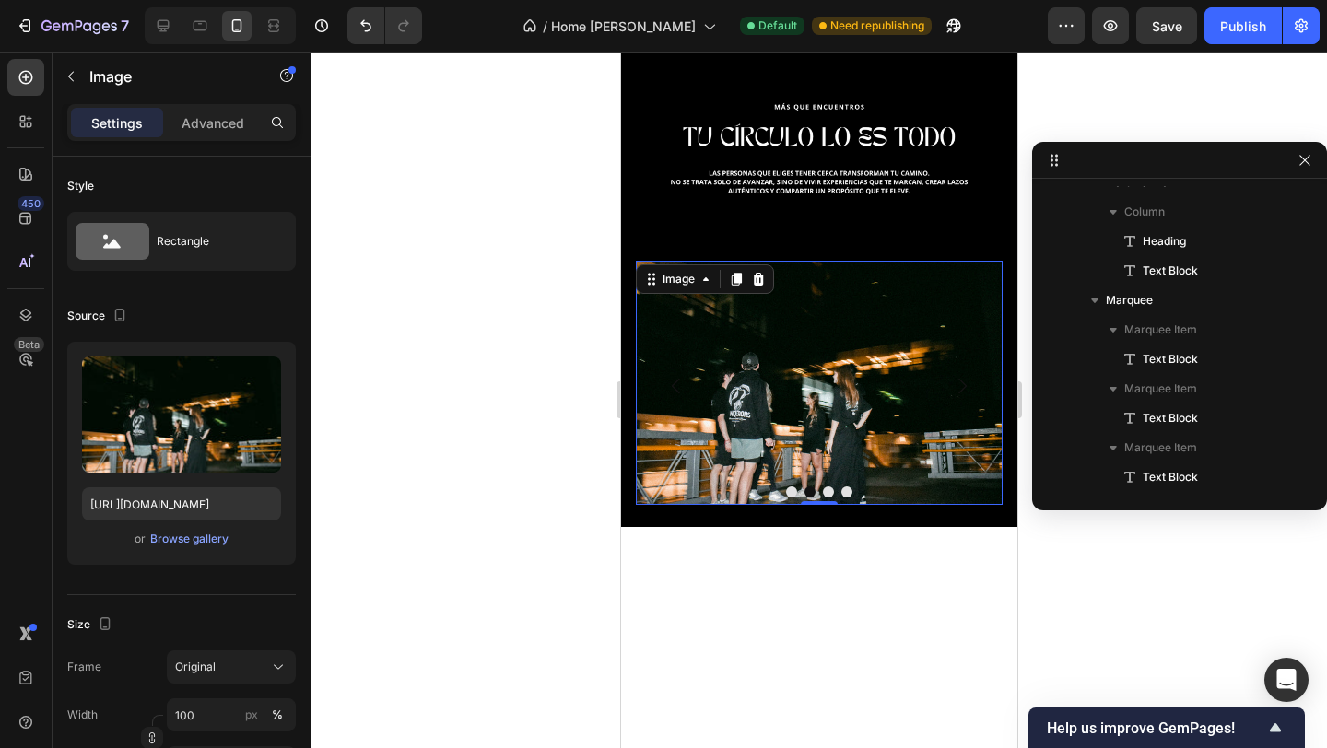
click at [468, 330] on div at bounding box center [819, 400] width 1016 height 697
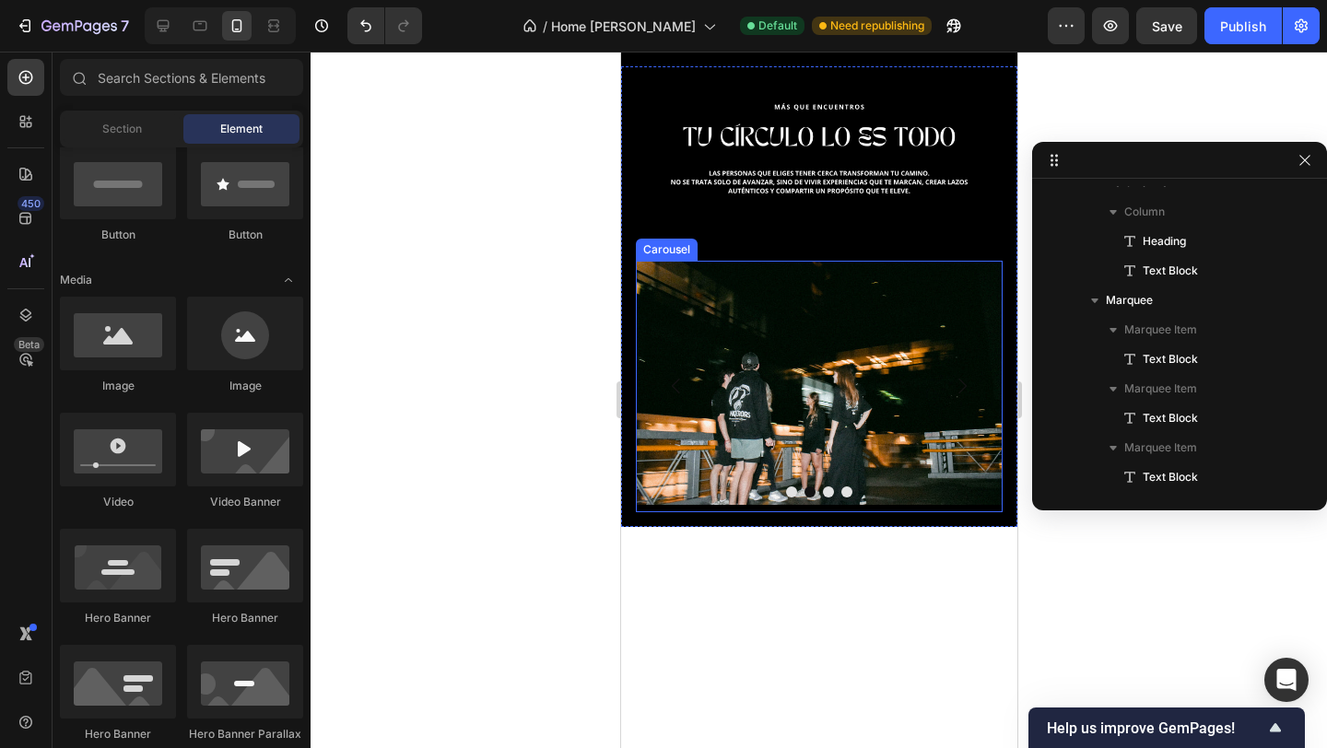
click at [984, 376] on button "Carousel Next Arrow" at bounding box center [961, 386] width 52 height 52
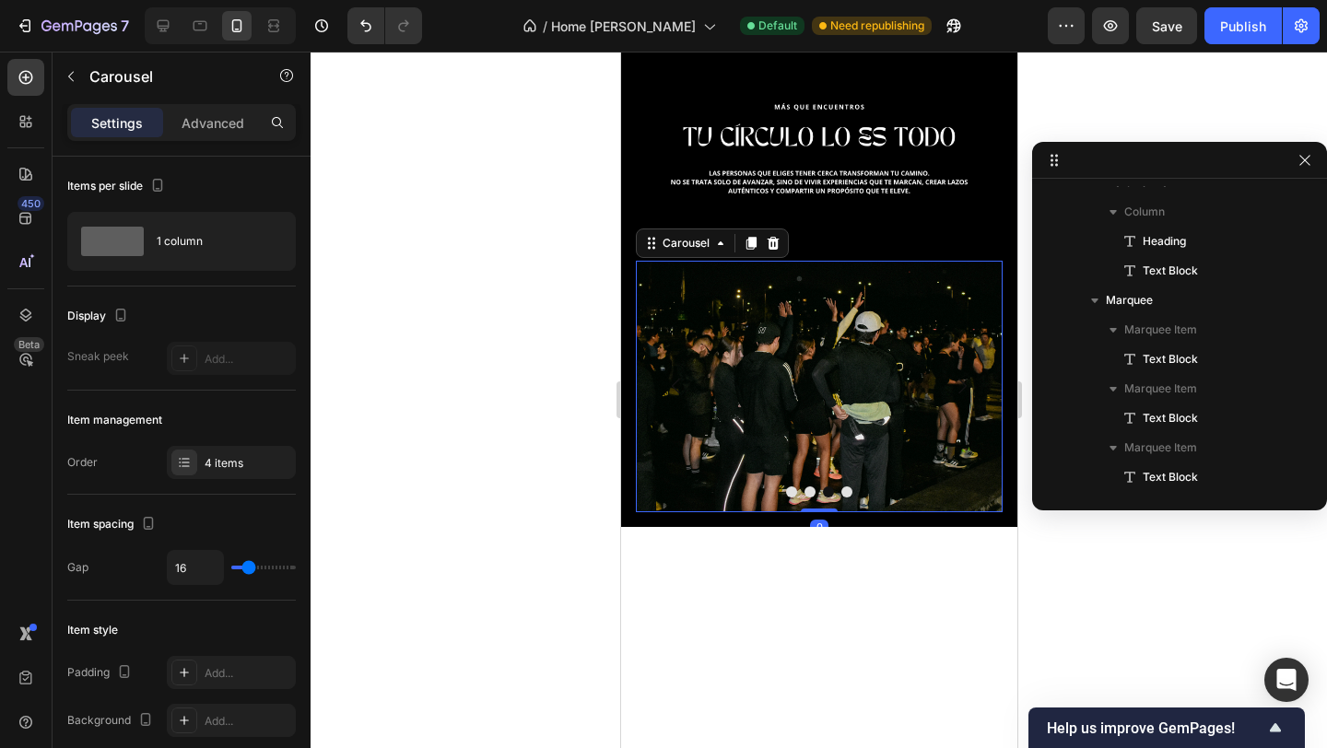
click at [984, 376] on button "Carousel Next Arrow" at bounding box center [961, 386] width 52 height 52
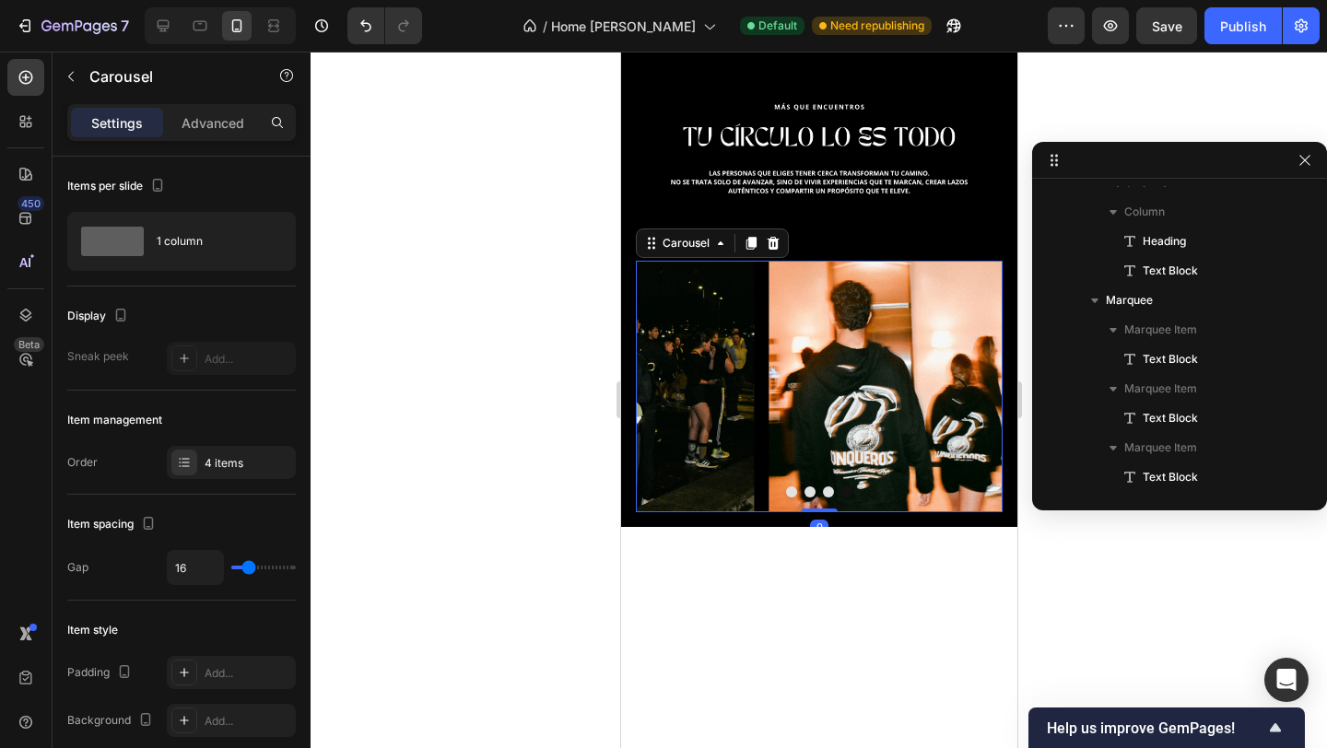
click at [984, 376] on button "Carousel Next Arrow" at bounding box center [961, 386] width 52 height 52
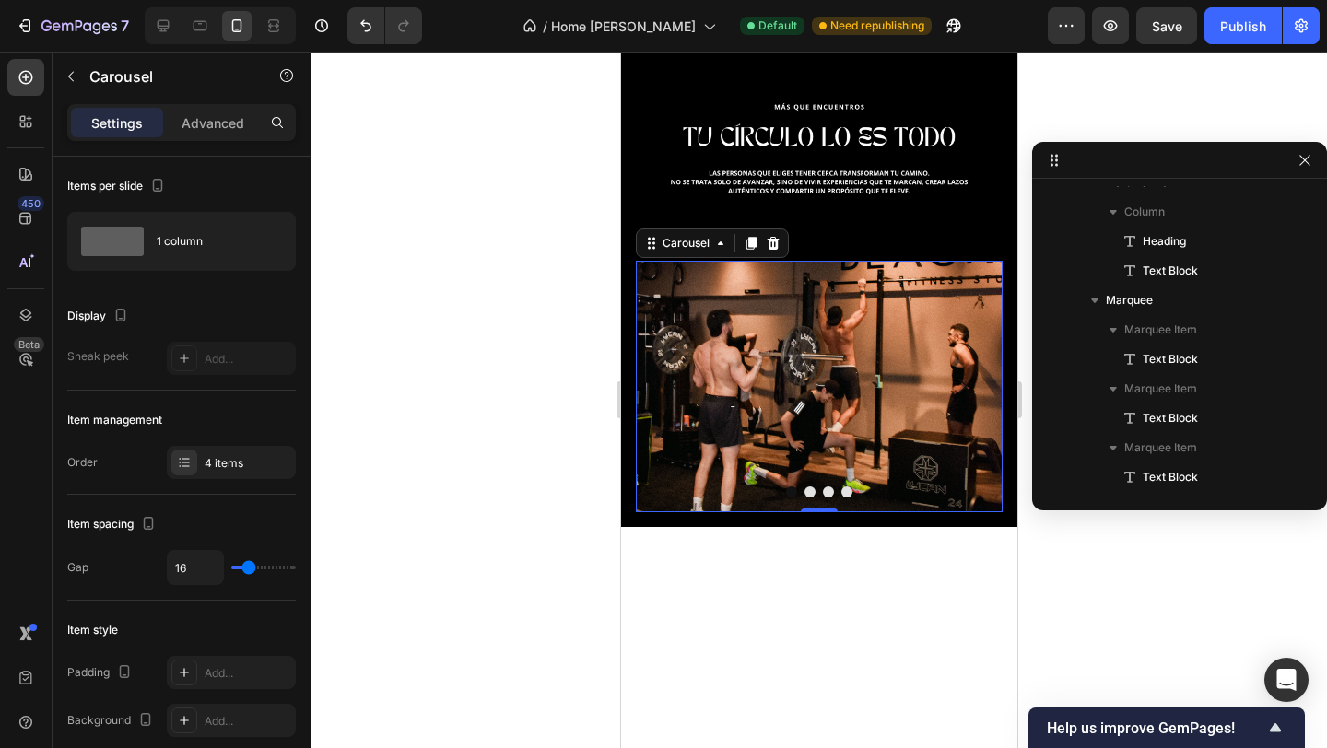
click at [984, 376] on button "Carousel Next Arrow" at bounding box center [961, 386] width 52 height 52
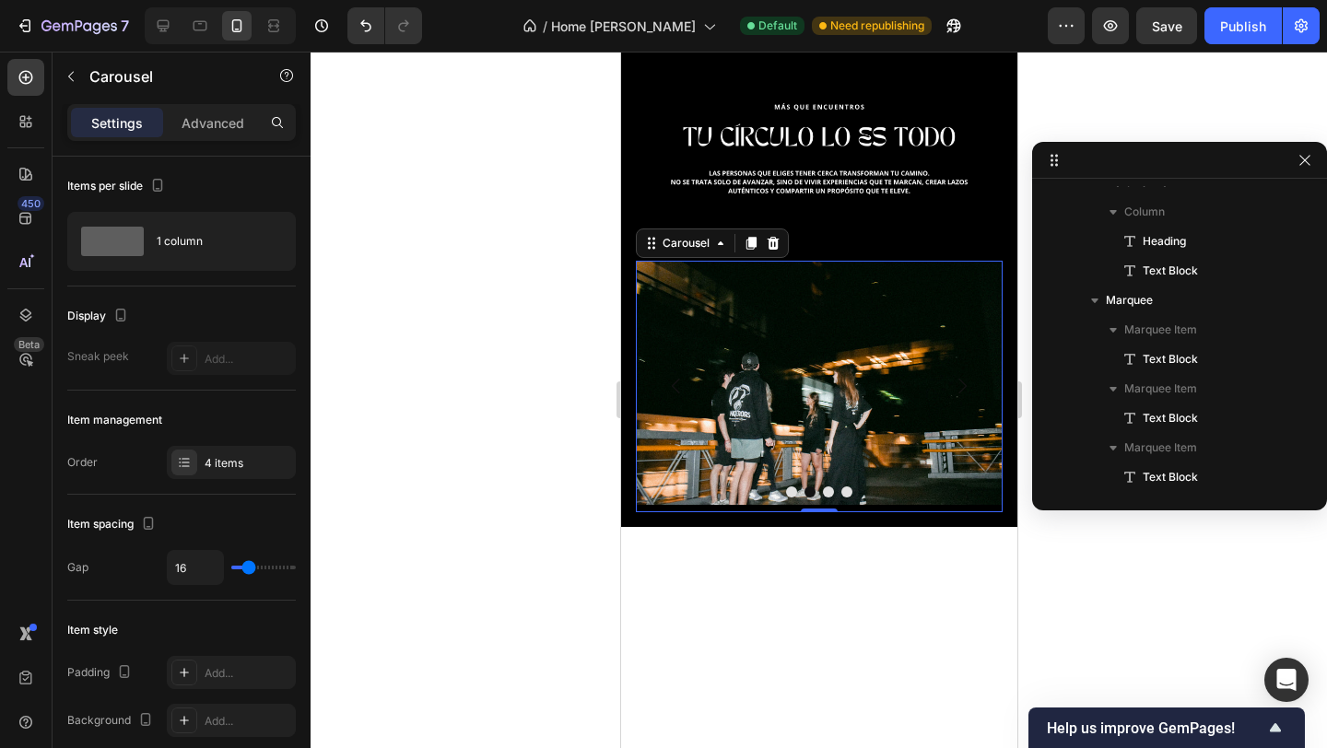
click at [986, 373] on button "Carousel Next Arrow" at bounding box center [961, 386] width 52 height 52
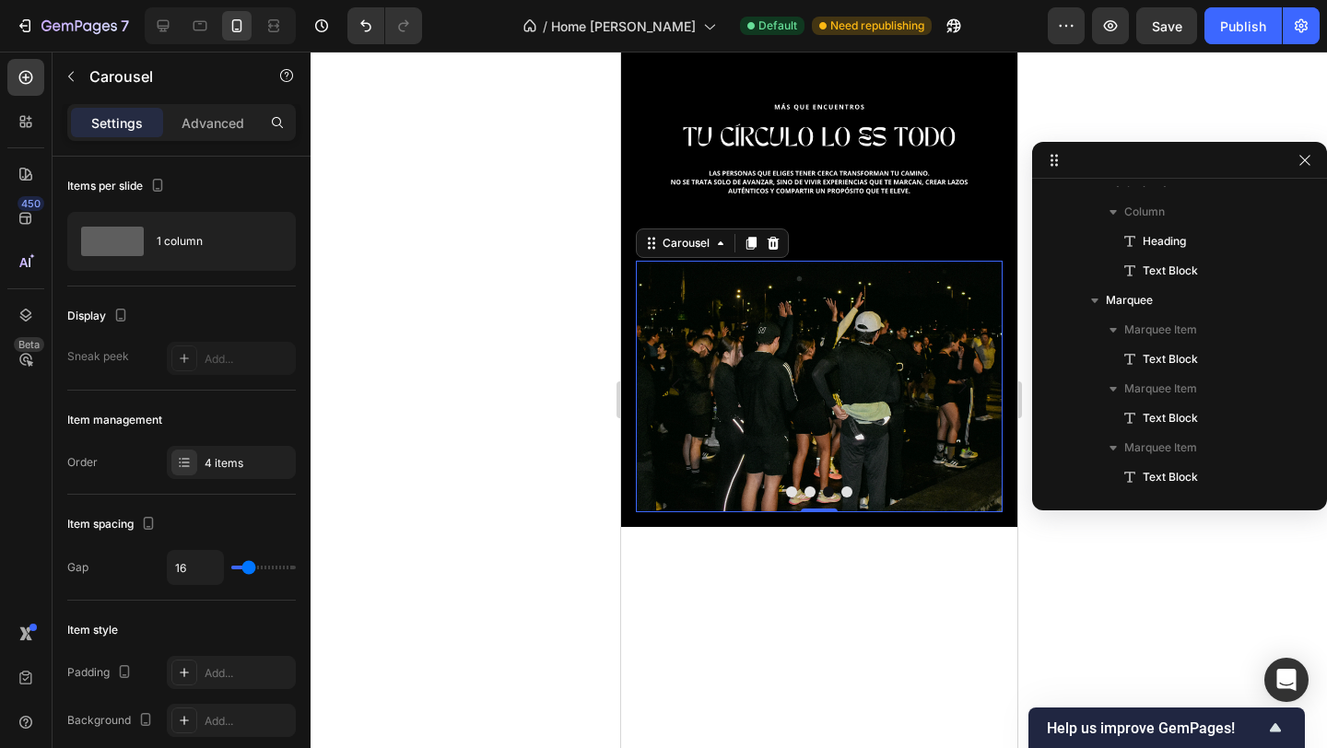
click at [986, 373] on button "Carousel Next Arrow" at bounding box center [961, 386] width 52 height 52
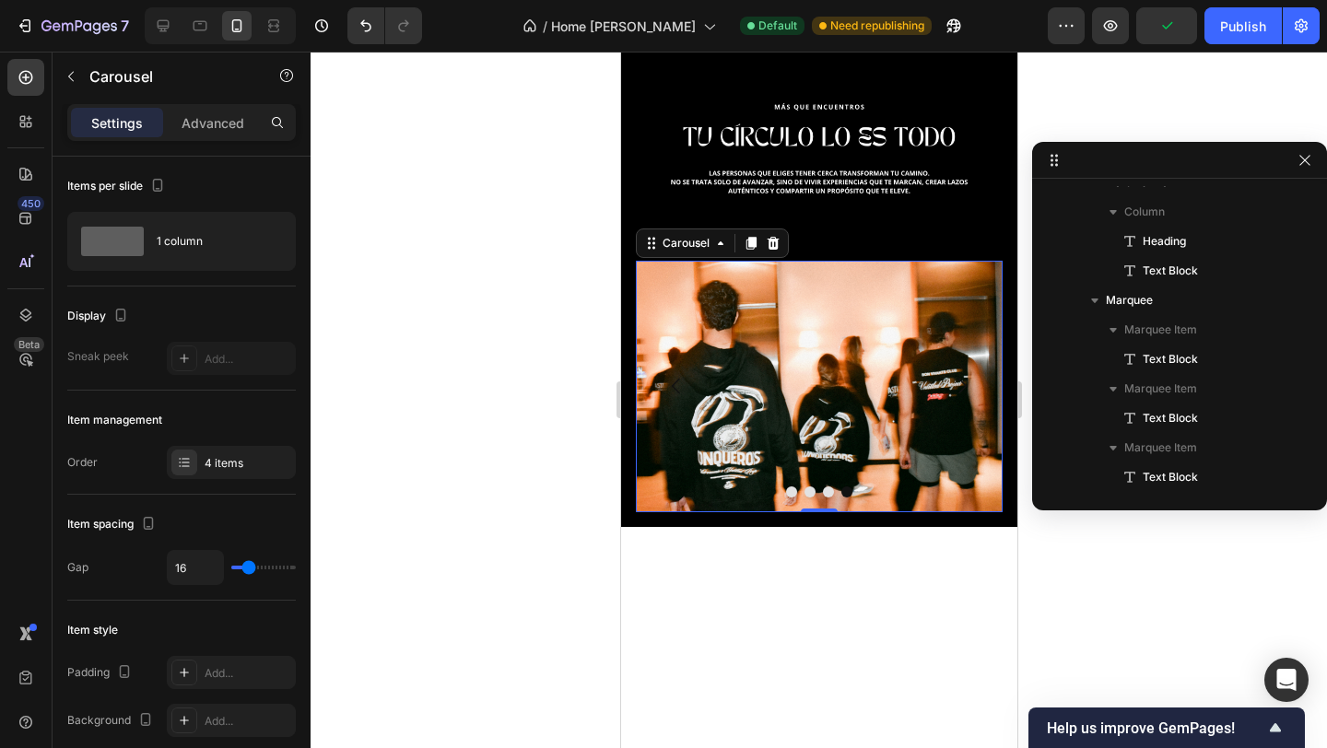
click at [986, 373] on button "Carousel Next Arrow" at bounding box center [961, 386] width 52 height 52
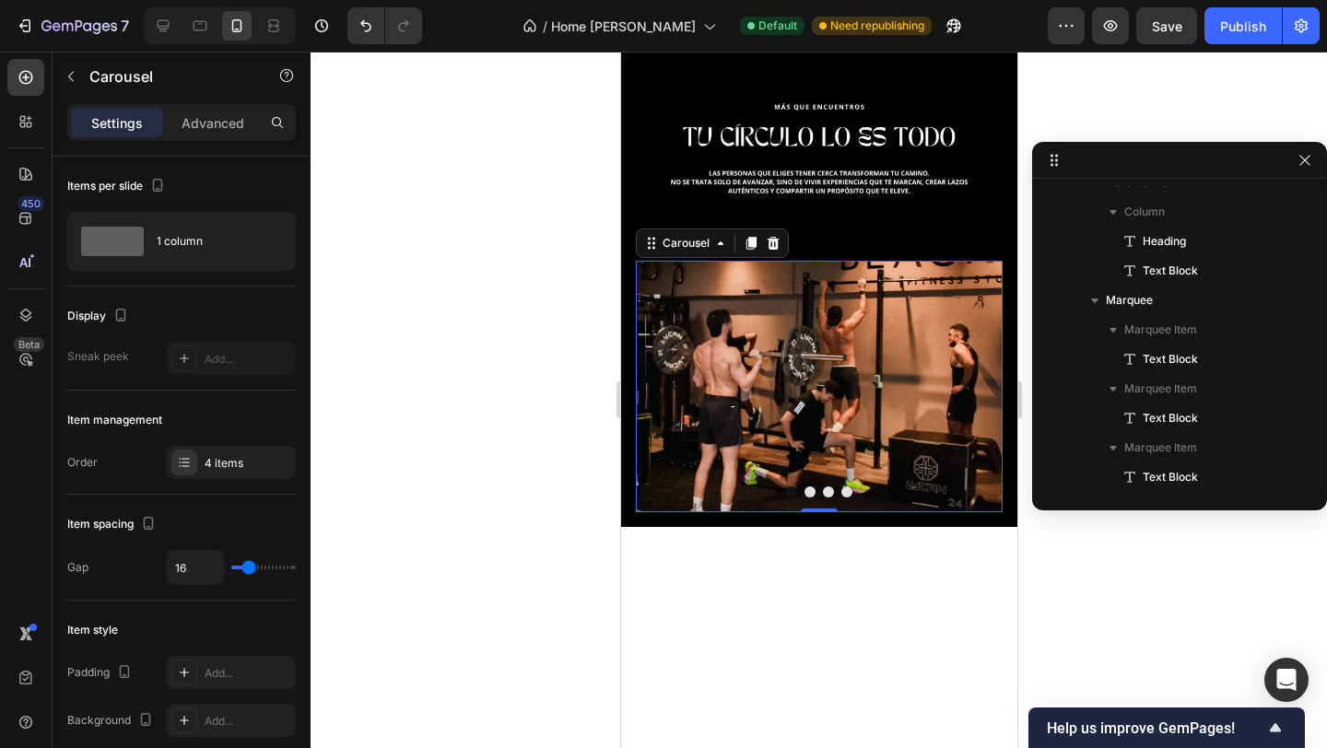
click at [986, 373] on button "Carousel Next Arrow" at bounding box center [961, 386] width 52 height 52
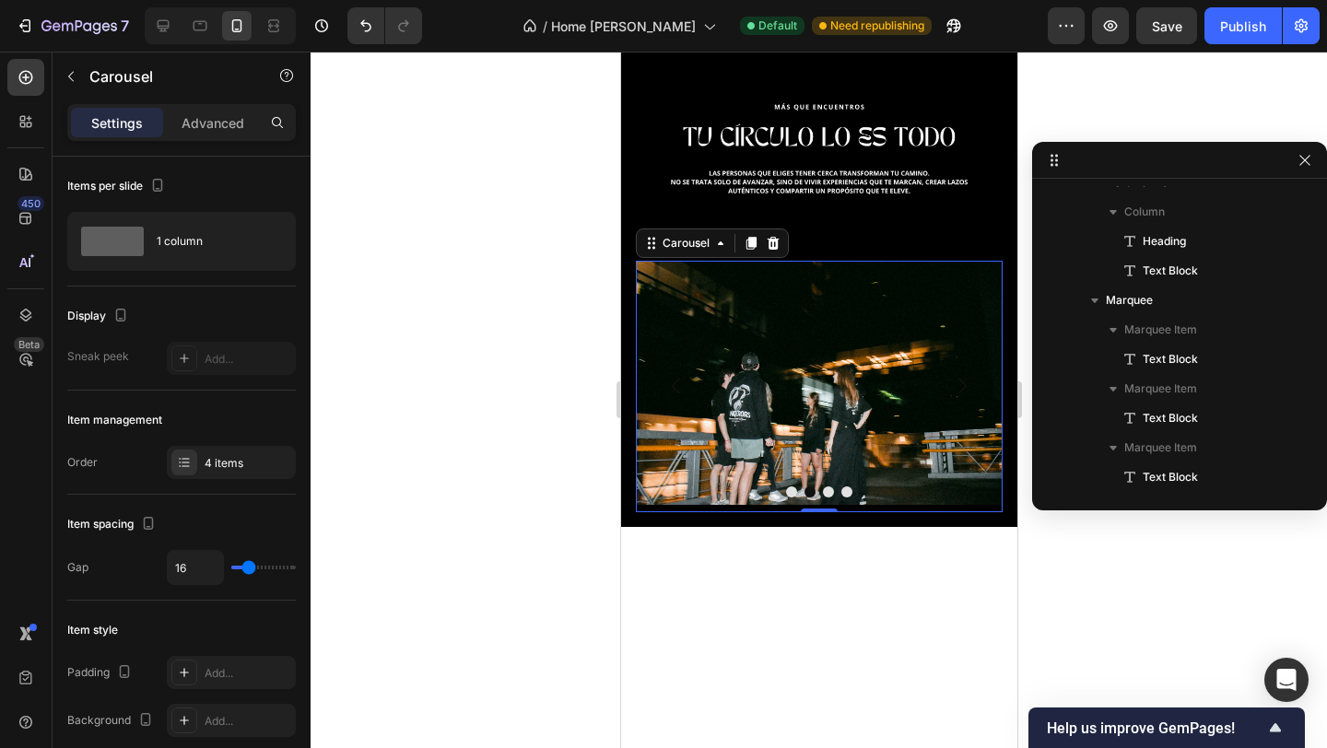
click at [985, 373] on button "Carousel Next Arrow" at bounding box center [961, 386] width 52 height 52
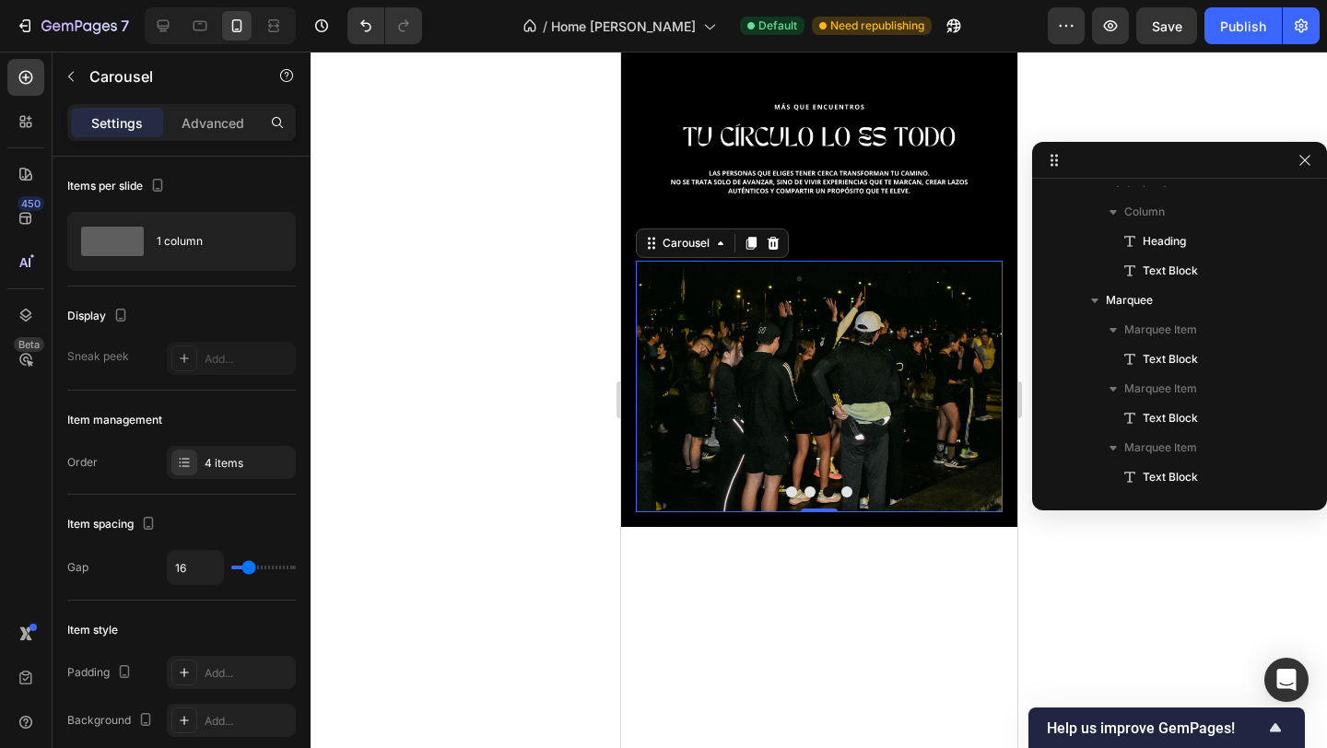
click at [513, 416] on div at bounding box center [819, 400] width 1016 height 697
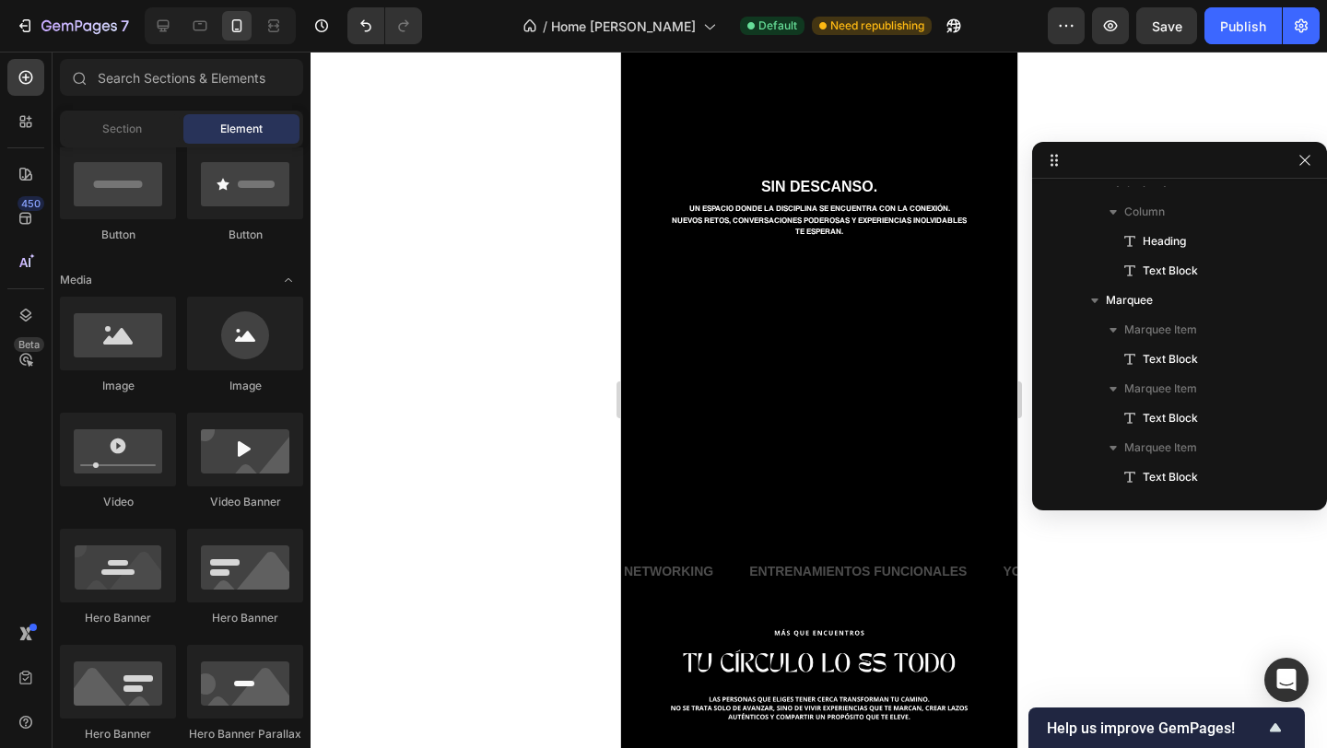
scroll to position [0, 0]
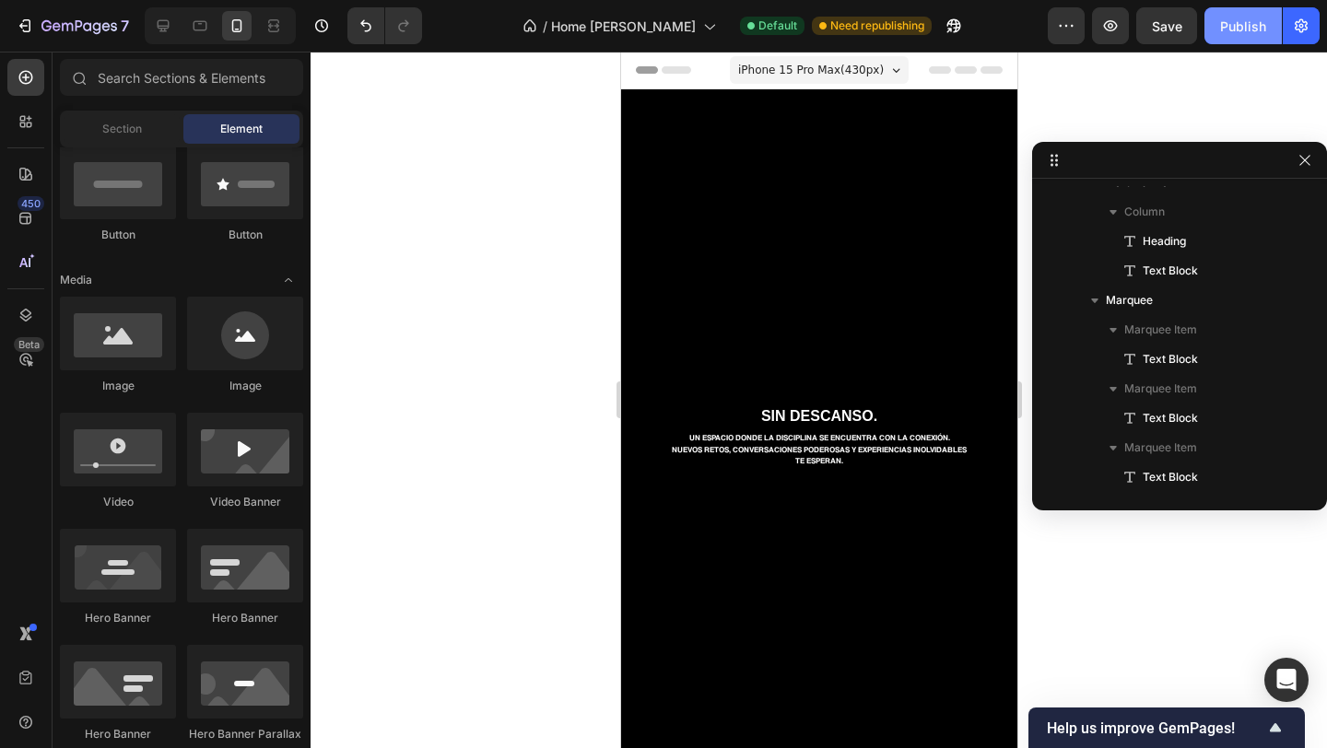
click at [1241, 18] on div "Publish" at bounding box center [1243, 26] width 46 height 19
click at [498, 337] on div at bounding box center [819, 400] width 1016 height 697
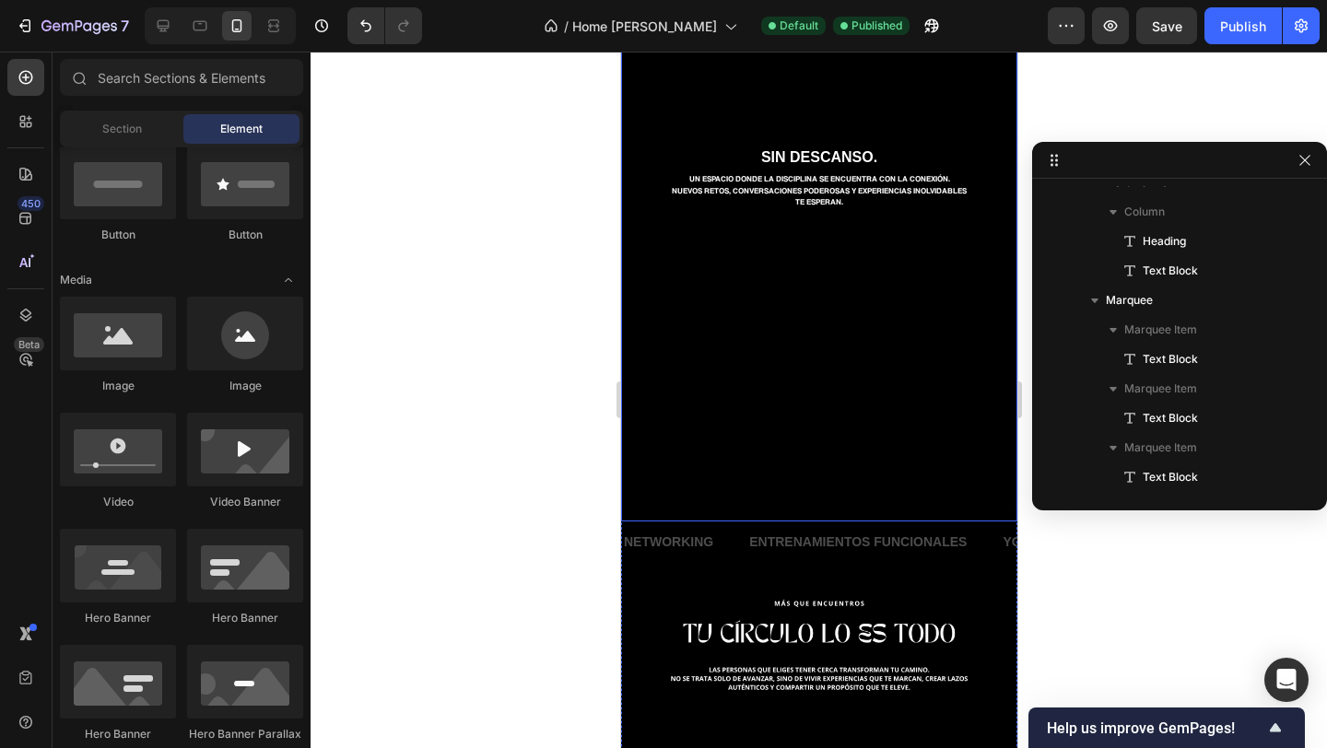
scroll to position [260, 0]
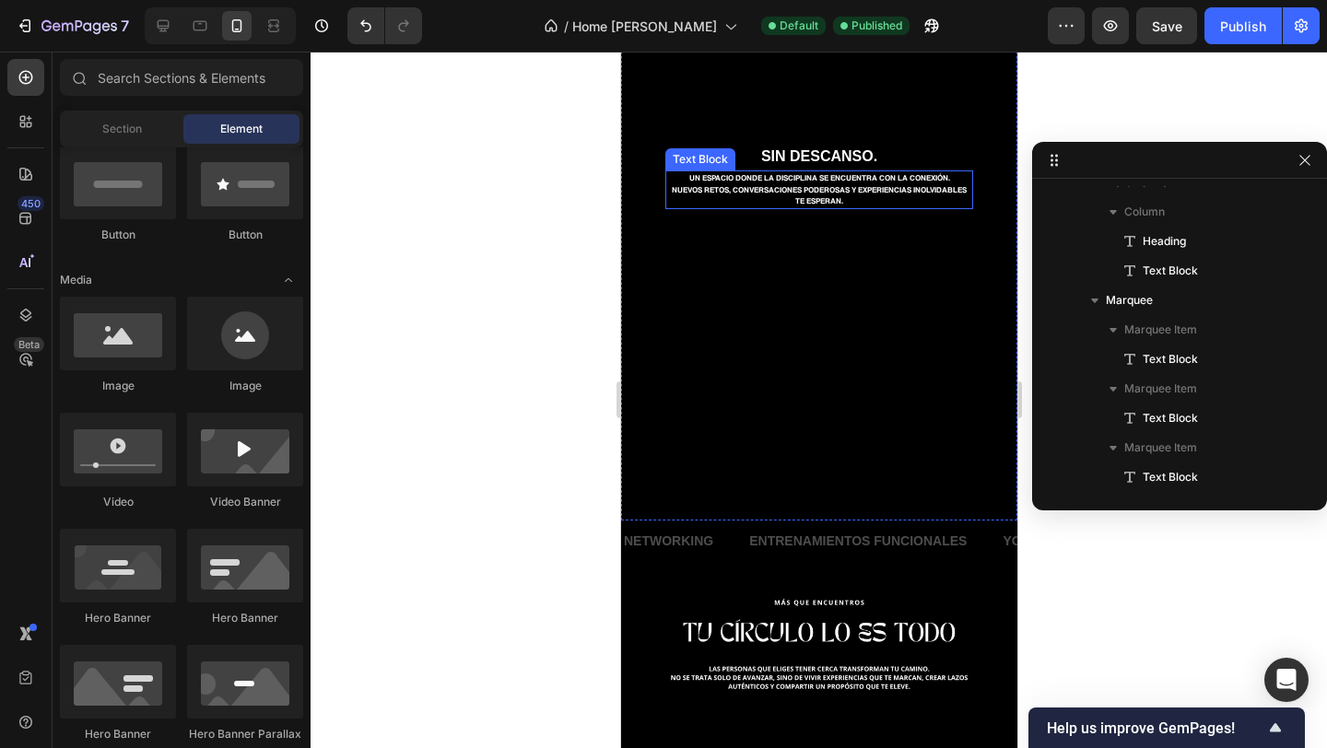
click at [789, 184] on p "NUEVOS RETOS, CONVERSACIONES PODEROSAS Y EXPERIENCIAS INOLVIDABLES TE ESPERAN." at bounding box center [818, 195] width 304 height 23
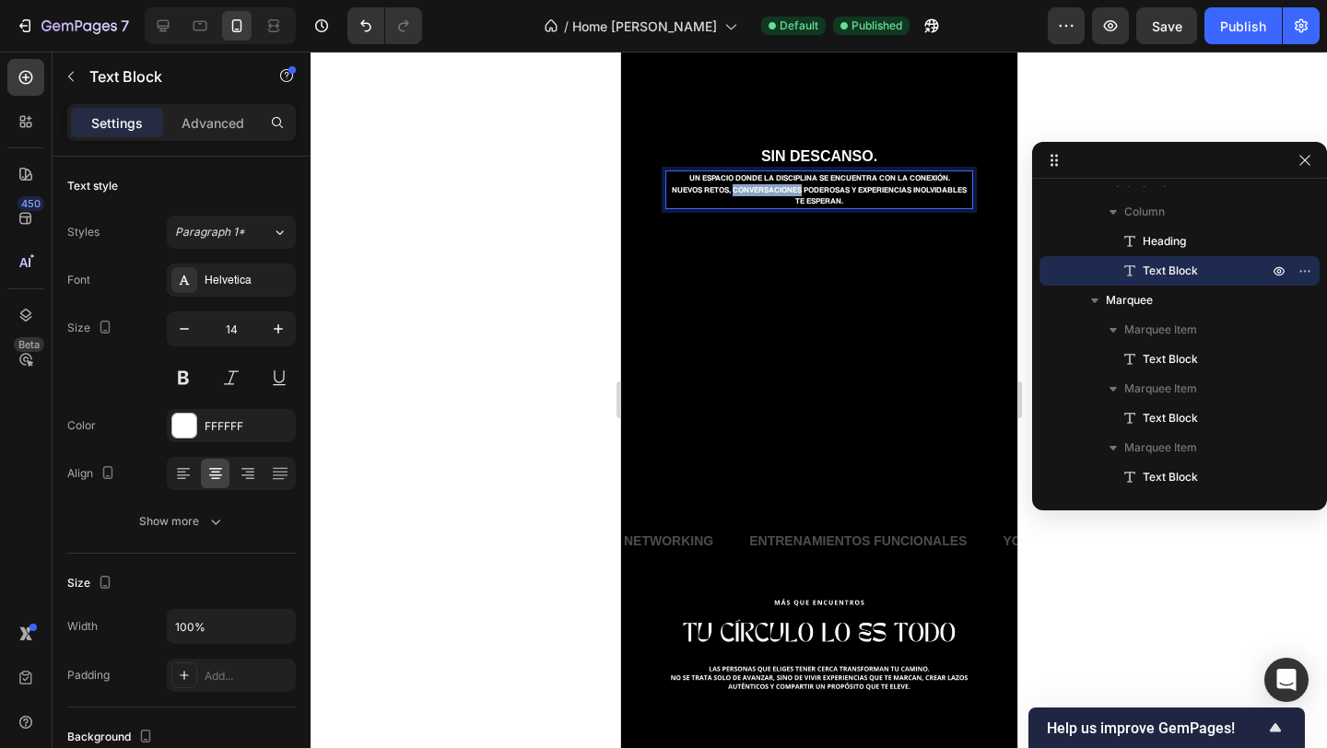
click at [789, 184] on p "NUEVOS RETOS, CONVERSACIONES PODEROSAS Y EXPERIENCIAS INOLVIDABLES TE ESPERAN." at bounding box center [818, 195] width 304 height 23
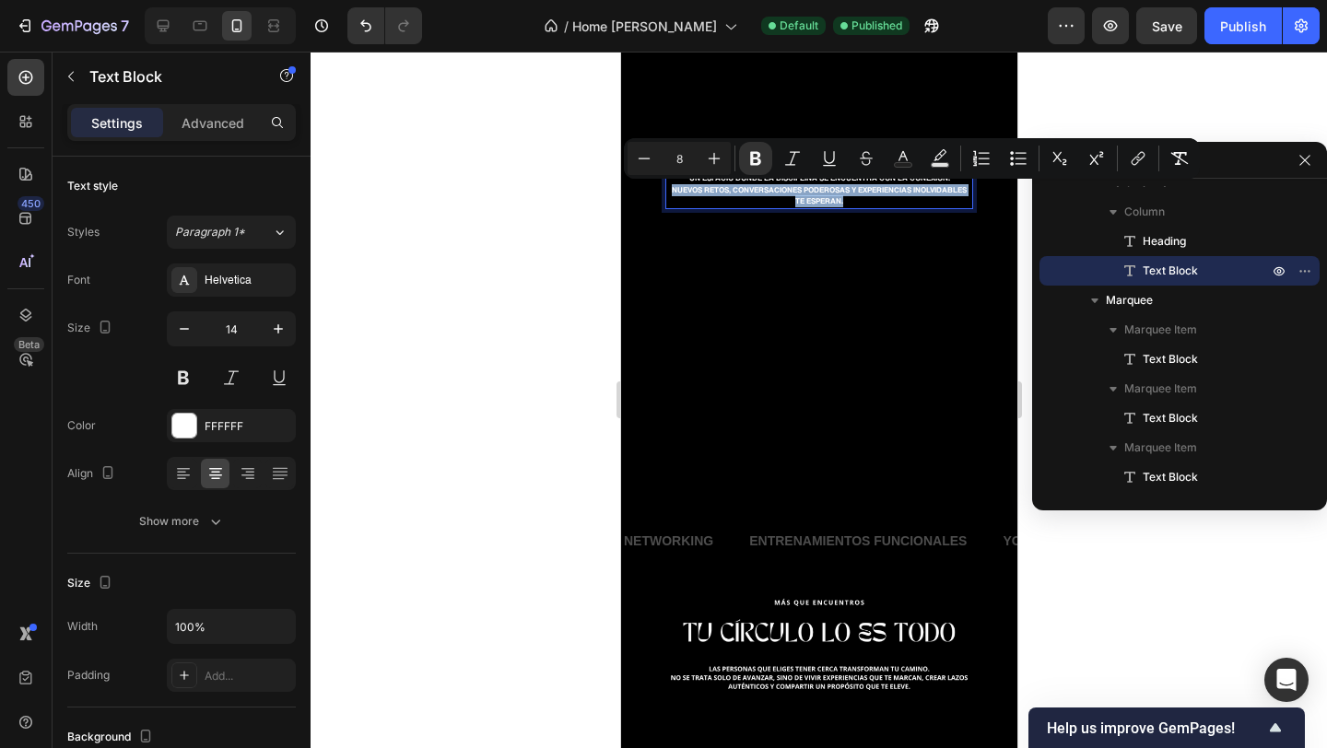
click at [789, 184] on p "NUEVOS RETOS, CONVERSACIONES PODEROSAS Y EXPERIENCIAS INOLVIDABLES TE ESPERAN." at bounding box center [818, 195] width 304 height 23
click at [832, 199] on strong "NUEVOS RETOS, CONVERSACIONES PODEROSAS Y EXPERIENCIAS INOLVIDABLES TE ESPERAN." at bounding box center [818, 196] width 295 height 19
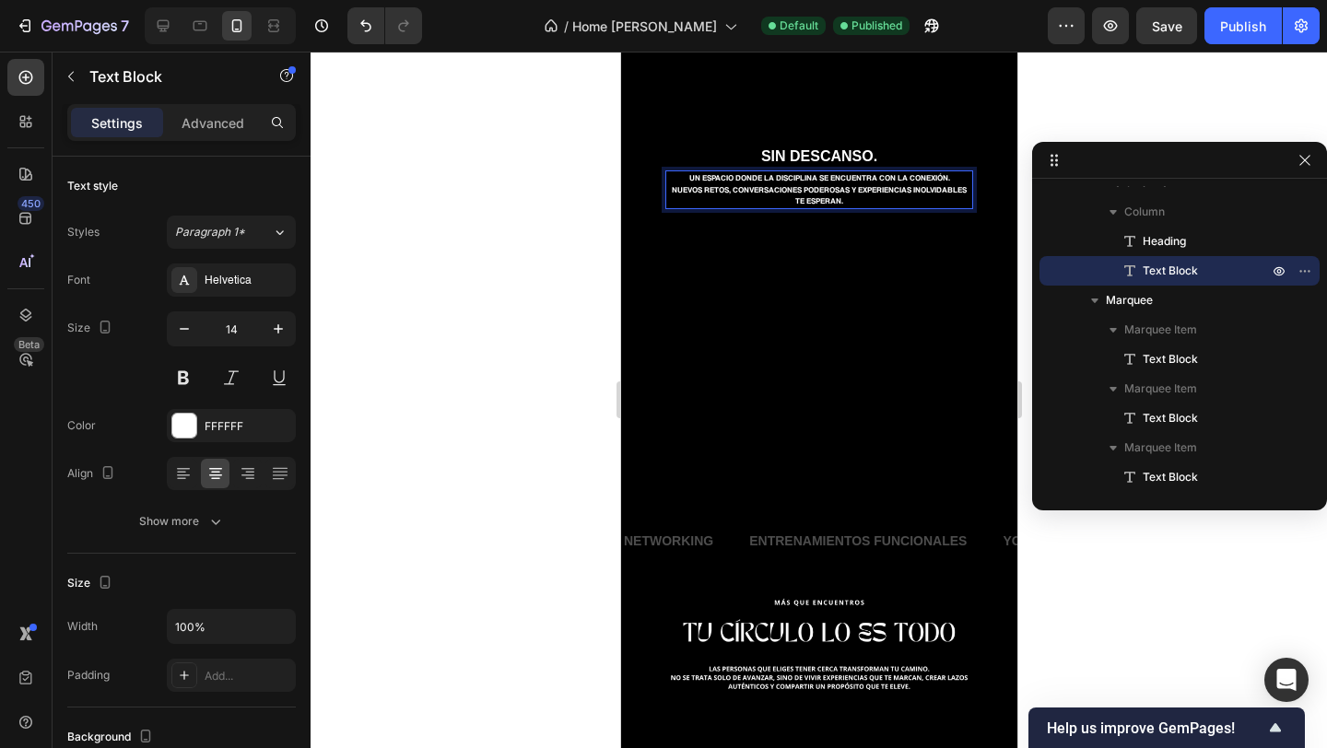
click at [843, 199] on p "NUEVOS RETOS, CONVERSACIONES PODEROSAS Y EXPERIENCIAS INOLVIDABLES TE ESPERAN." at bounding box center [818, 195] width 304 height 23
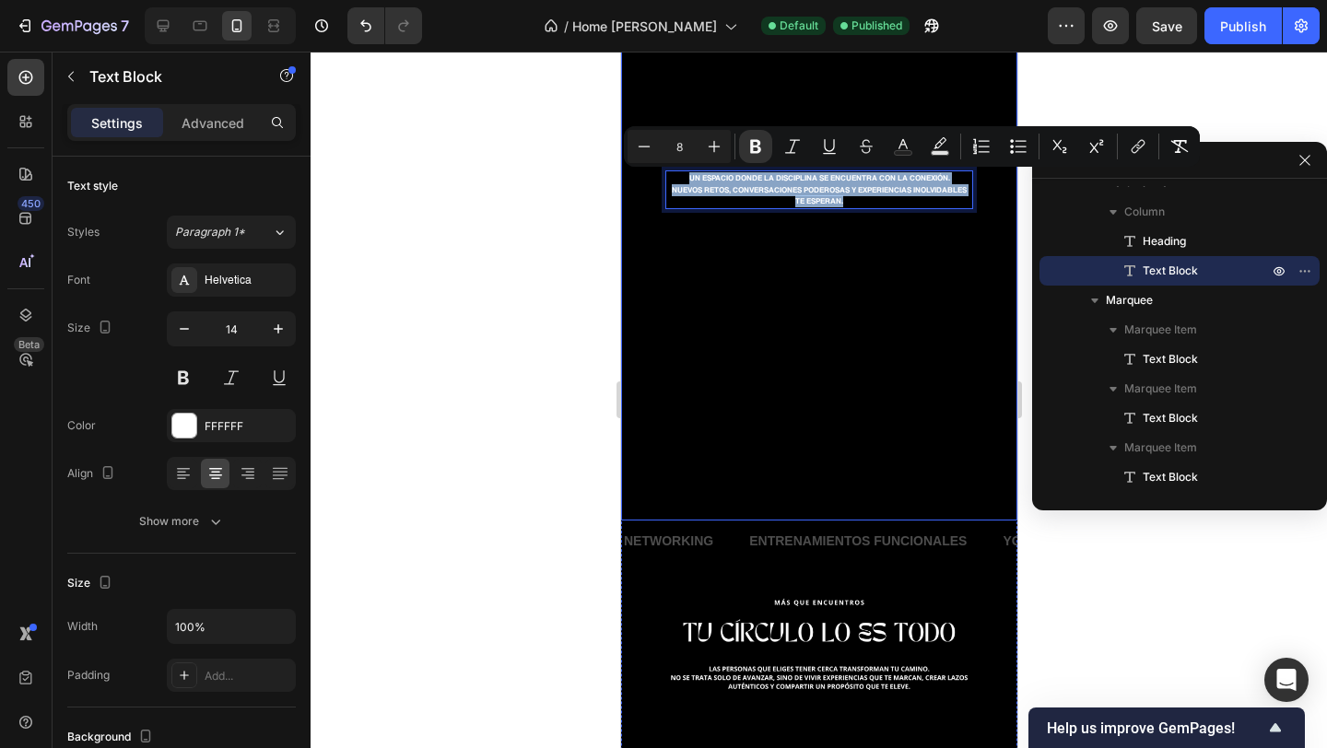
drag, startPoint x: 850, startPoint y: 199, endPoint x: 660, endPoint y: 182, distance: 190.6
click at [660, 182] on div "SIN DESCANSO. Heading UN ESPACIO DONDE LA DISCIPLINA SE ENCUENTRA CON LA CONEXI…" at bounding box center [818, 175] width 367 height 68
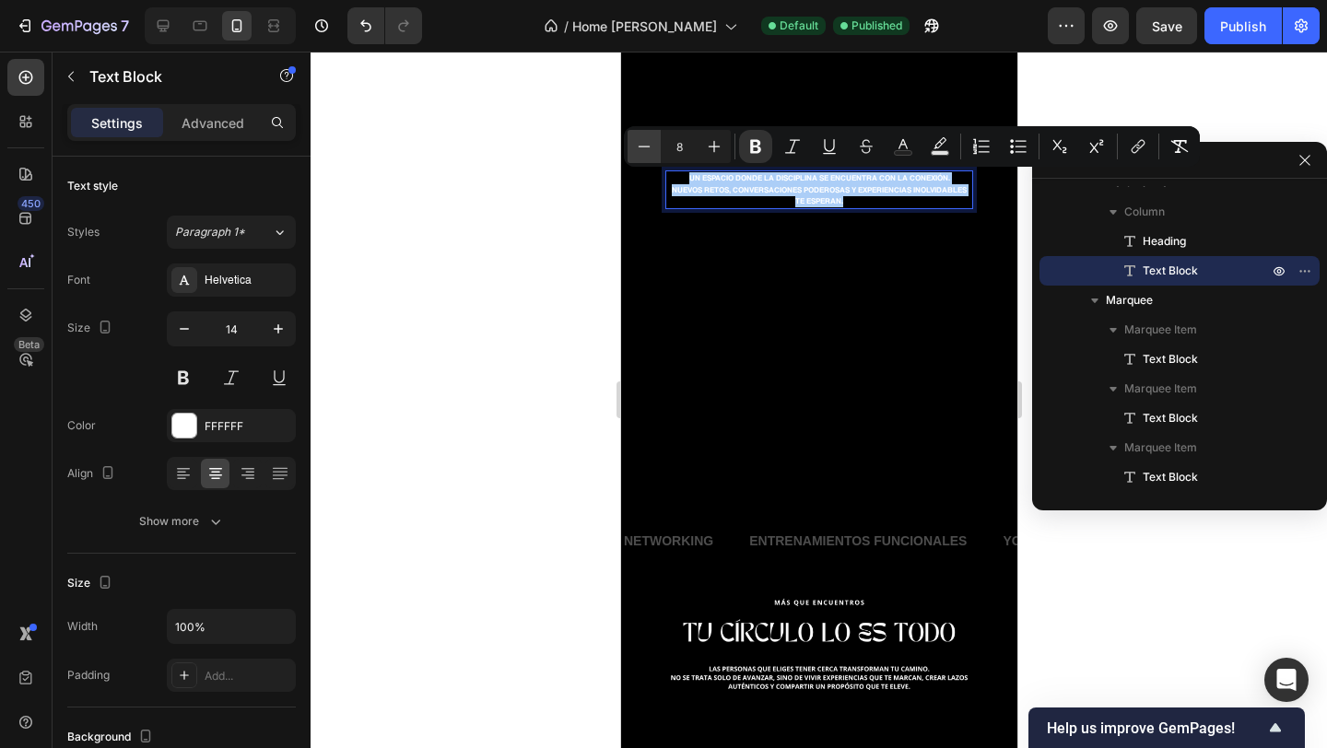
click at [652, 152] on icon "Editor contextual toolbar" at bounding box center [644, 146] width 18 height 18
type input "7"
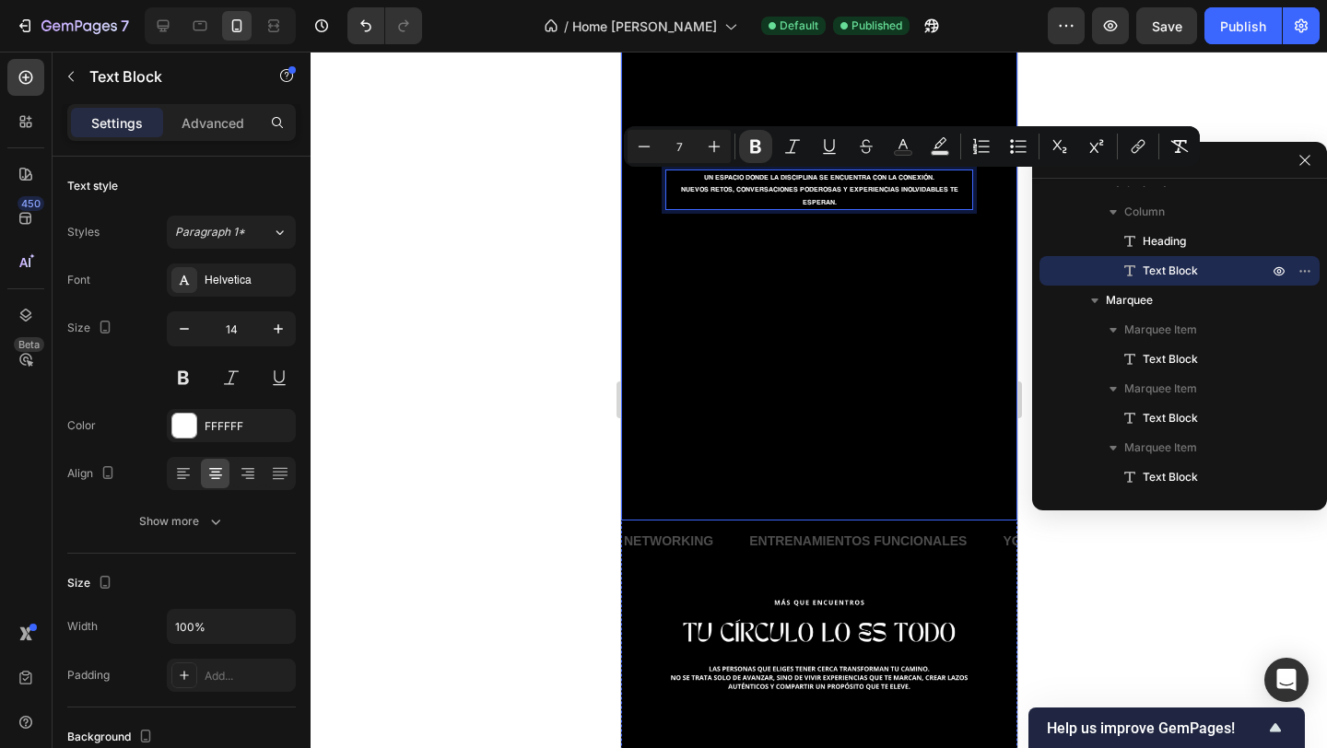
click at [726, 219] on div "SIN DESCANSO. Heading UN ESPACIO DONDE LA DISCIPLINA SE ENCUENTRA CON LA CONEXI…" at bounding box center [818, 175] width 396 height 100
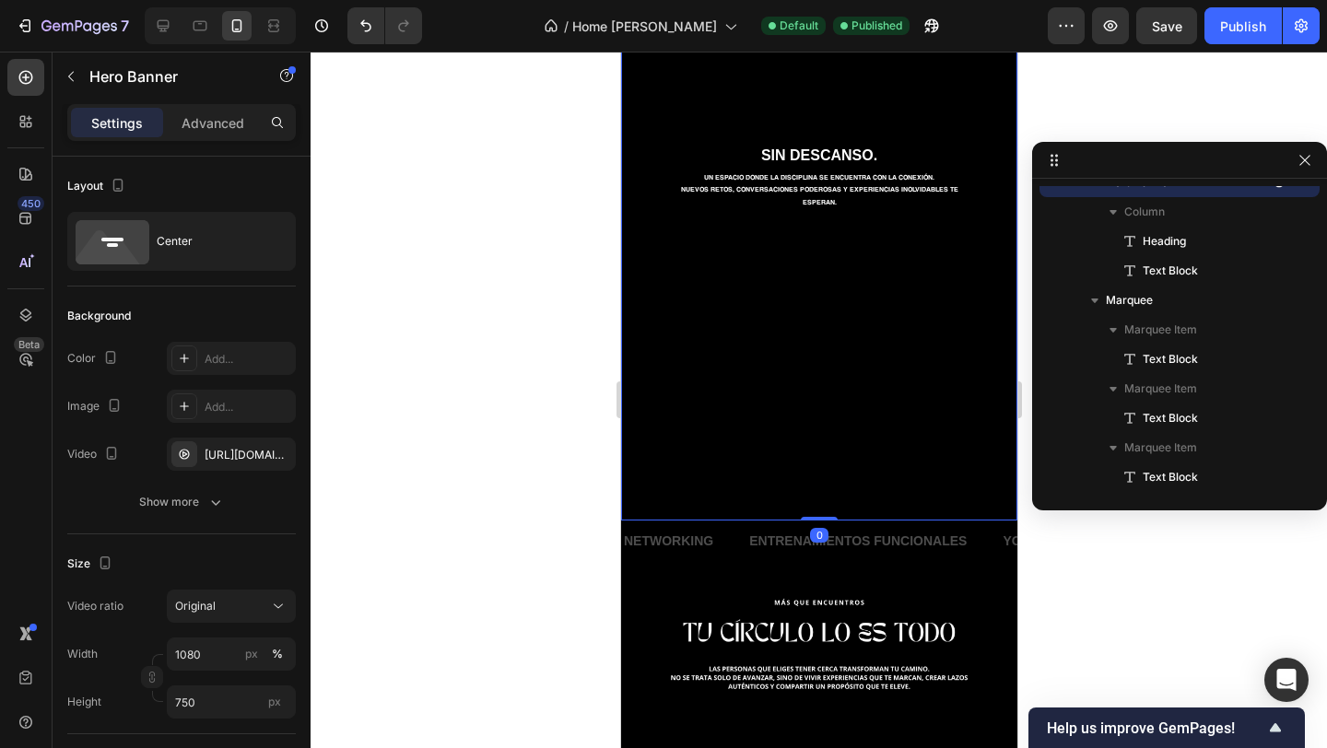
click at [604, 256] on div at bounding box center [819, 400] width 1016 height 697
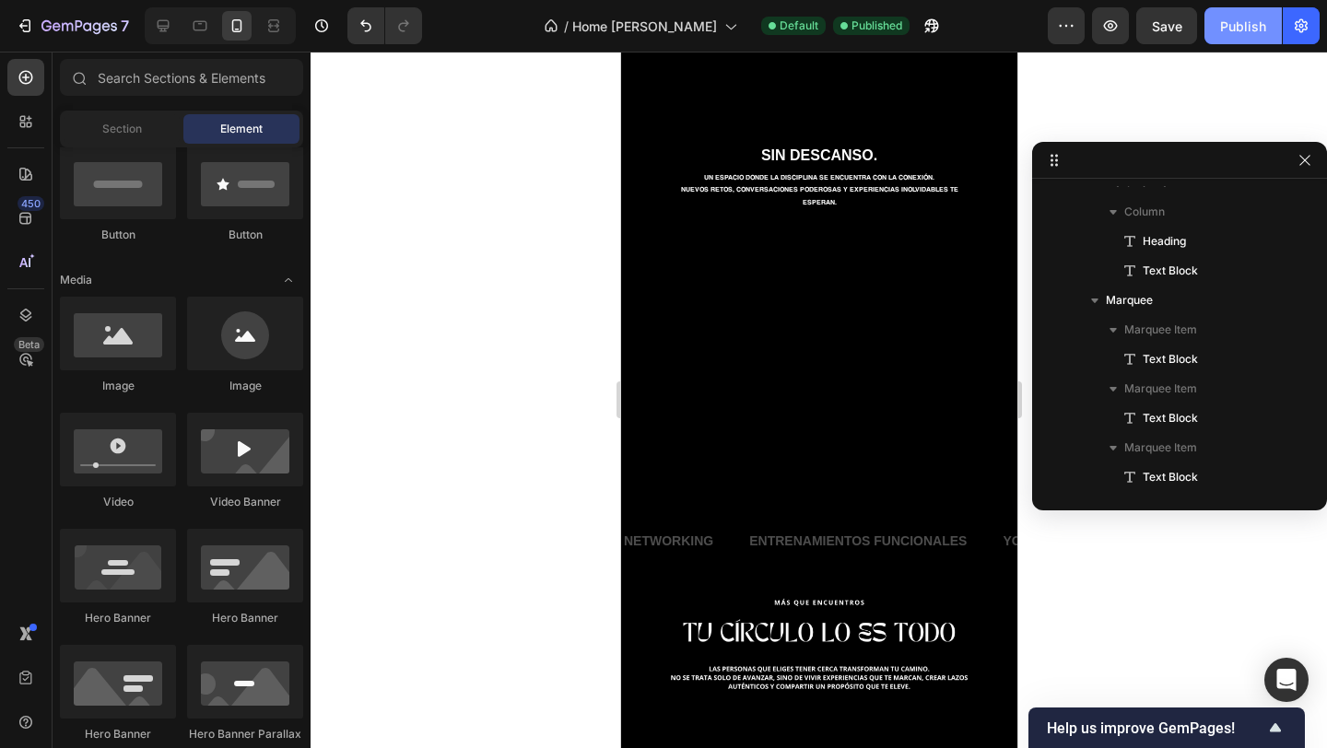
click at [1219, 36] on button "Publish" at bounding box center [1242, 25] width 77 height 37
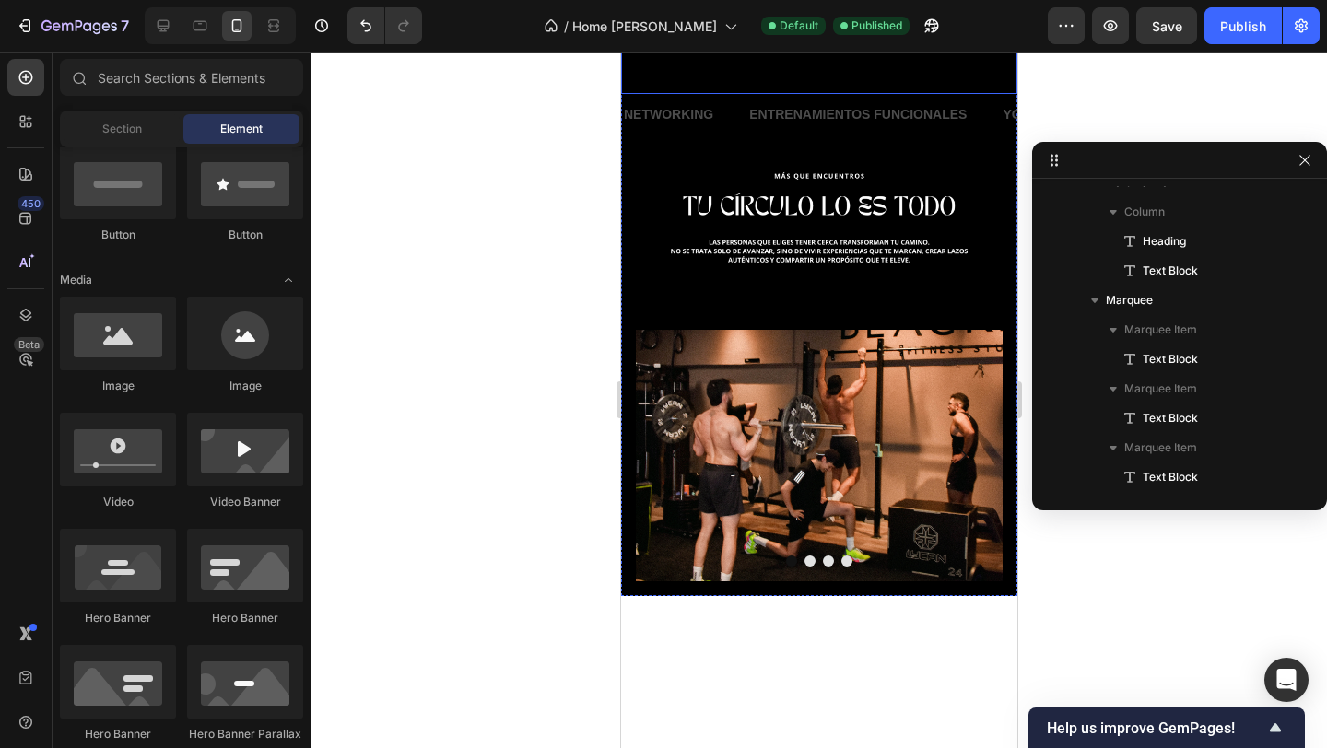
scroll to position [688, 0]
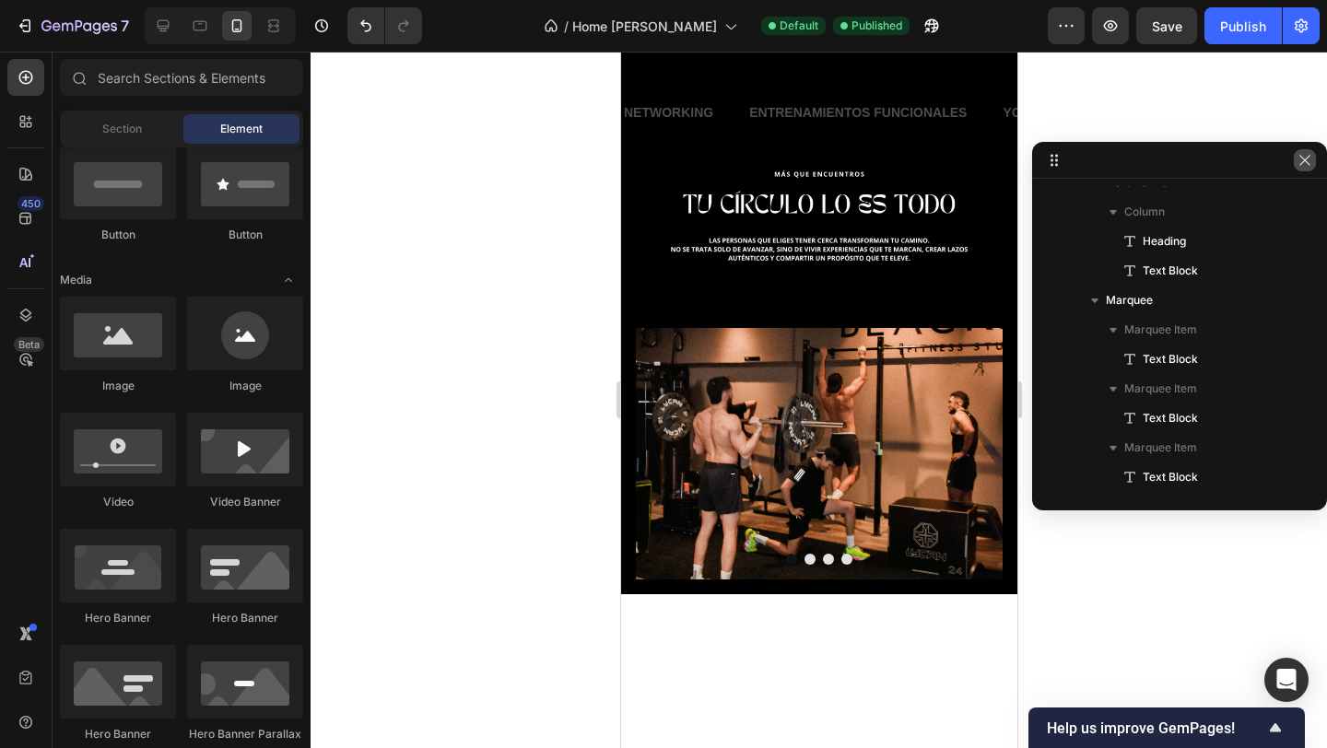
click at [1301, 161] on icon "button" at bounding box center [1304, 160] width 15 height 15
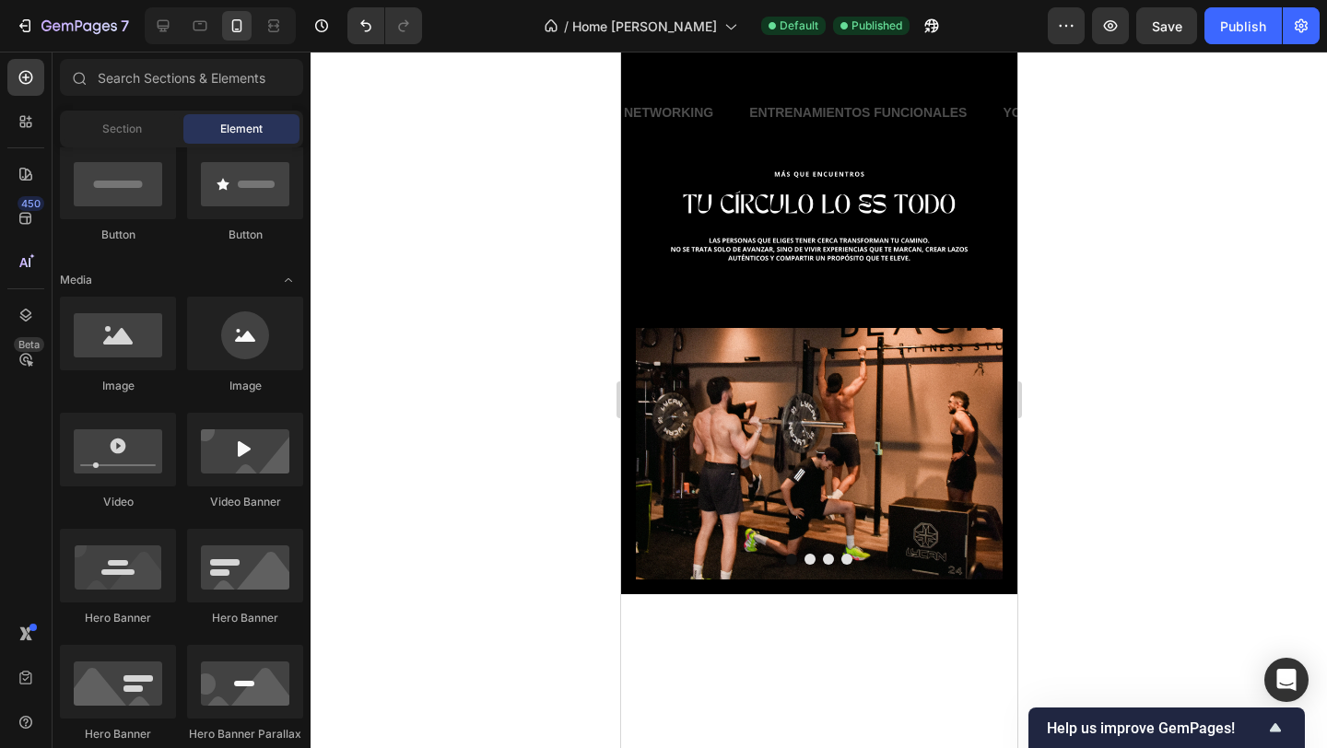
click at [520, 329] on div at bounding box center [819, 400] width 1016 height 697
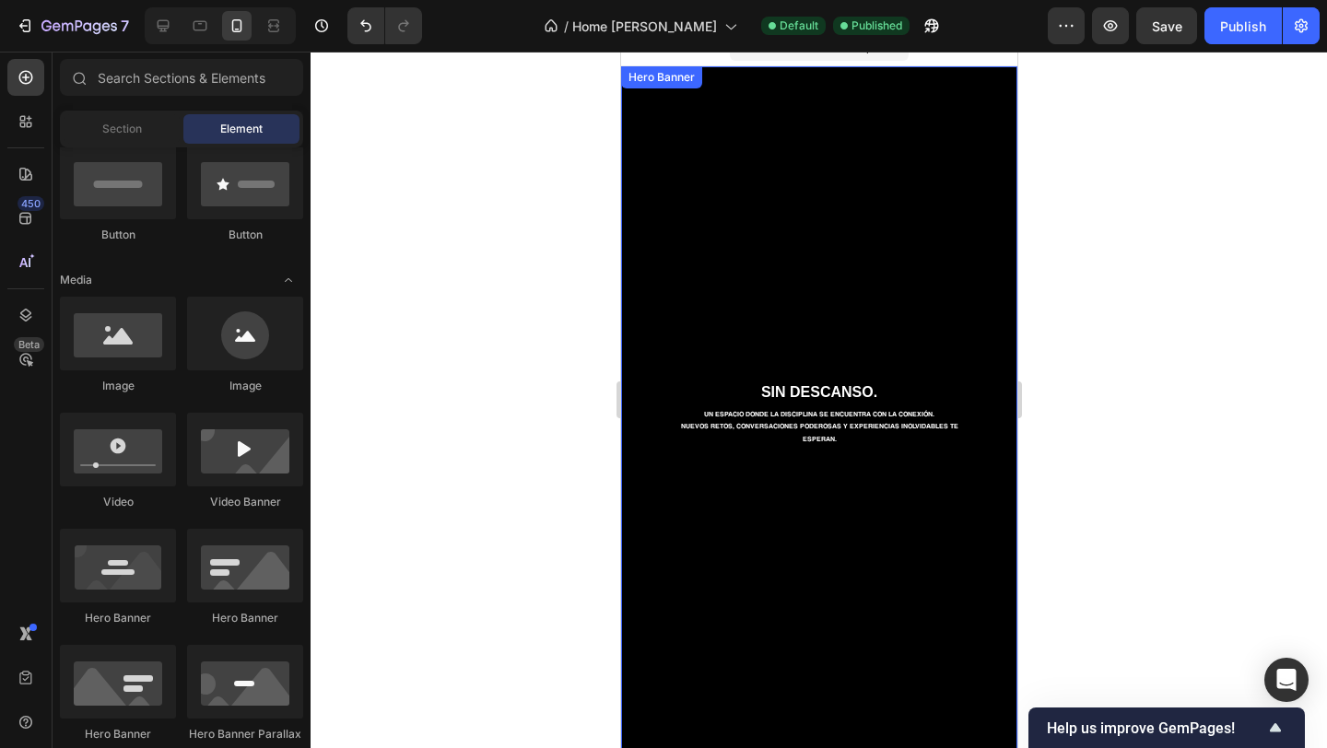
scroll to position [0, 0]
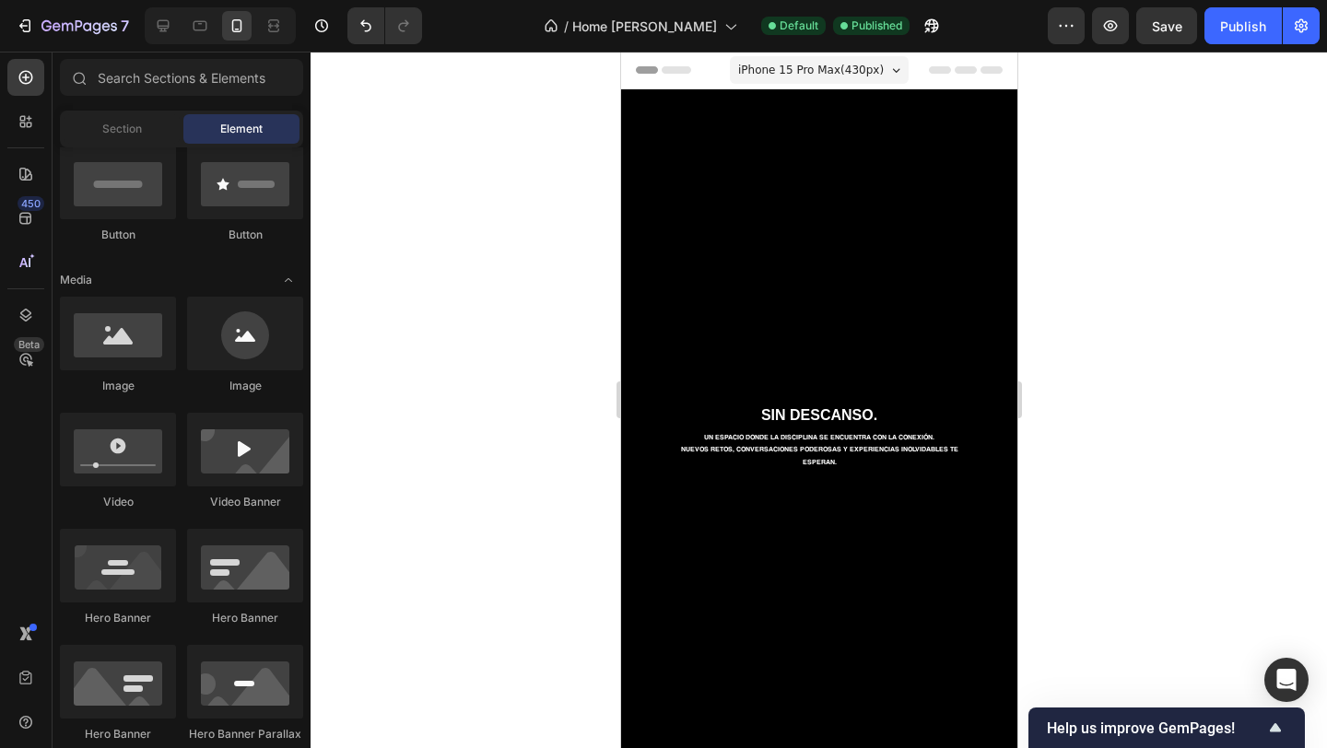
click at [713, 69] on div "Header" at bounding box center [818, 70] width 367 height 37
click at [933, 68] on icon at bounding box center [939, 69] width 22 height 7
drag, startPoint x: 933, startPoint y: 68, endPoint x: 932, endPoint y: 88, distance: 19.4
click at [932, 88] on div "Header" at bounding box center [818, 70] width 367 height 37
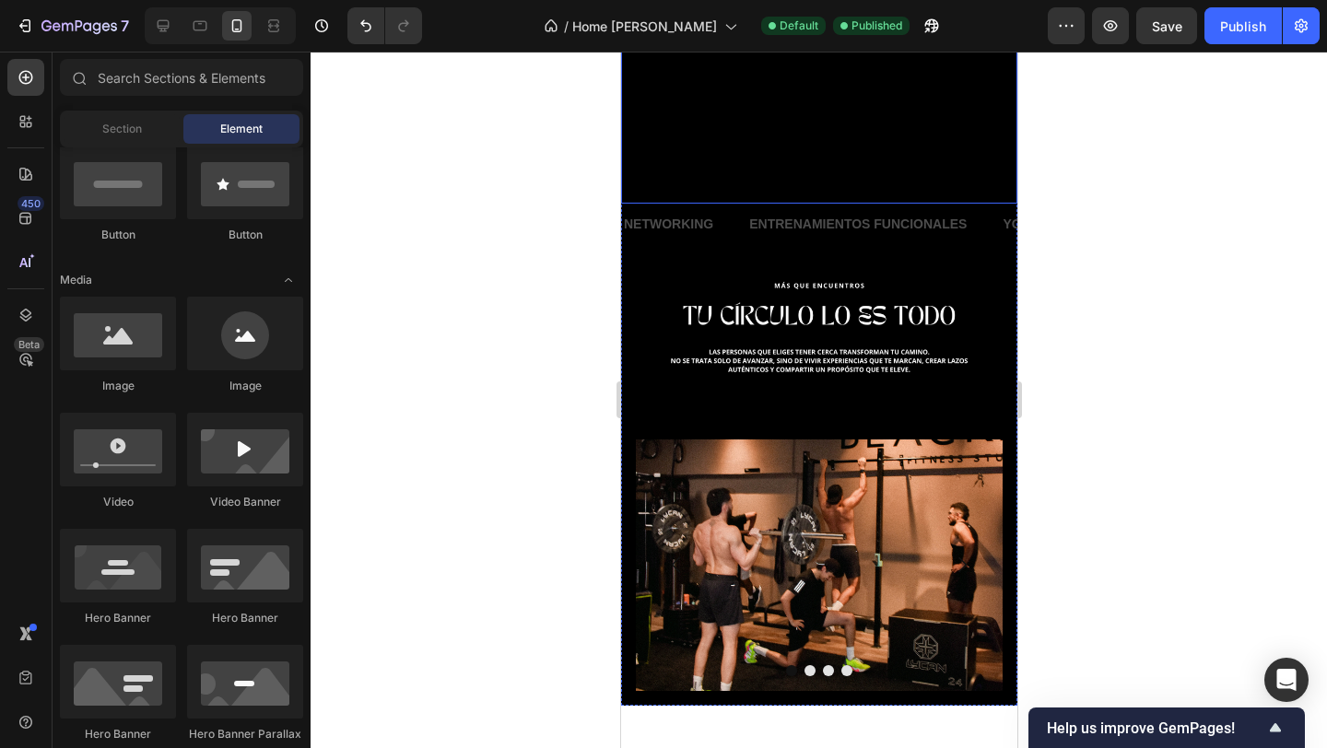
scroll to position [606, 0]
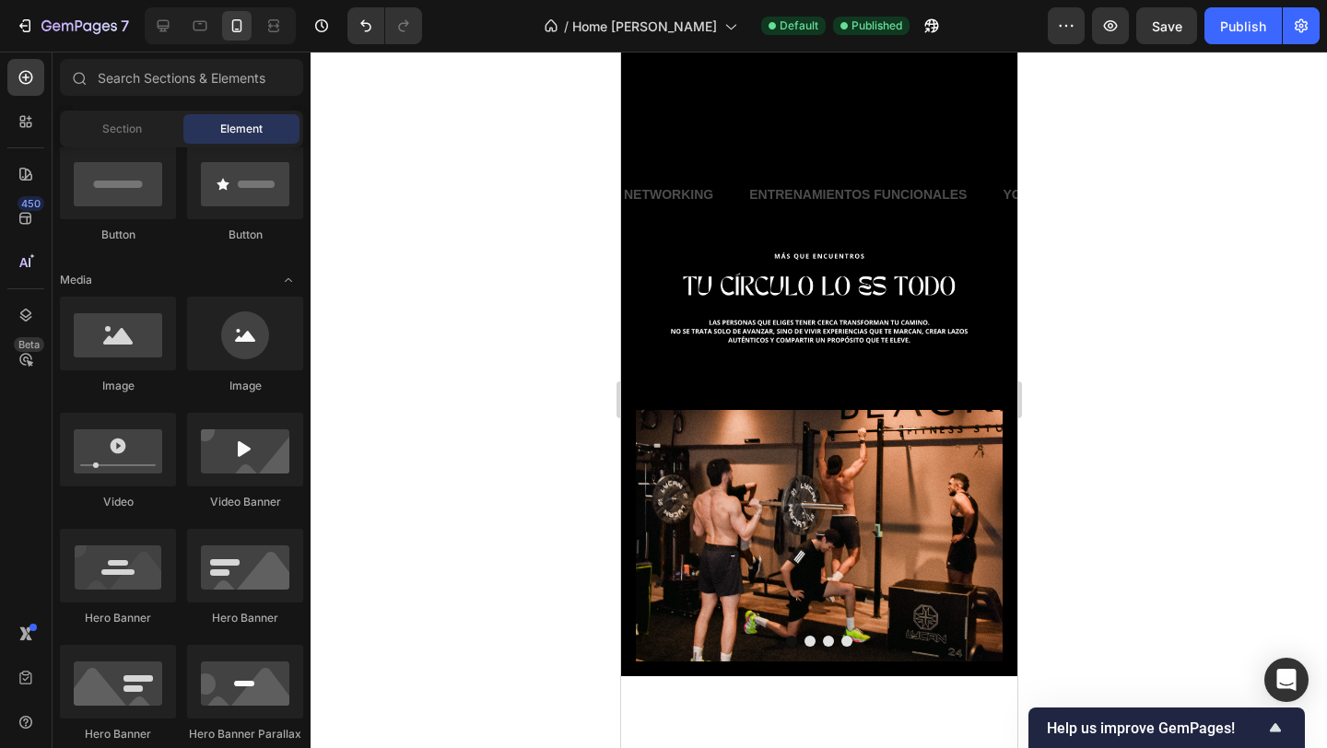
click at [540, 236] on div at bounding box center [819, 400] width 1016 height 697
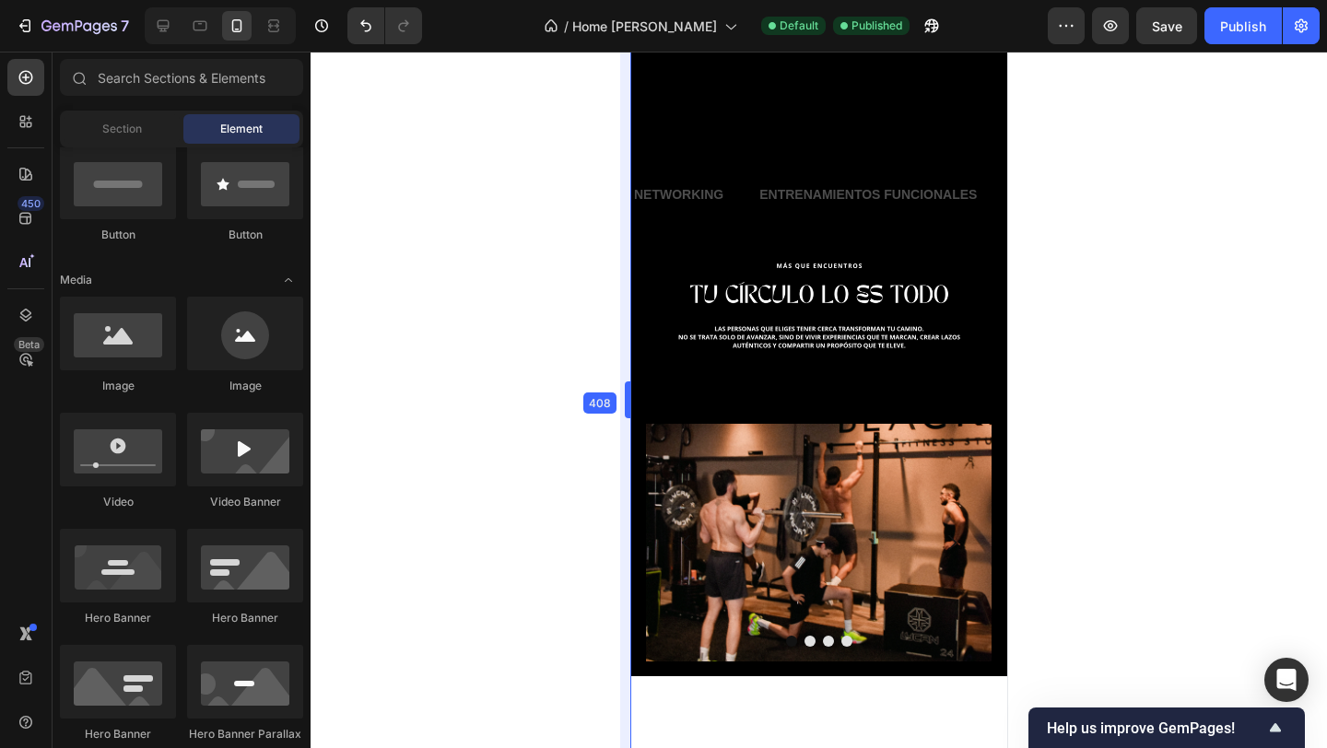
drag, startPoint x: 613, startPoint y: 304, endPoint x: 634, endPoint y: 341, distance: 42.5
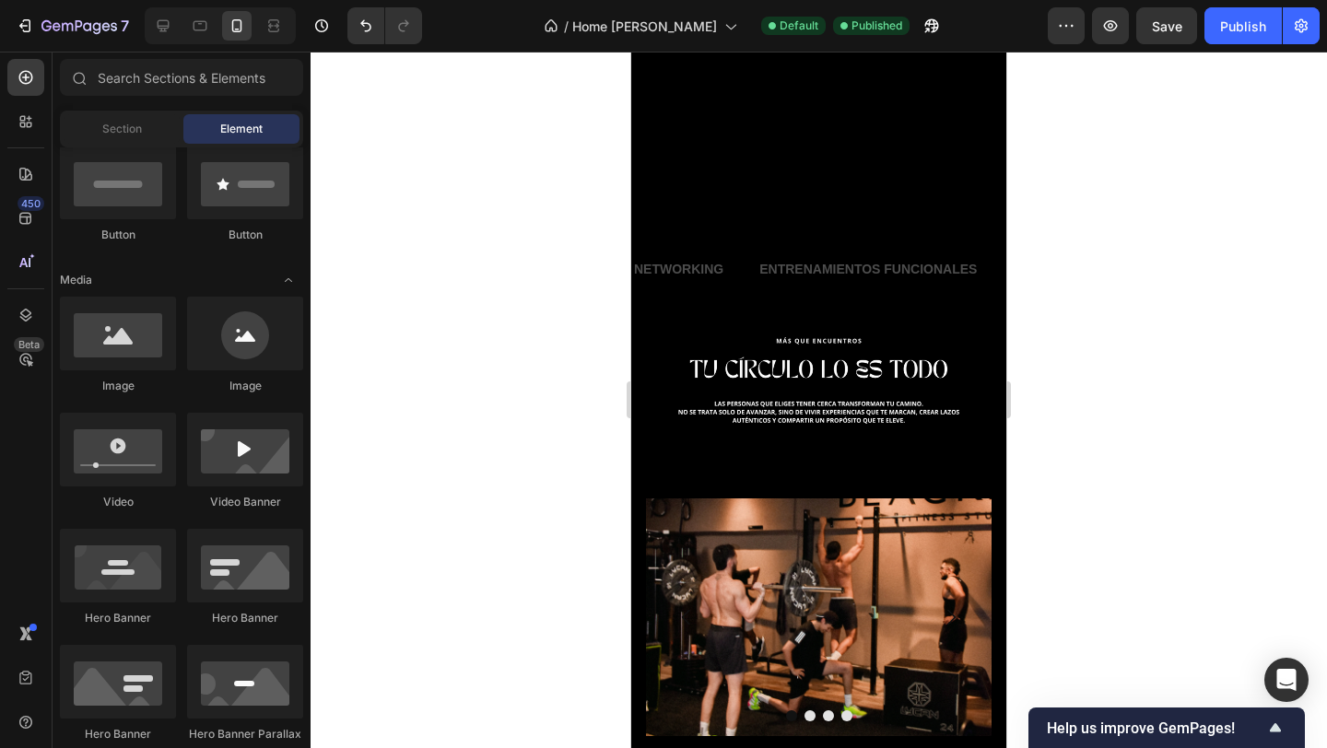
scroll to position [707, 0]
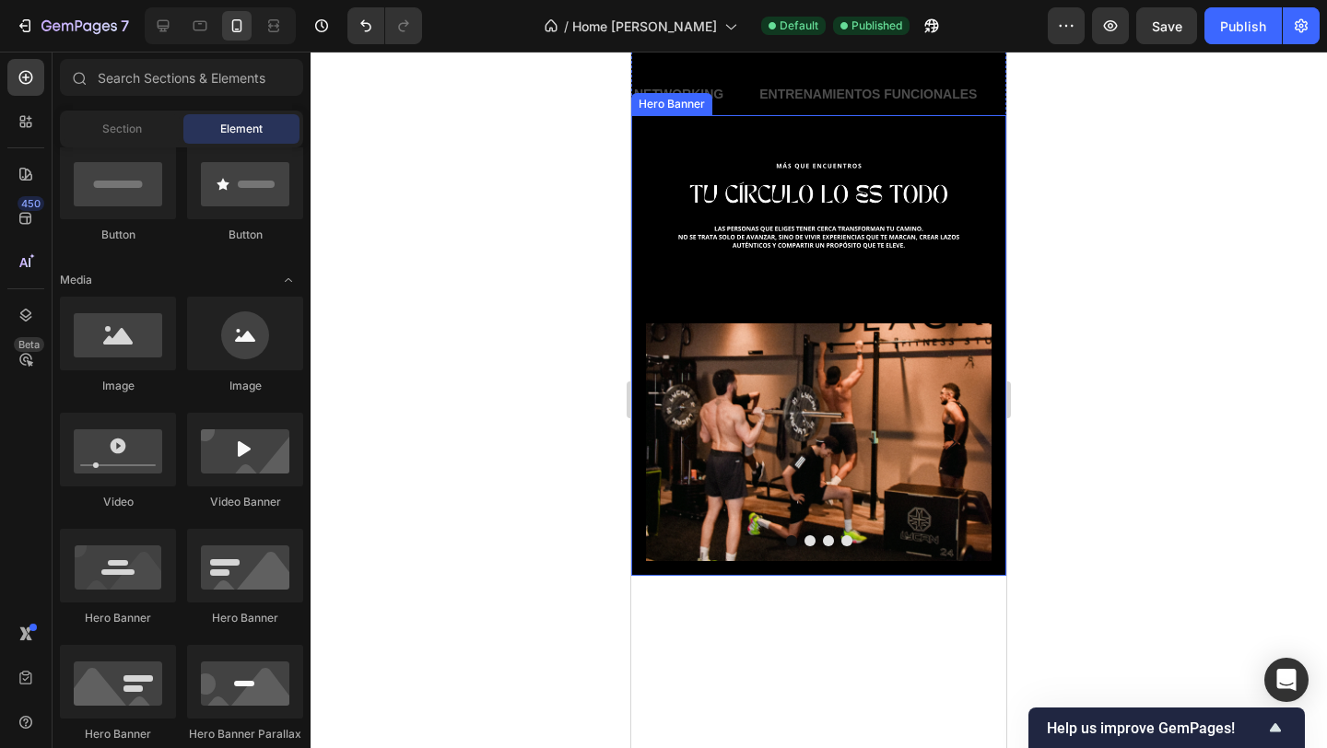
click at [724, 152] on div "Background Image" at bounding box center [818, 345] width 375 height 461
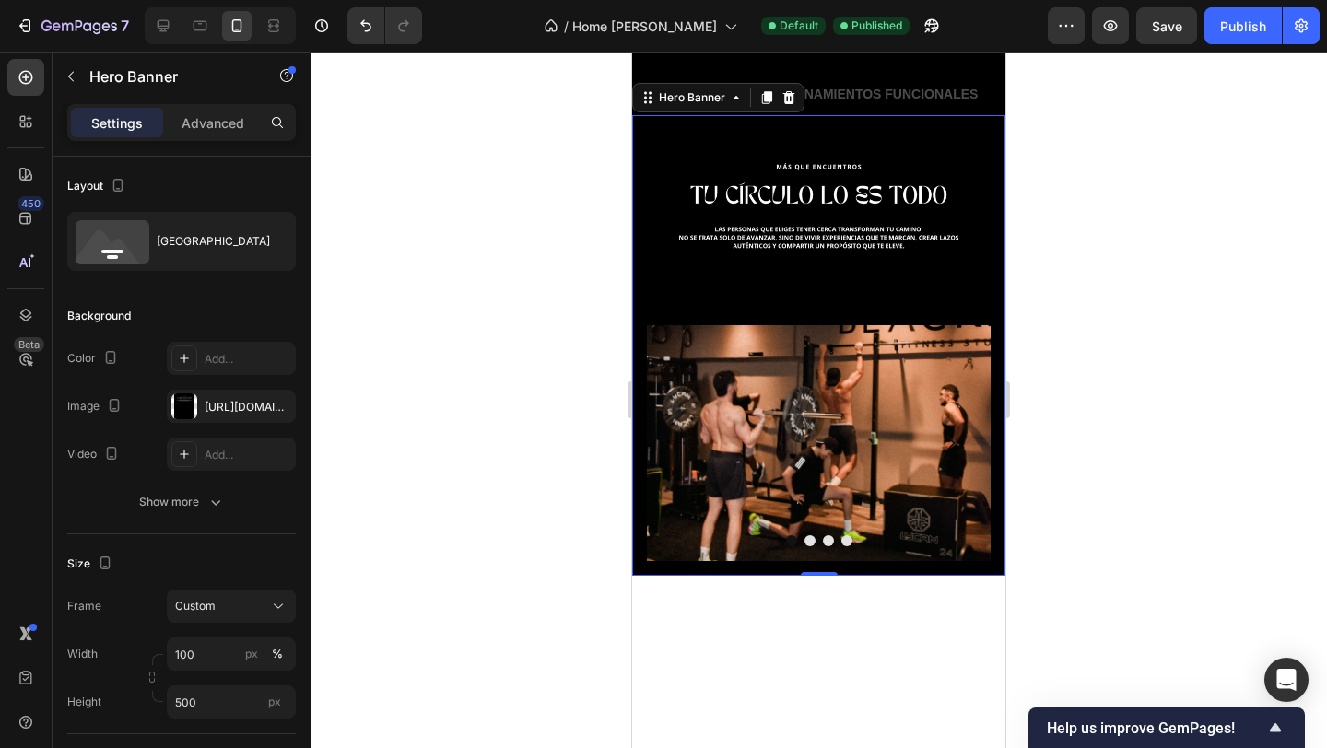
click at [604, 344] on div at bounding box center [819, 400] width 1016 height 697
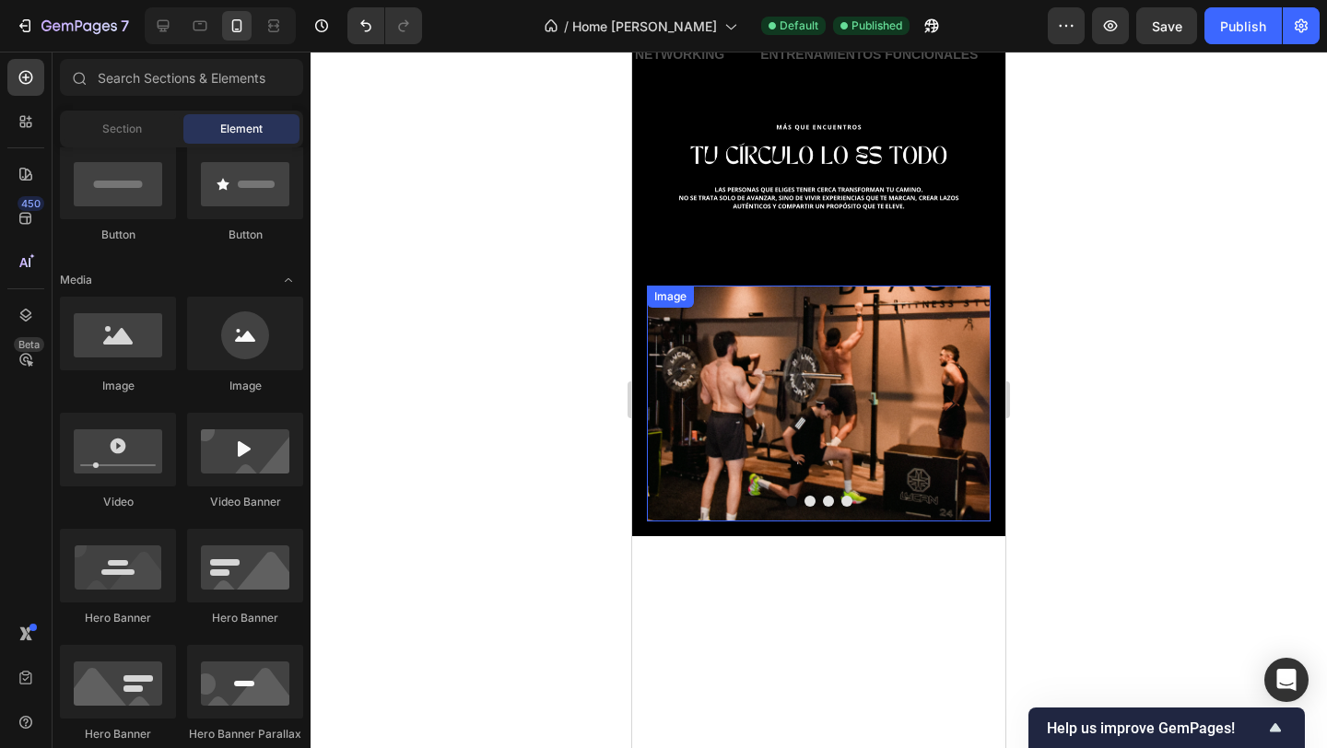
scroll to position [729, 0]
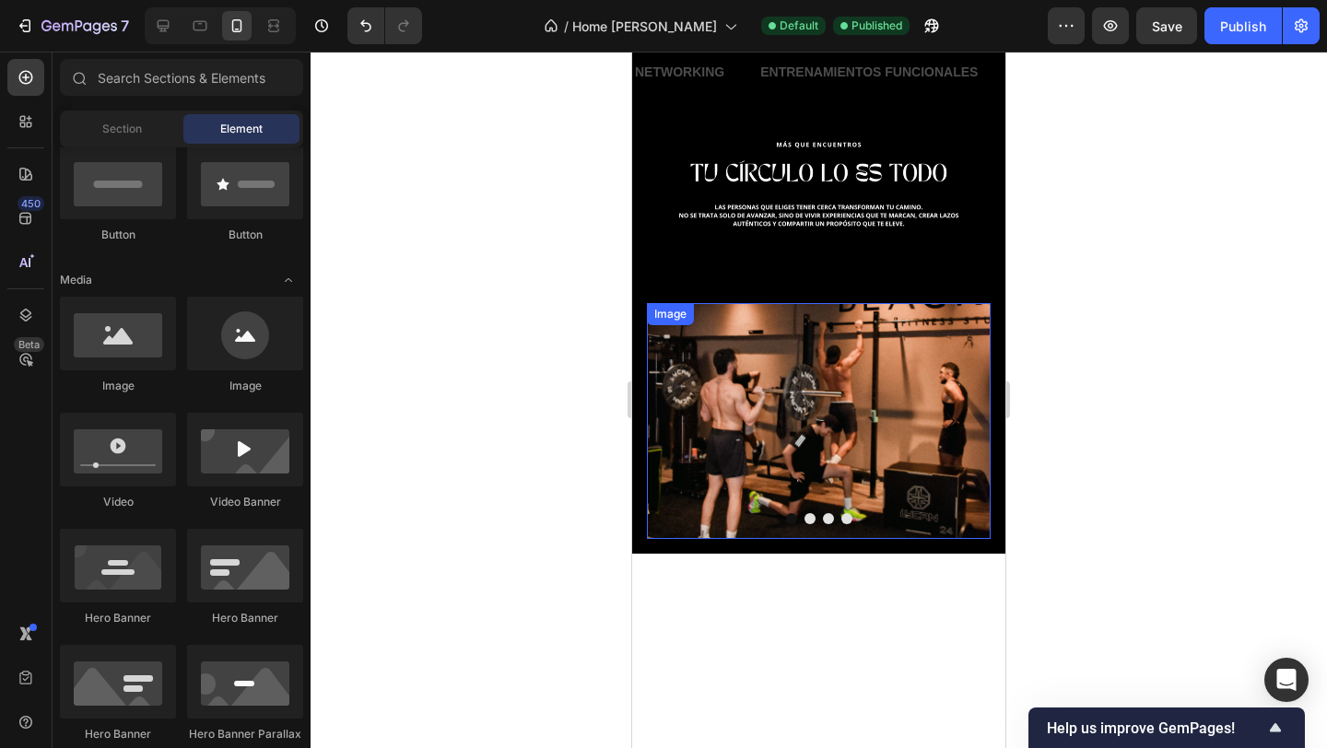
click at [790, 382] on img at bounding box center [819, 421] width 344 height 236
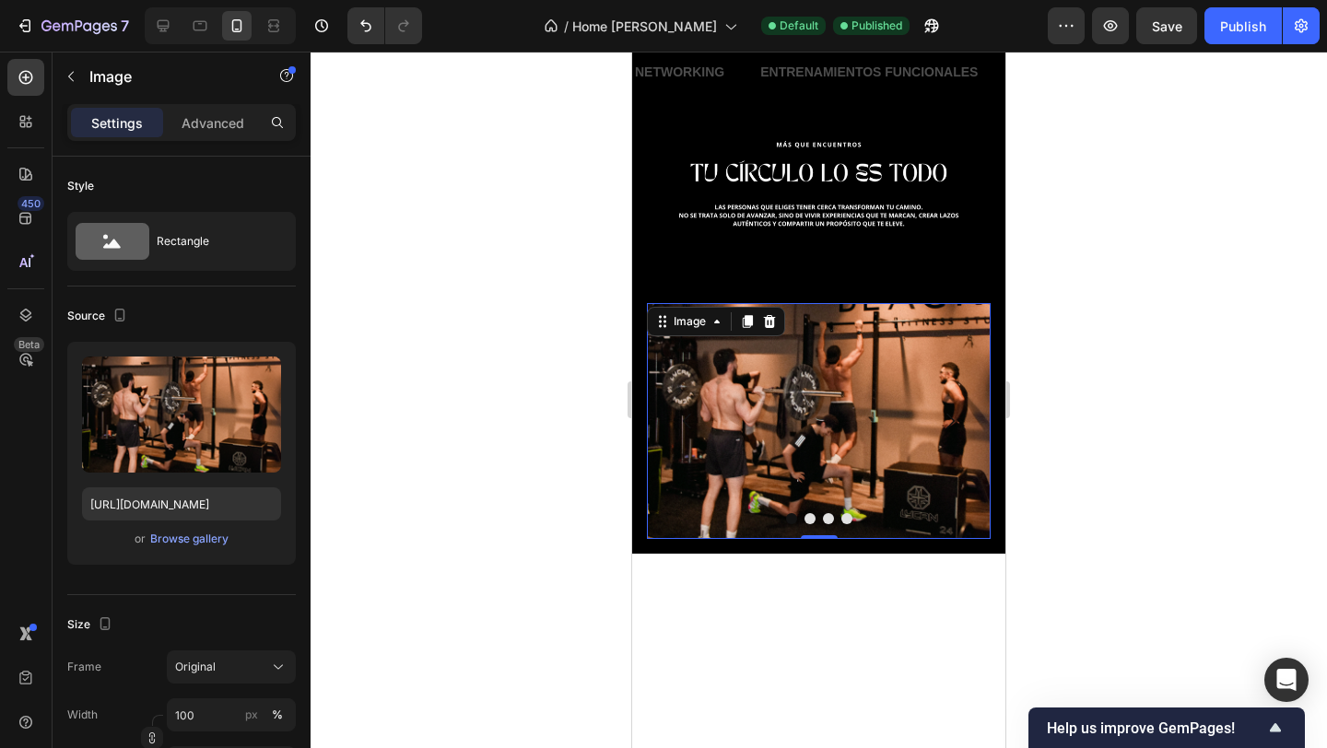
click at [575, 335] on div at bounding box center [819, 400] width 1016 height 697
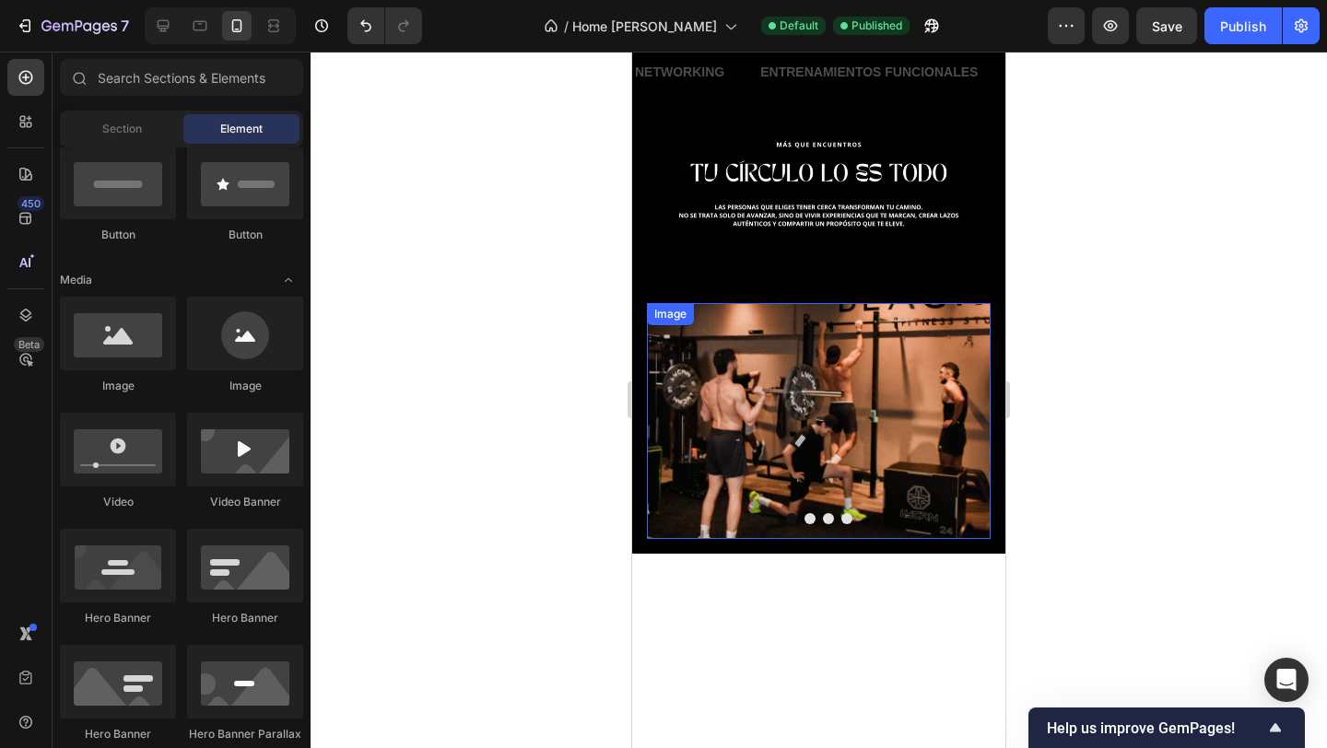
click at [774, 364] on img at bounding box center [819, 421] width 344 height 236
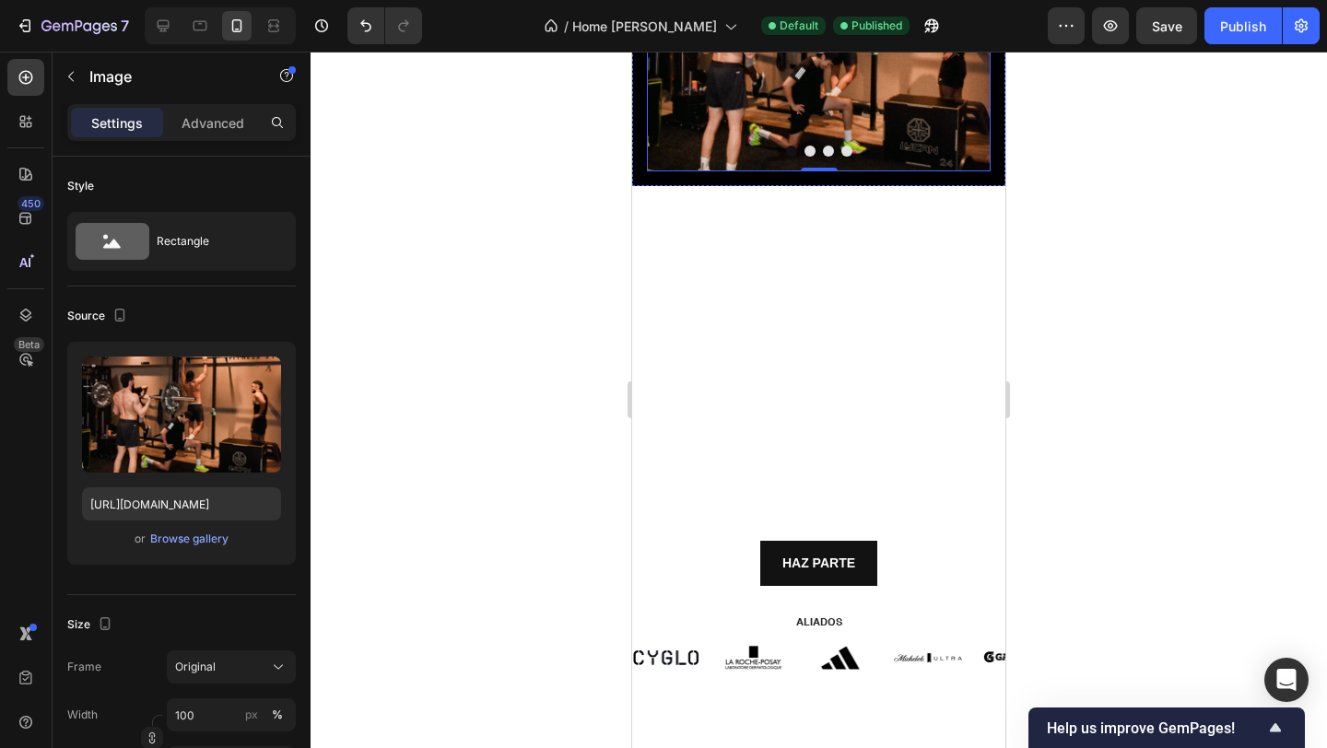
scroll to position [1098, 0]
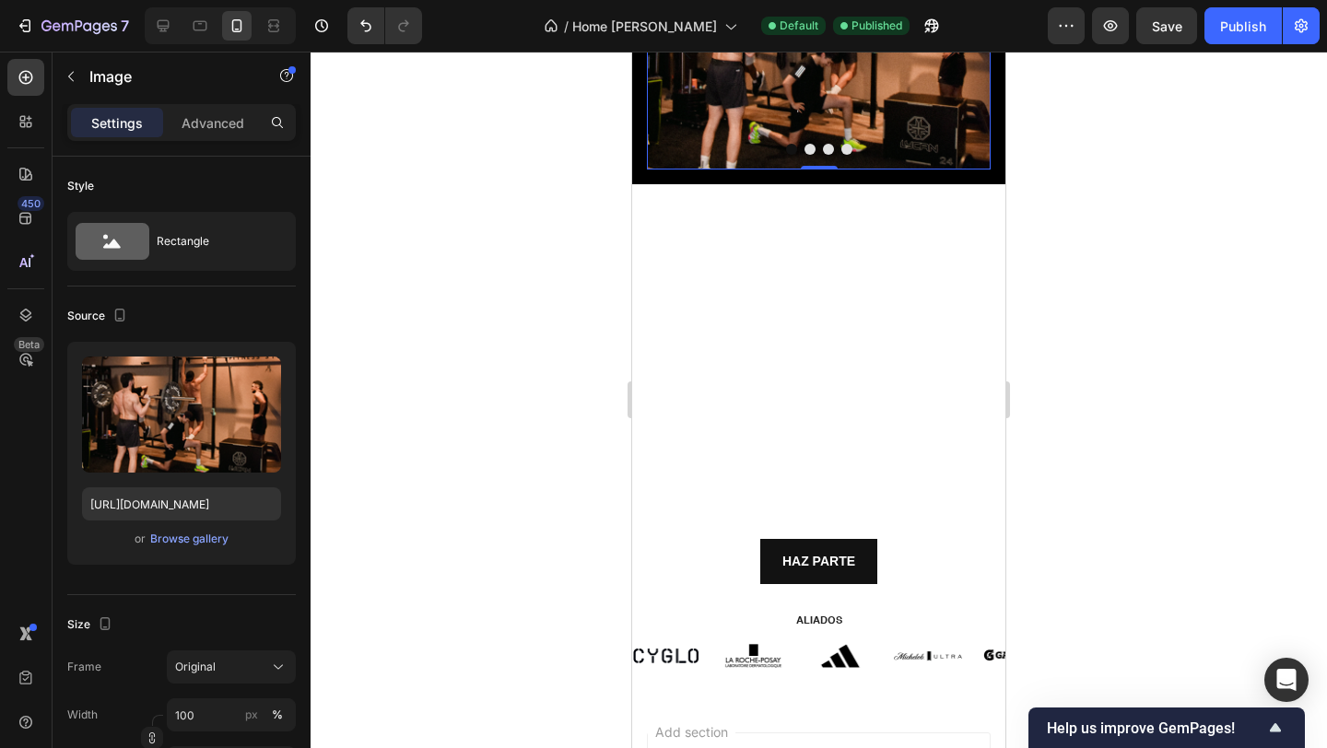
click at [499, 475] on div at bounding box center [819, 400] width 1016 height 697
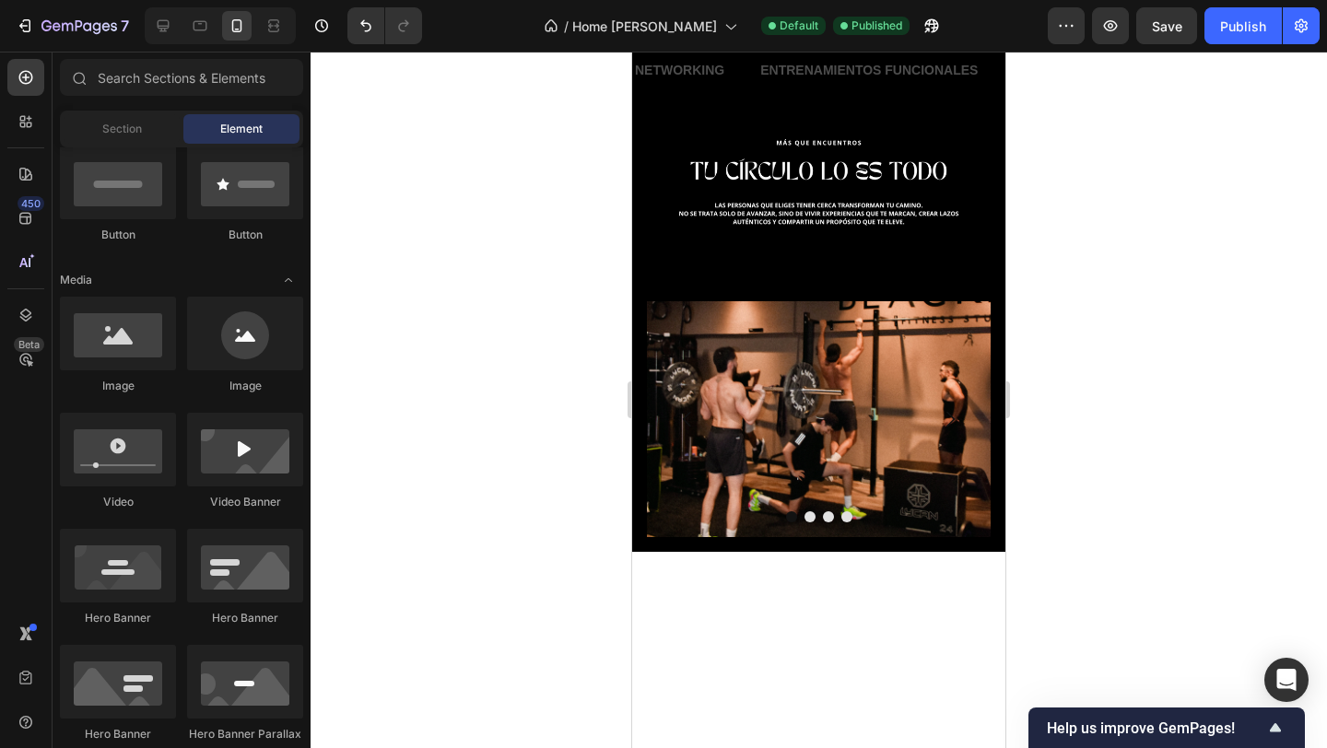
scroll to position [732, 0]
click at [1093, 437] on div at bounding box center [819, 400] width 1016 height 697
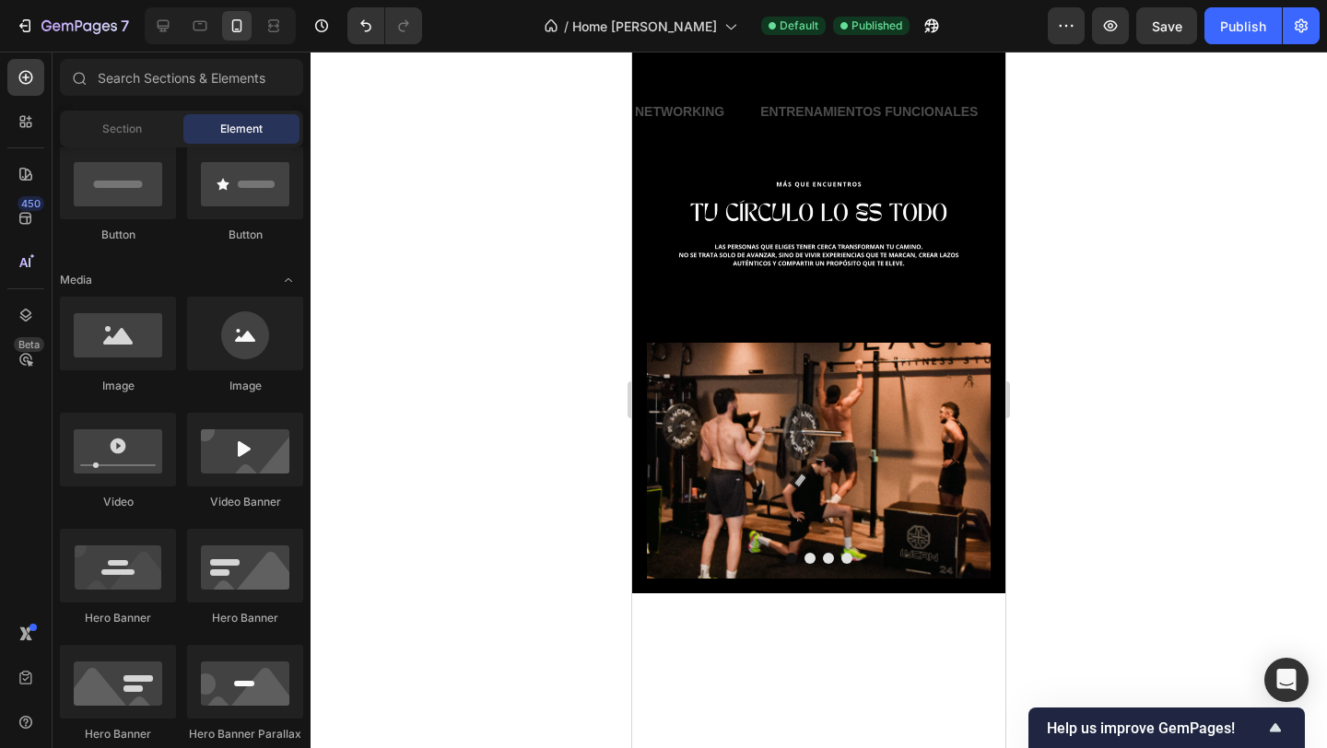
scroll to position [0, 0]
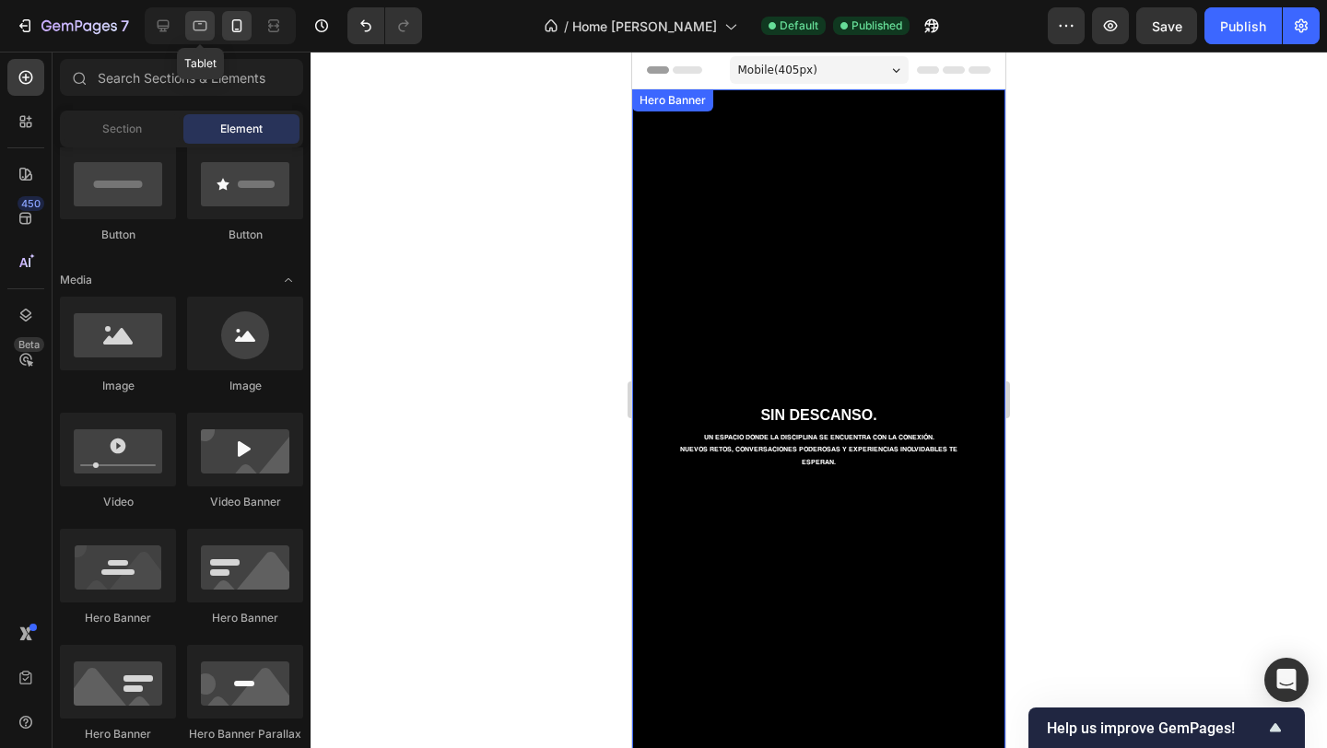
click at [201, 23] on icon at bounding box center [200, 24] width 5 height 2
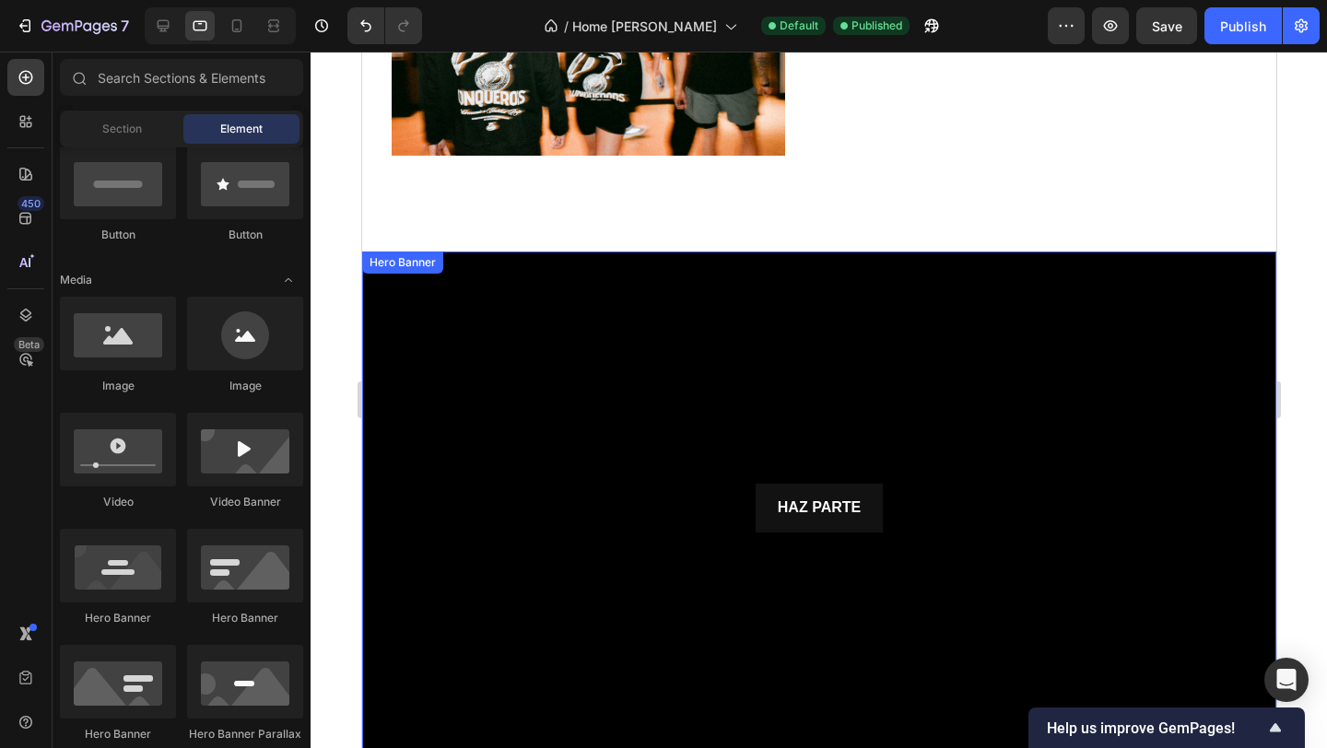
scroll to position [1316, 0]
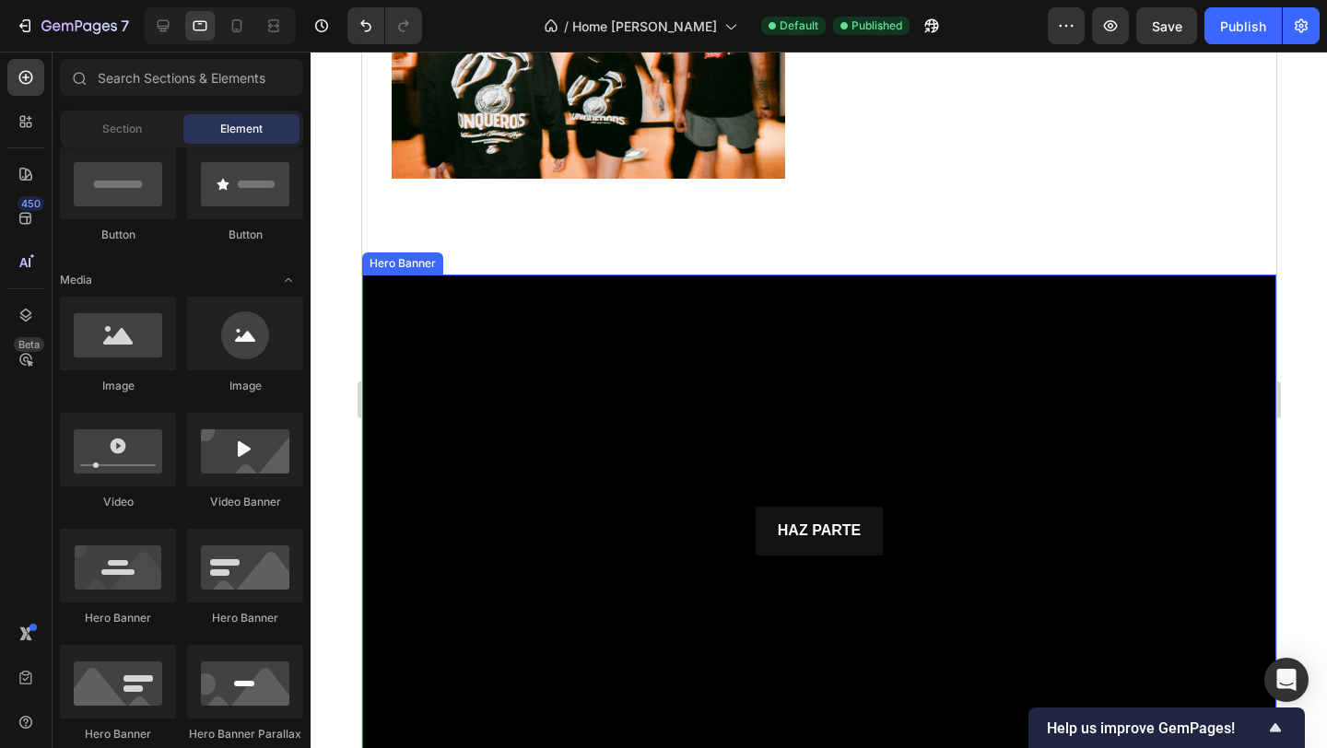
click at [550, 350] on div "Background Image" at bounding box center [818, 532] width 914 height 514
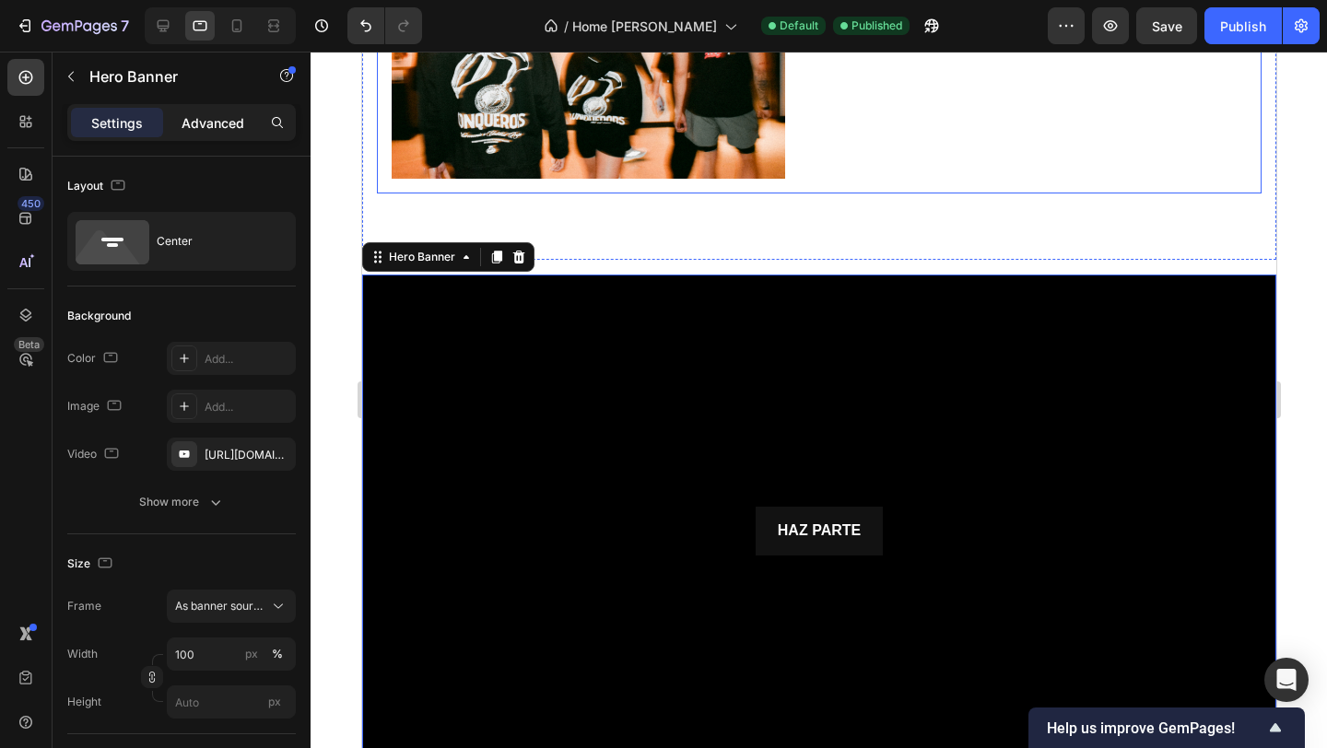
click at [229, 114] on p "Advanced" at bounding box center [213, 122] width 63 height 19
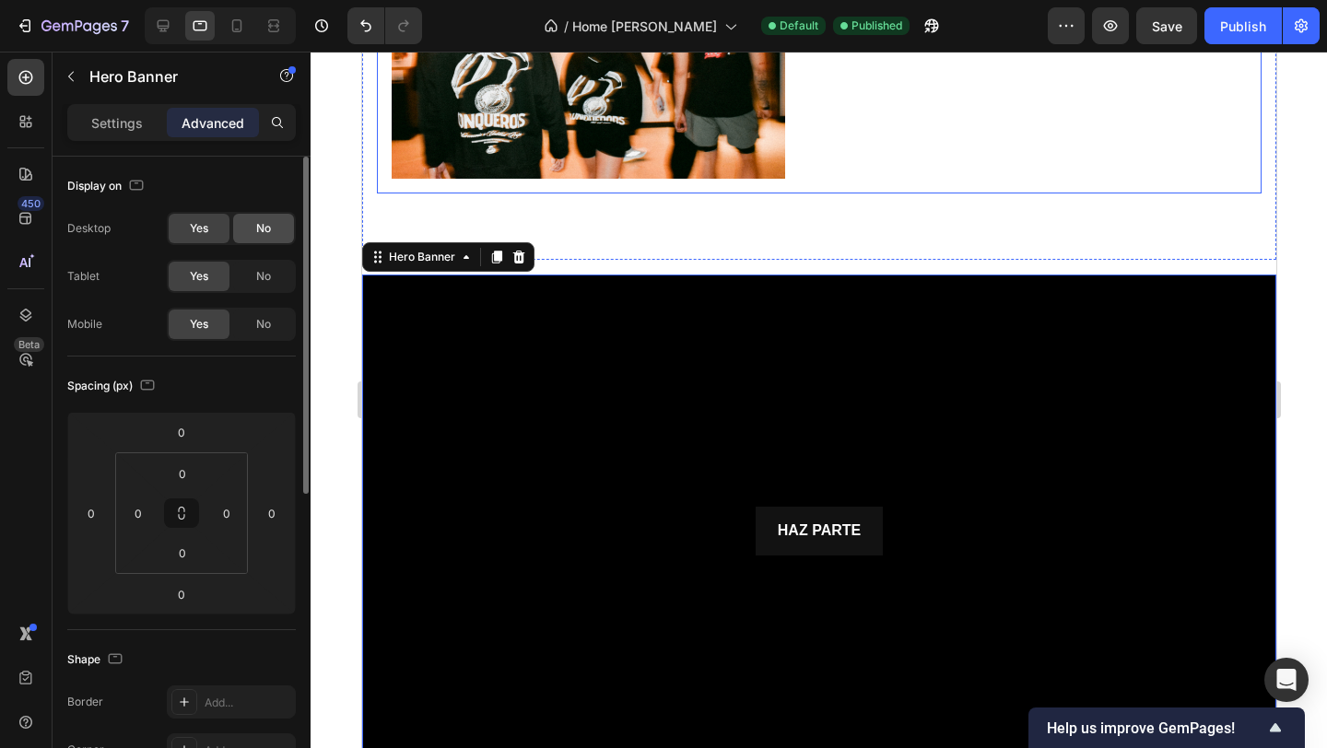
click at [269, 222] on span "No" at bounding box center [263, 228] width 15 height 17
click at [264, 260] on div "Yes No" at bounding box center [231, 276] width 129 height 33
click at [264, 263] on div "No" at bounding box center [263, 276] width 61 height 29
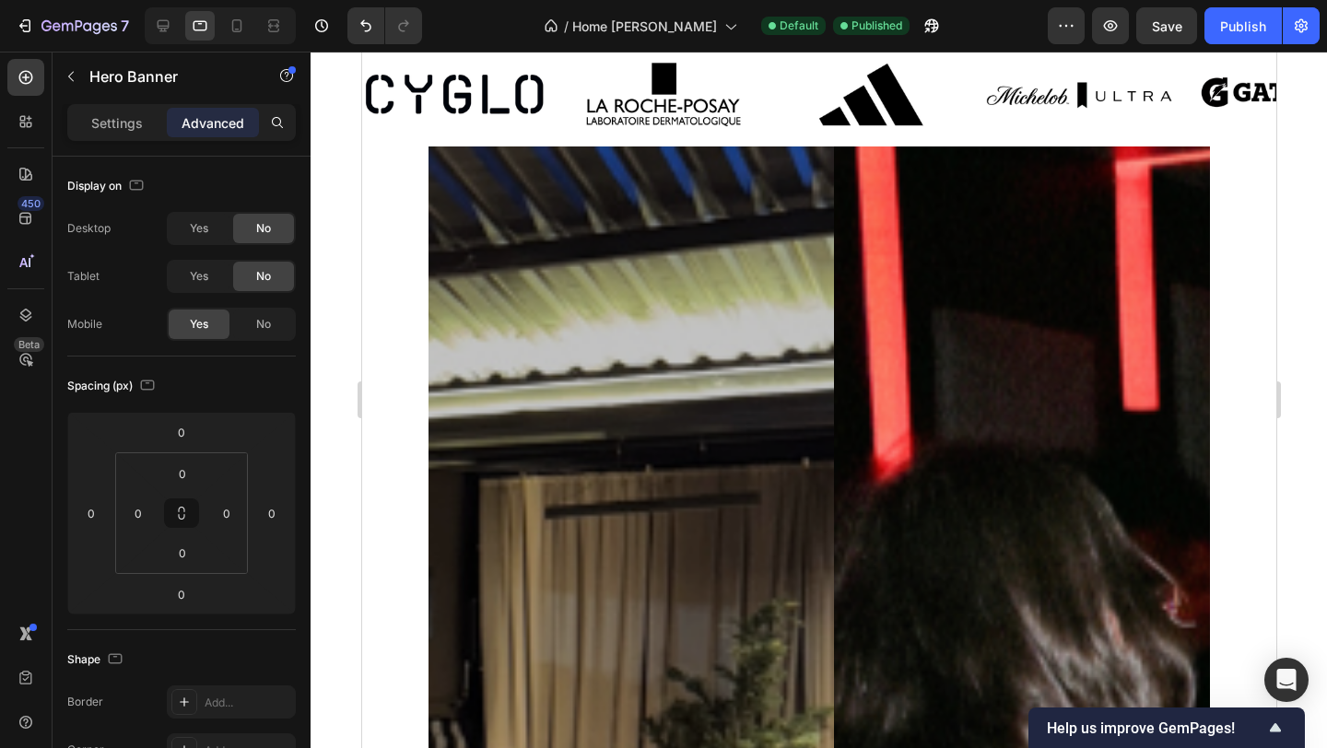
scroll to position [1584, 0]
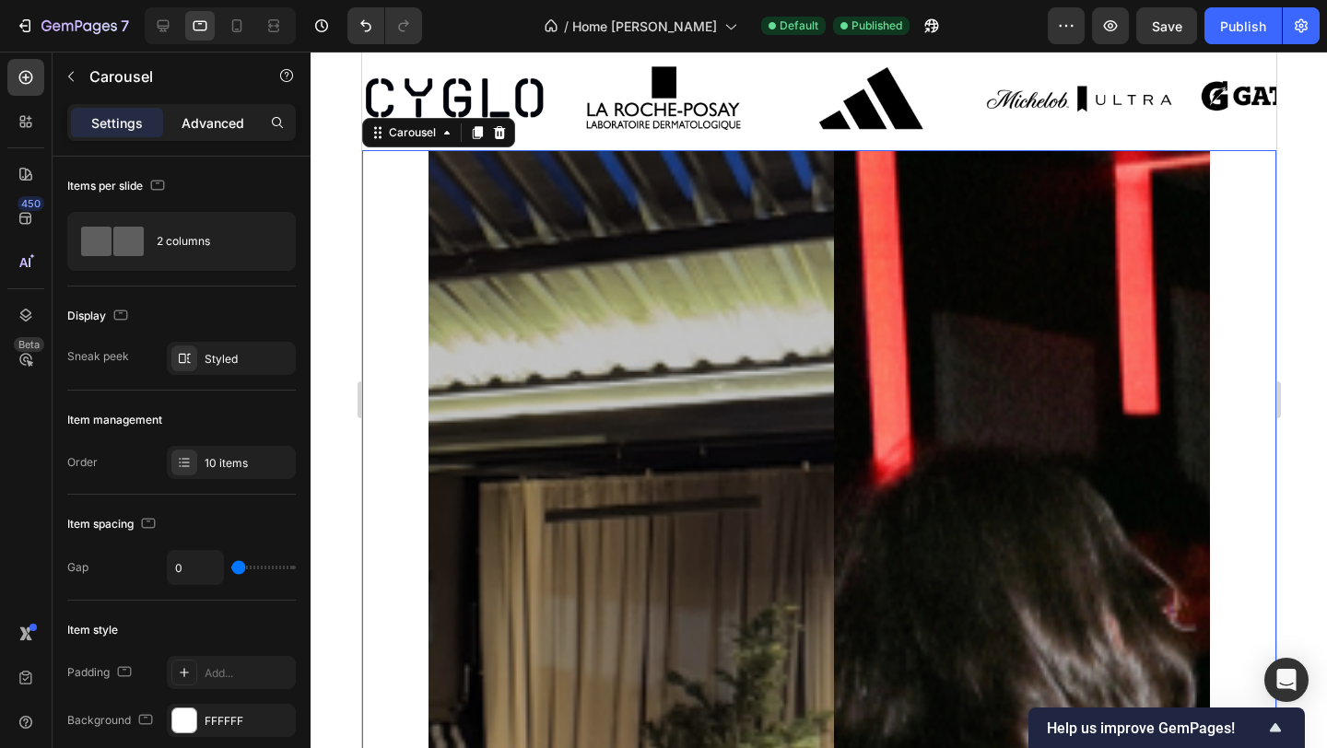
click at [236, 129] on p "Advanced" at bounding box center [213, 122] width 63 height 19
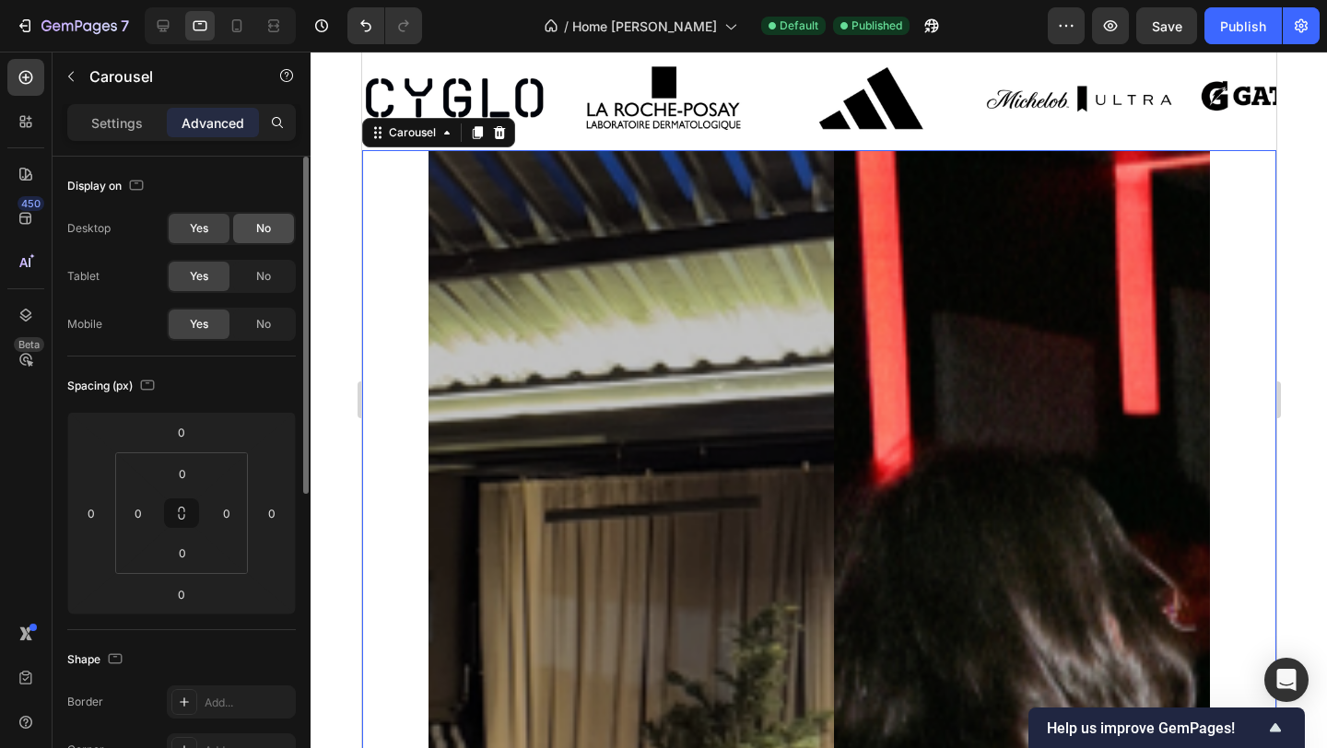
click at [262, 240] on div "No" at bounding box center [263, 228] width 61 height 29
click at [270, 266] on div "No" at bounding box center [263, 276] width 61 height 29
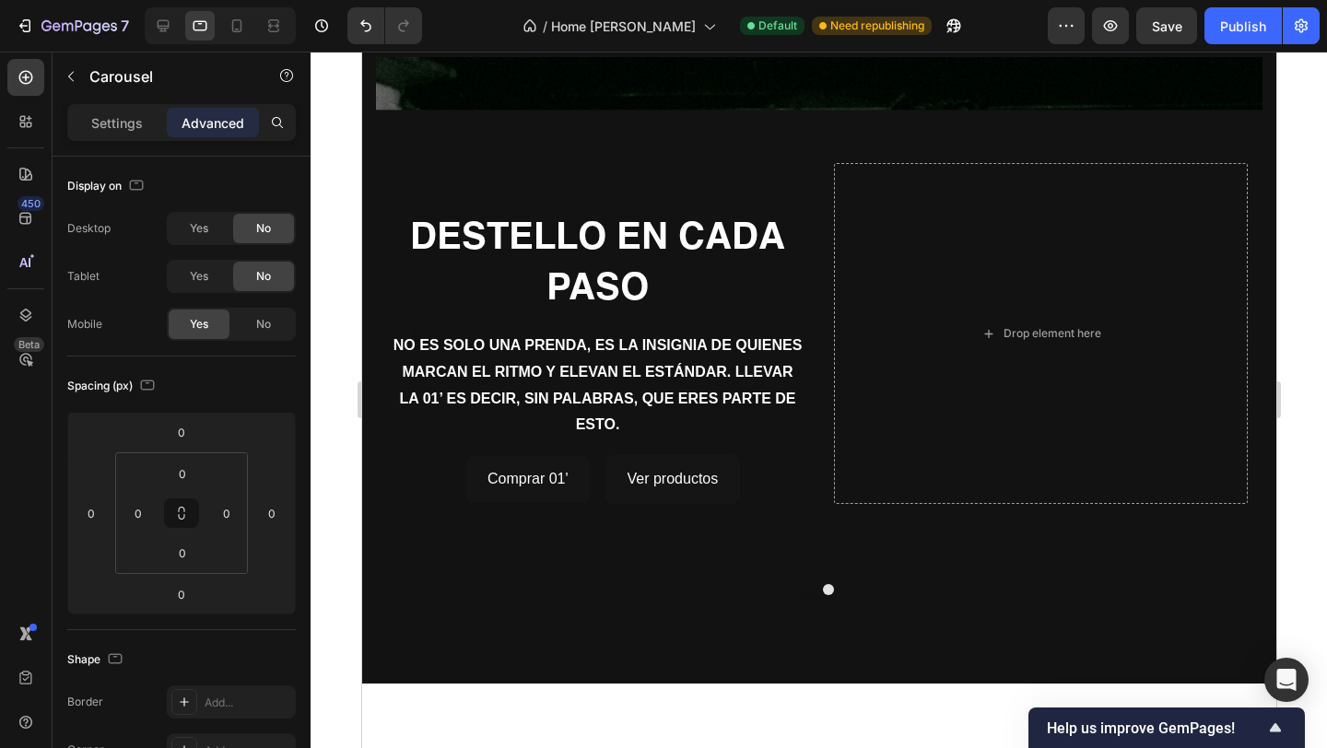
scroll to position [109, 0]
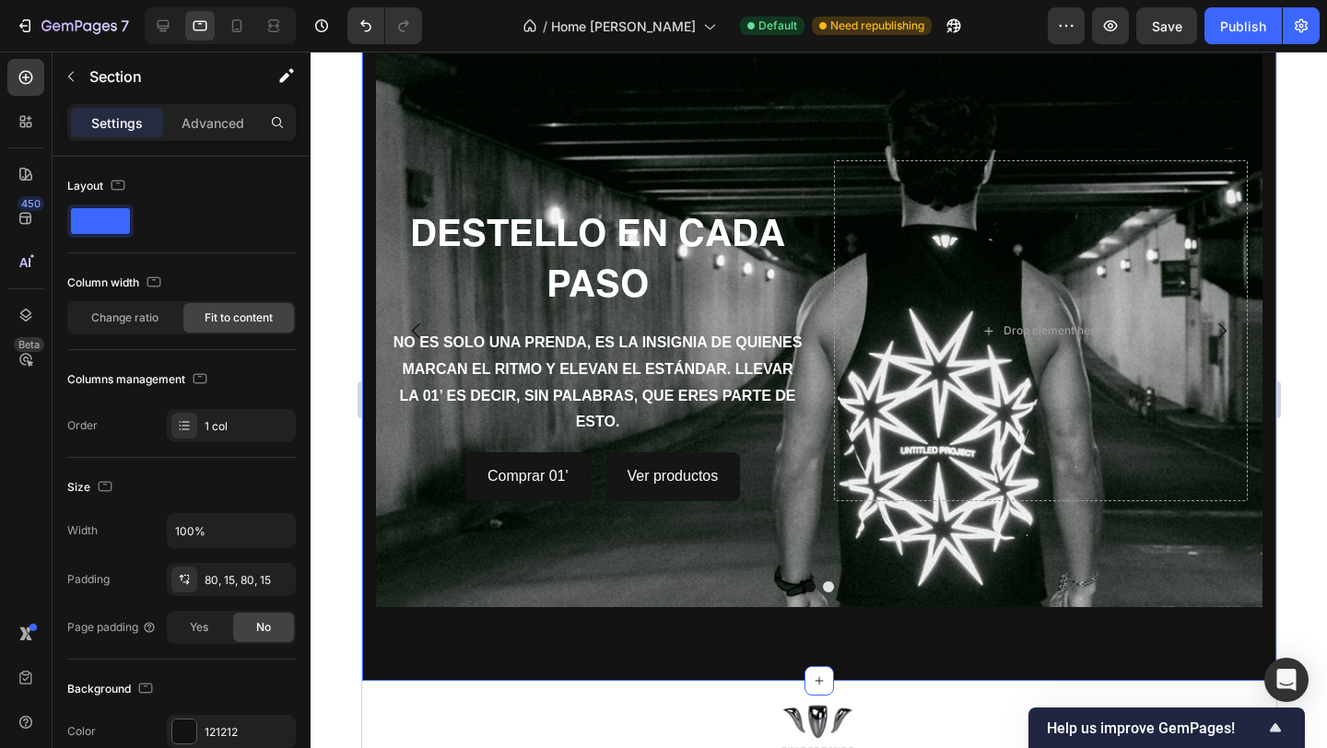
click at [537, 634] on div "DESTELLO EN CADA PASO Heading NO ES SOLO UNA PRENDA, ES LA INSIGNIA DE QUIENES …" at bounding box center [818, 331] width 914 height 700
click at [342, 544] on div at bounding box center [819, 400] width 1016 height 697
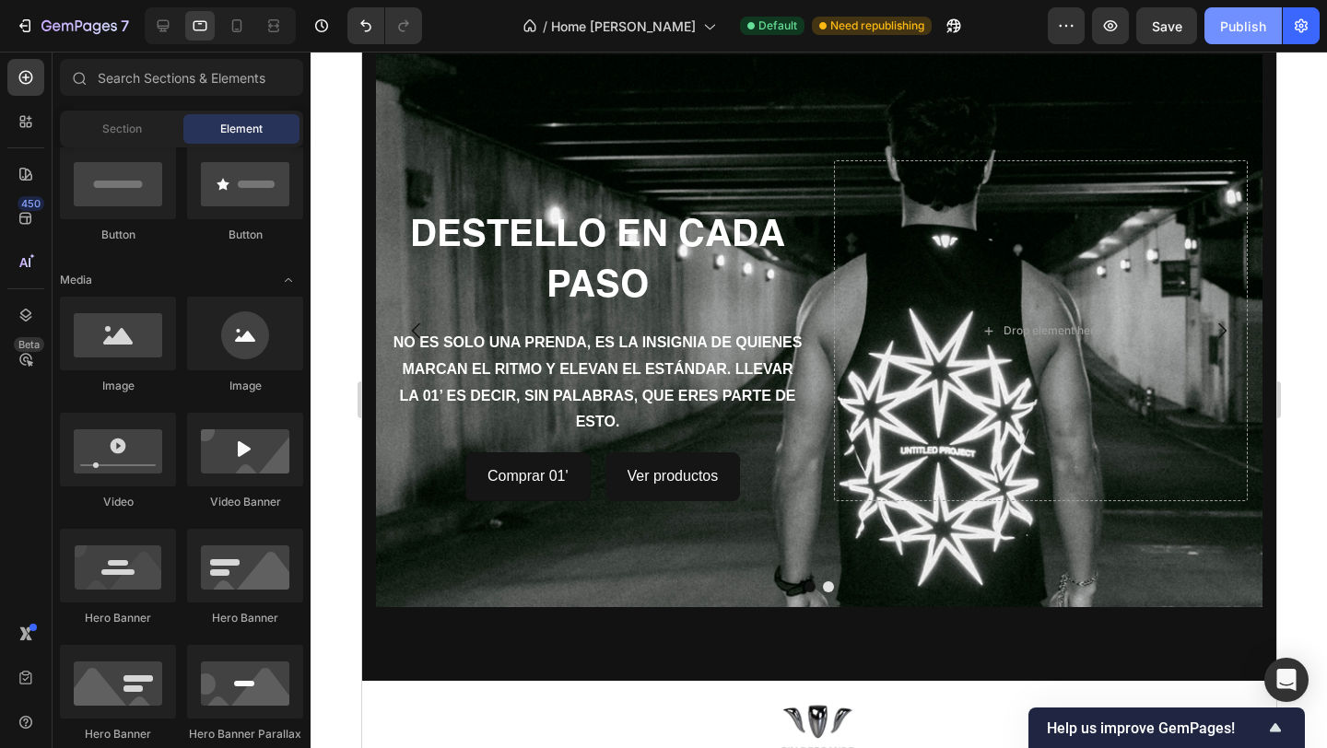
click at [1234, 33] on div "Publish" at bounding box center [1243, 26] width 46 height 19
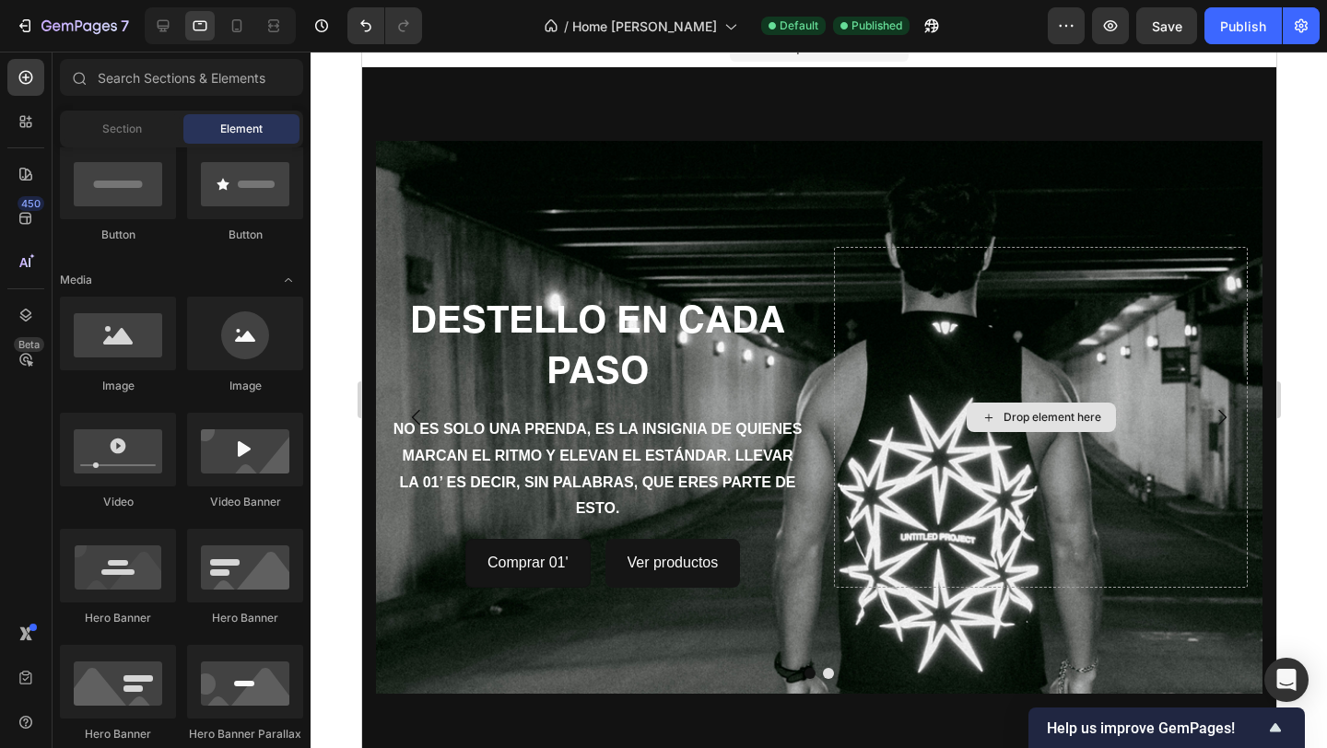
scroll to position [20, 0]
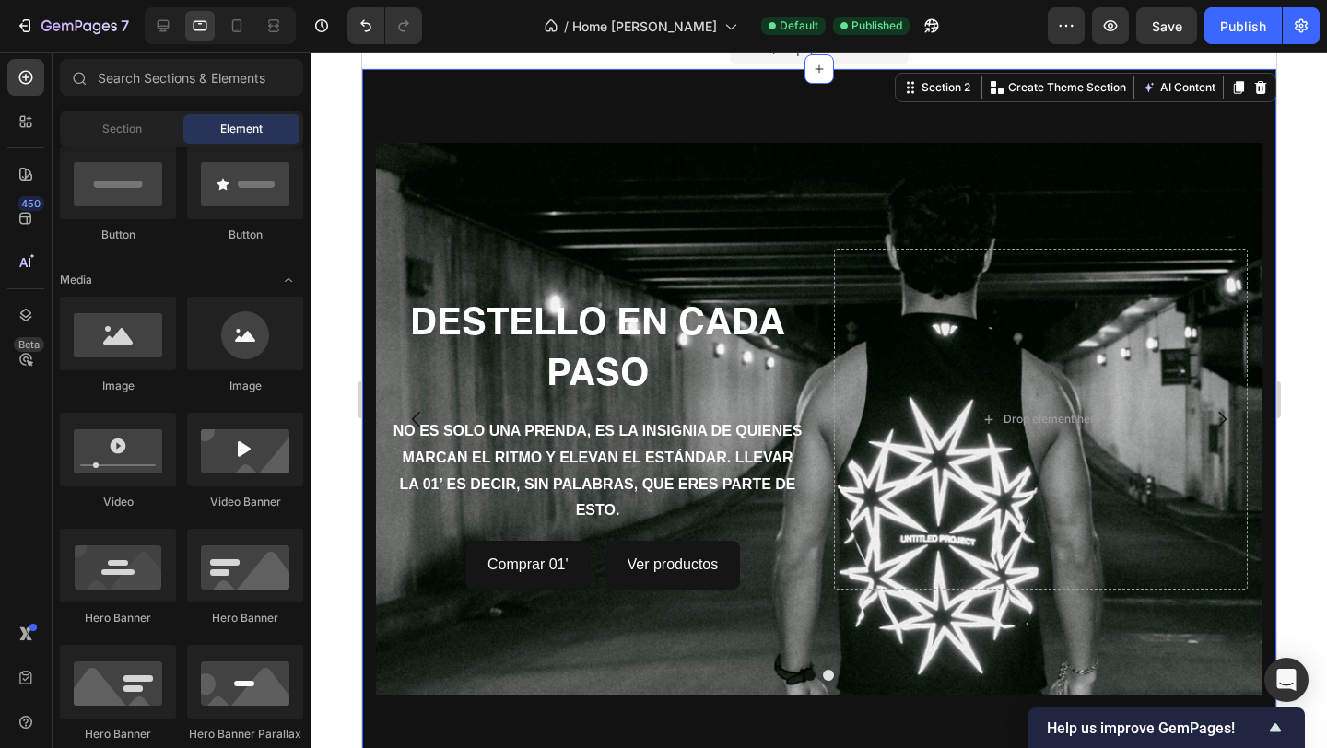
click at [825, 108] on div "DESTELLO EN CADA PASO Heading NO ES SOLO UNA PRENDA, ES LA INSIGNIA DE QUIENES …" at bounding box center [818, 419] width 914 height 700
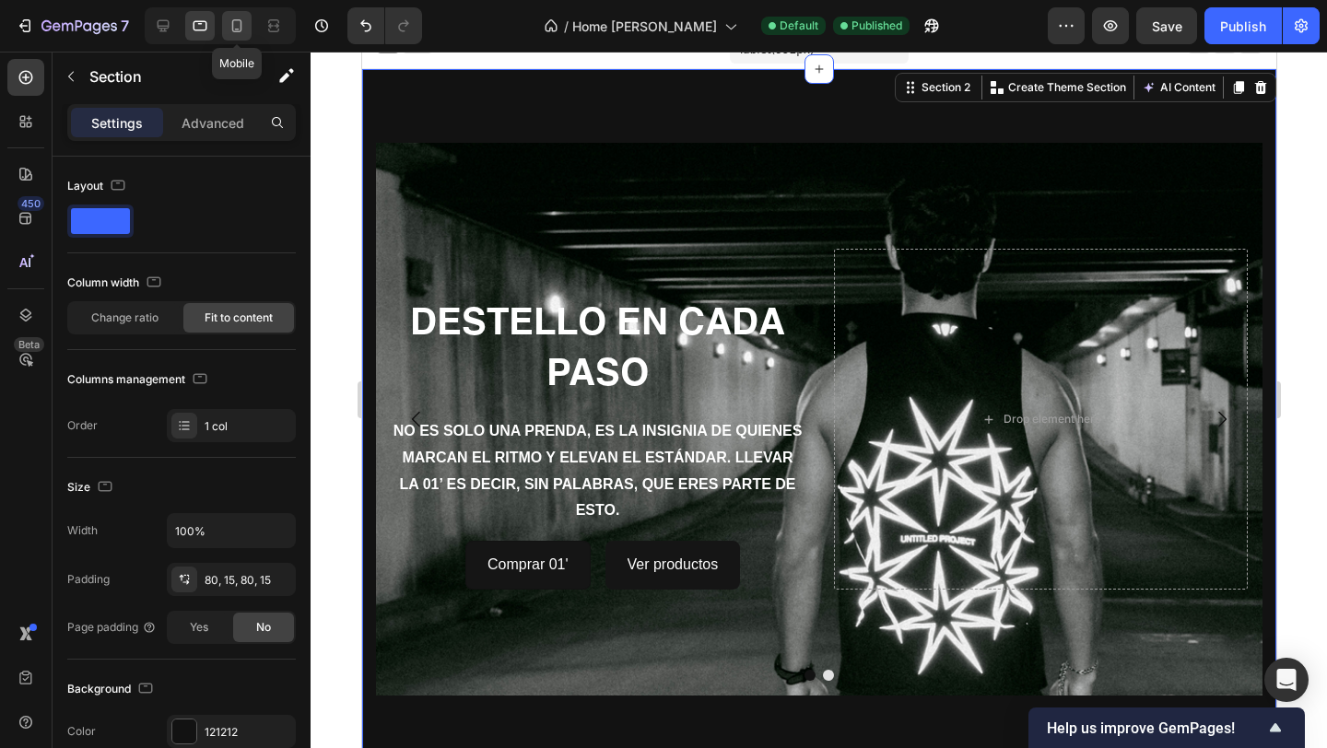
click at [240, 21] on icon at bounding box center [237, 25] width 10 height 13
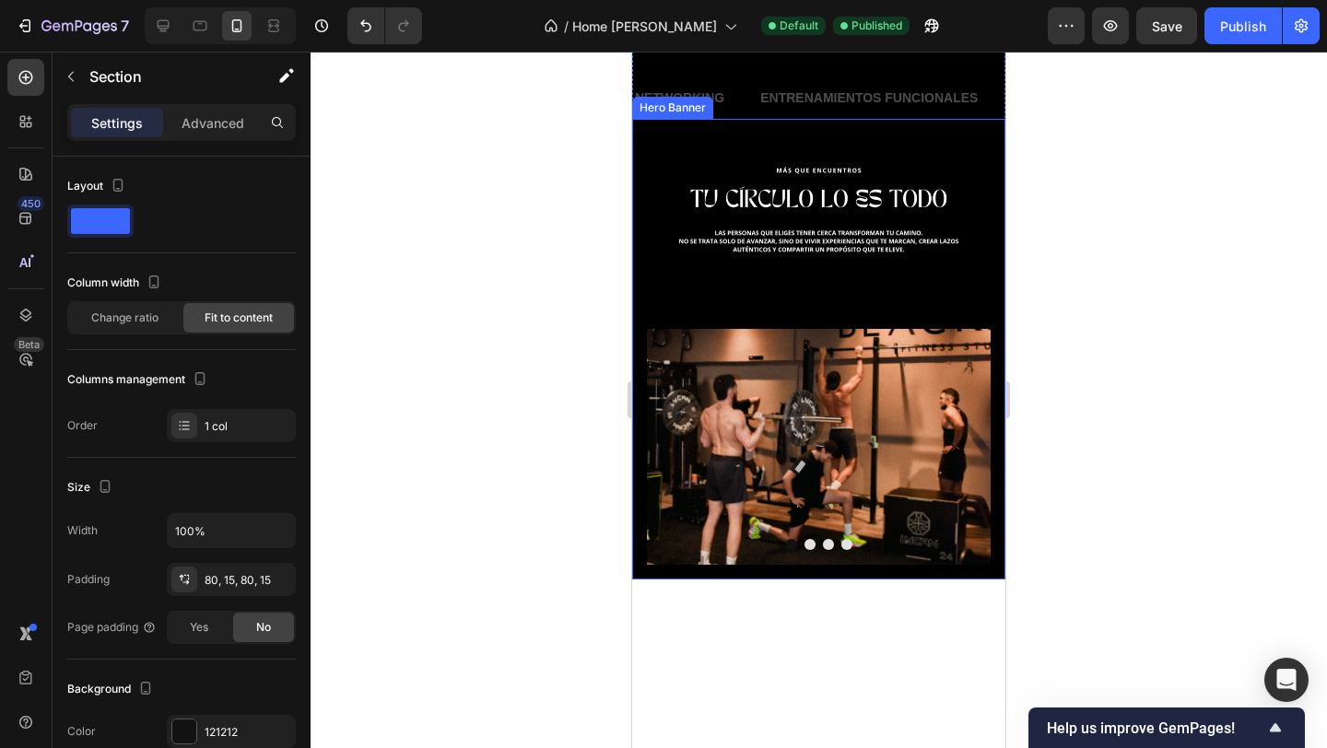
scroll to position [650, 0]
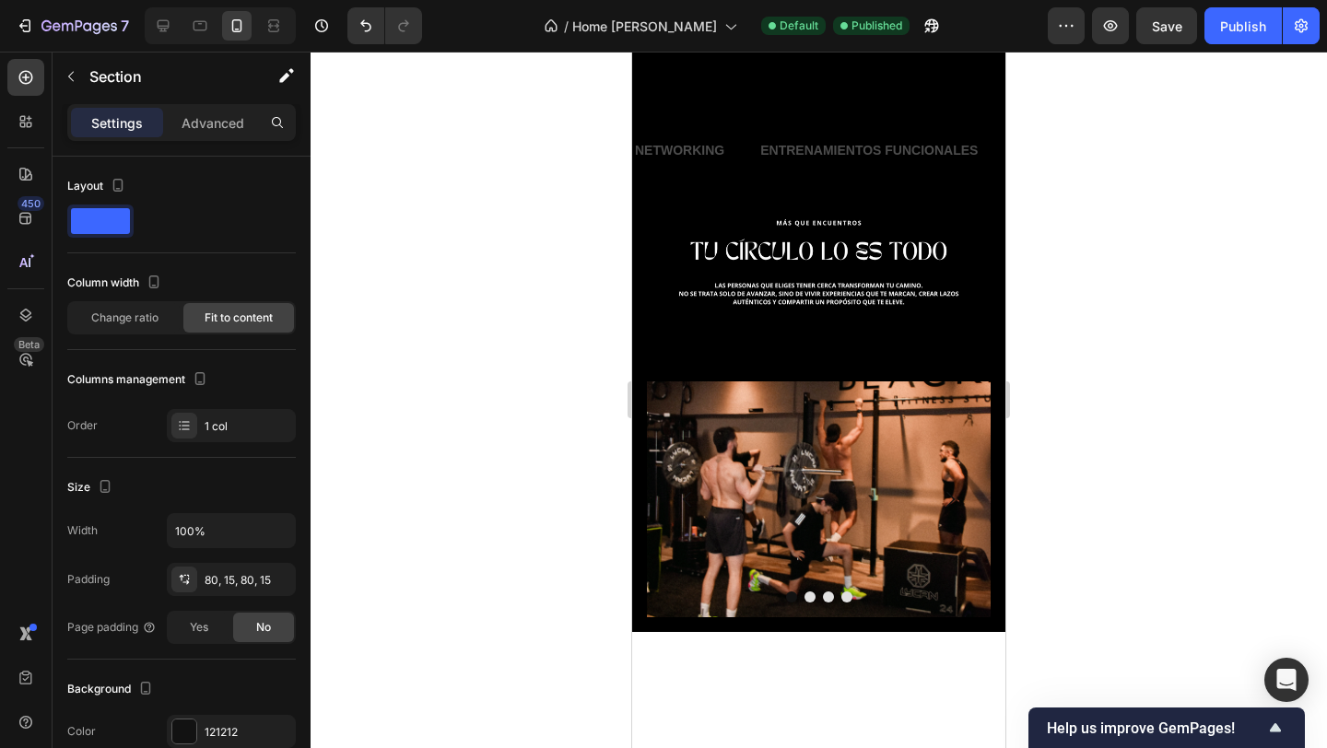
click at [582, 302] on div at bounding box center [819, 400] width 1016 height 697
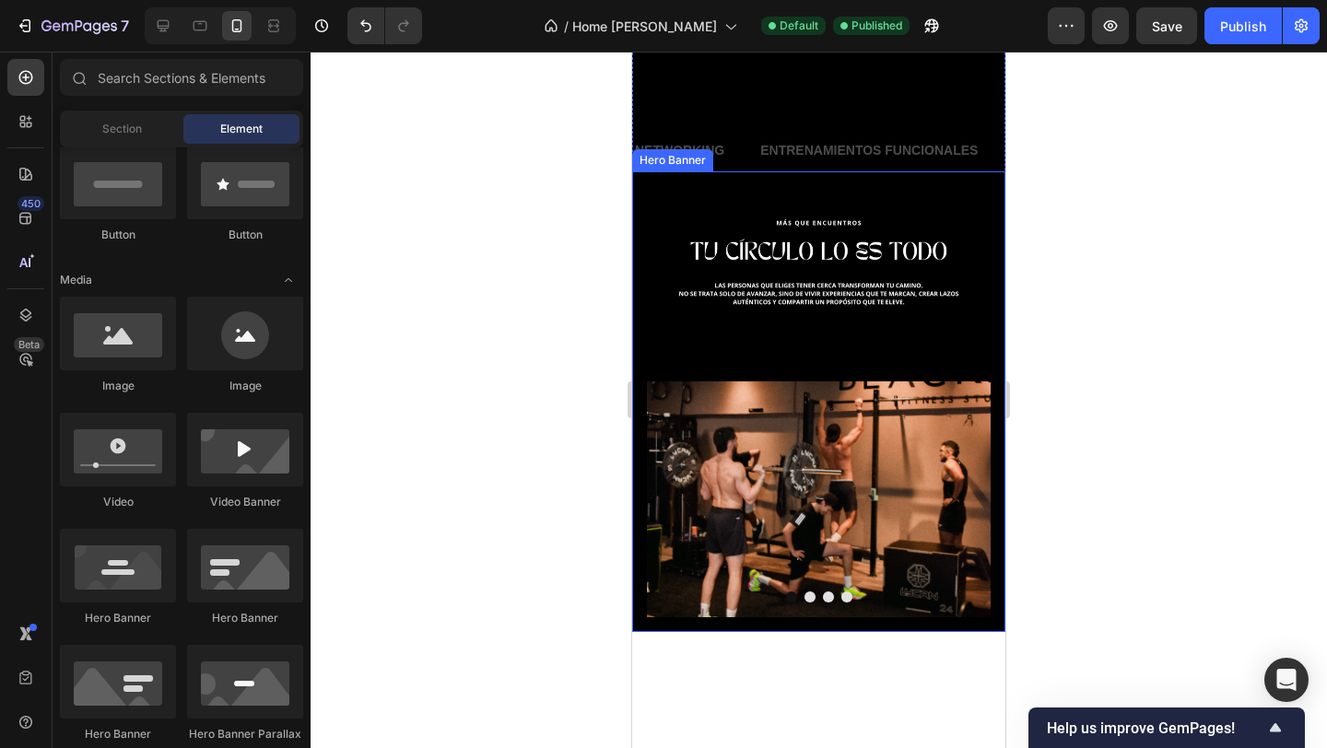
click at [721, 256] on div "Background Image" at bounding box center [818, 401] width 373 height 461
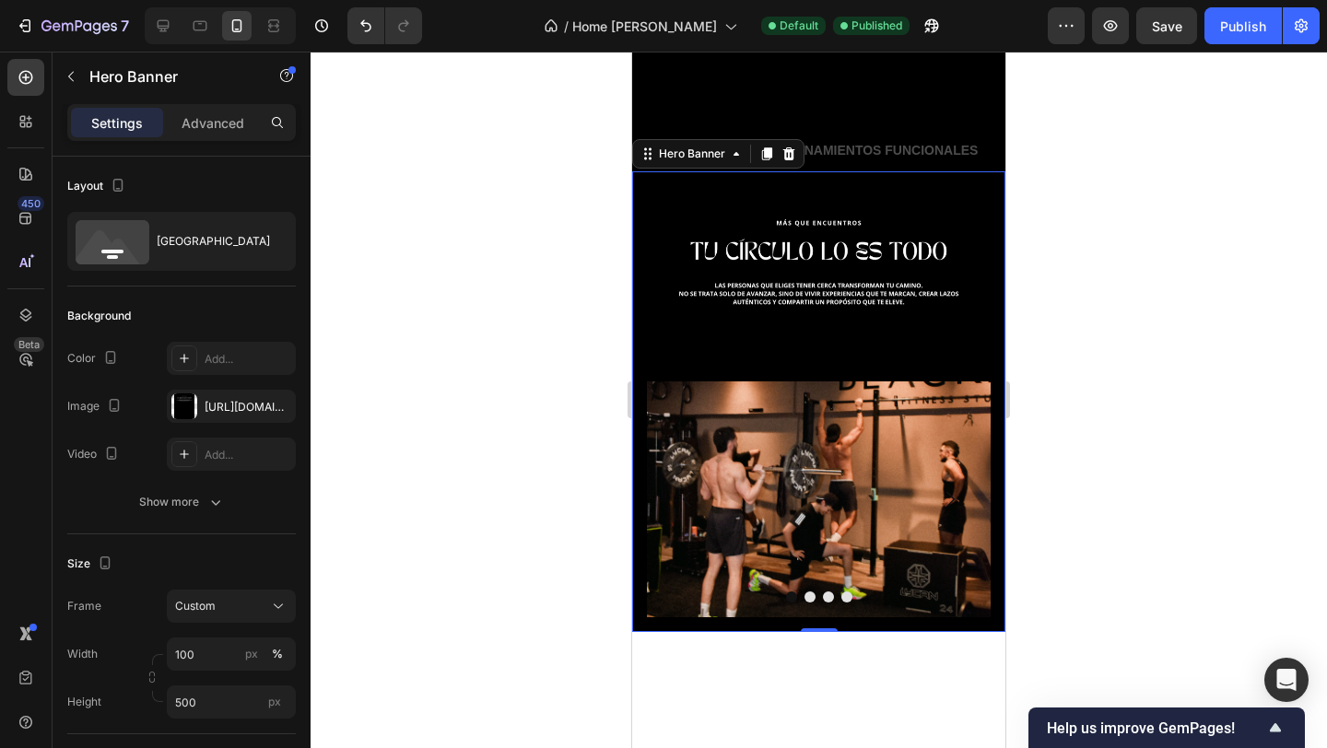
click at [552, 271] on div at bounding box center [819, 400] width 1016 height 697
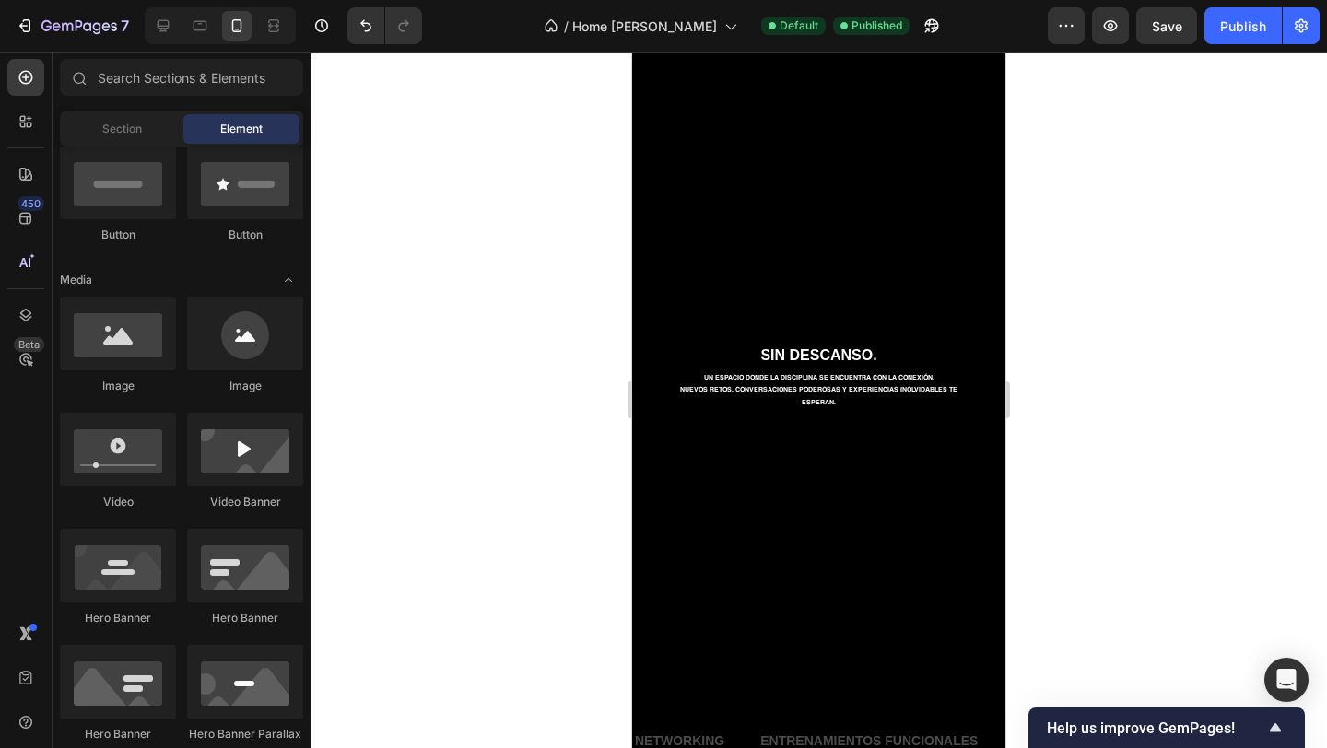
scroll to position [0, 0]
